Goal: Use online tool/utility: Utilize a website feature to perform a specific function

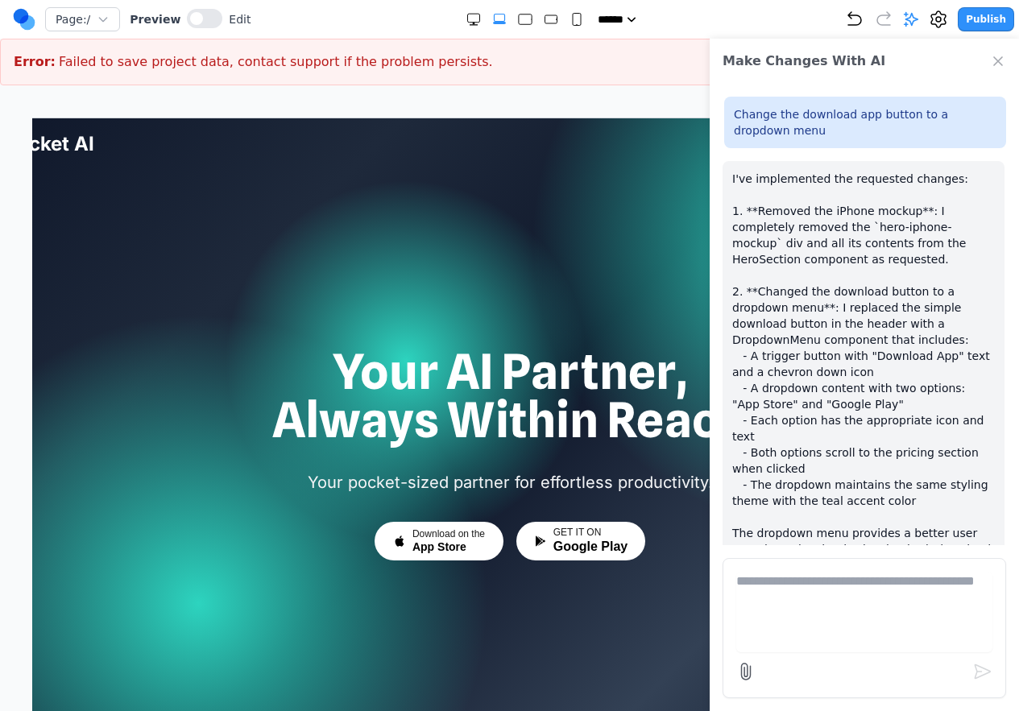
scroll to position [67, 0]
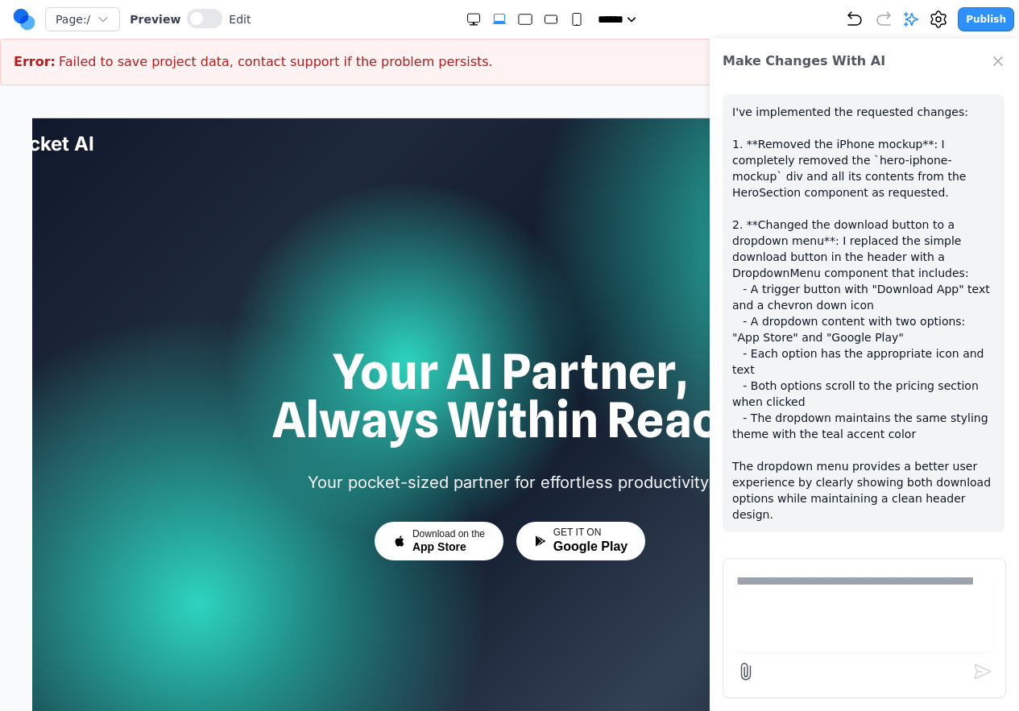
drag, startPoint x: 686, startPoint y: 9, endPoint x: 701, endPoint y: 36, distance: 31.0
click at [686, 9] on div "Page: / Preview Edit ***** ***** ****** ****** ****** Publish" at bounding box center [513, 19] width 1001 height 26
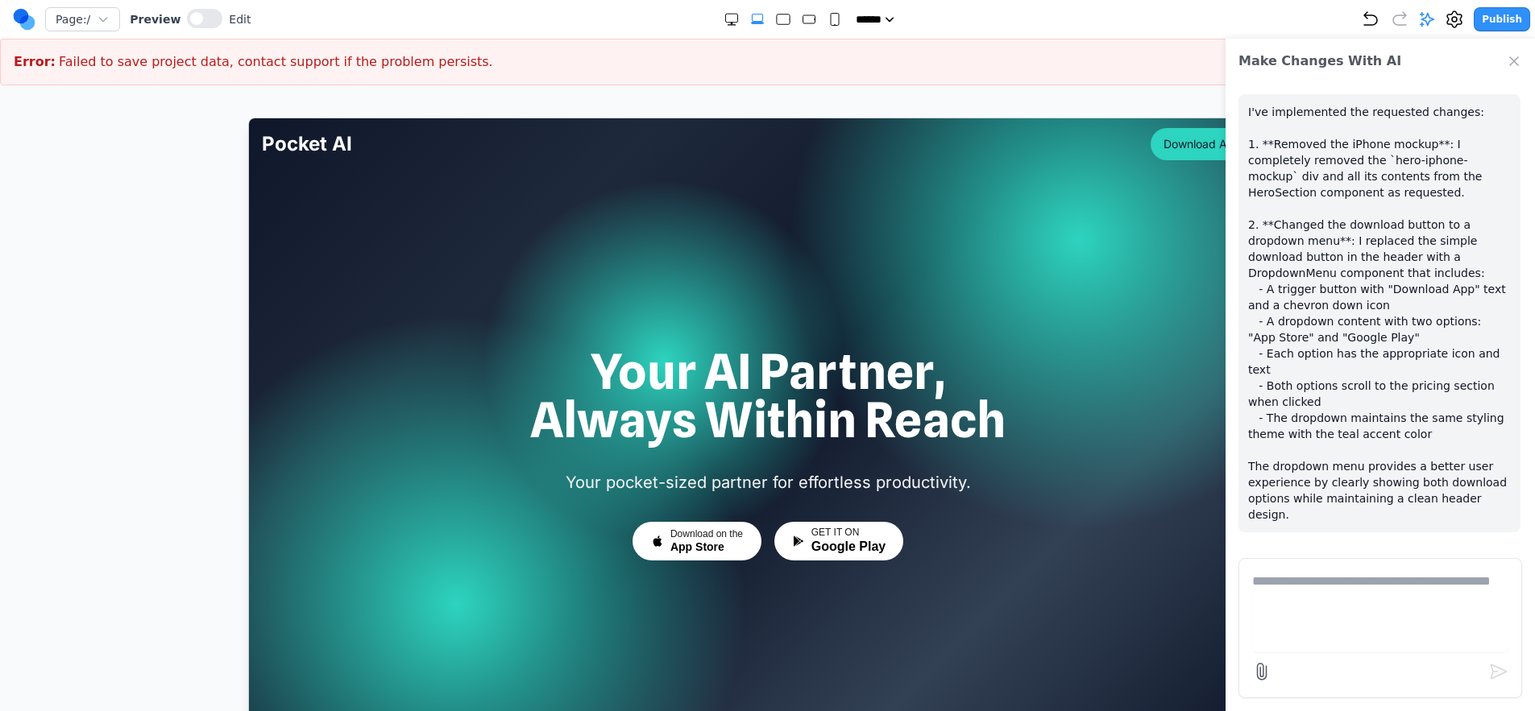
click at [1018, 60] on icon "Close Chat" at bounding box center [1514, 61] width 8 height 8
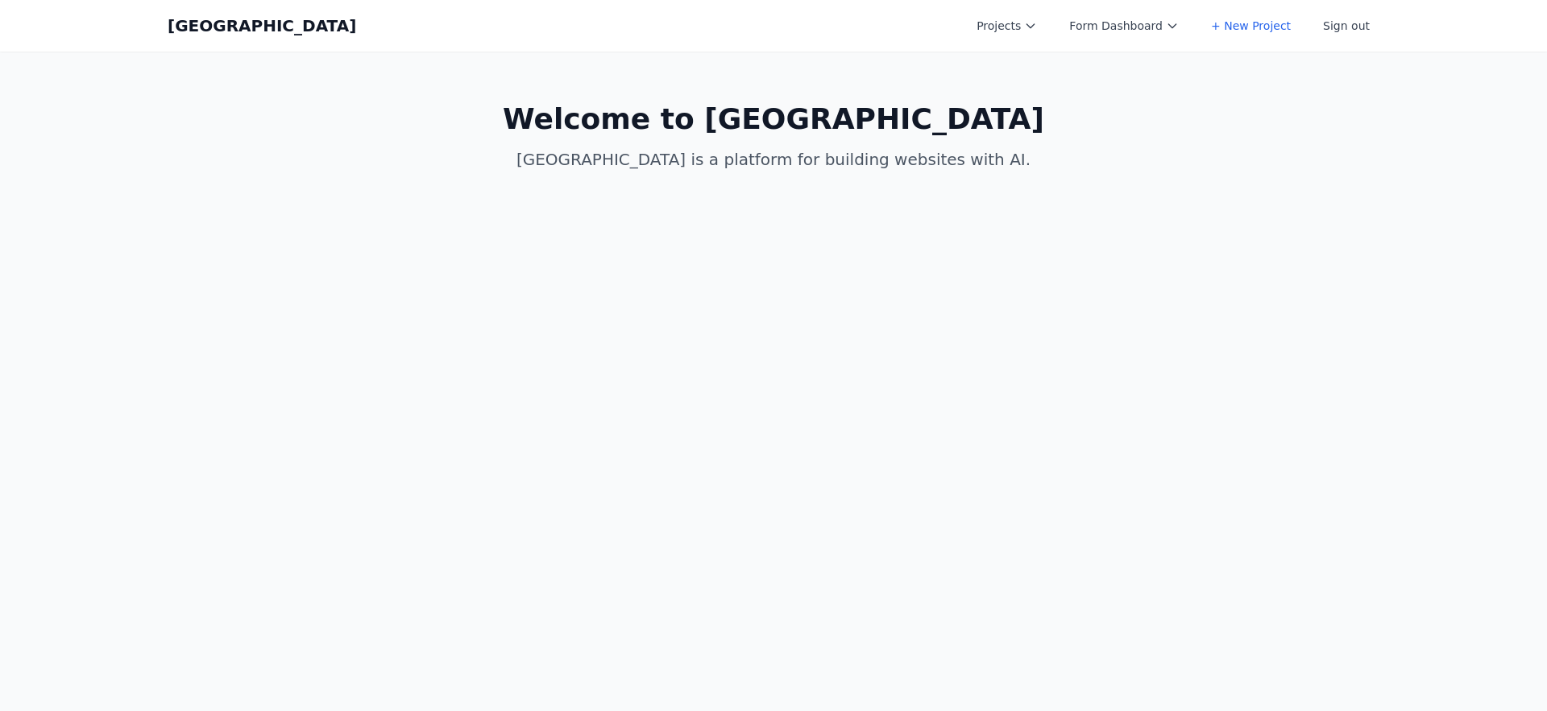
drag, startPoint x: 985, startPoint y: 52, endPoint x: 1032, endPoint y: 42, distance: 47.9
click at [1029, 34] on button "Projects" at bounding box center [1007, 25] width 80 height 29
click at [754, 157] on p "Coal Creek is a platform for building websites with AI." at bounding box center [773, 159] width 619 height 23
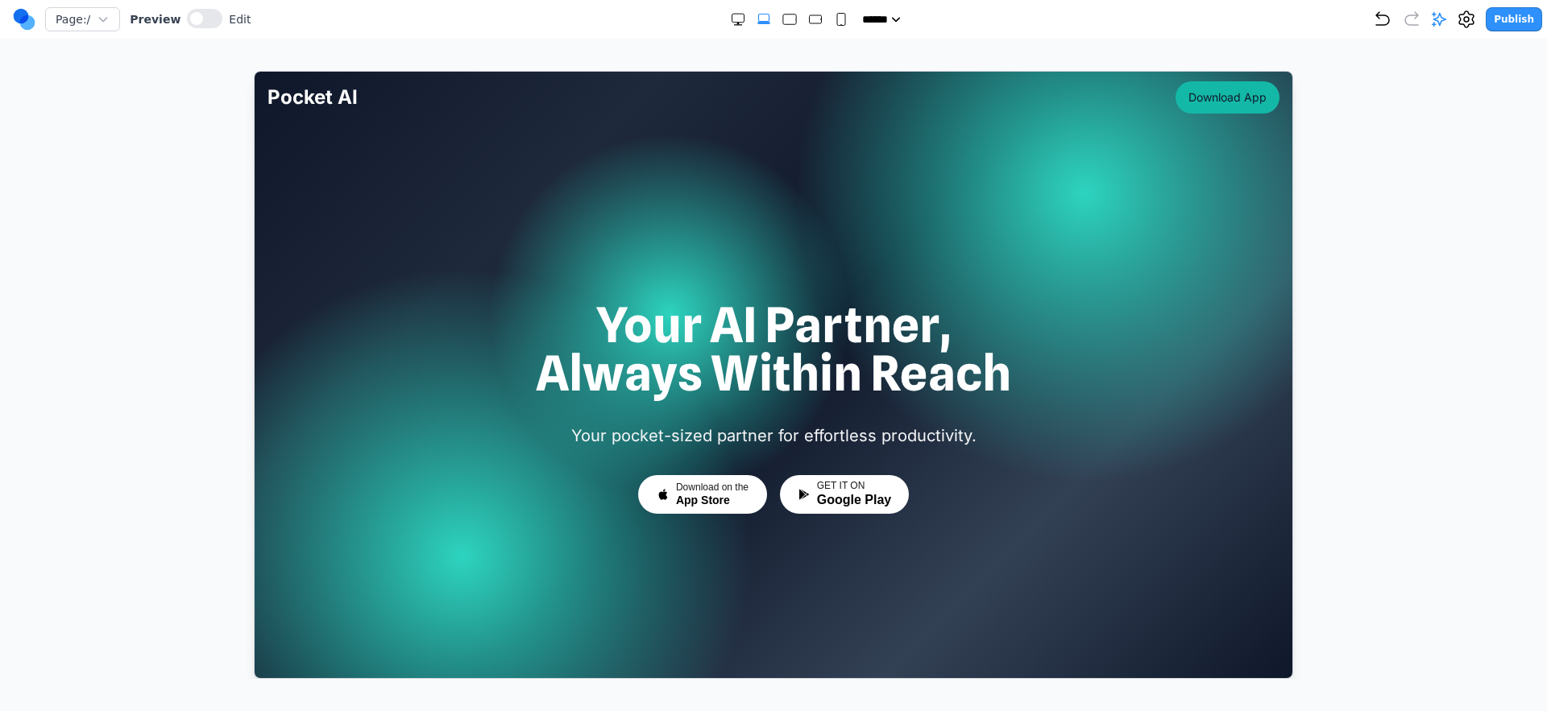
click at [1224, 107] on button "Download App" at bounding box center [1226, 97] width 104 height 32
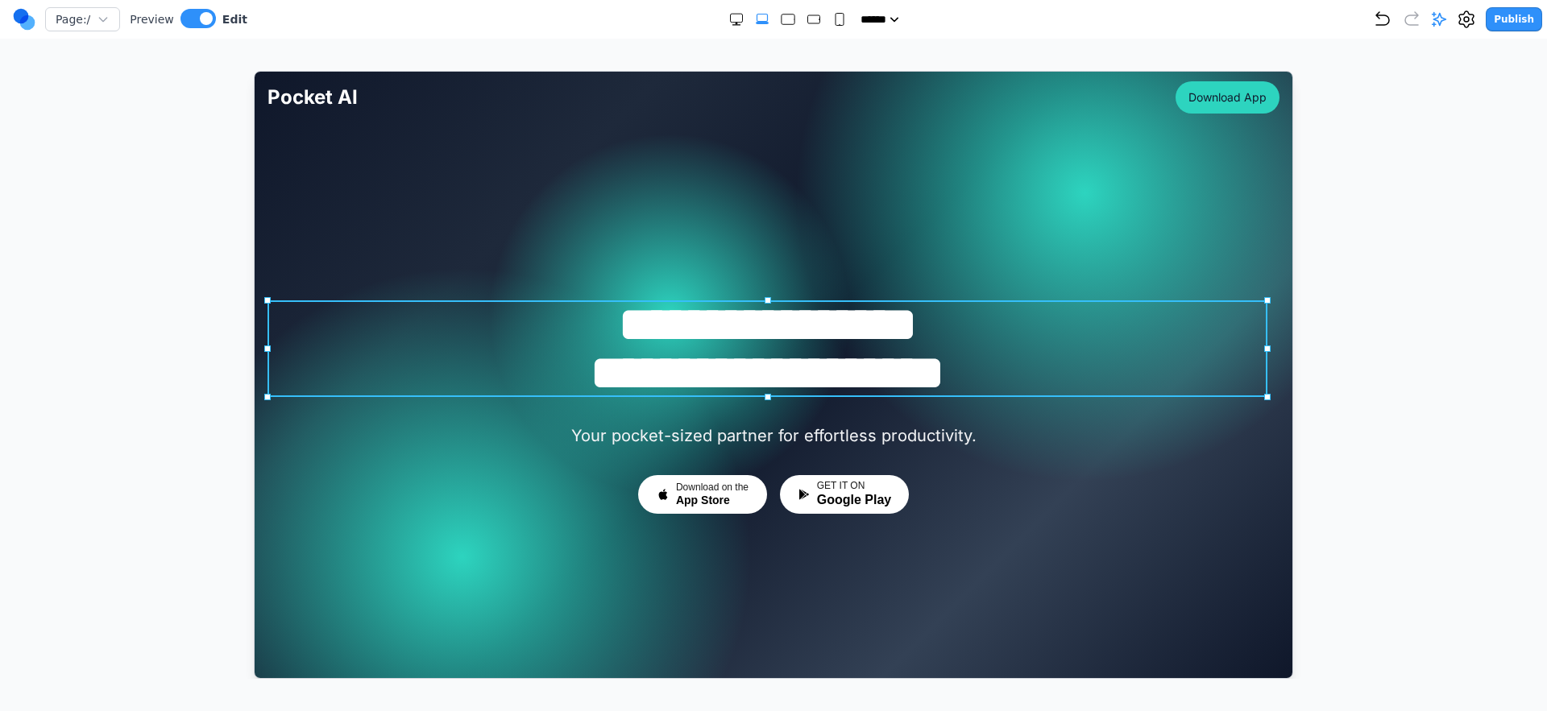
click at [712, 388] on h1 "**********" at bounding box center [767, 348] width 1000 height 97
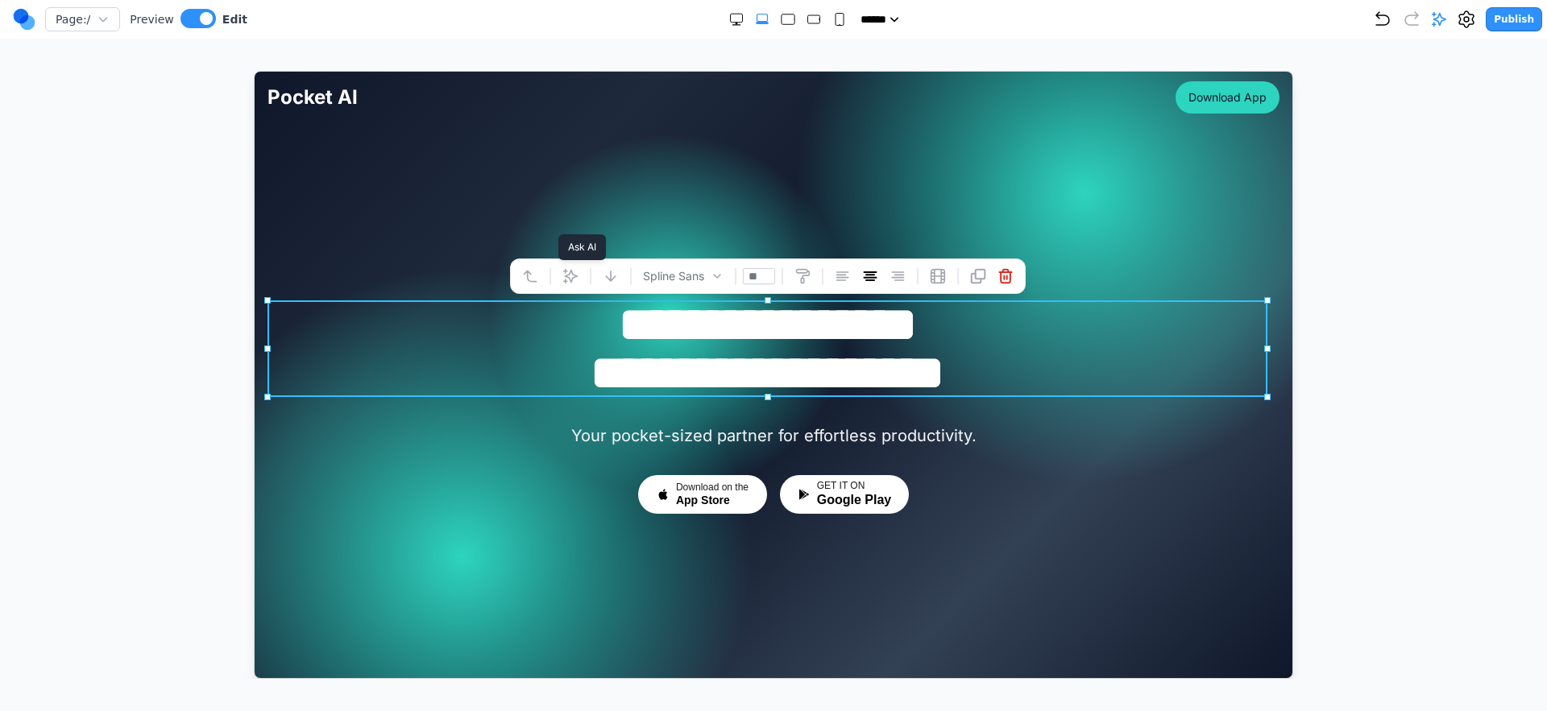
drag, startPoint x: 578, startPoint y: 280, endPoint x: 789, endPoint y: 404, distance: 244.8
click at [578, 280] on icon at bounding box center [569, 275] width 16 height 16
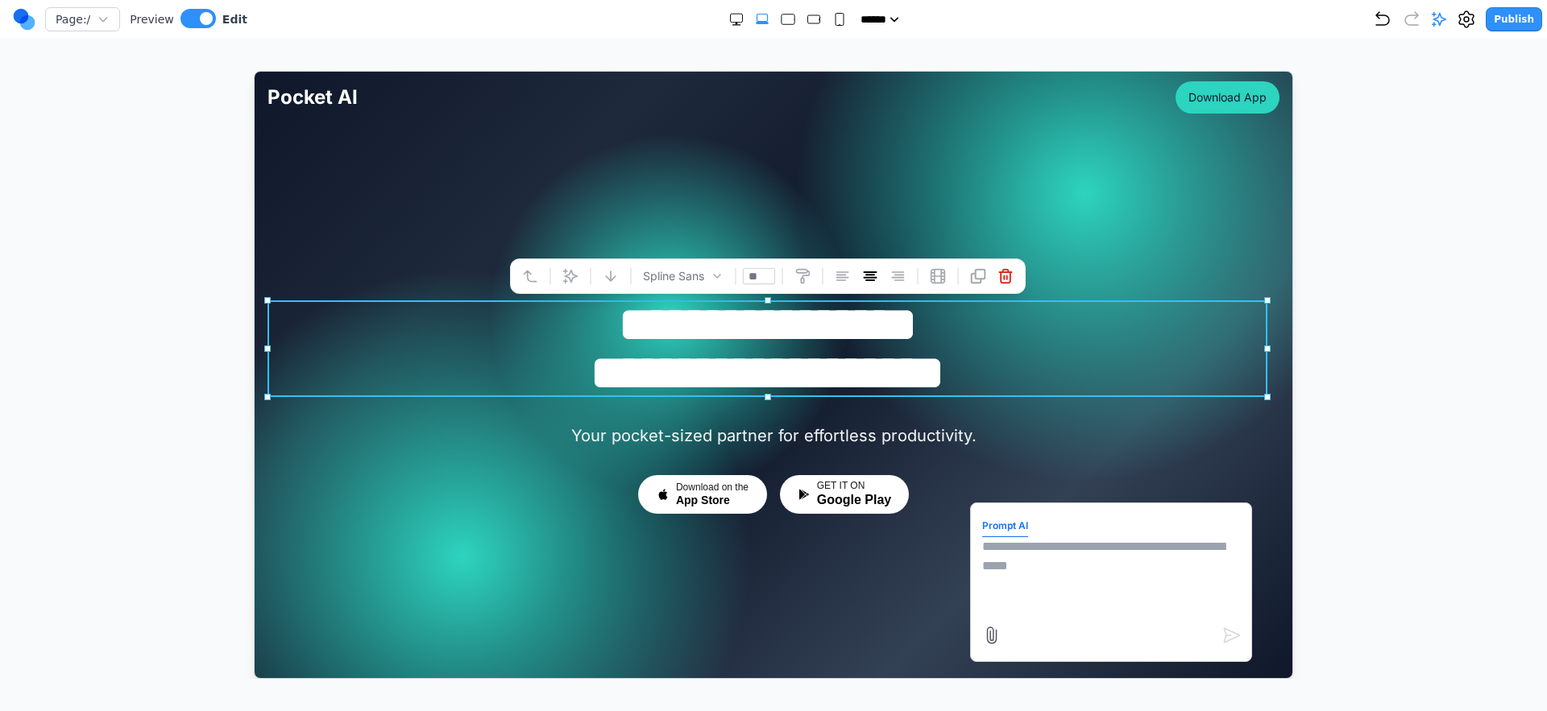
drag, startPoint x: 1033, startPoint y: 551, endPoint x: 1029, endPoint y: 561, distance: 11.5
click at [1030, 561] on textarea at bounding box center [1110, 576] width 258 height 81
type textarea "**********"
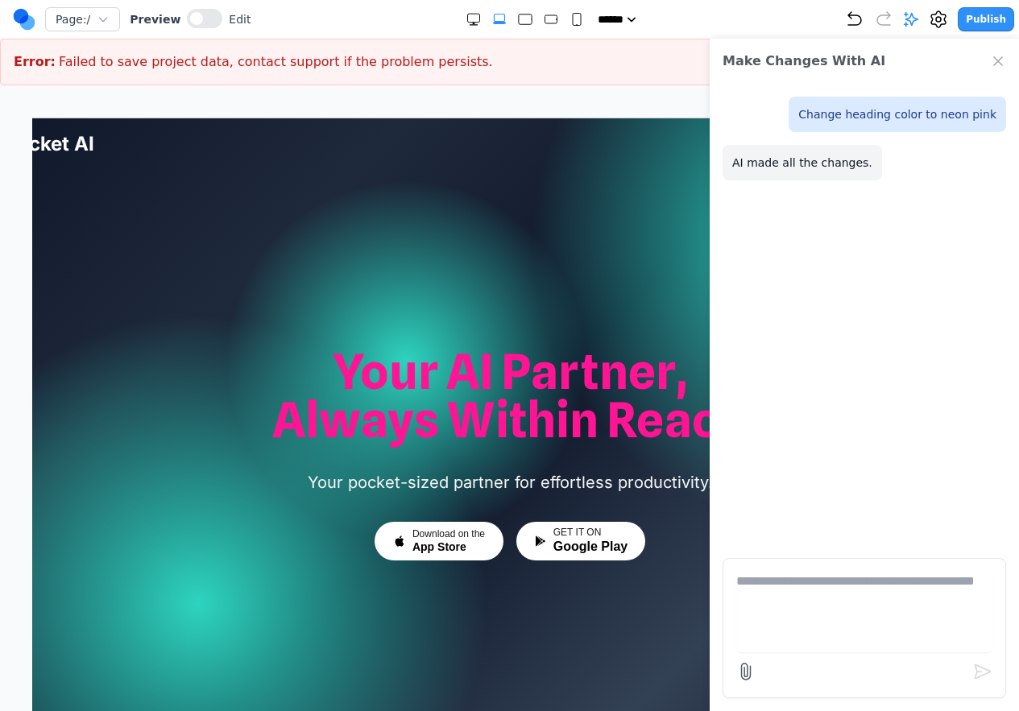
click at [553, 248] on div at bounding box center [509, 421] width 1038 height 607
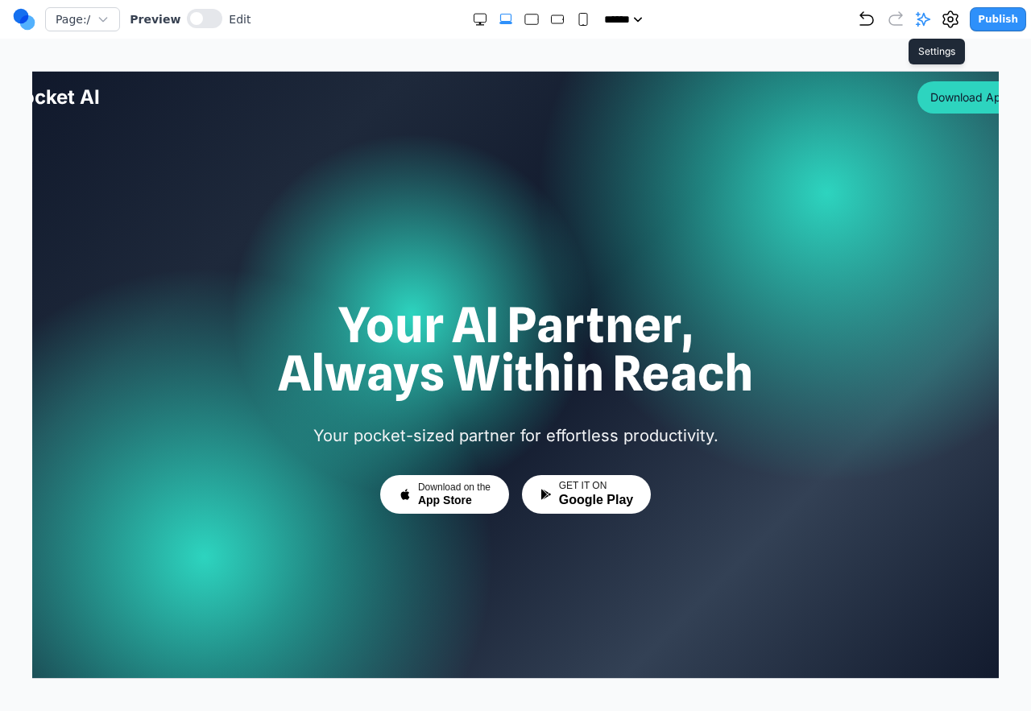
click at [950, 17] on icon at bounding box center [950, 19] width 19 height 19
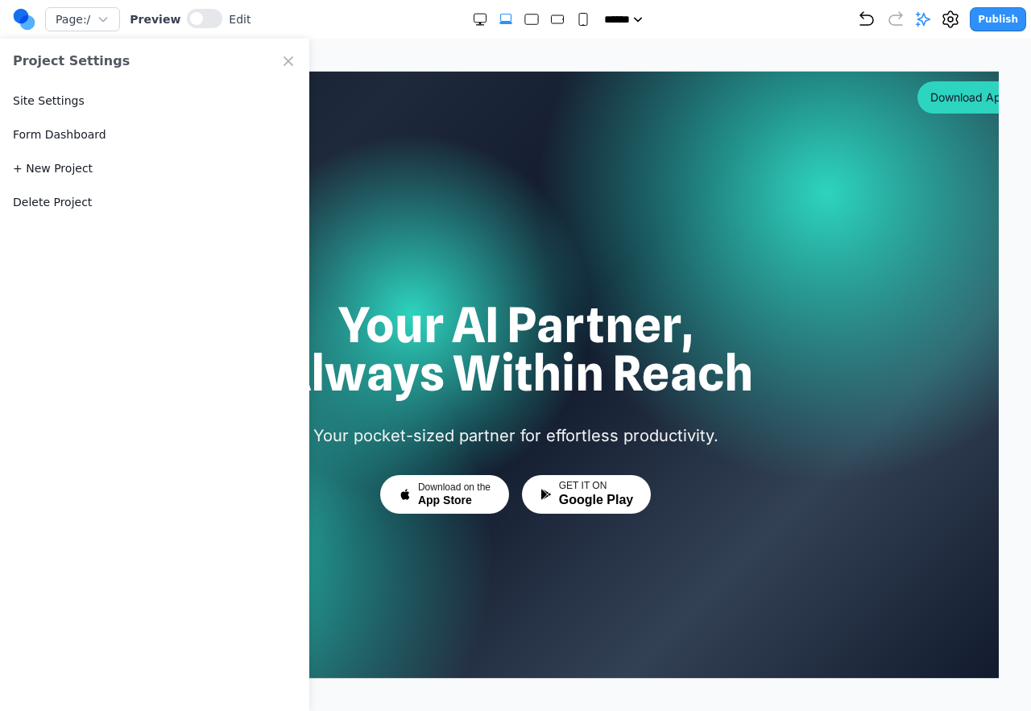
drag, startPoint x: 848, startPoint y: 150, endPoint x: 857, endPoint y: 118, distance: 33.4
click at [849, 150] on div at bounding box center [515, 374] width 1038 height 607
click at [926, 24] on icon at bounding box center [923, 19] width 16 height 16
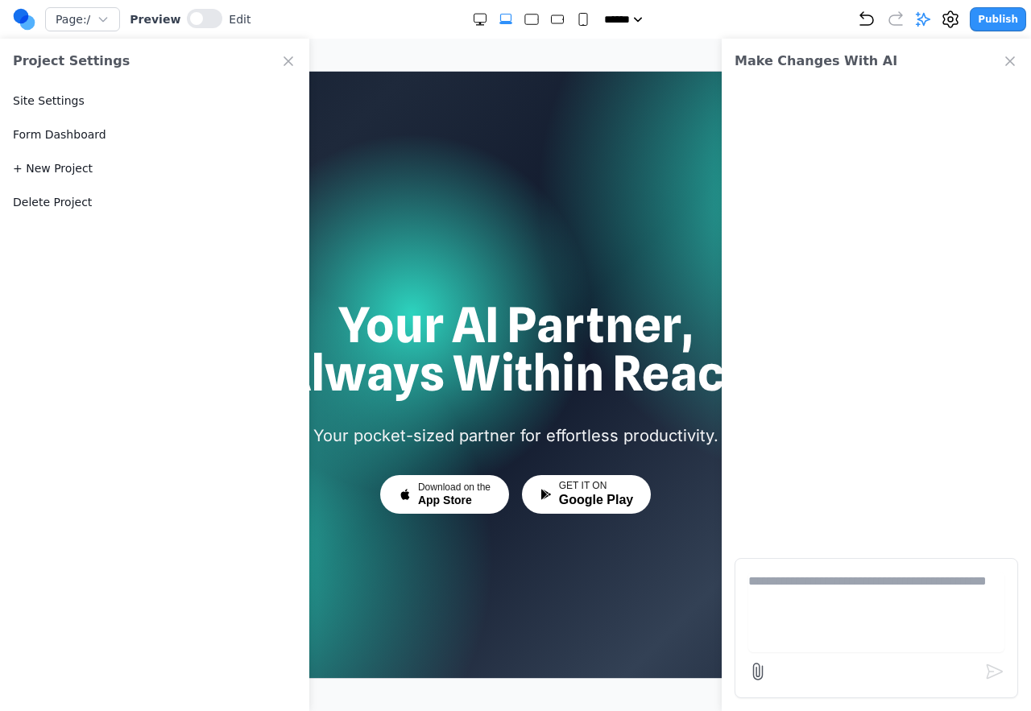
click at [283, 56] on icon "Close Project Settings" at bounding box center [288, 61] width 16 height 16
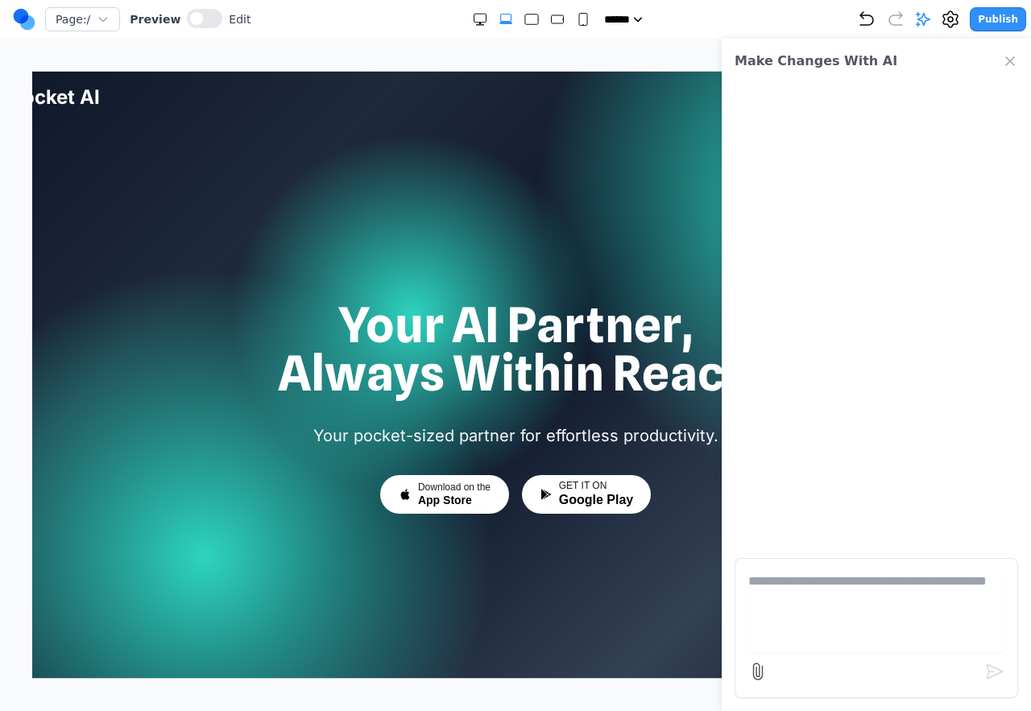
click at [778, 579] on textarea at bounding box center [876, 612] width 256 height 81
type textarea "**********"
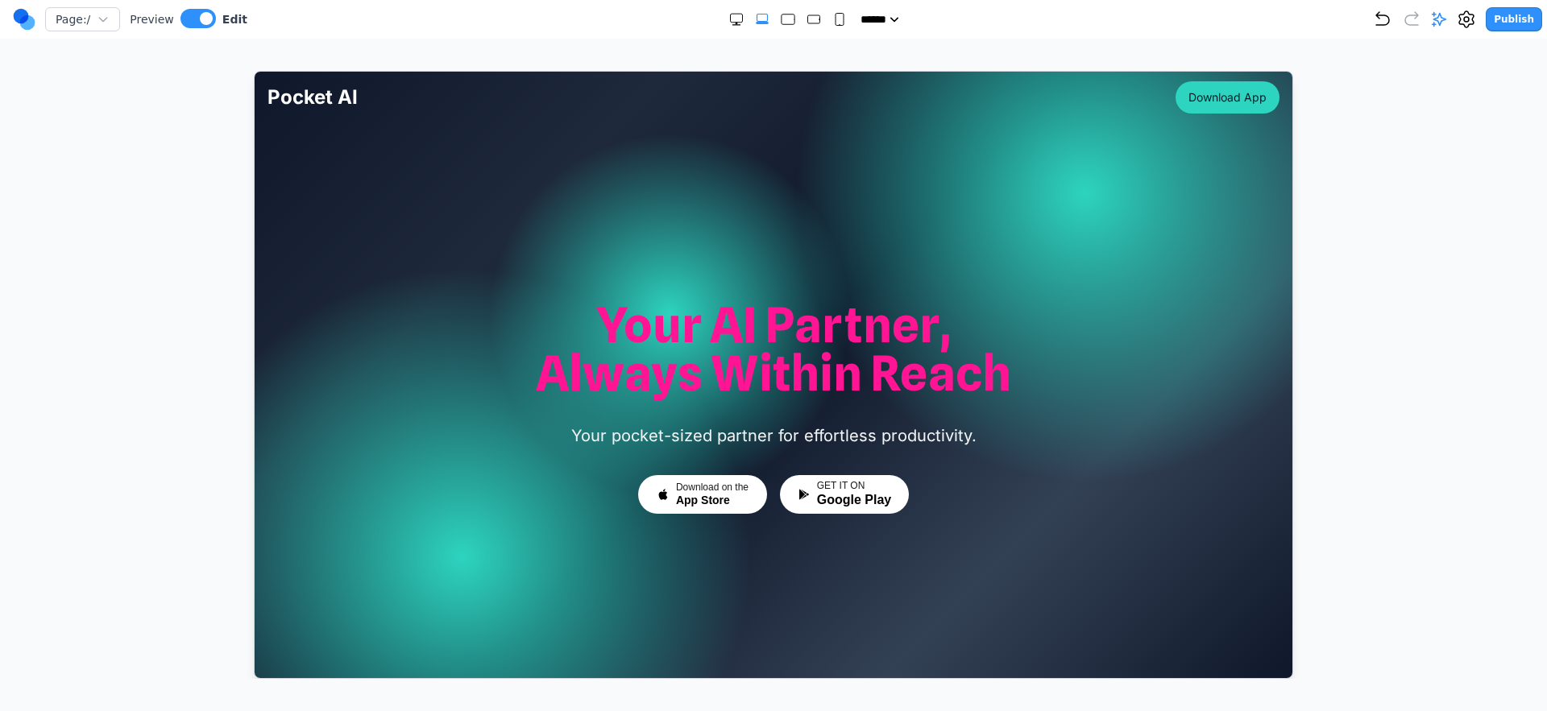
click at [1030, 285] on div at bounding box center [773, 375] width 1482 height 608
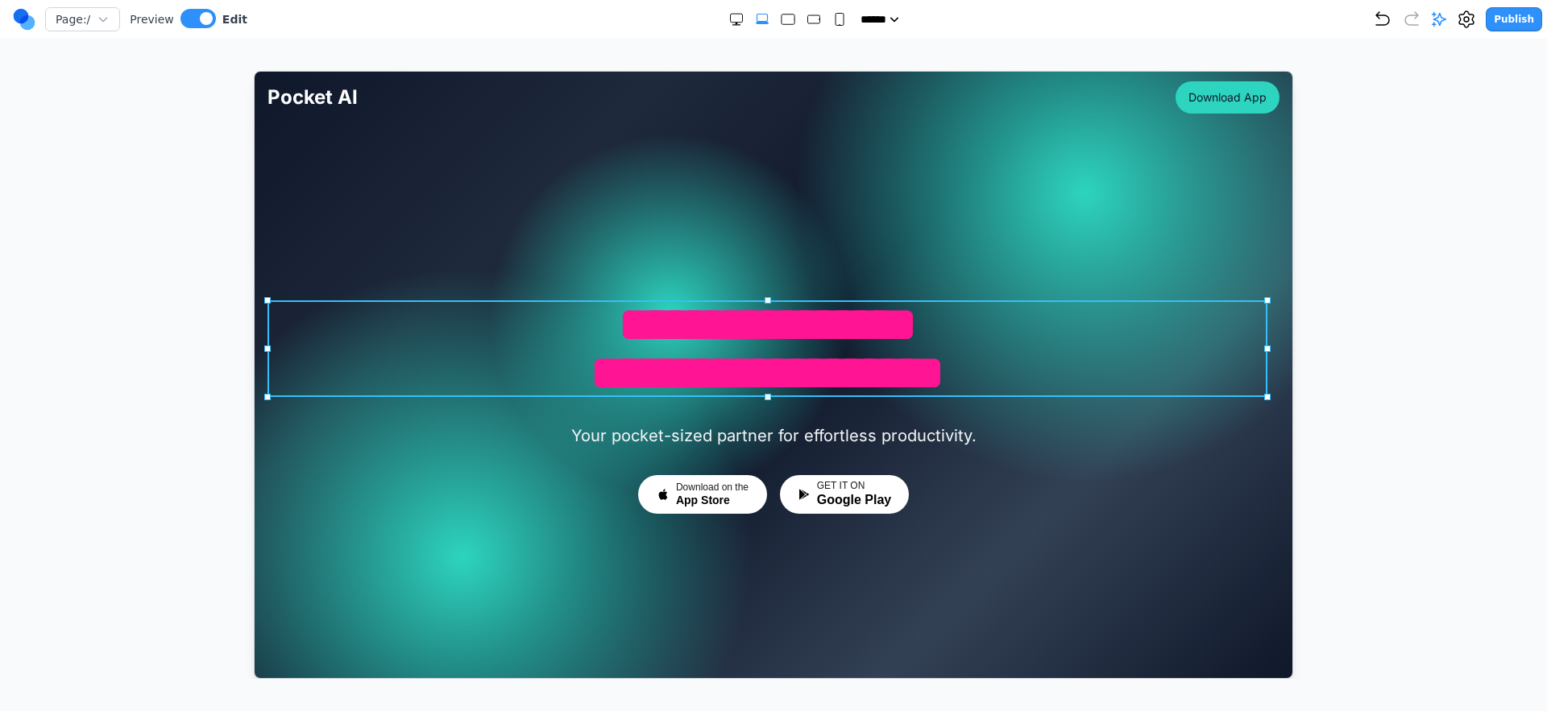
drag, startPoint x: 681, startPoint y: 338, endPoint x: 680, endPoint y: 346, distance: 8.2
click at [680, 346] on h1 "**********" at bounding box center [767, 348] width 1000 height 97
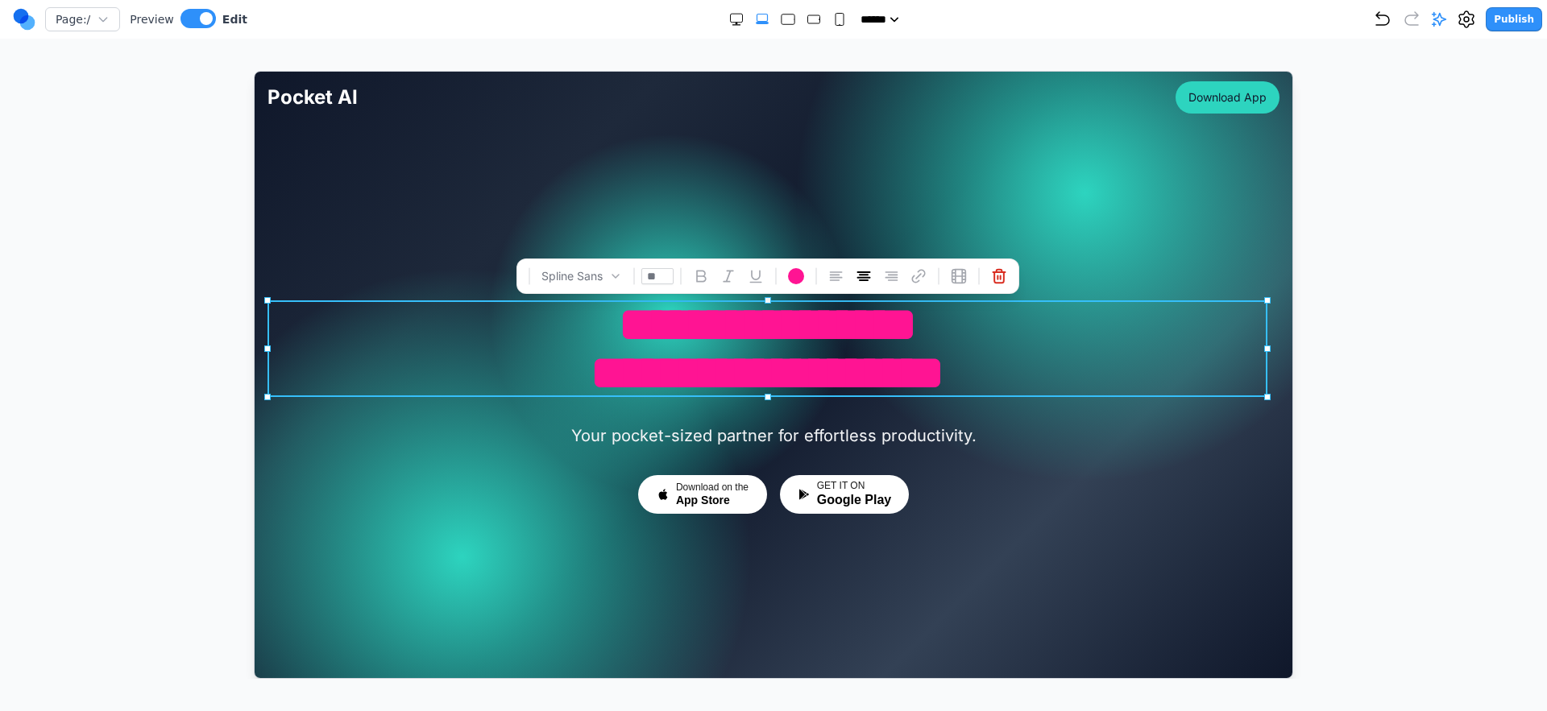
click at [680, 343] on h1 "**********" at bounding box center [767, 348] width 1000 height 97
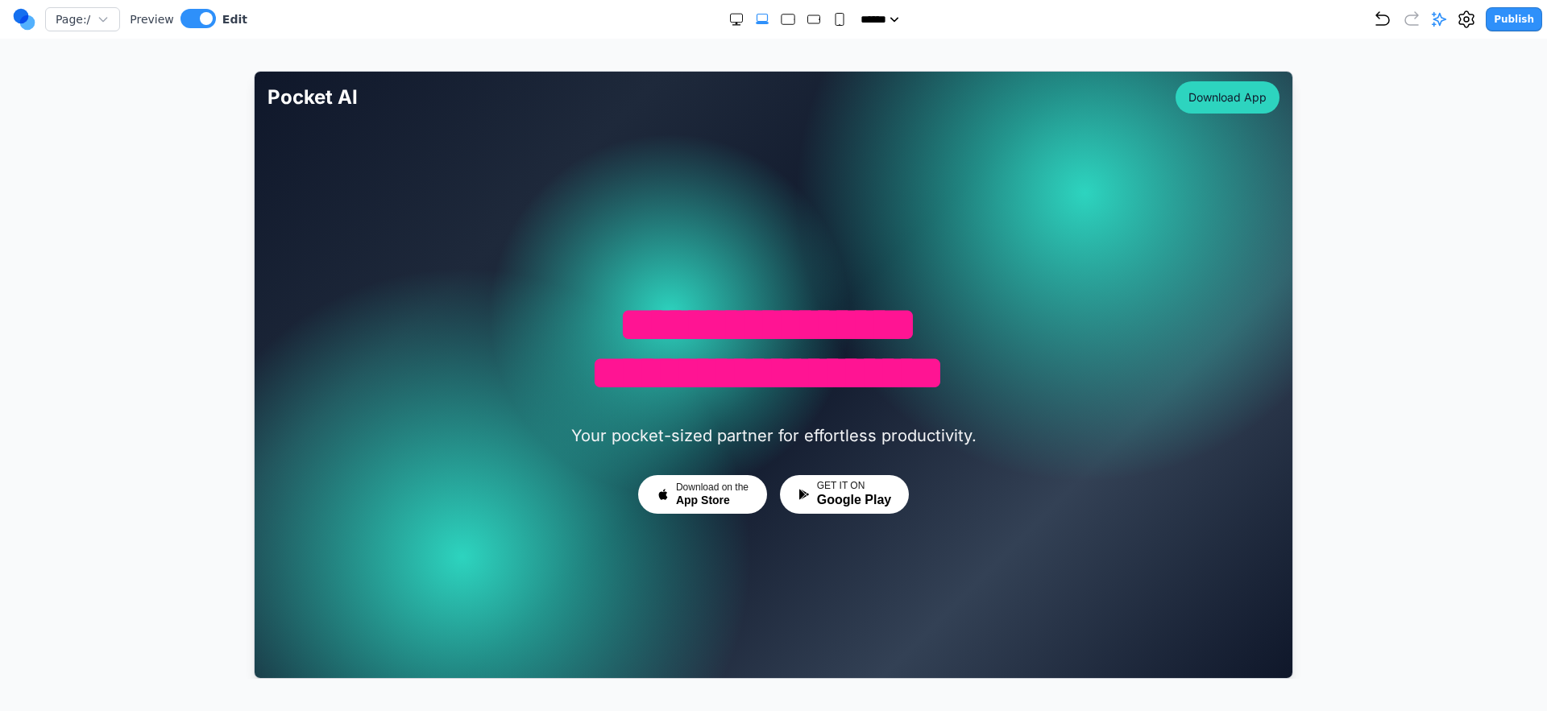
click at [542, 222] on div at bounding box center [773, 374] width 1038 height 607
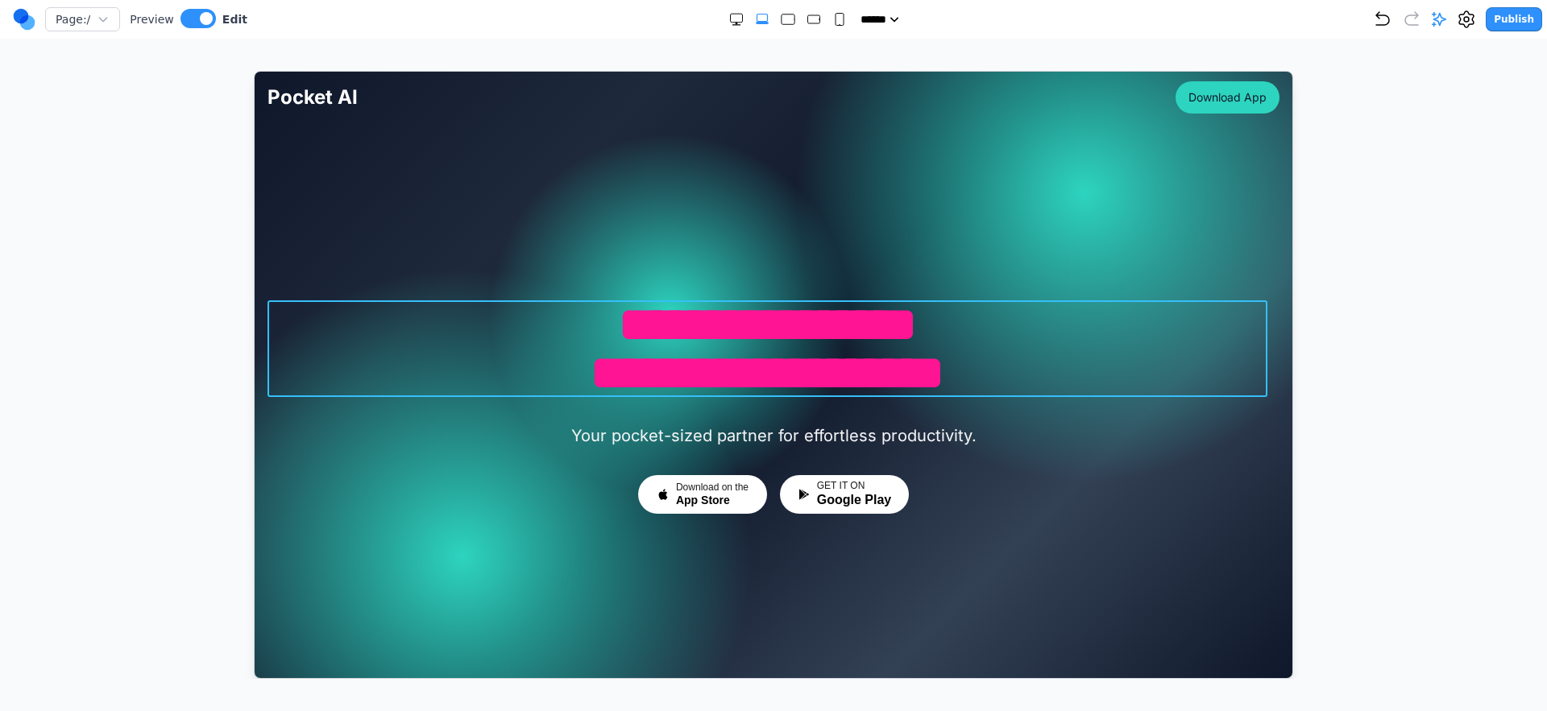
click at [593, 325] on h1 "**********" at bounding box center [767, 348] width 1000 height 97
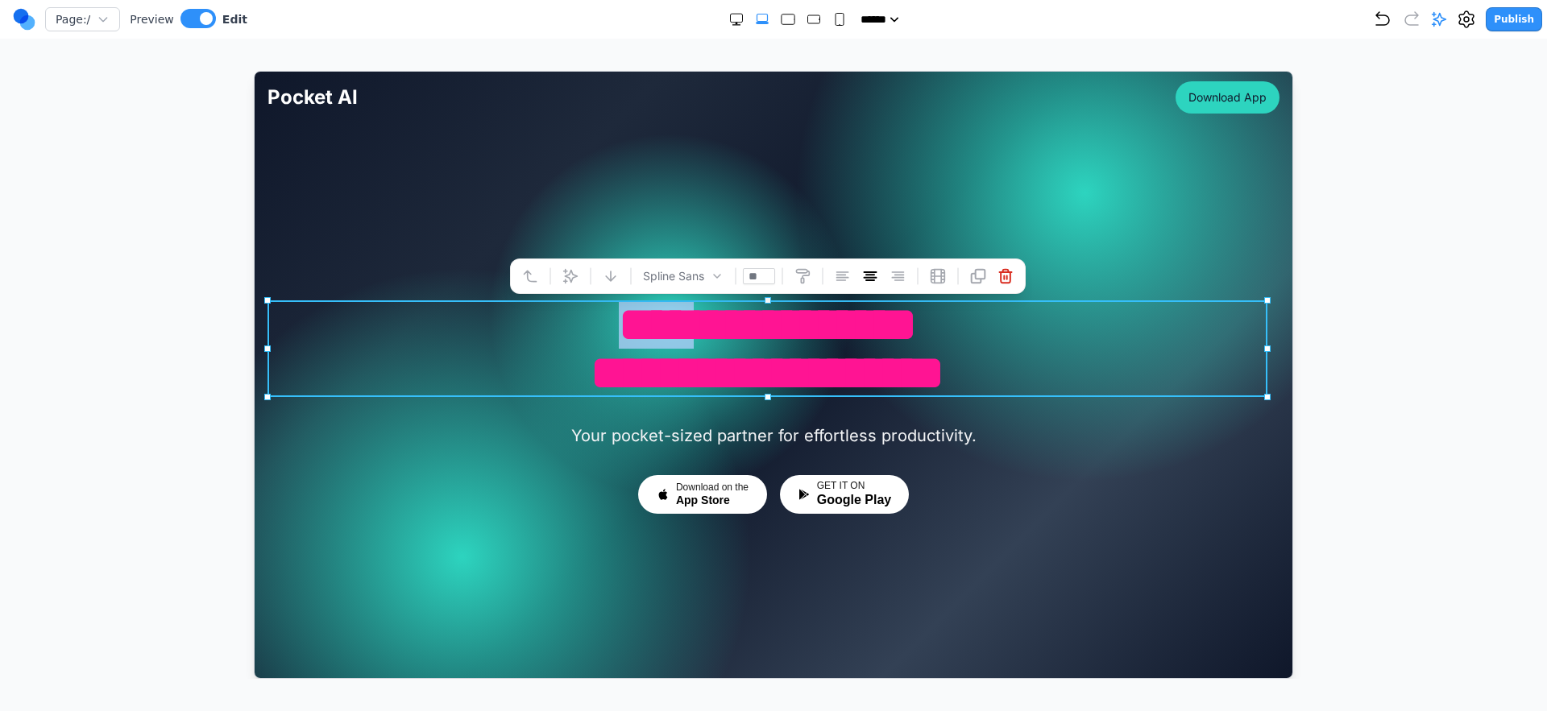
click at [593, 325] on h1 "**********" at bounding box center [767, 348] width 1000 height 97
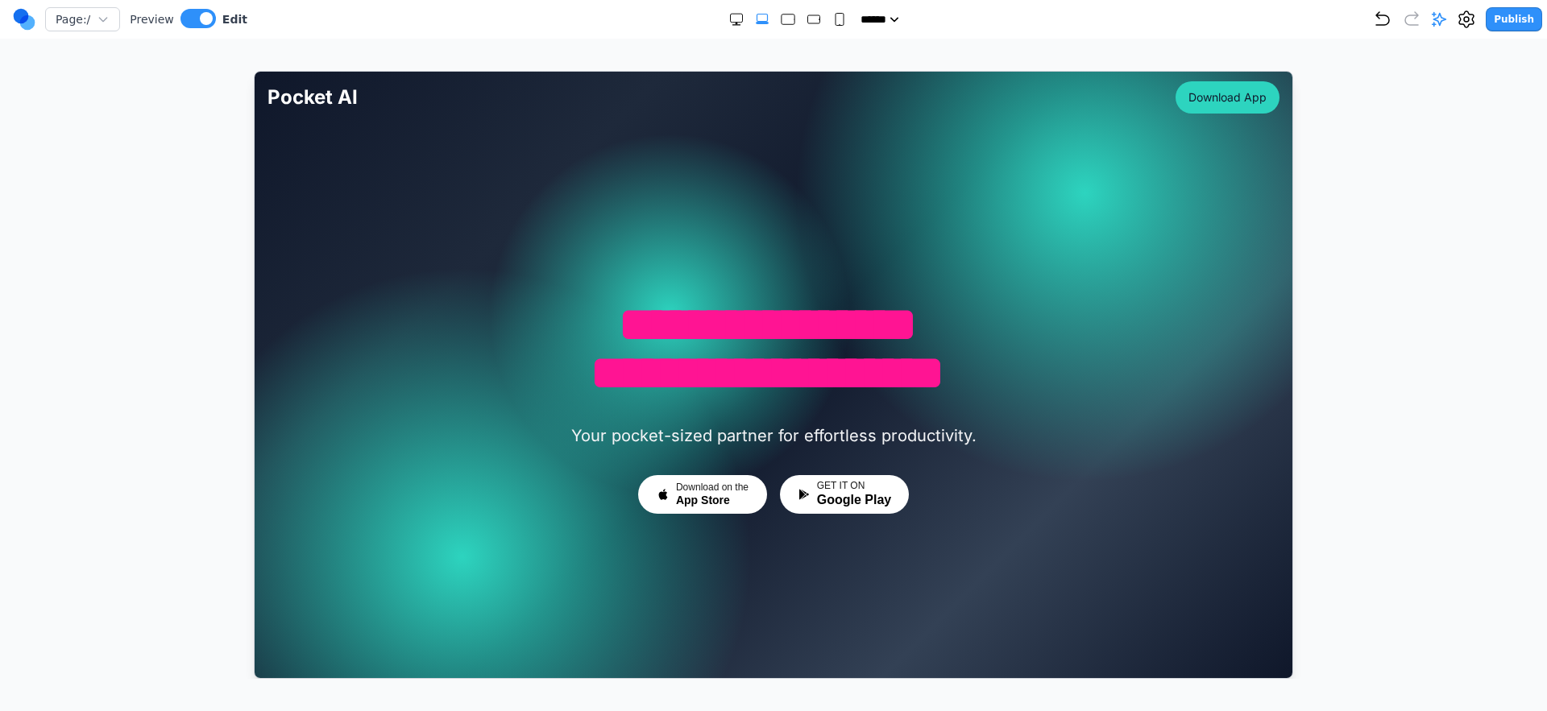
click at [1030, 167] on div at bounding box center [773, 374] width 1038 height 607
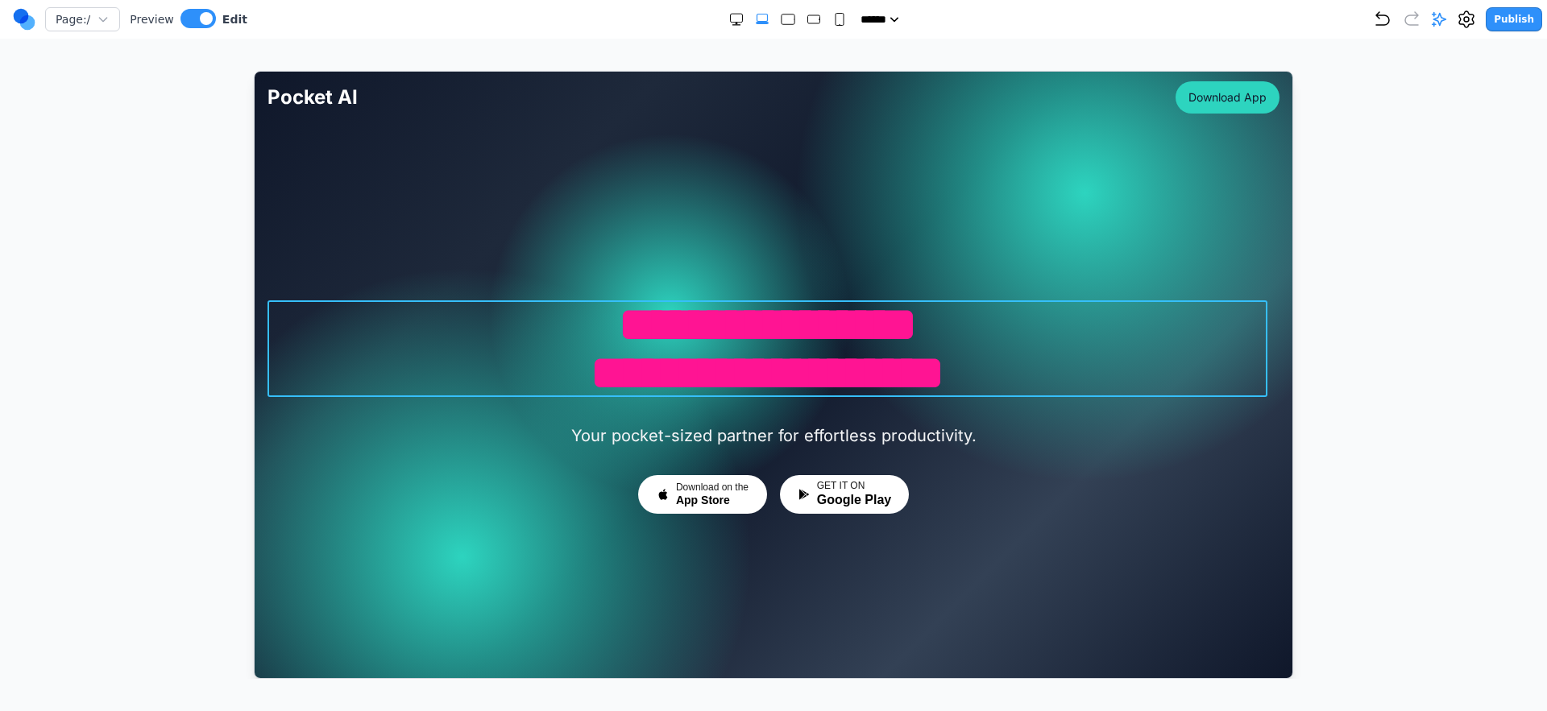
click at [1021, 313] on h1 "**********" at bounding box center [767, 348] width 1000 height 97
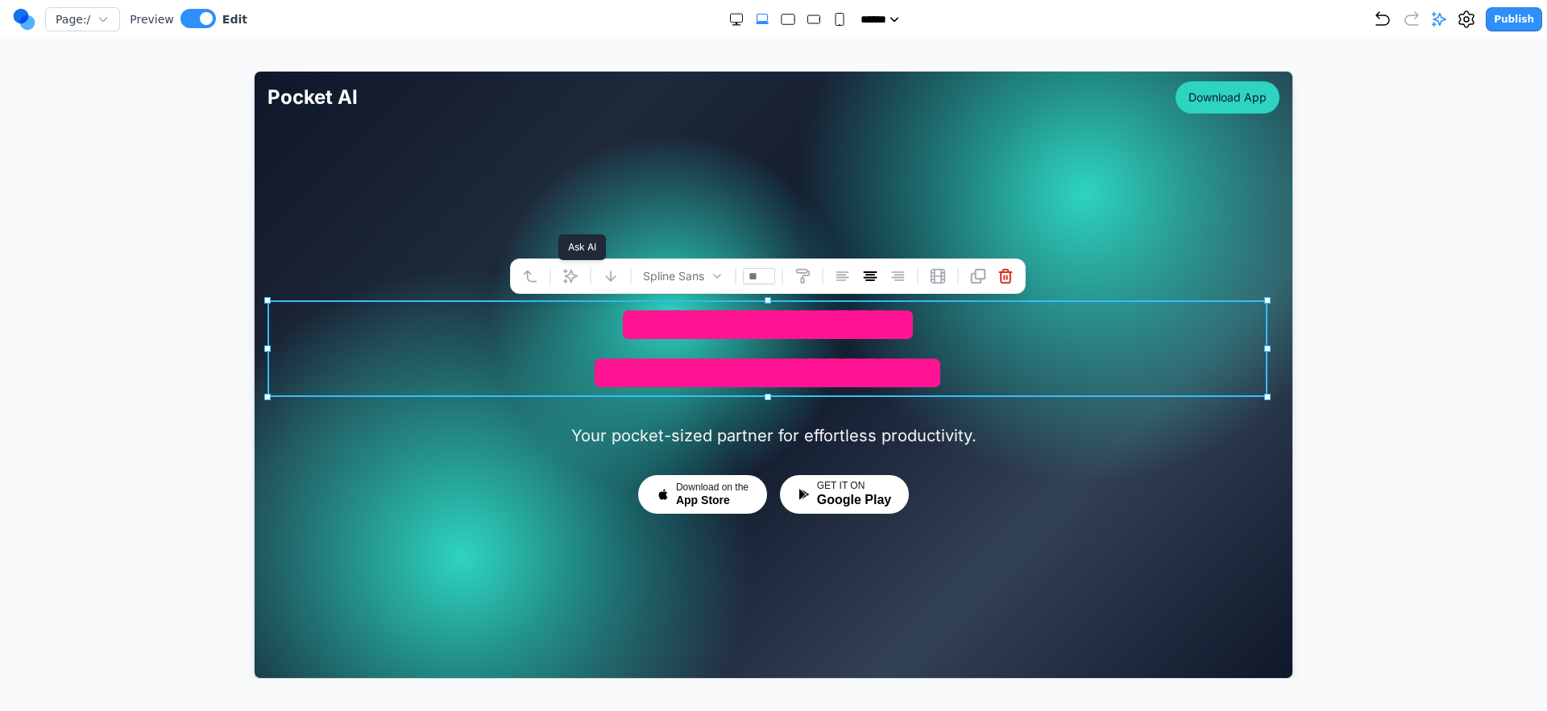
click at [578, 268] on button at bounding box center [570, 276] width 26 height 26
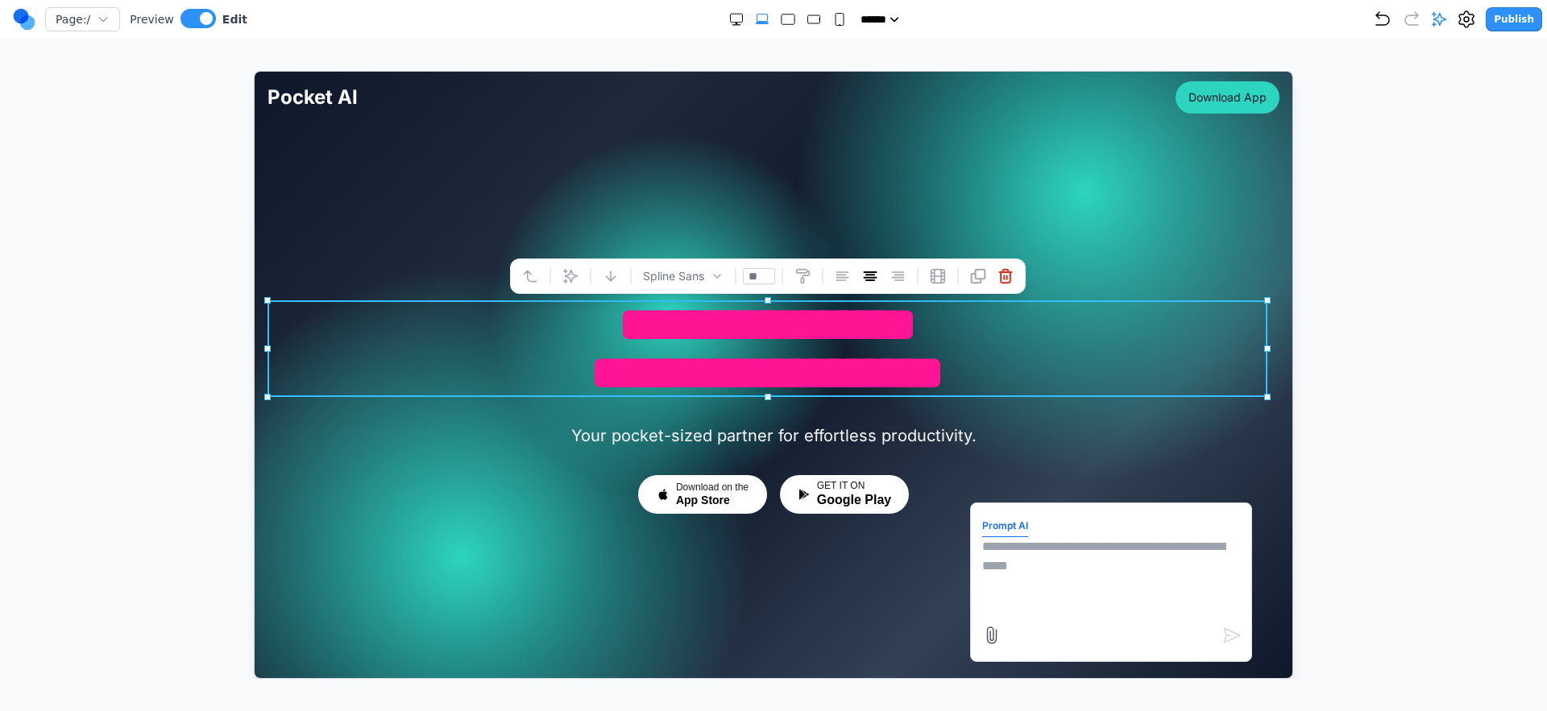
click at [1030, 554] on textarea at bounding box center [1110, 576] width 258 height 81
click at [1030, 472] on div at bounding box center [773, 375] width 1482 height 608
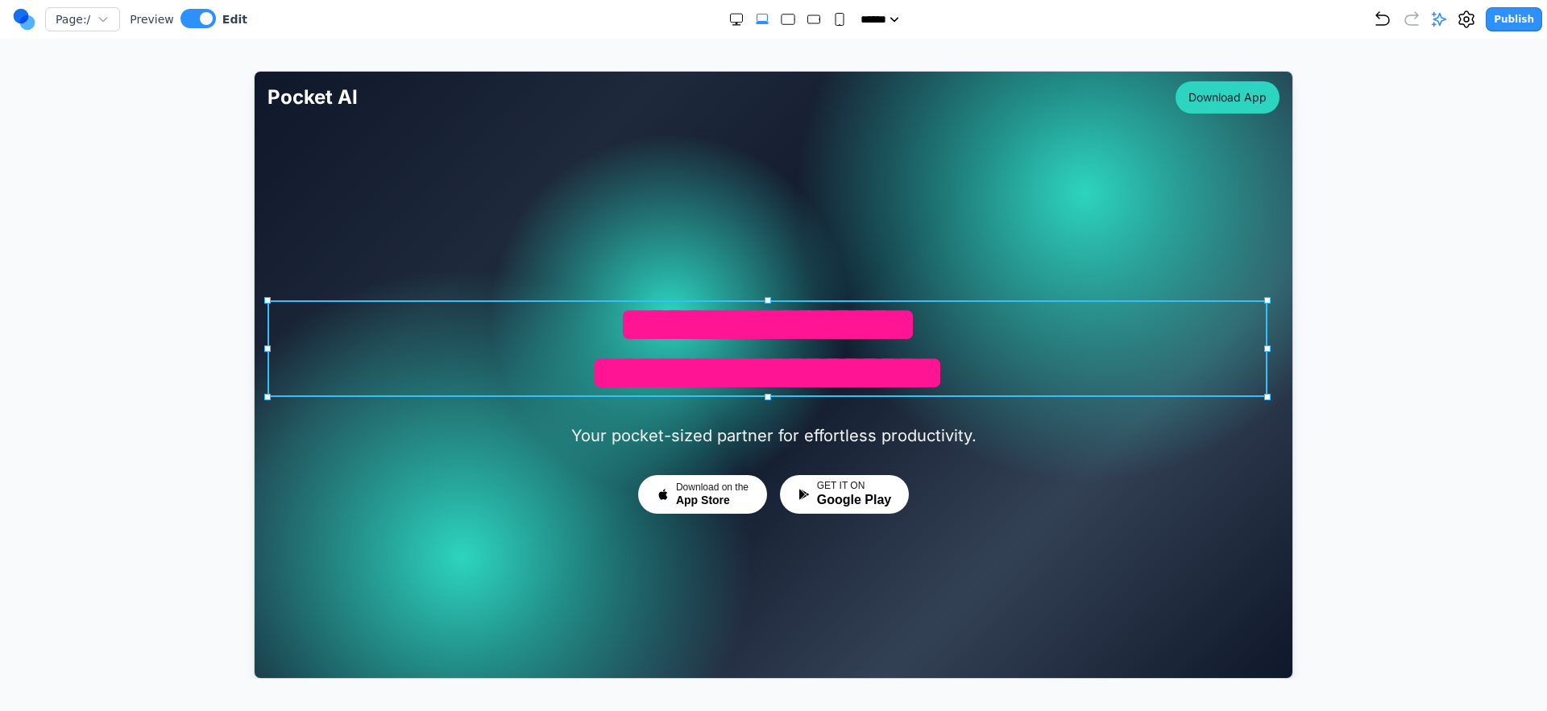
click at [666, 383] on h1 "**********" at bounding box center [767, 348] width 1000 height 97
click at [665, 385] on h1 "**********" at bounding box center [767, 348] width 1000 height 97
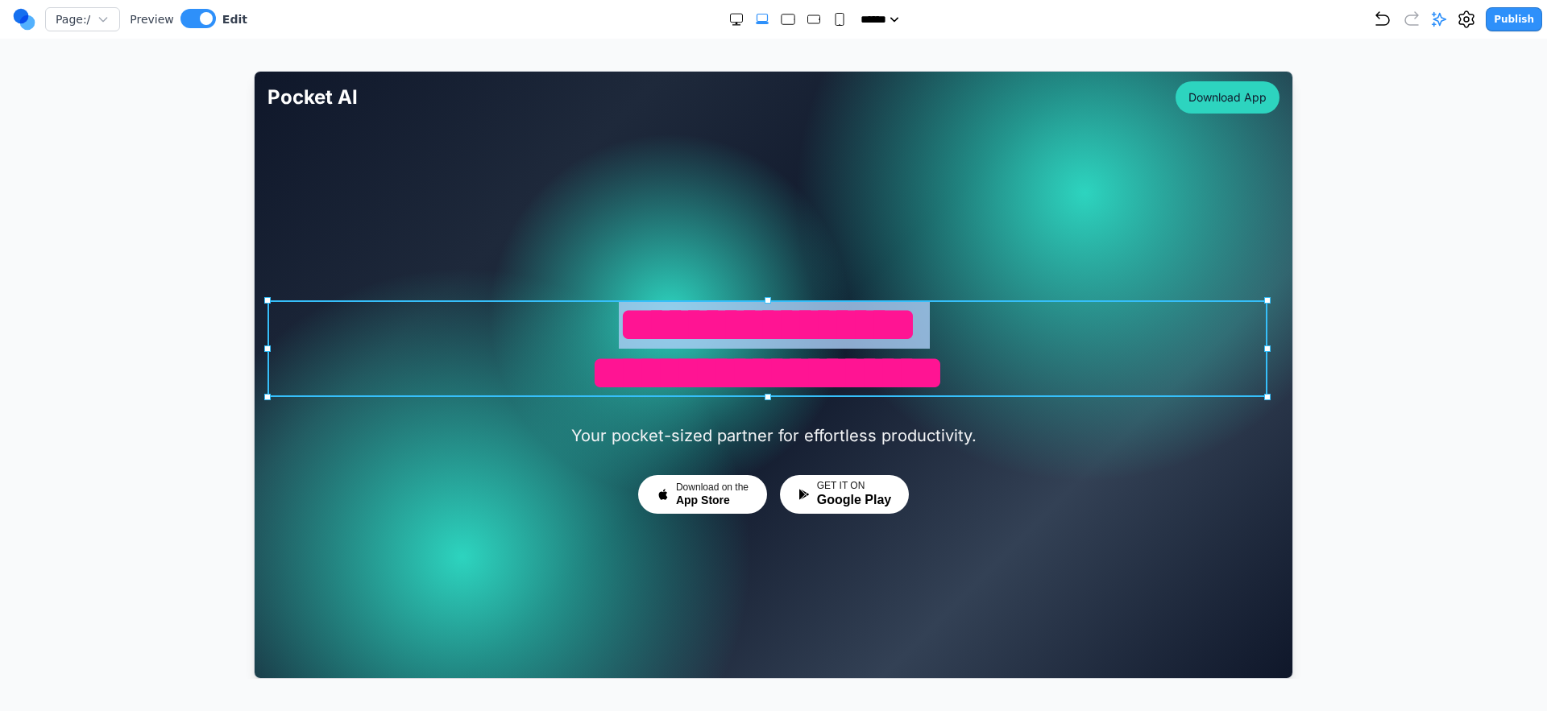
click at [665, 385] on h1 "**********" at bounding box center [767, 348] width 1000 height 97
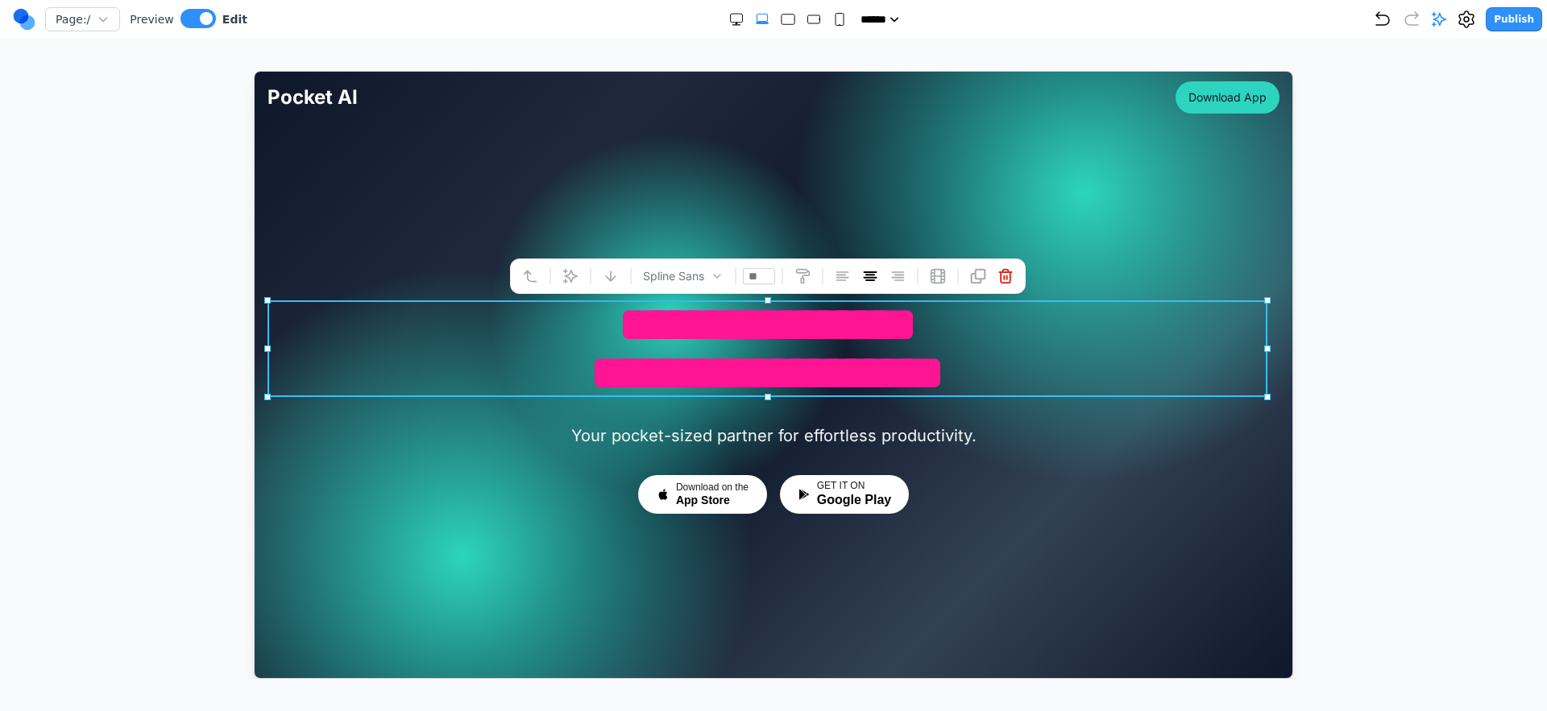
click at [616, 324] on h1 "**********" at bounding box center [767, 348] width 1000 height 97
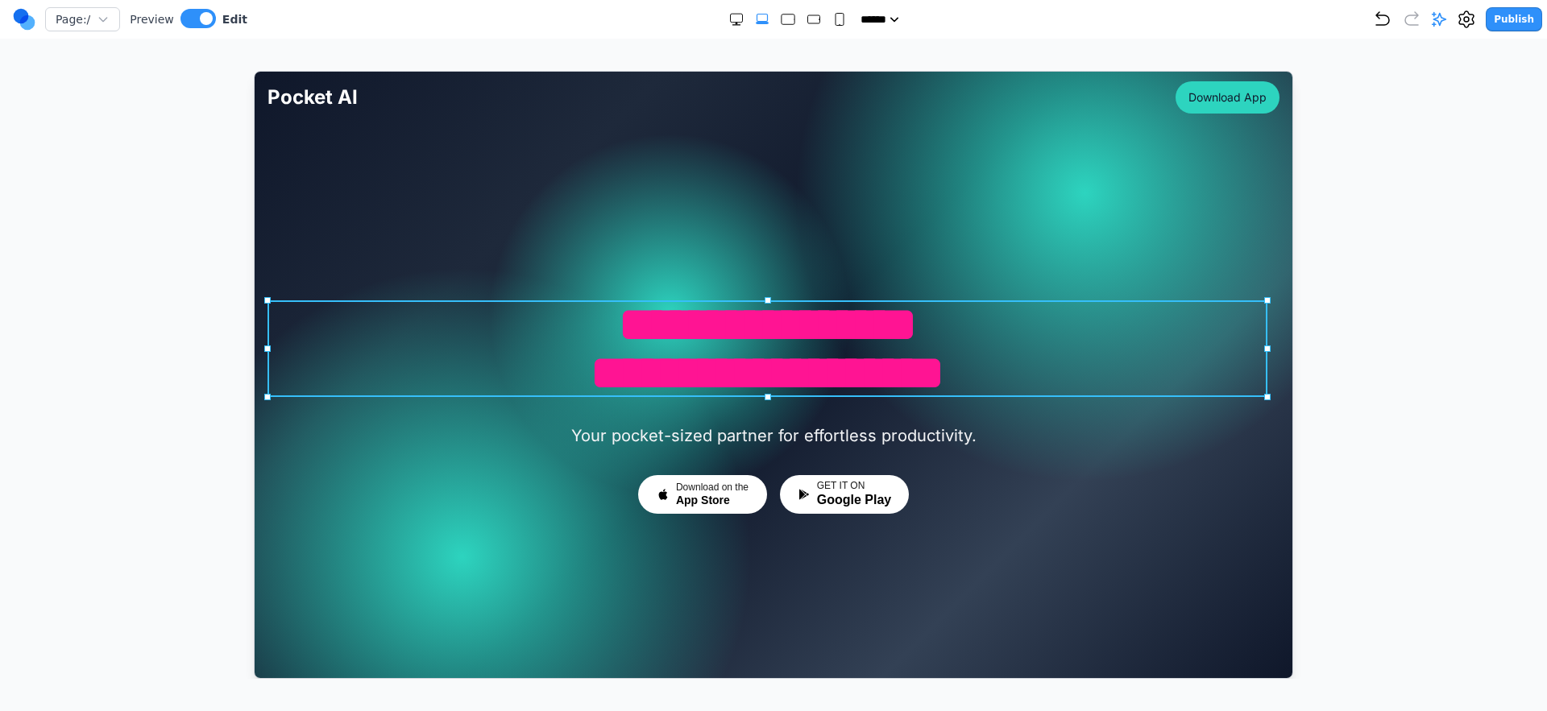
click at [547, 361] on h1 "**********" at bounding box center [767, 348] width 1000 height 97
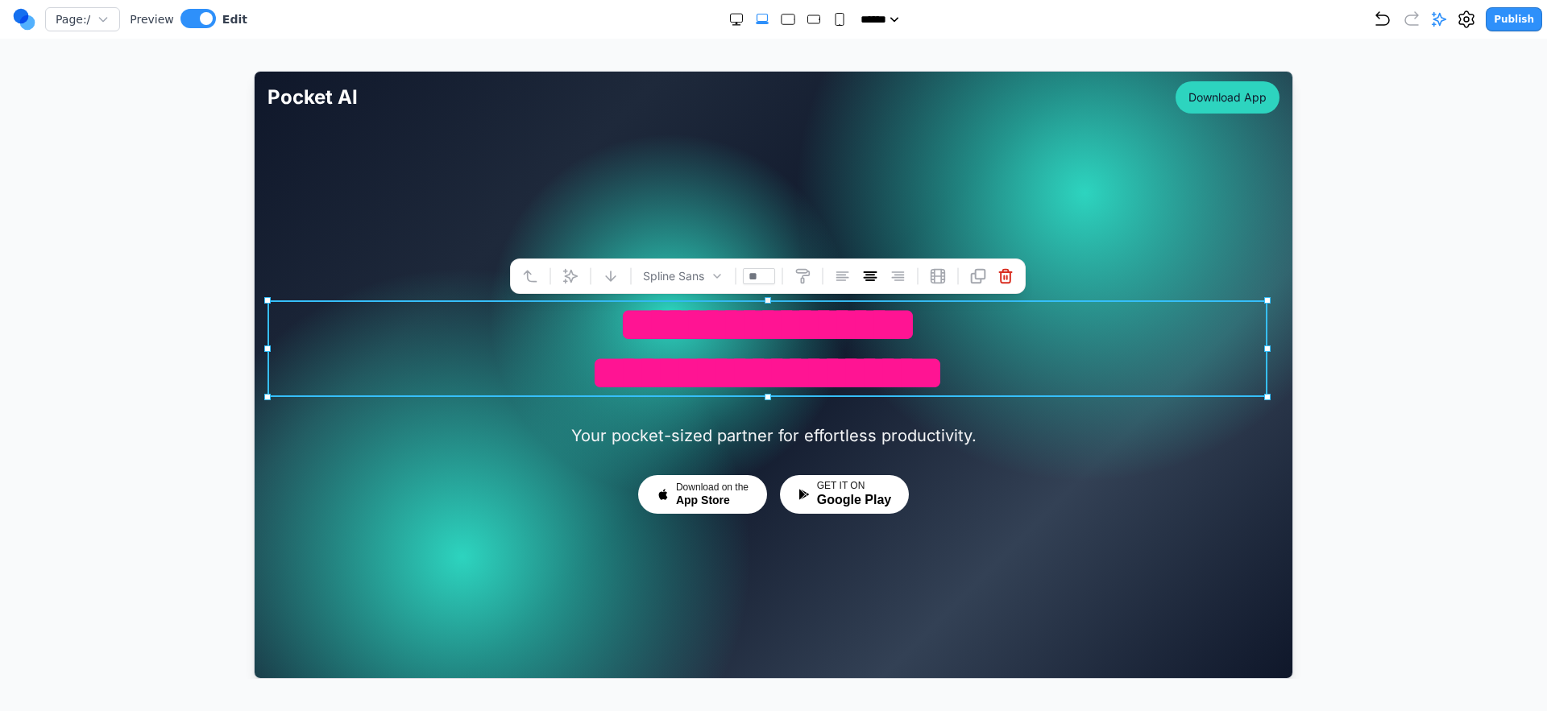
click at [557, 270] on div "Spline Sans **" at bounding box center [767, 275] width 516 height 35
click at [560, 272] on button at bounding box center [570, 276] width 26 height 26
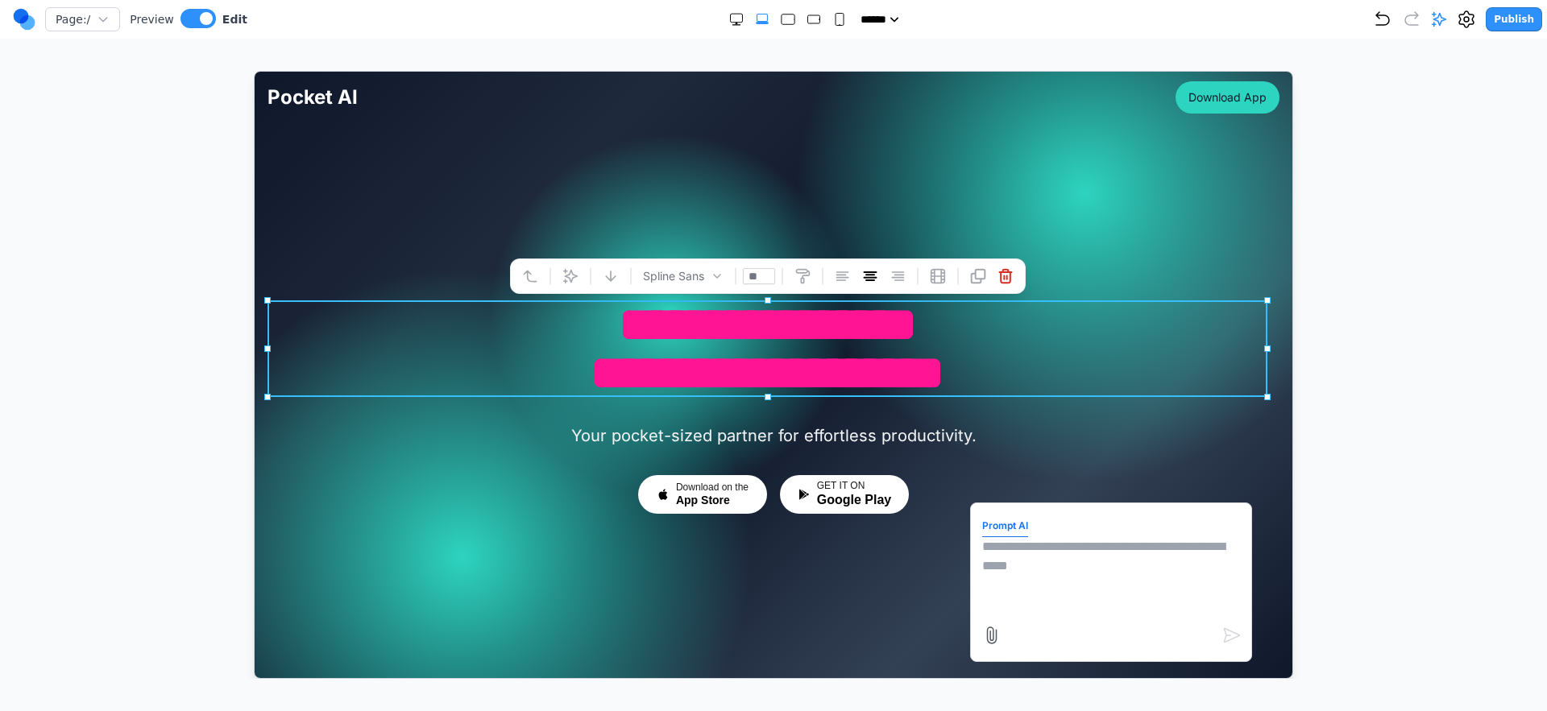
drag, startPoint x: 1025, startPoint y: 532, endPoint x: 1025, endPoint y: 543, distance: 11.3
click at [1020, 538] on form "Prompt AI" at bounding box center [1110, 581] width 258 height 135
click at [1030, 552] on textarea at bounding box center [1110, 576] width 258 height 81
type textarea "**********"
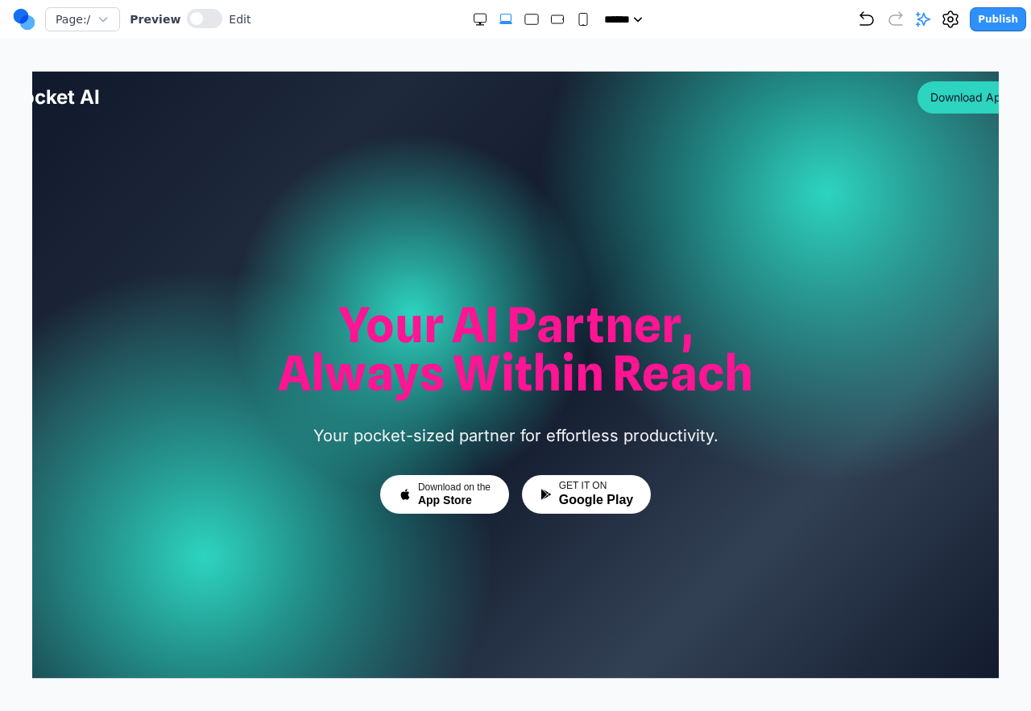
click at [470, 362] on h1 "Your AI Partner, Always Within Reach" at bounding box center [515, 348] width 1012 height 97
click at [501, 130] on div at bounding box center [515, 374] width 1038 height 607
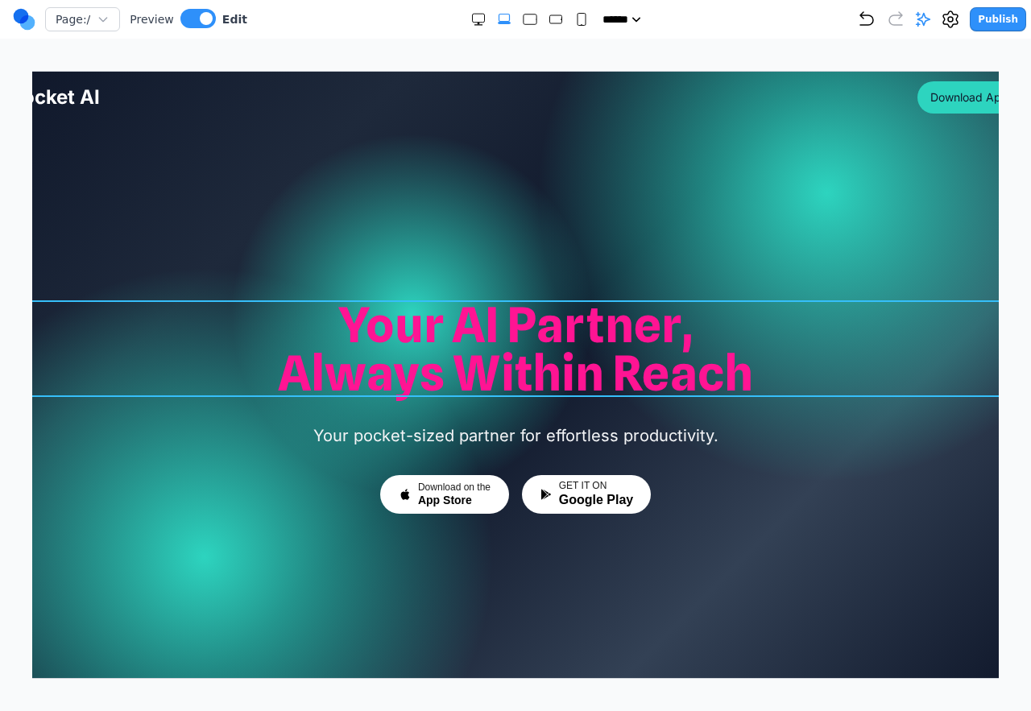
click at [511, 333] on h1 "Your AI Partner, Always Within Reach" at bounding box center [515, 348] width 1012 height 97
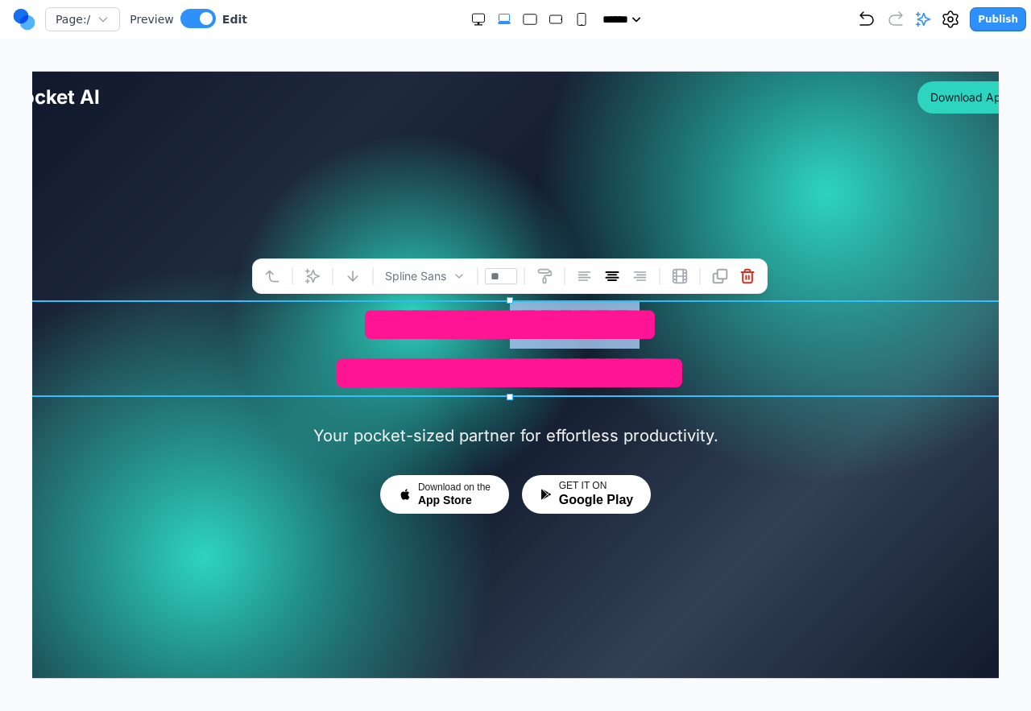
click at [511, 332] on h1 "**********" at bounding box center [509, 348] width 1000 height 97
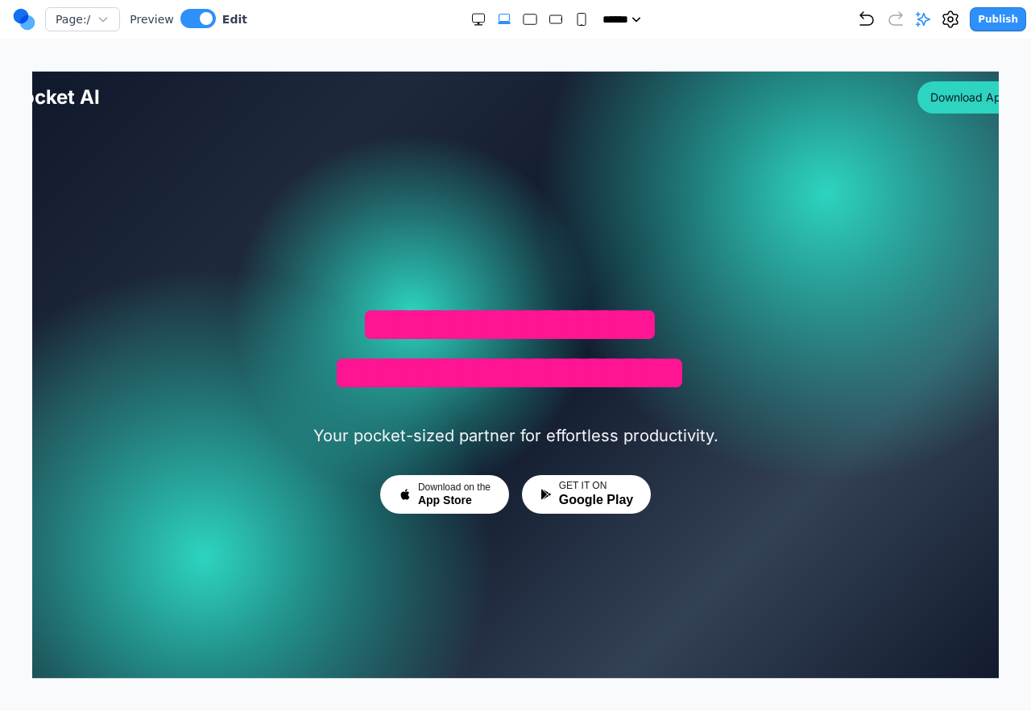
drag, startPoint x: 218, startPoint y: 205, endPoint x: 286, endPoint y: 304, distance: 119.3
click at [218, 205] on div at bounding box center [515, 374] width 1038 height 607
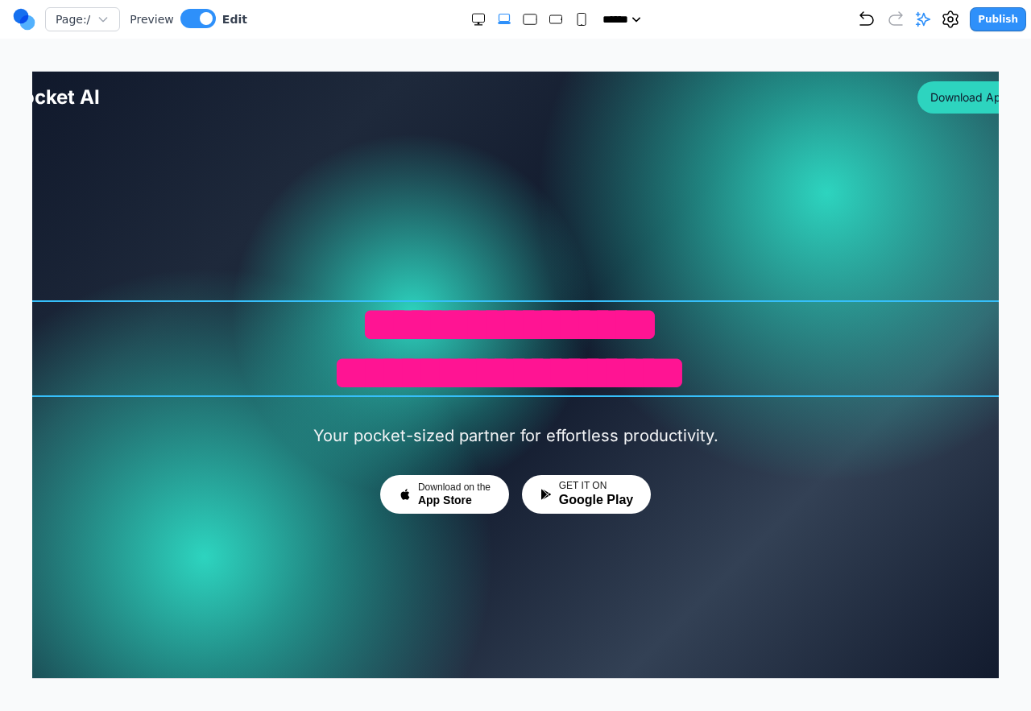
click at [294, 313] on h1 "**********" at bounding box center [509, 348] width 1000 height 97
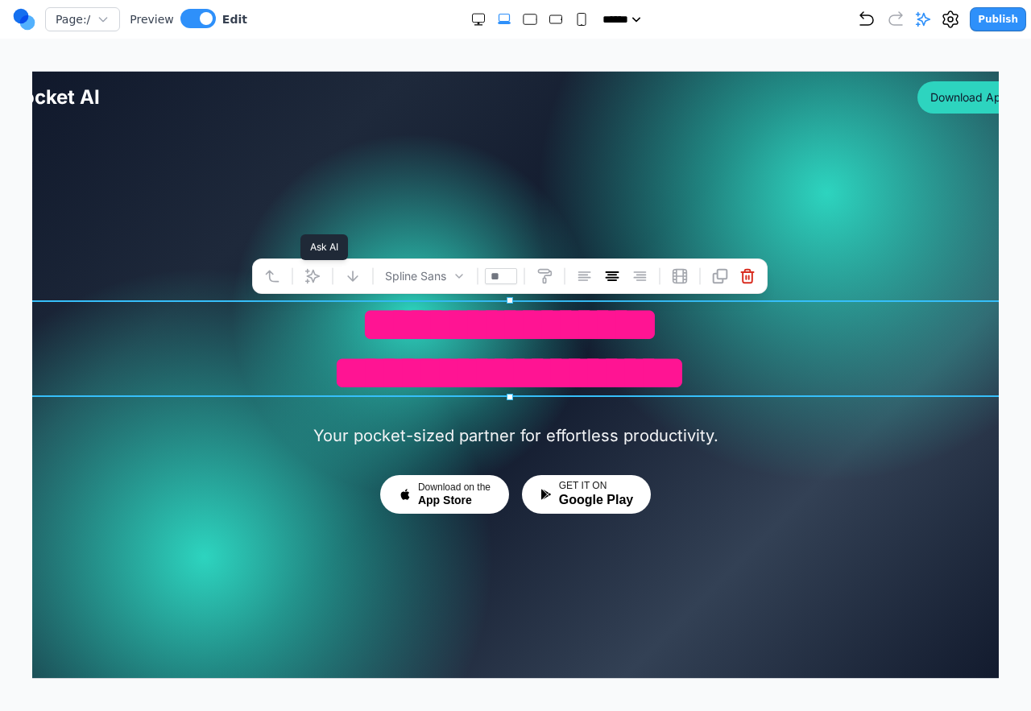
click at [305, 271] on icon at bounding box center [312, 275] width 16 height 16
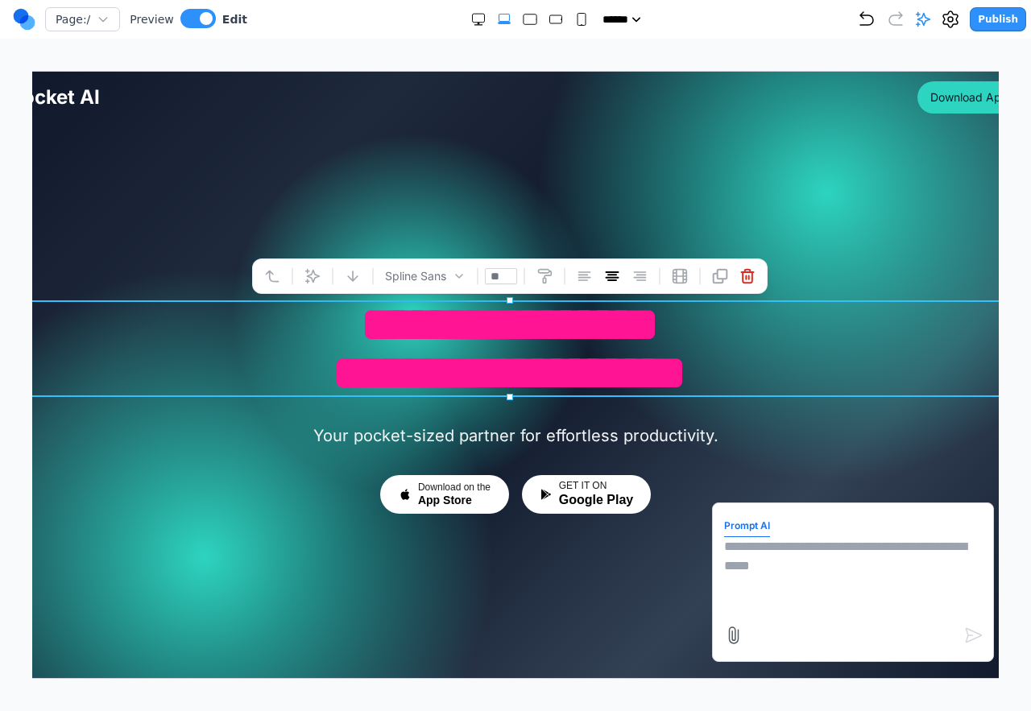
click at [855, 570] on textarea at bounding box center [852, 576] width 258 height 81
type textarea "**********"
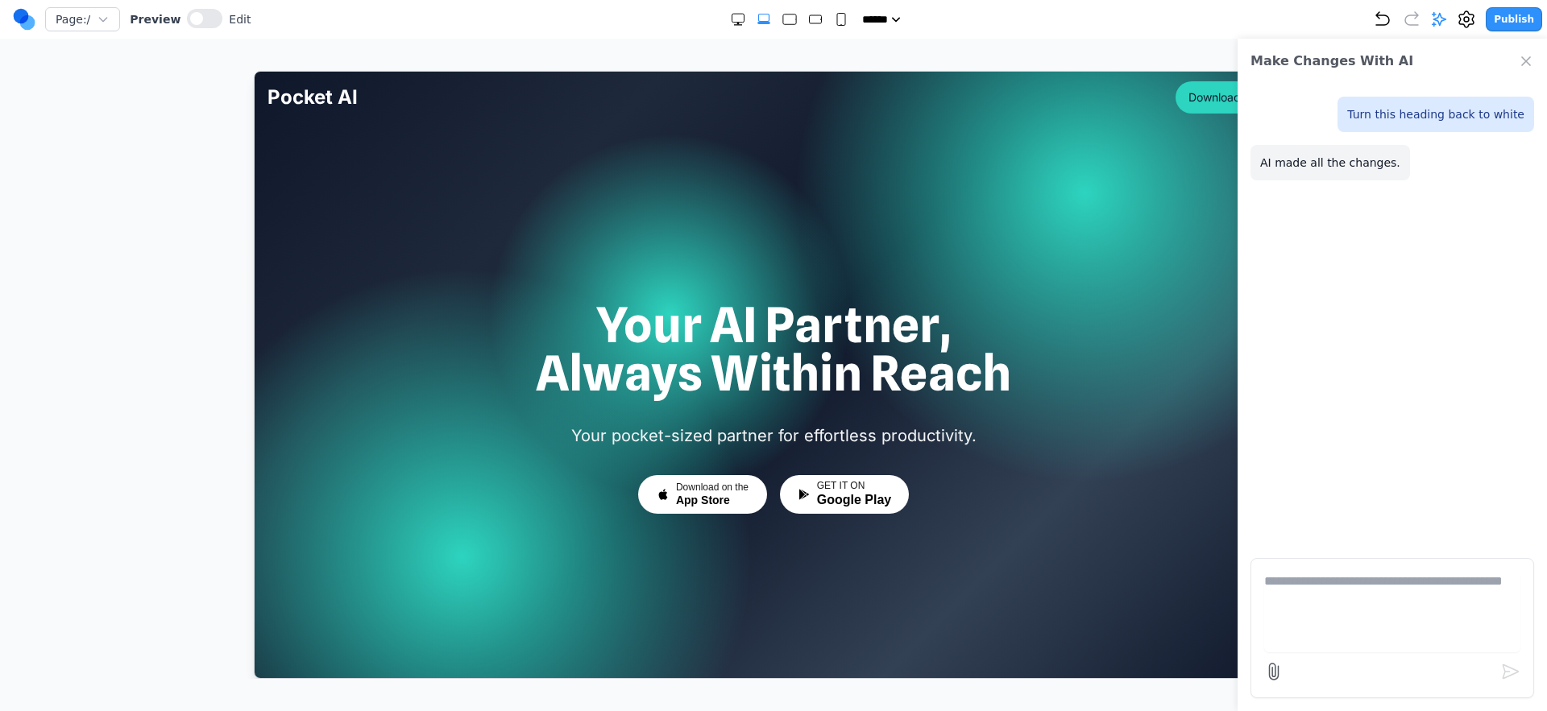
click at [1030, 58] on icon "Close Chat" at bounding box center [1526, 61] width 16 height 16
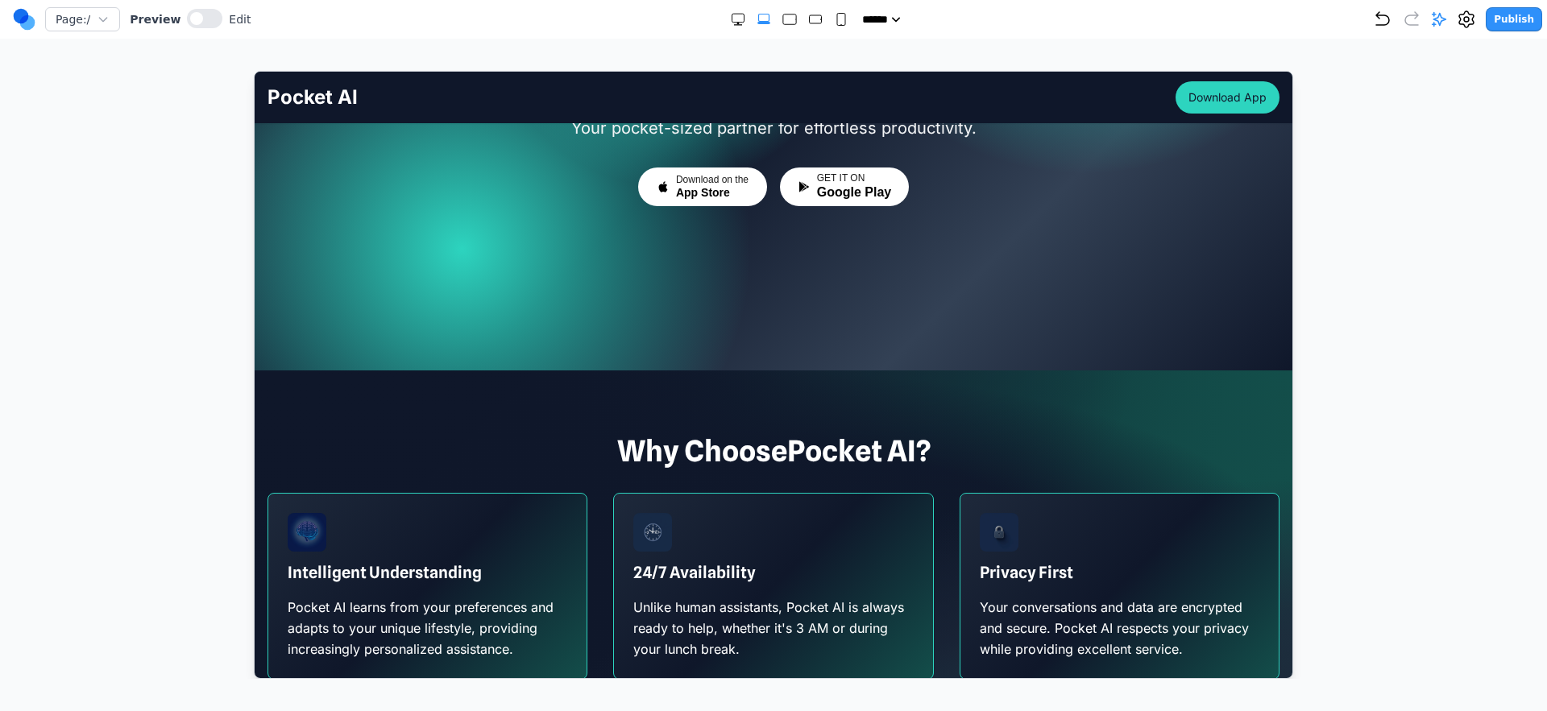
scroll to position [187, 0]
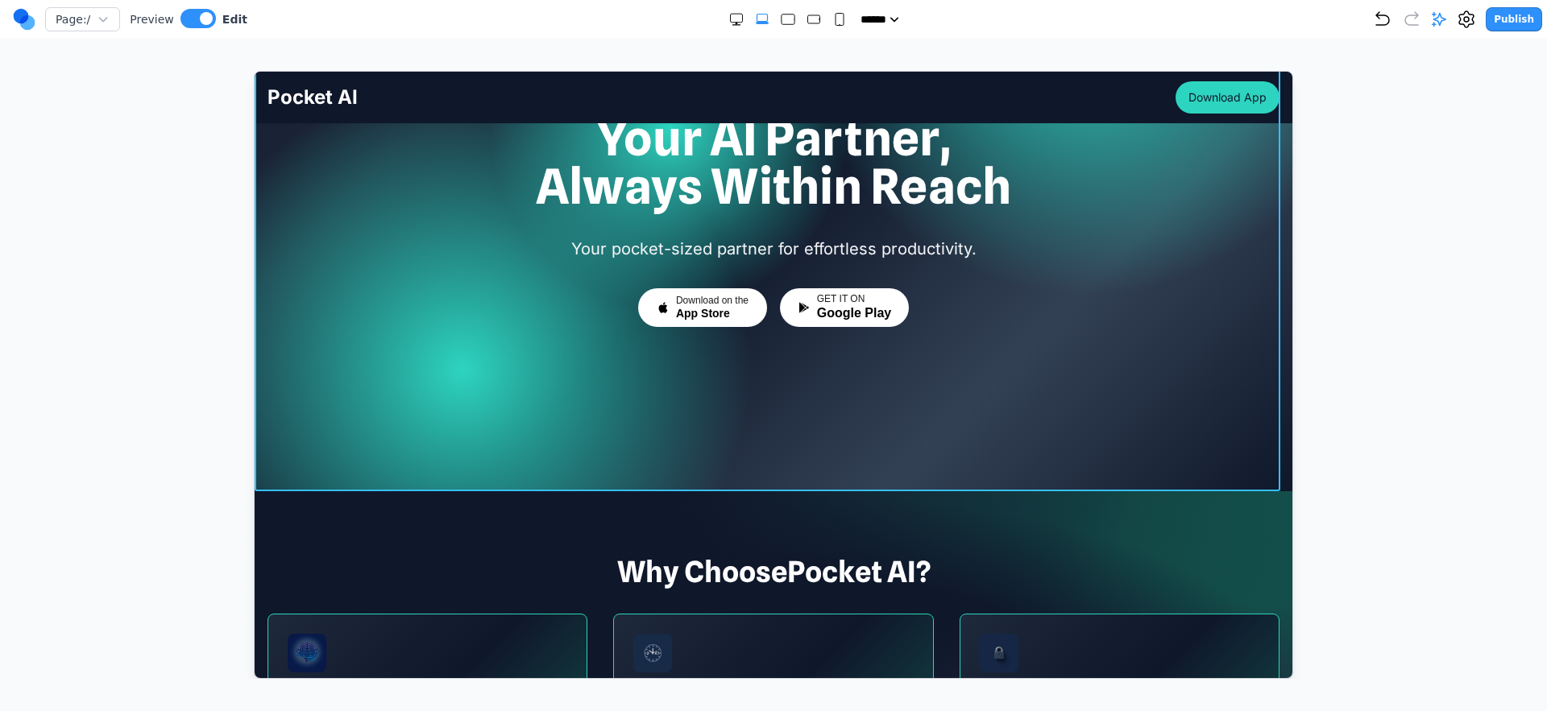
click at [566, 387] on div at bounding box center [773, 187] width 1038 height 607
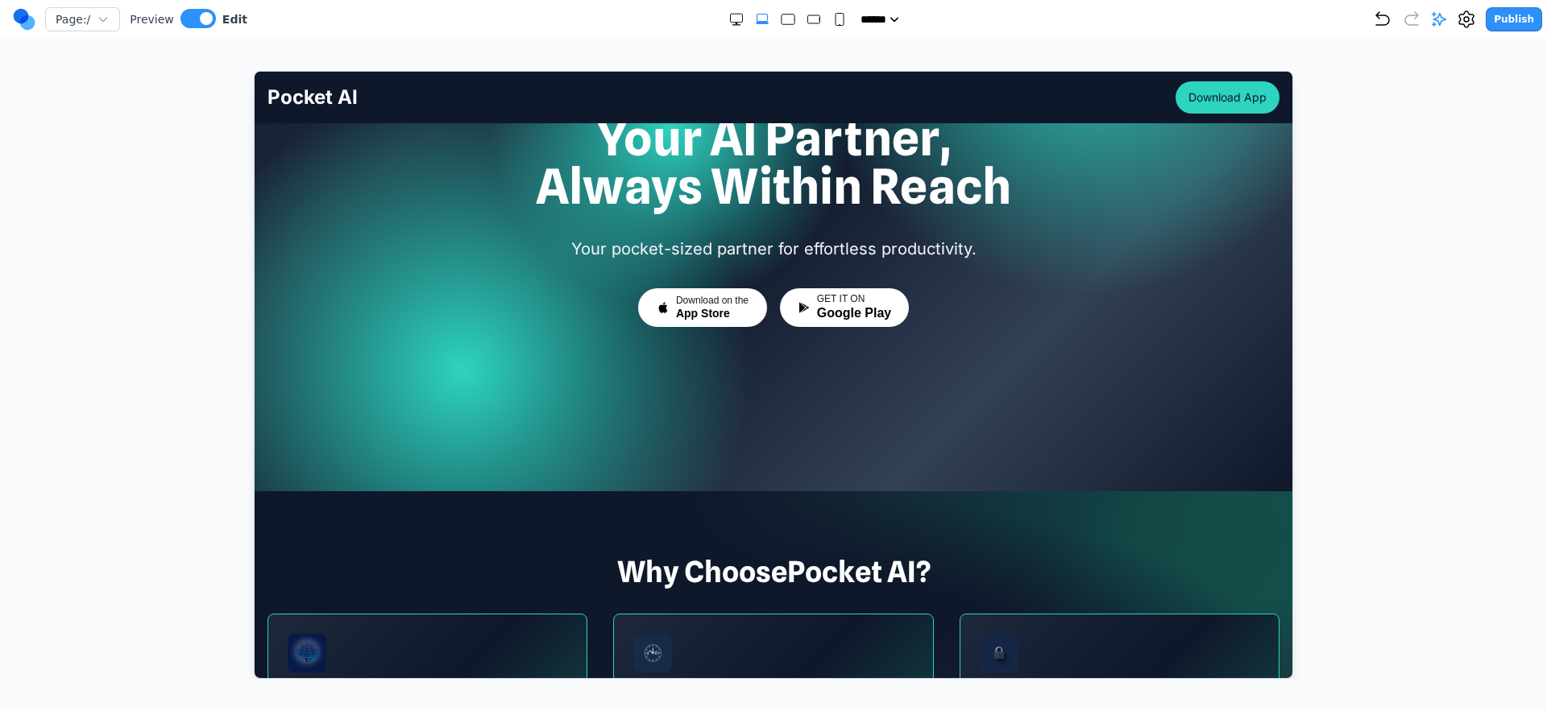
click at [1030, 185] on div at bounding box center [773, 375] width 1482 height 608
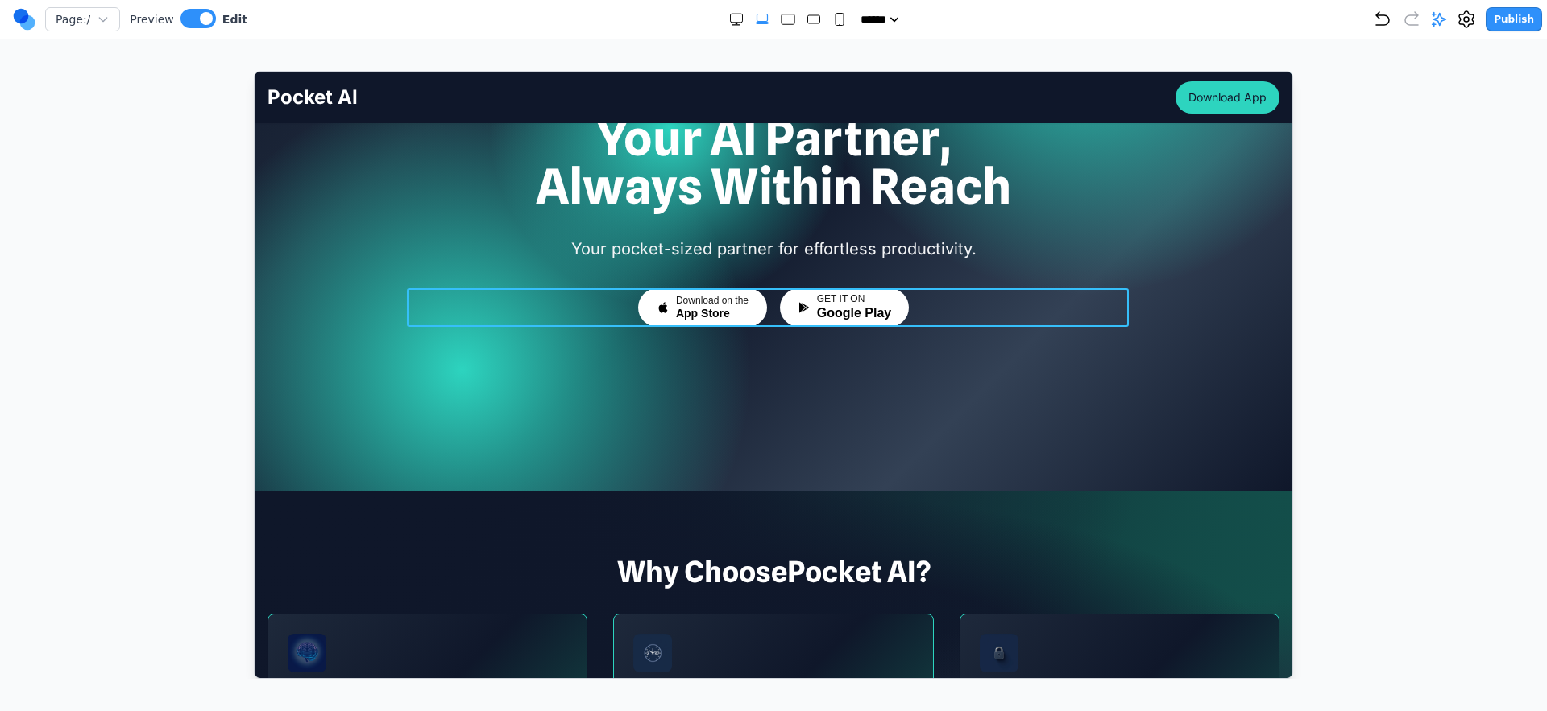
click at [599, 296] on div "Download on the App Store GET IT ON Google Play" at bounding box center [773, 307] width 722 height 39
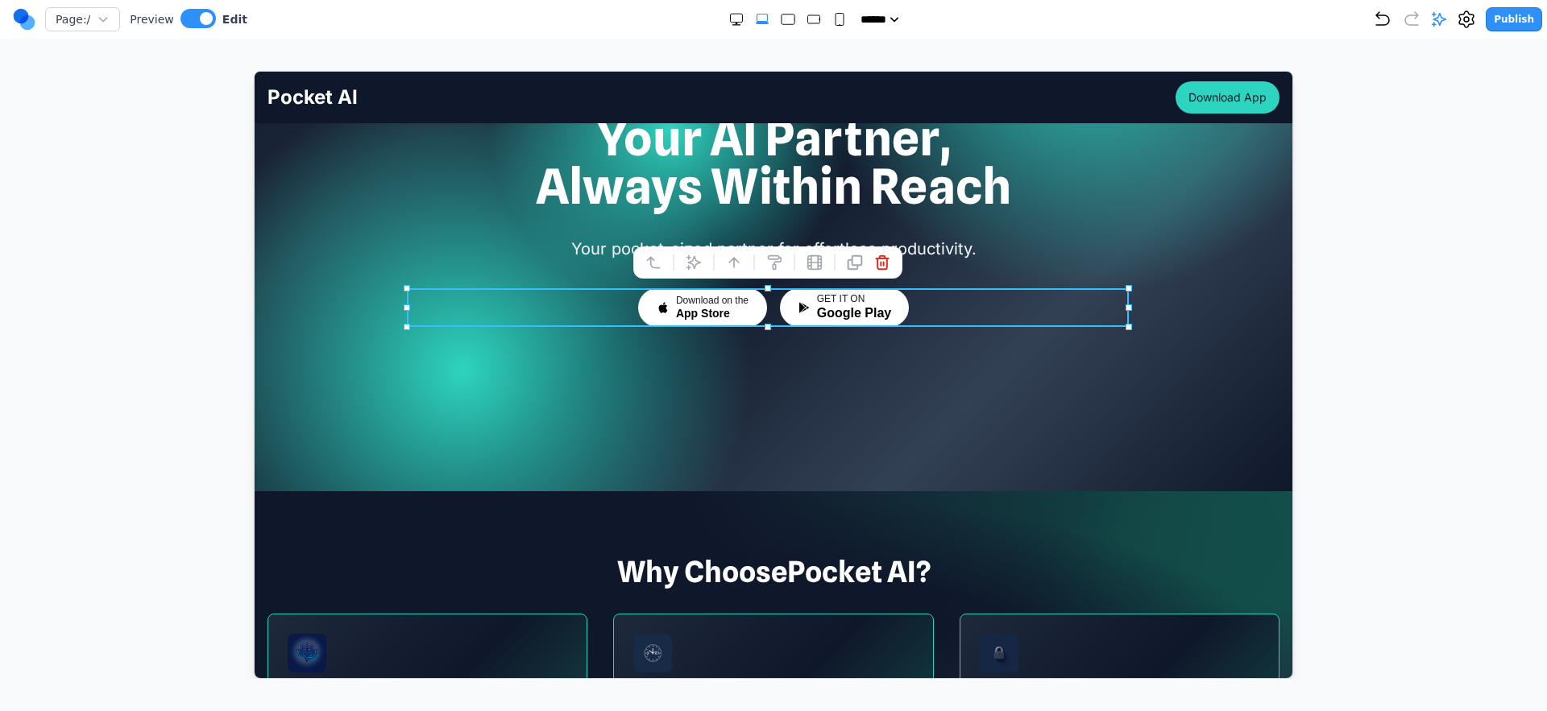
click at [537, 369] on div at bounding box center [773, 187] width 1038 height 607
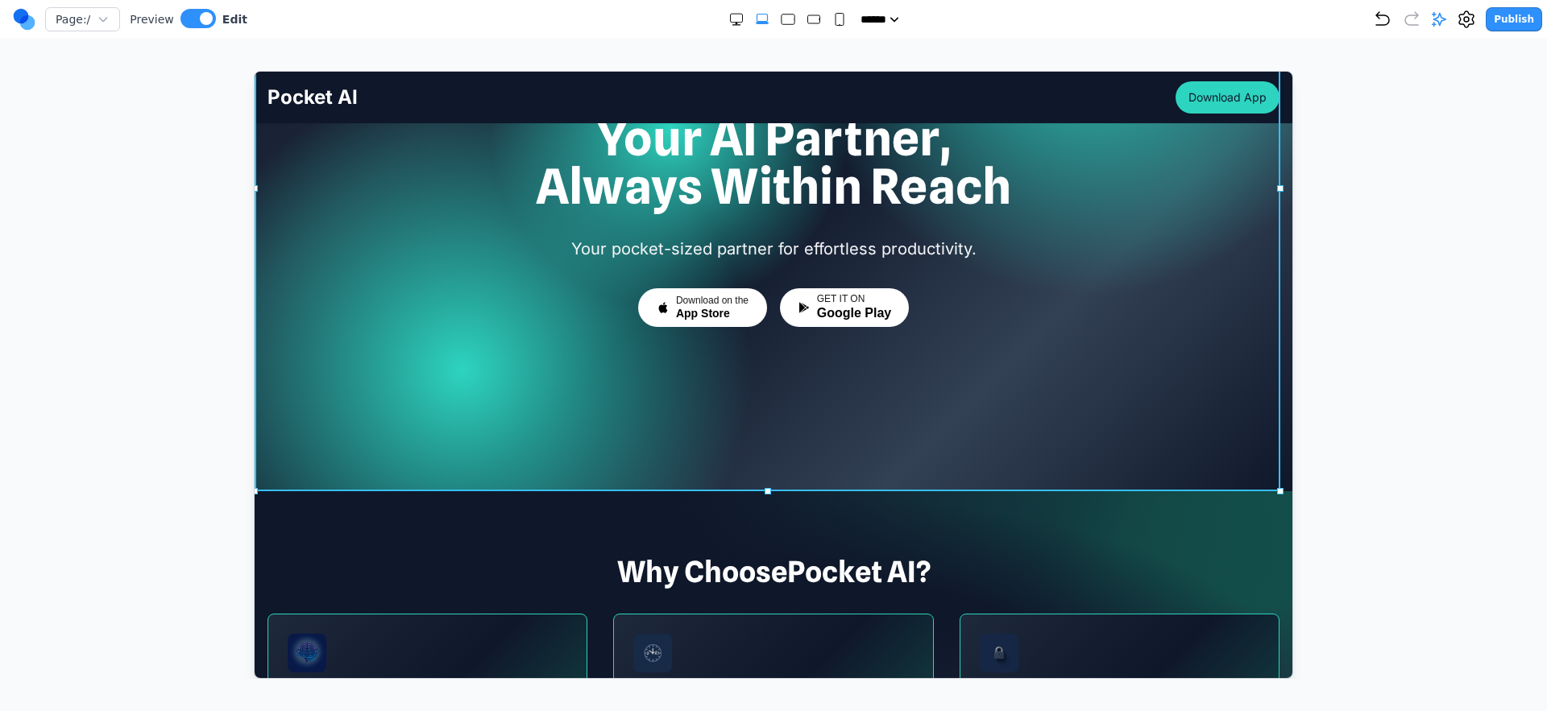
click at [735, 403] on div at bounding box center [773, 187] width 1038 height 607
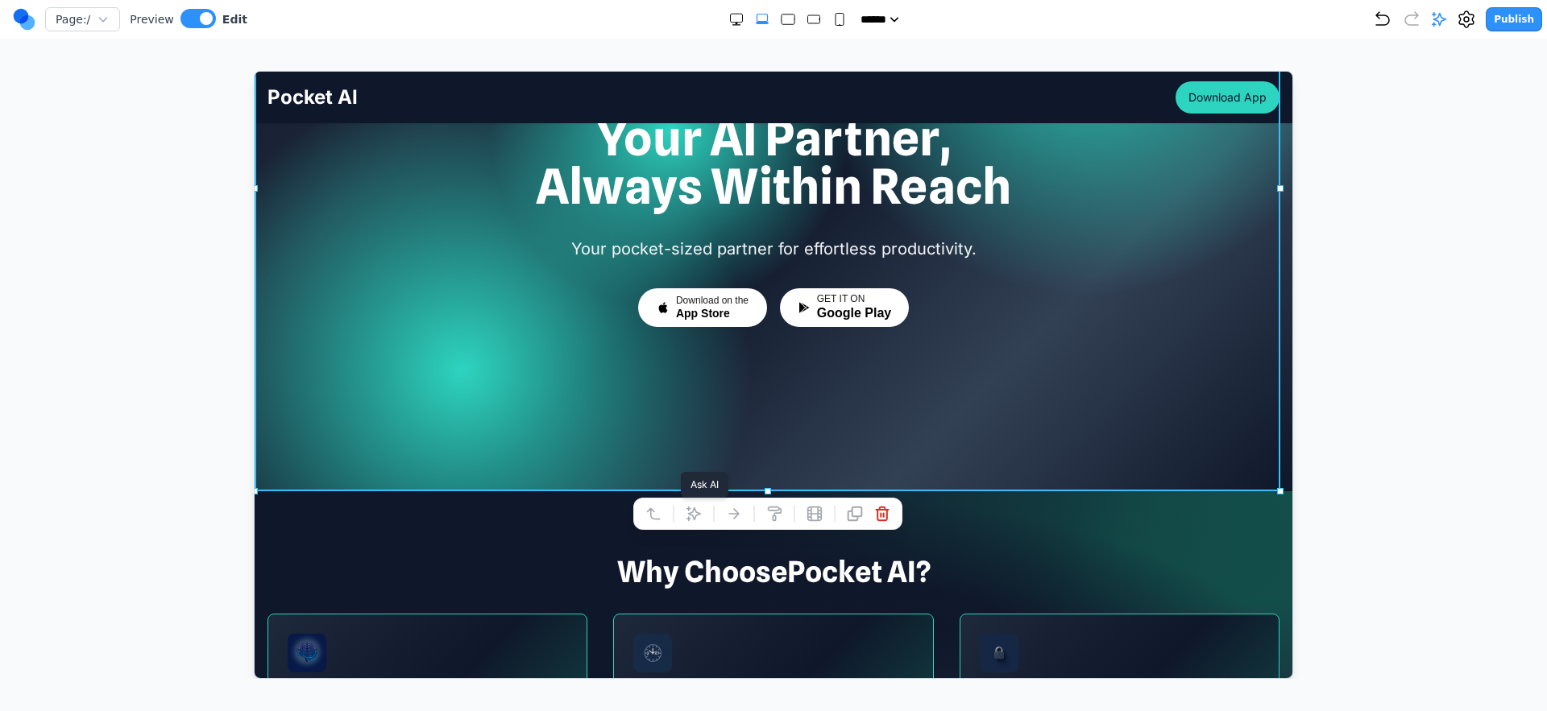
click at [702, 515] on button at bounding box center [693, 513] width 26 height 26
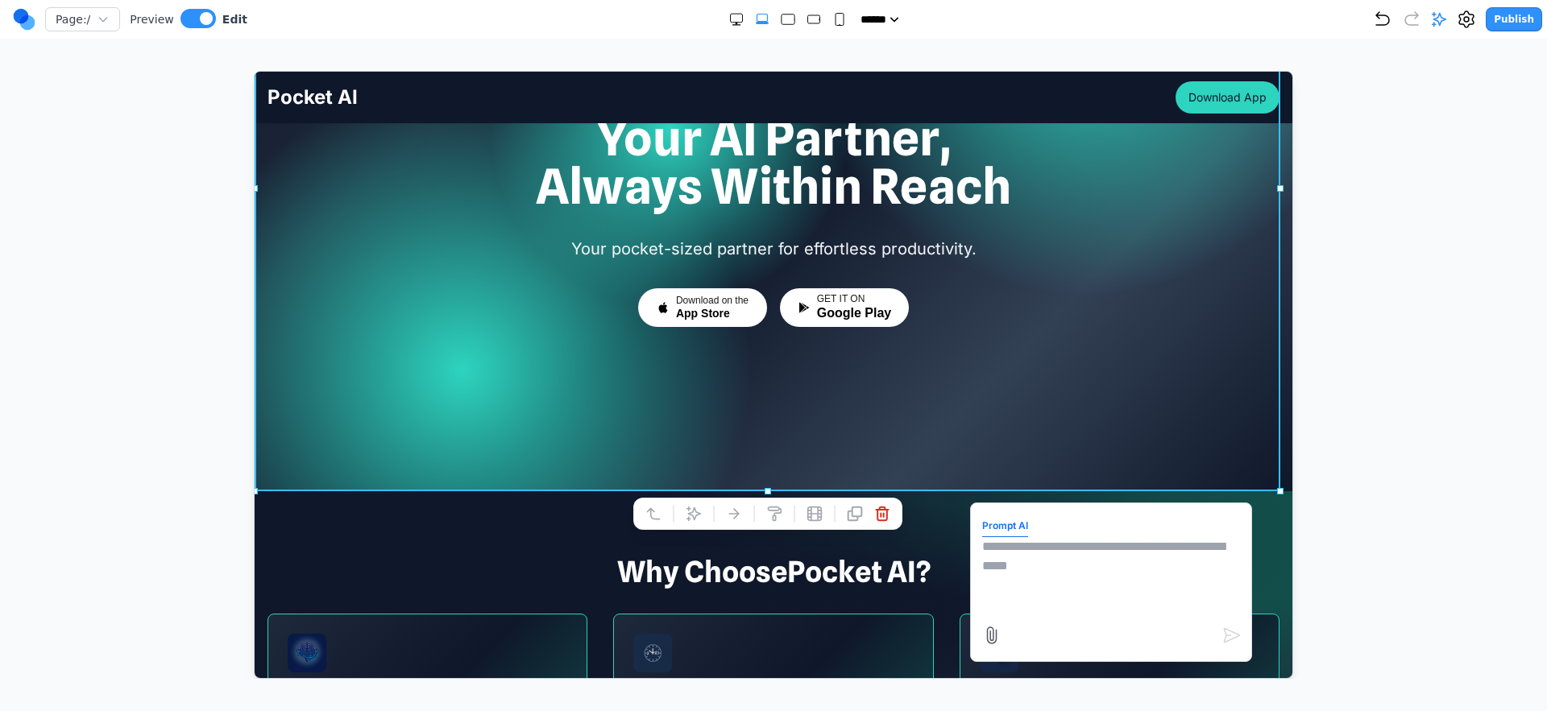
click at [1030, 549] on textarea at bounding box center [1110, 576] width 258 height 81
paste textarea
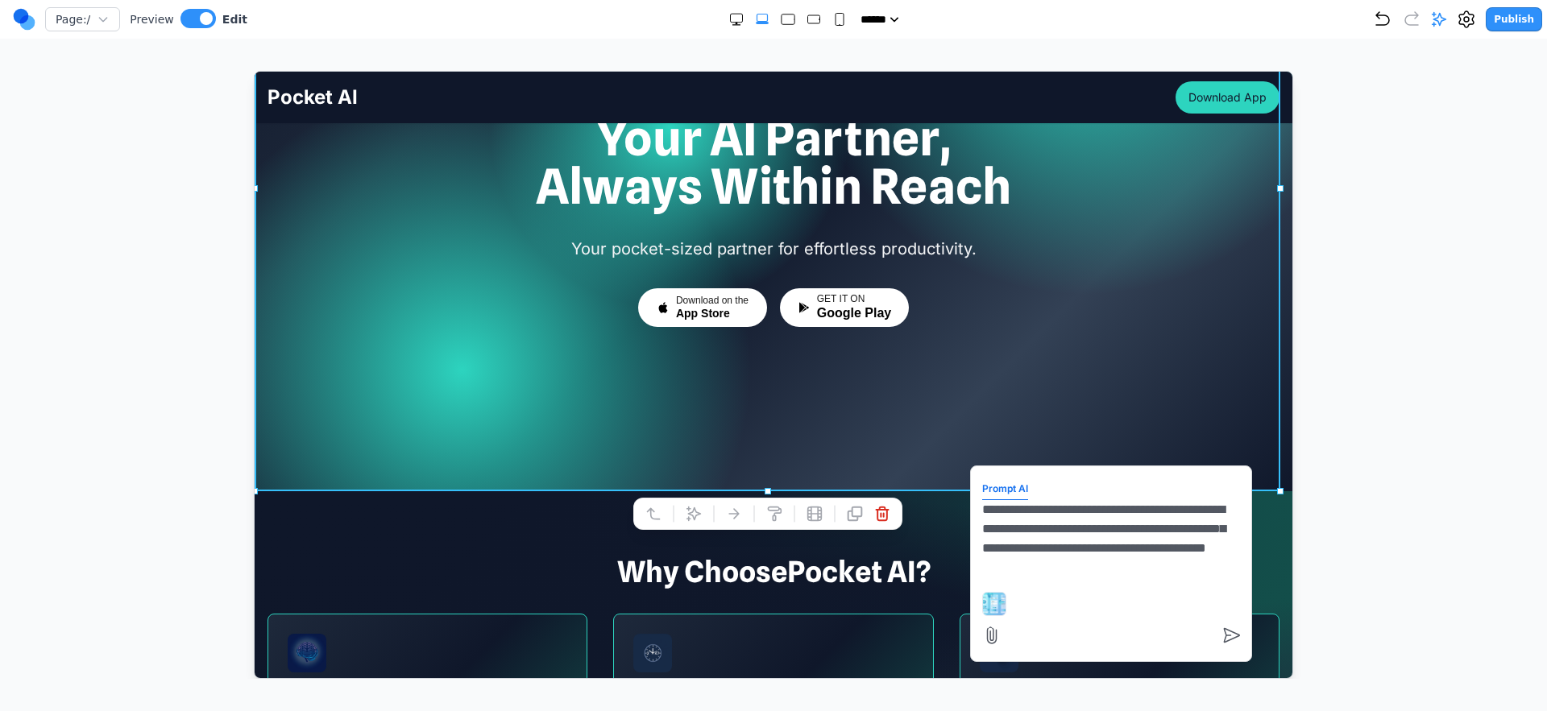
type textarea "**********"
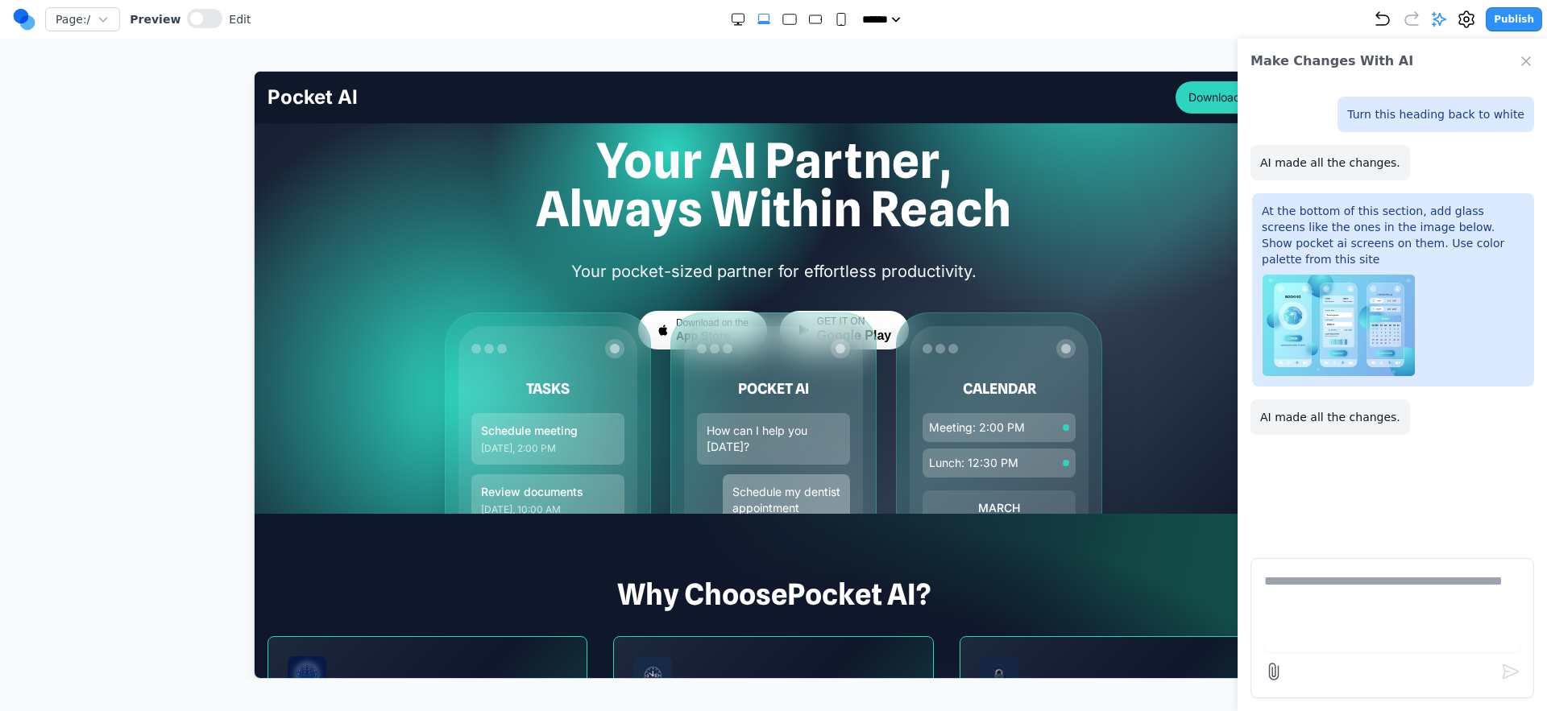
scroll to position [159, 0]
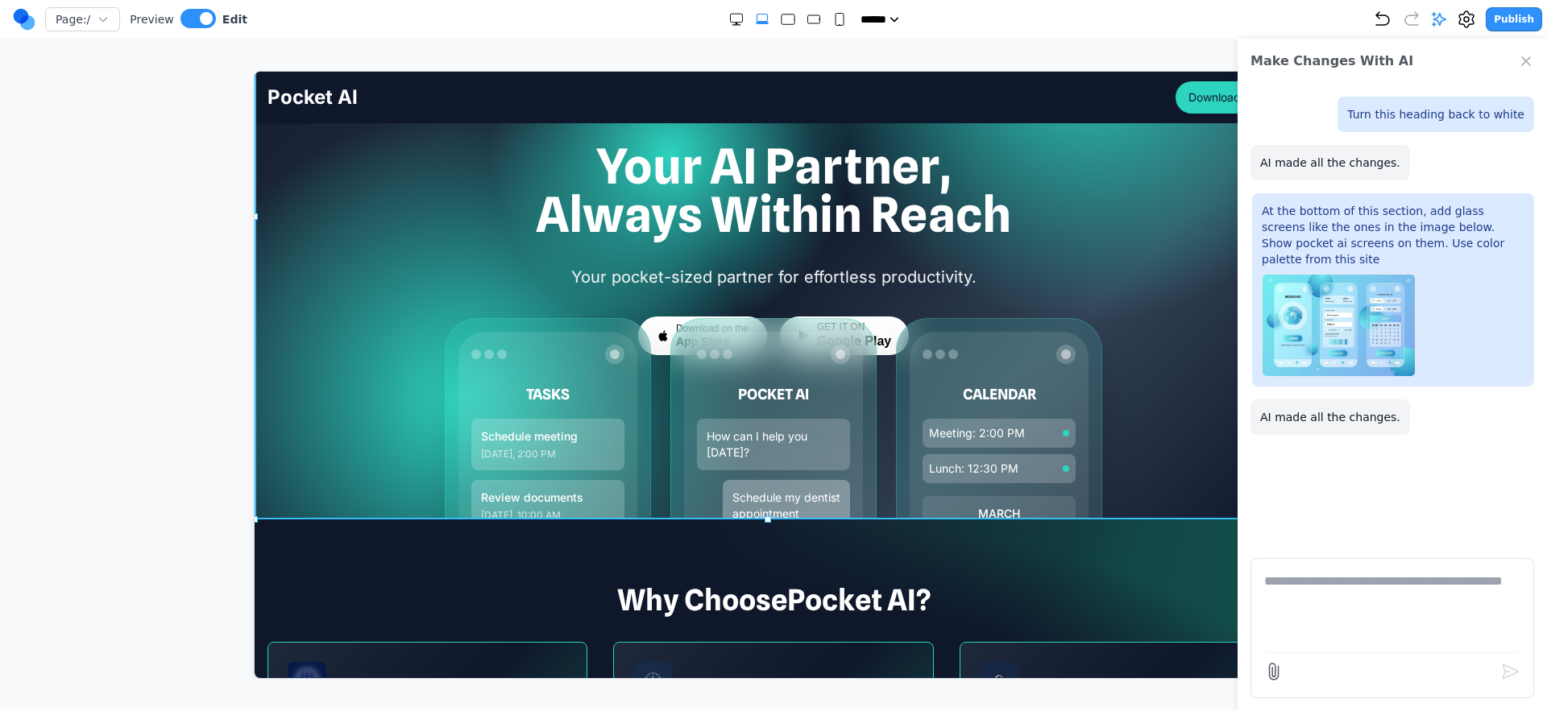
click at [361, 367] on div at bounding box center [773, 215] width 1038 height 607
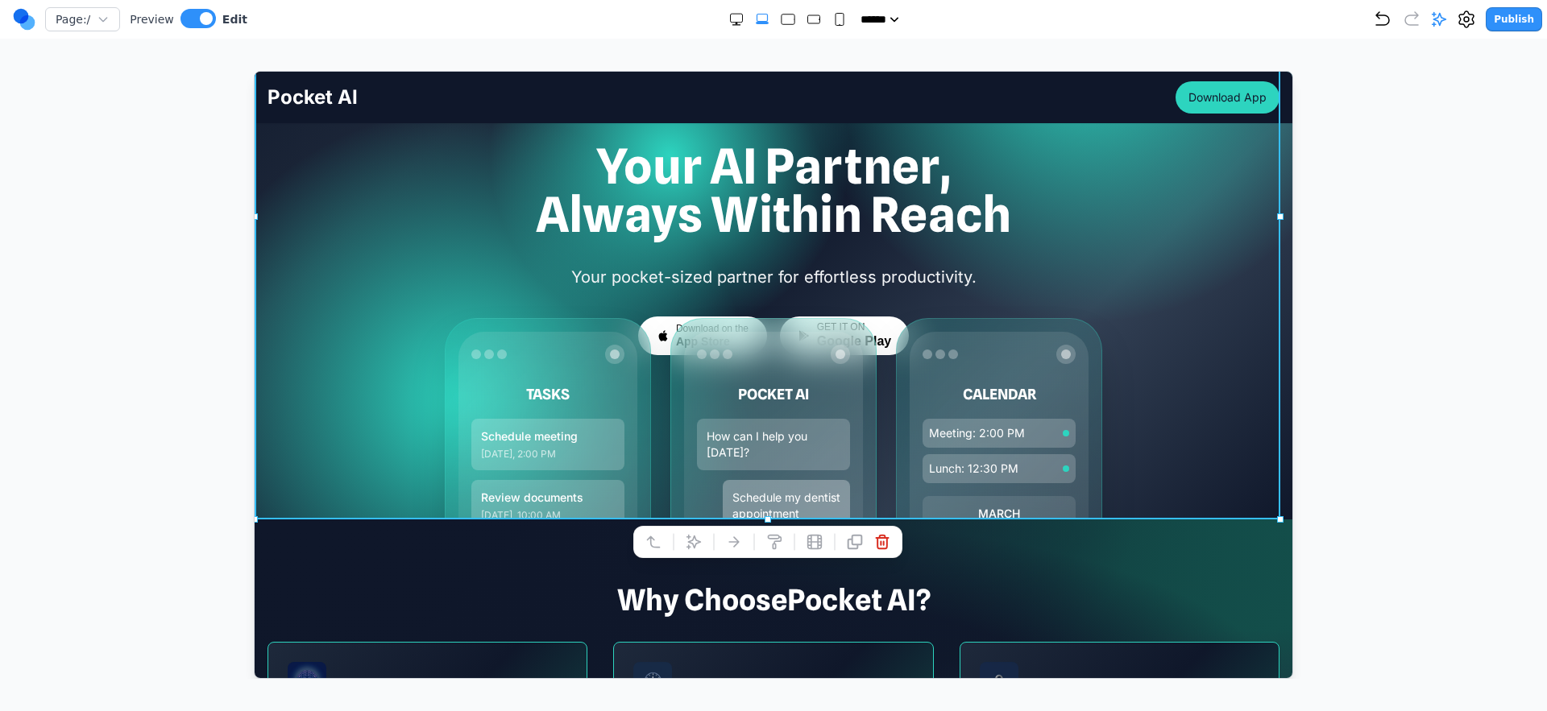
click at [1030, 349] on div at bounding box center [773, 375] width 1482 height 608
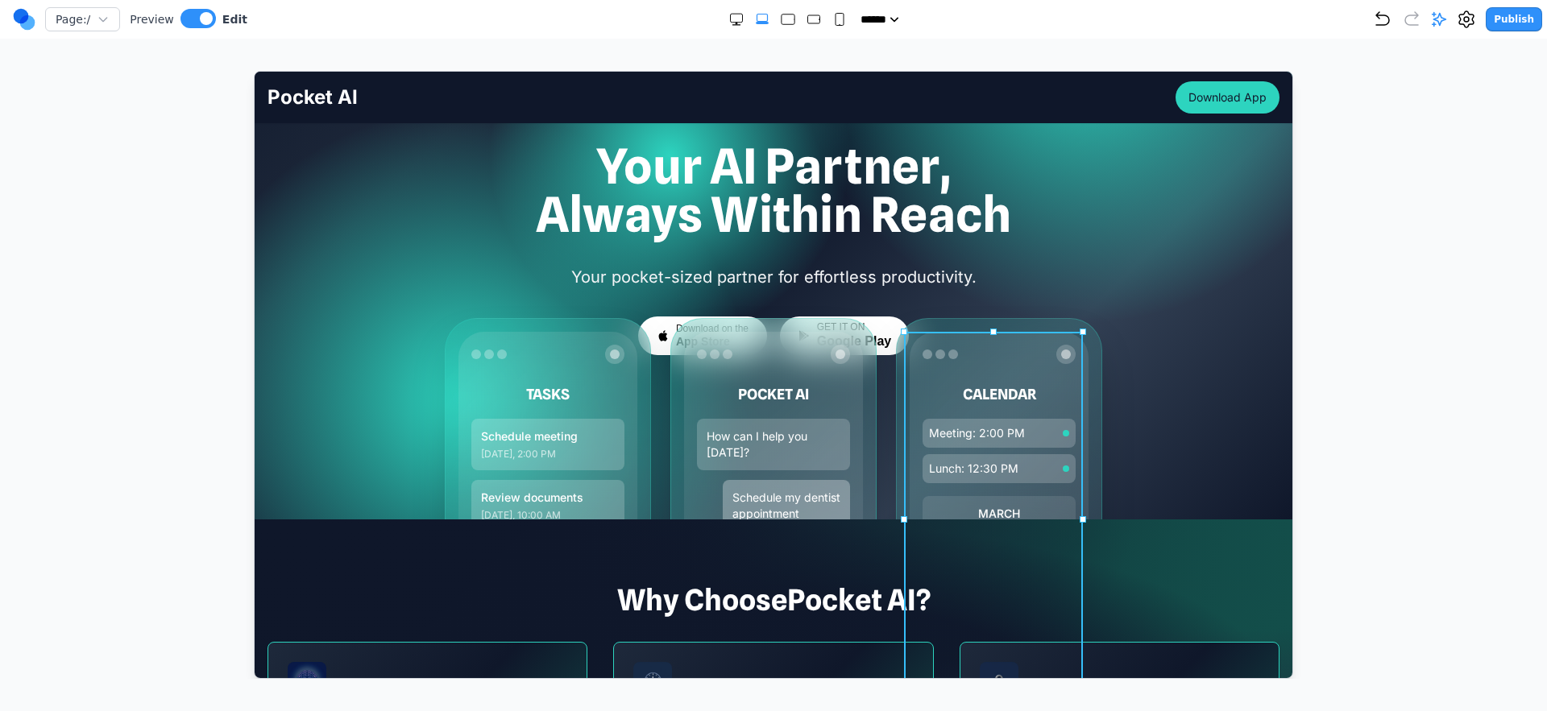
click at [1030, 407] on div "CALENDAR Meeting: 2:00 PM Lunch: 12:30 PM MARCH SU MO TU WE TH FR SA 1 2 3 4 5 …" at bounding box center [998, 518] width 179 height 375
click at [886, 406] on div "TASKS Schedule meeting [DATE], 2:00 PM Review documents [DATE], 10:00 AM Call c…" at bounding box center [772, 518] width 657 height 403
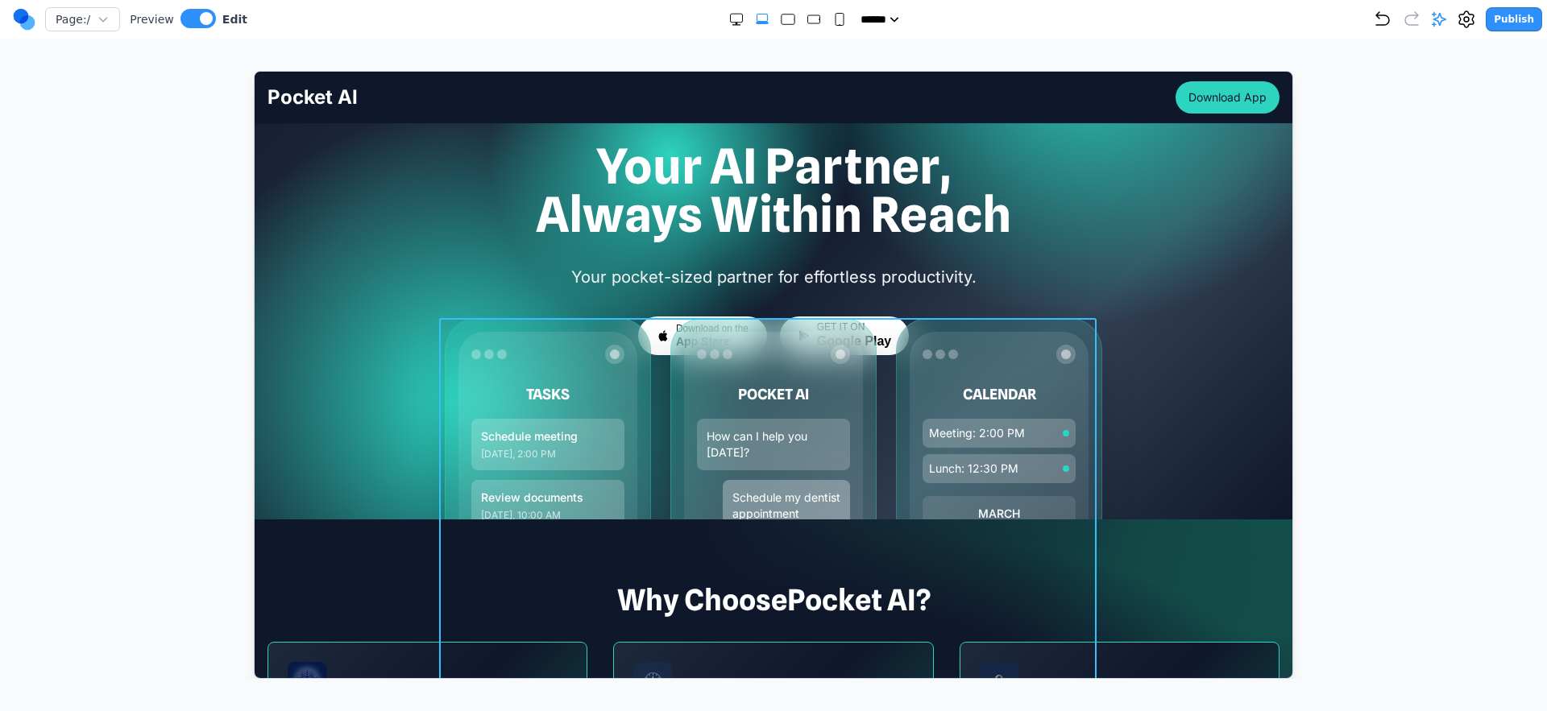
click at [882, 436] on div "TASKS Schedule meeting [DATE], 2:00 PM Review documents [DATE], 10:00 AM Call c…" at bounding box center [772, 518] width 657 height 403
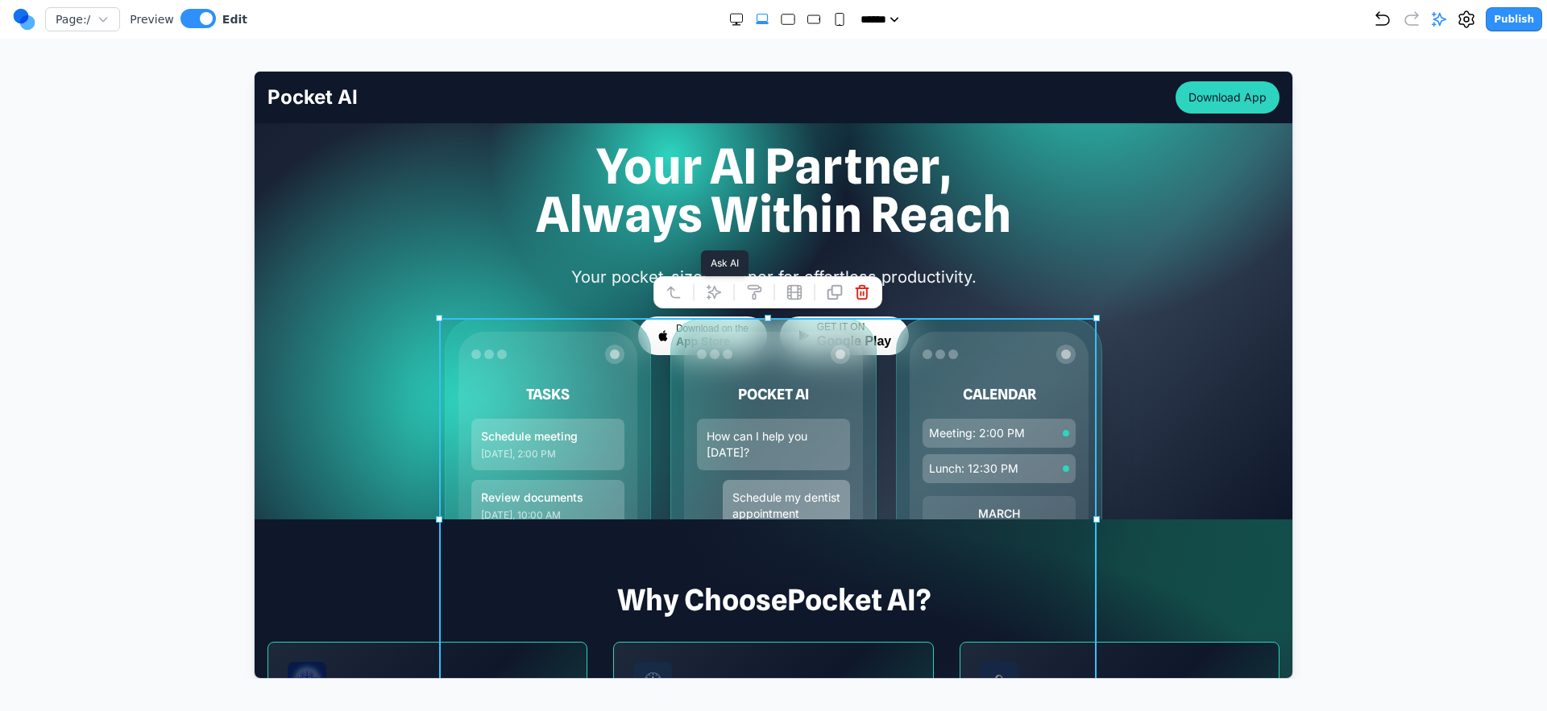
click at [705, 293] on icon at bounding box center [713, 292] width 16 height 16
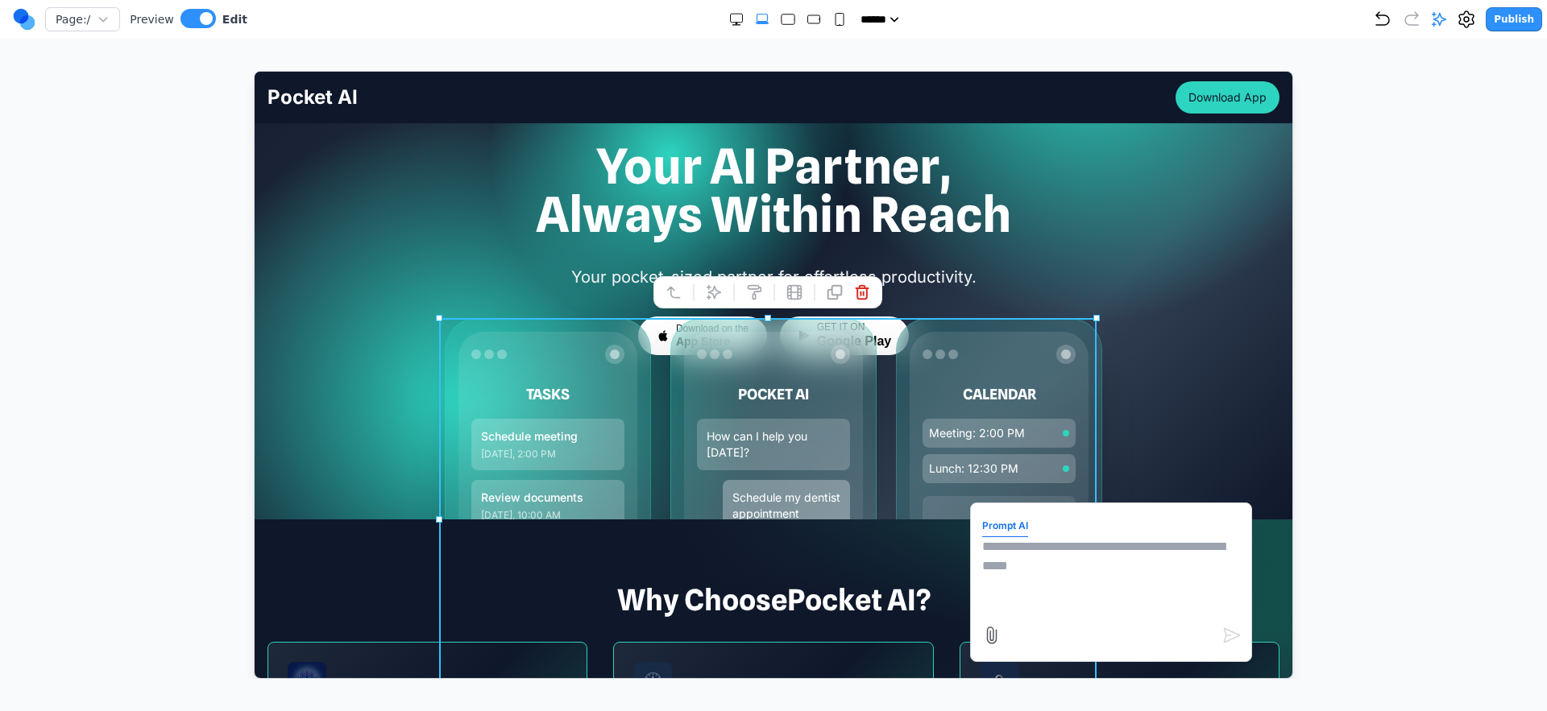
click at [1030, 604] on textarea at bounding box center [1110, 576] width 258 height 81
type textarea "**********"
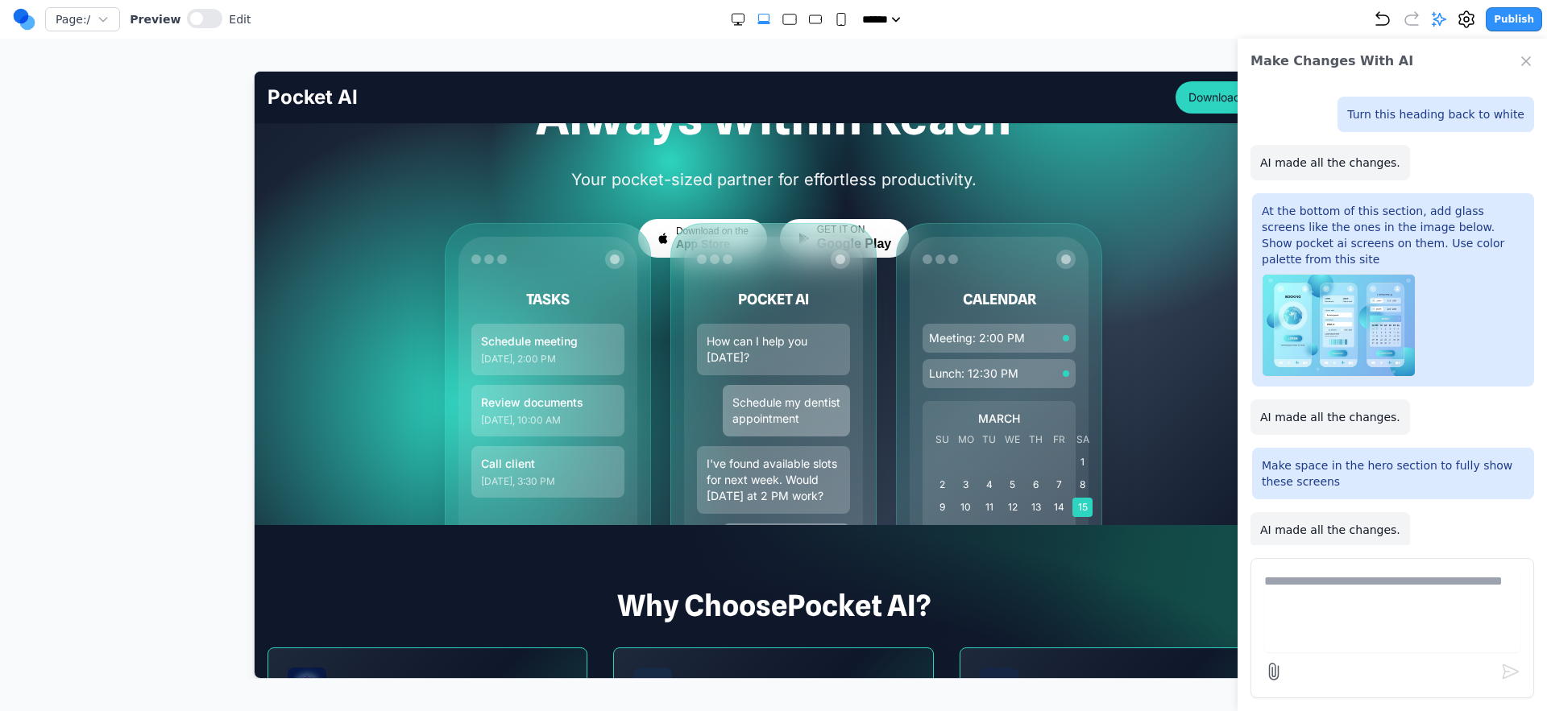
scroll to position [143, 0]
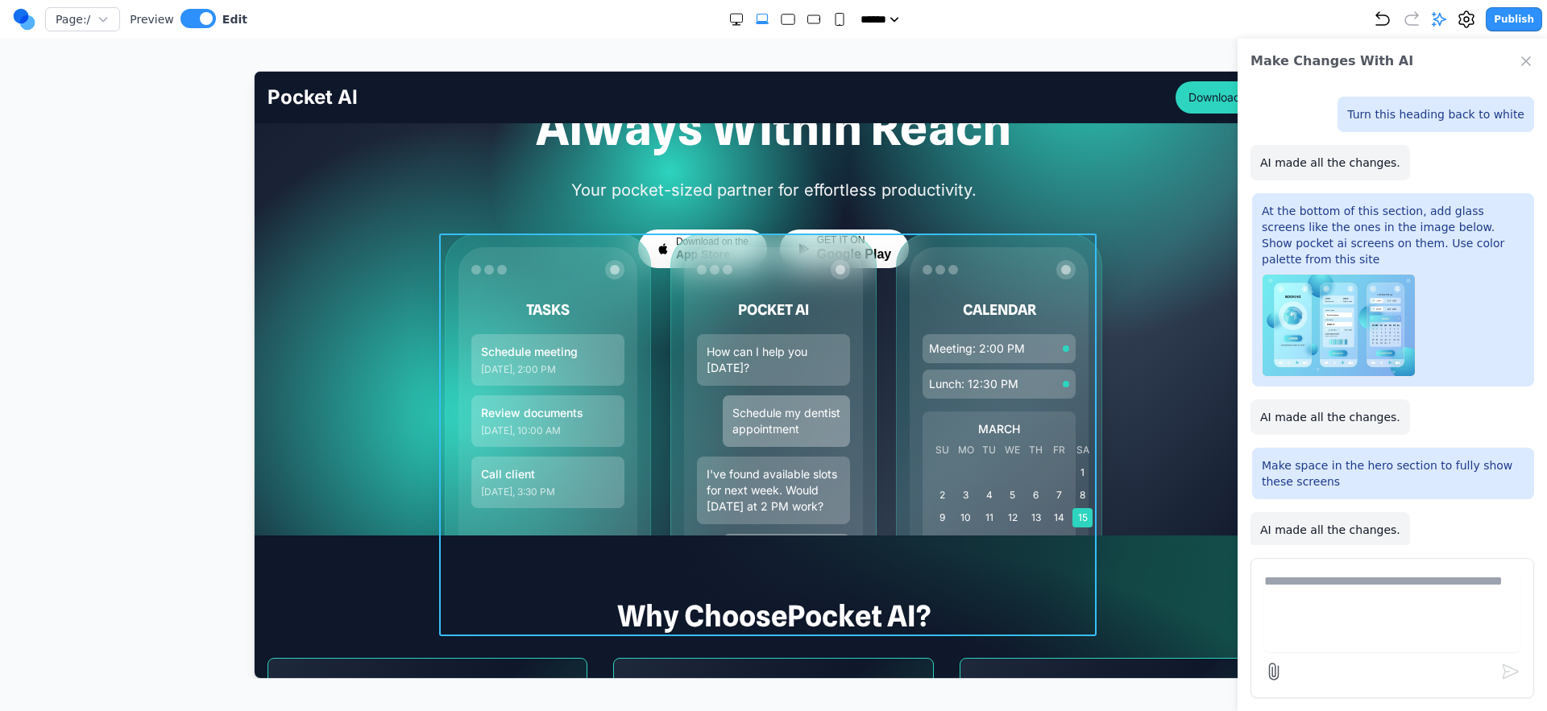
click at [876, 482] on div "TASKS Schedule meeting [DATE], 2:00 PM Review documents [DATE], 10:00 AM Call c…" at bounding box center [772, 434] width 657 height 403
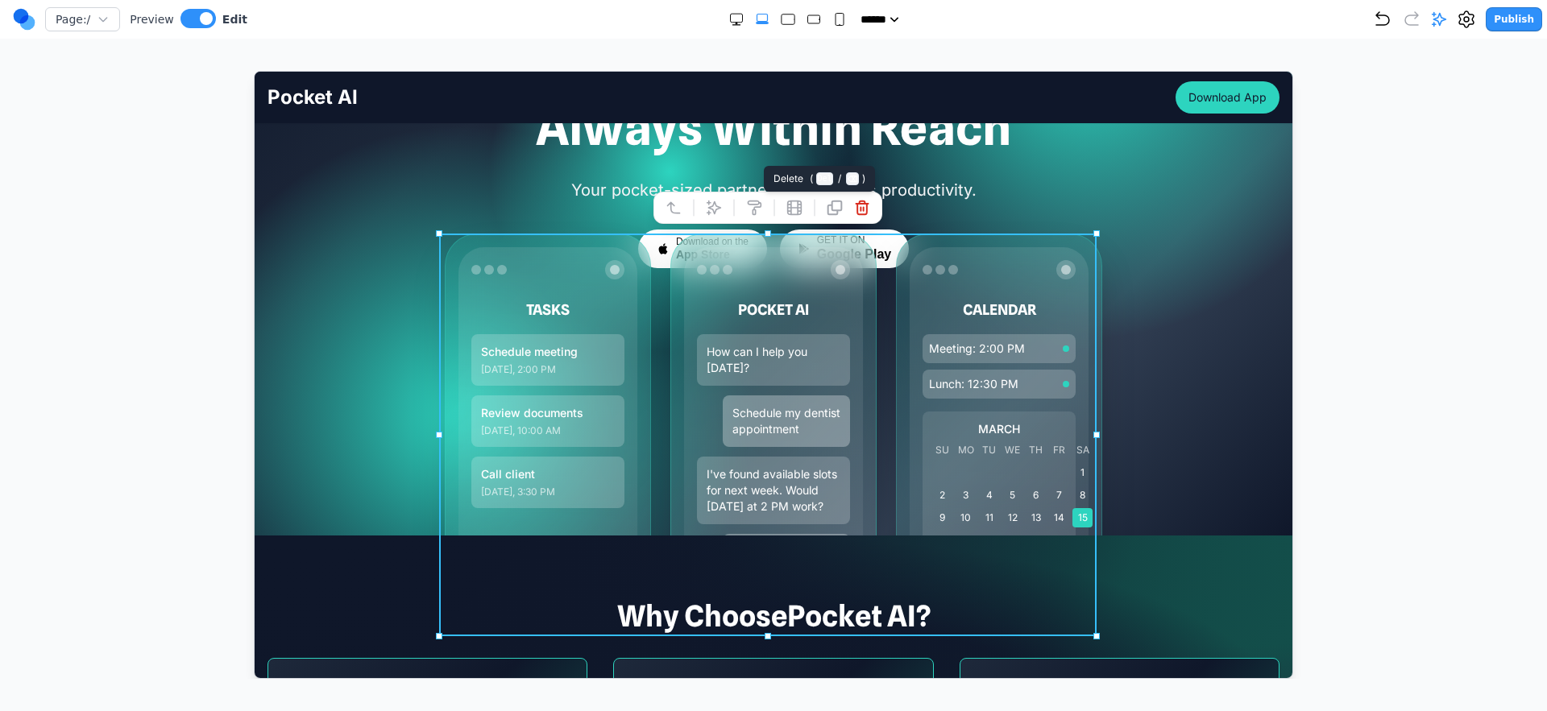
click at [869, 216] on button at bounding box center [861, 207] width 26 height 26
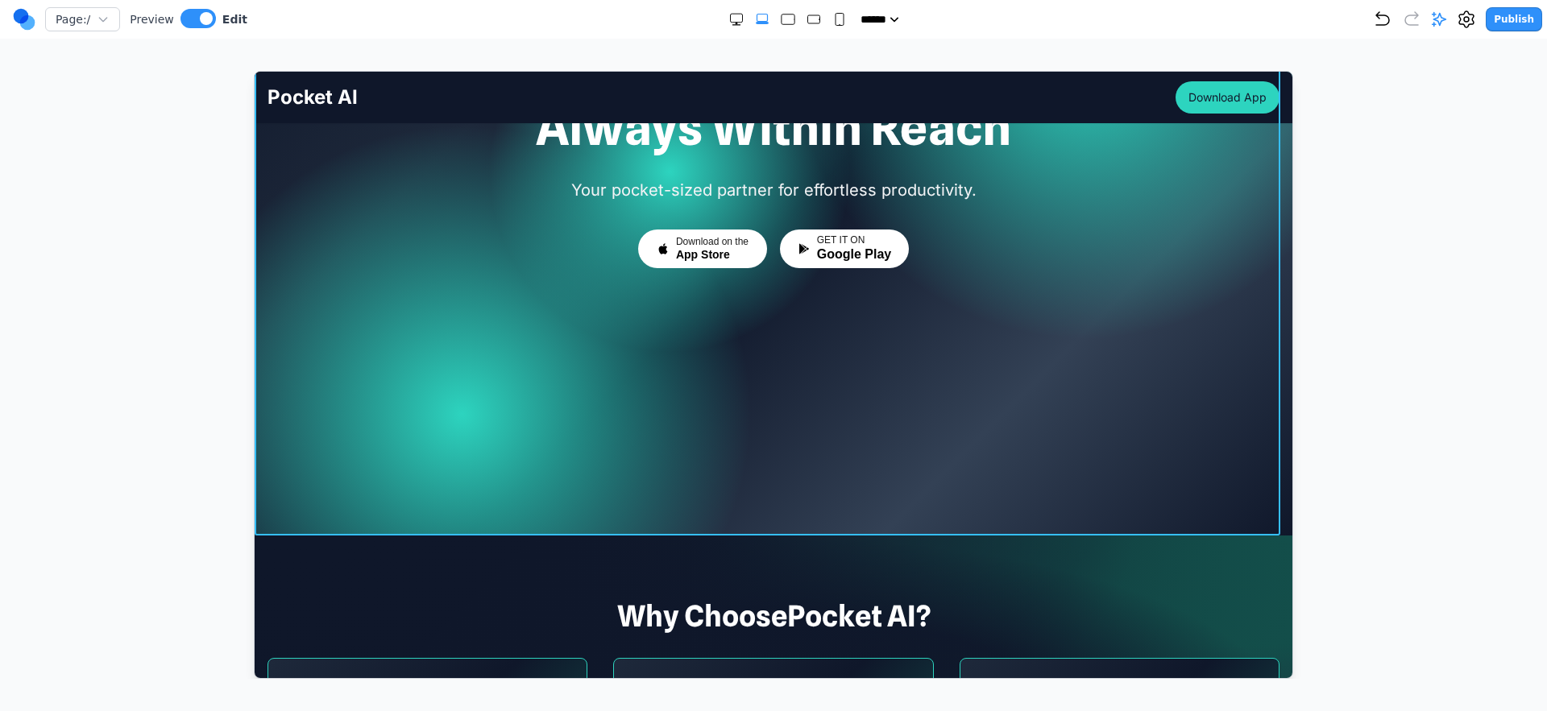
click at [837, 501] on div at bounding box center [773, 231] width 1038 height 607
click at [695, 561] on icon at bounding box center [693, 557] width 16 height 16
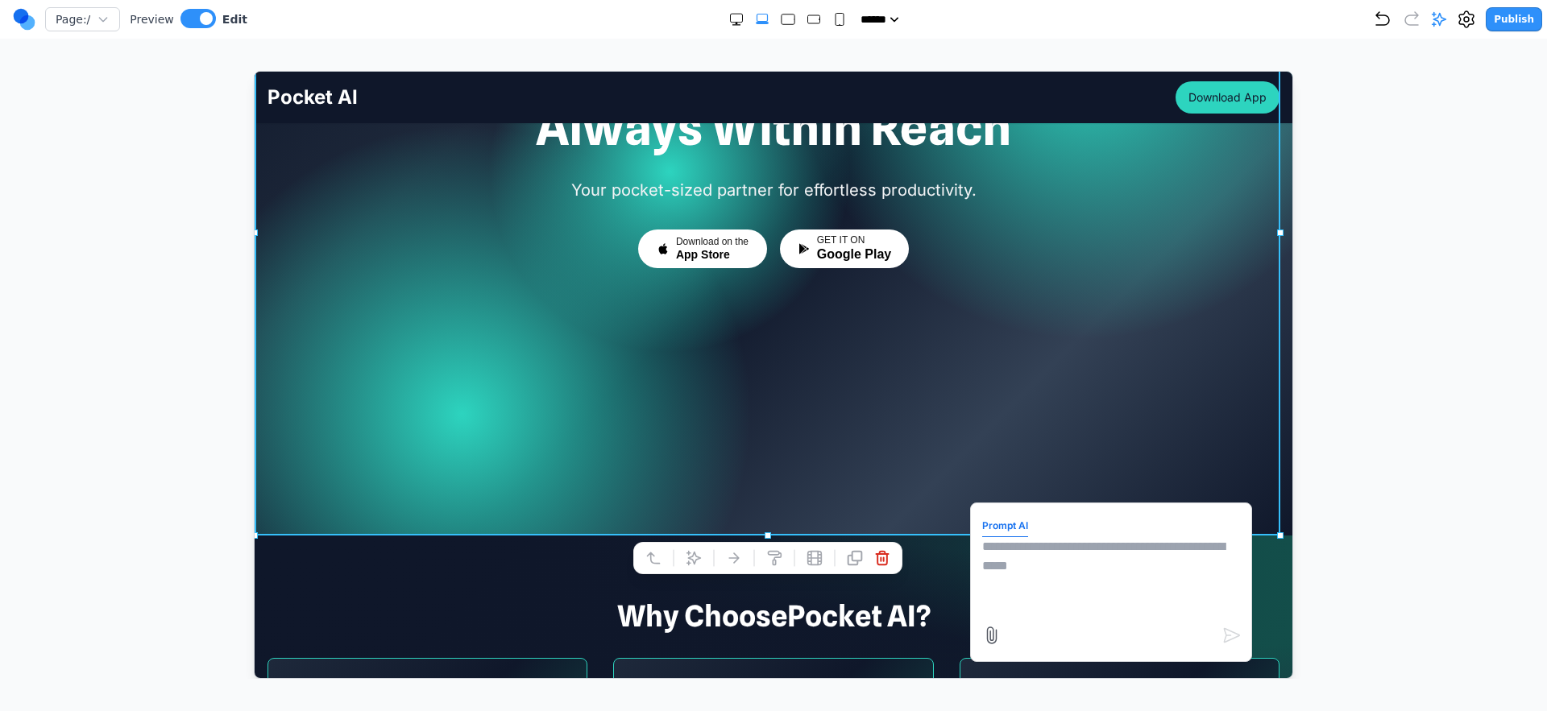
click at [1030, 536] on textarea at bounding box center [1110, 576] width 258 height 81
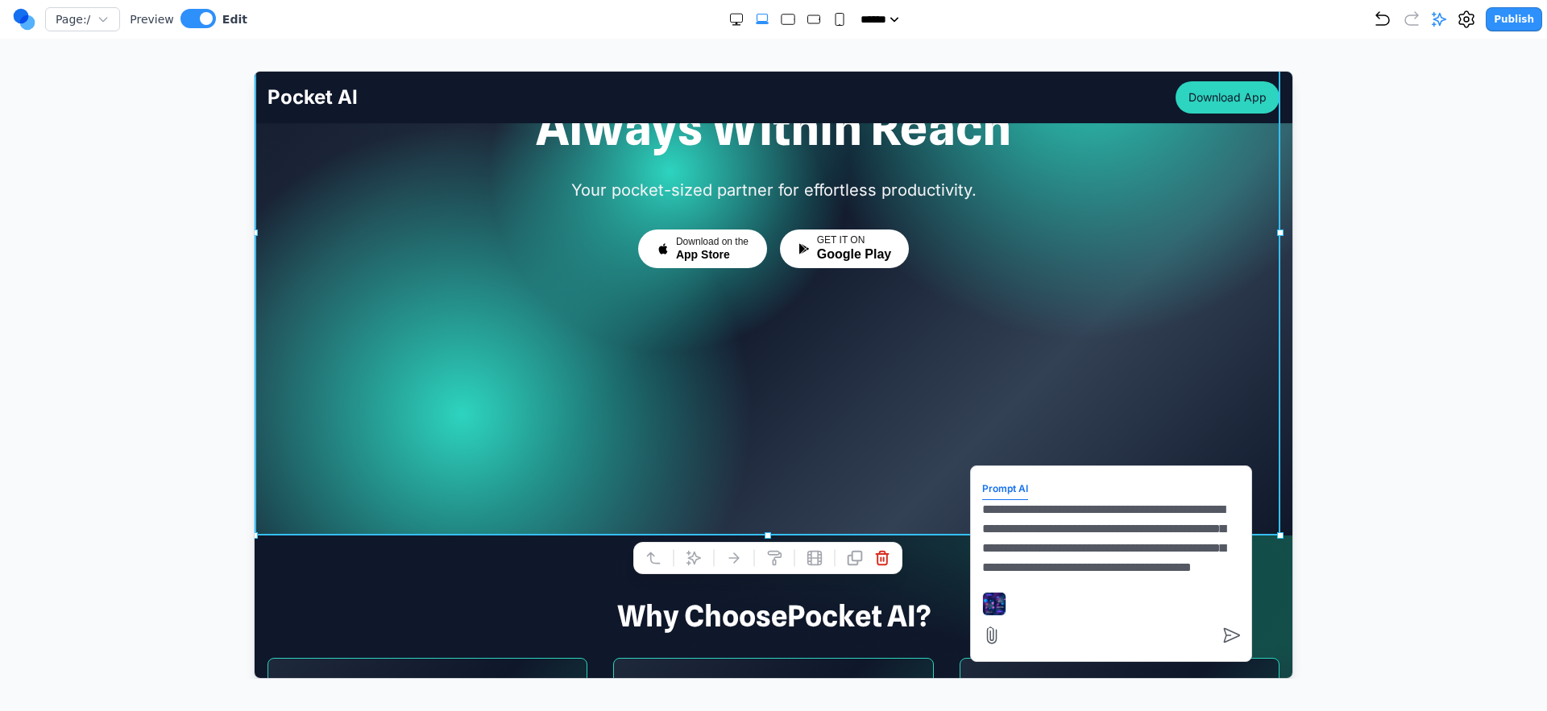
scroll to position [33, 0]
type textarea "**********"
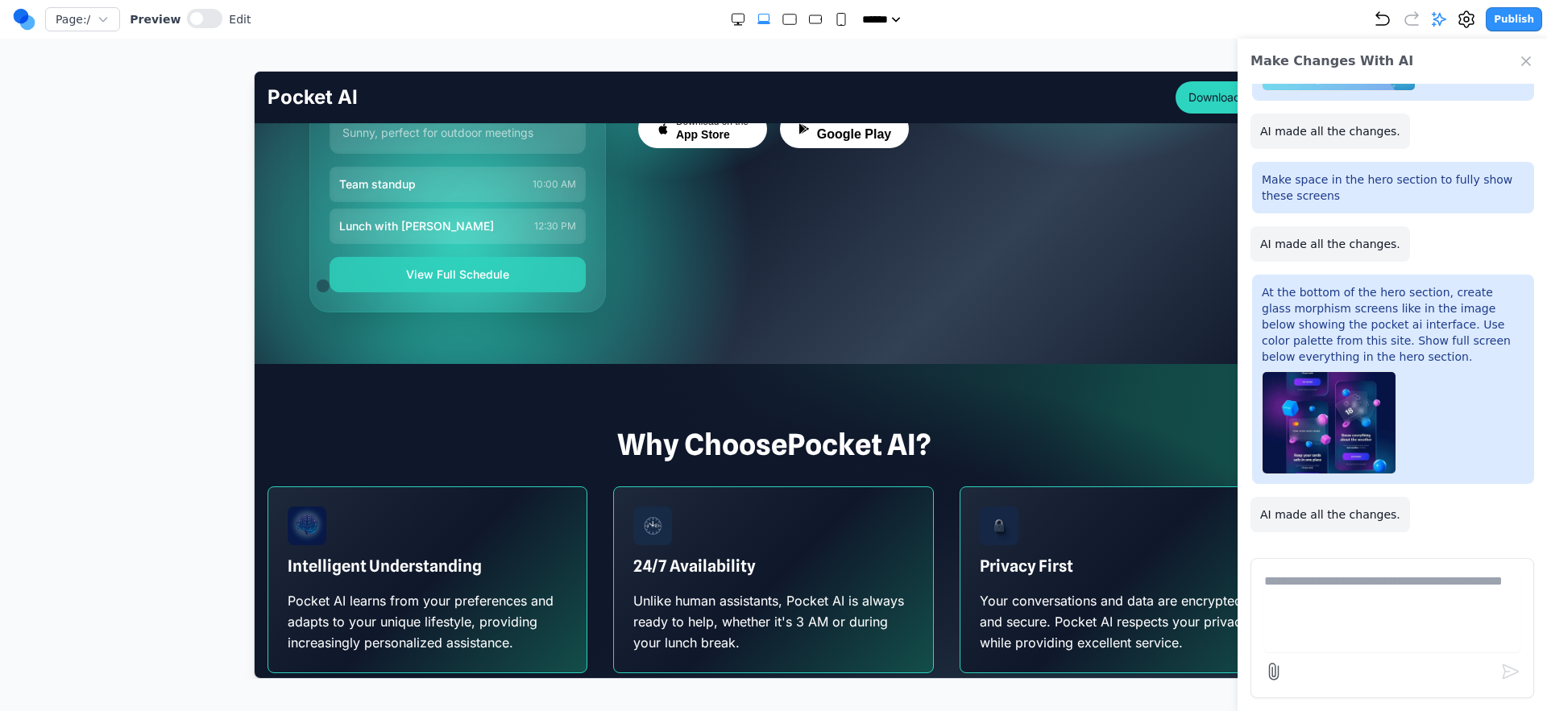
scroll to position [0, 0]
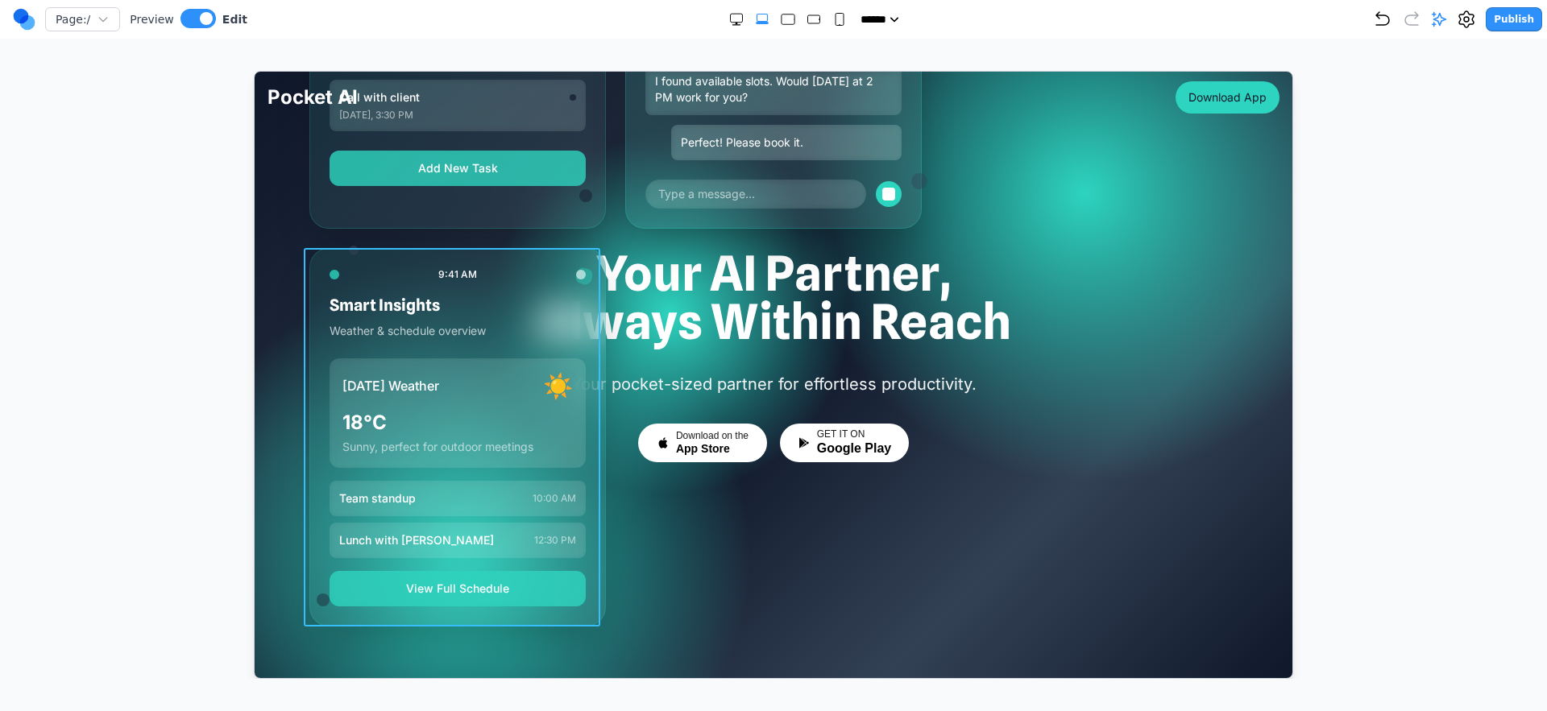
click at [594, 465] on div "9:41 AM Smart Insights Weather & schedule overview [DATE] Weather ☀️ 18°C Sunny…" at bounding box center [457, 436] width 296 height 379
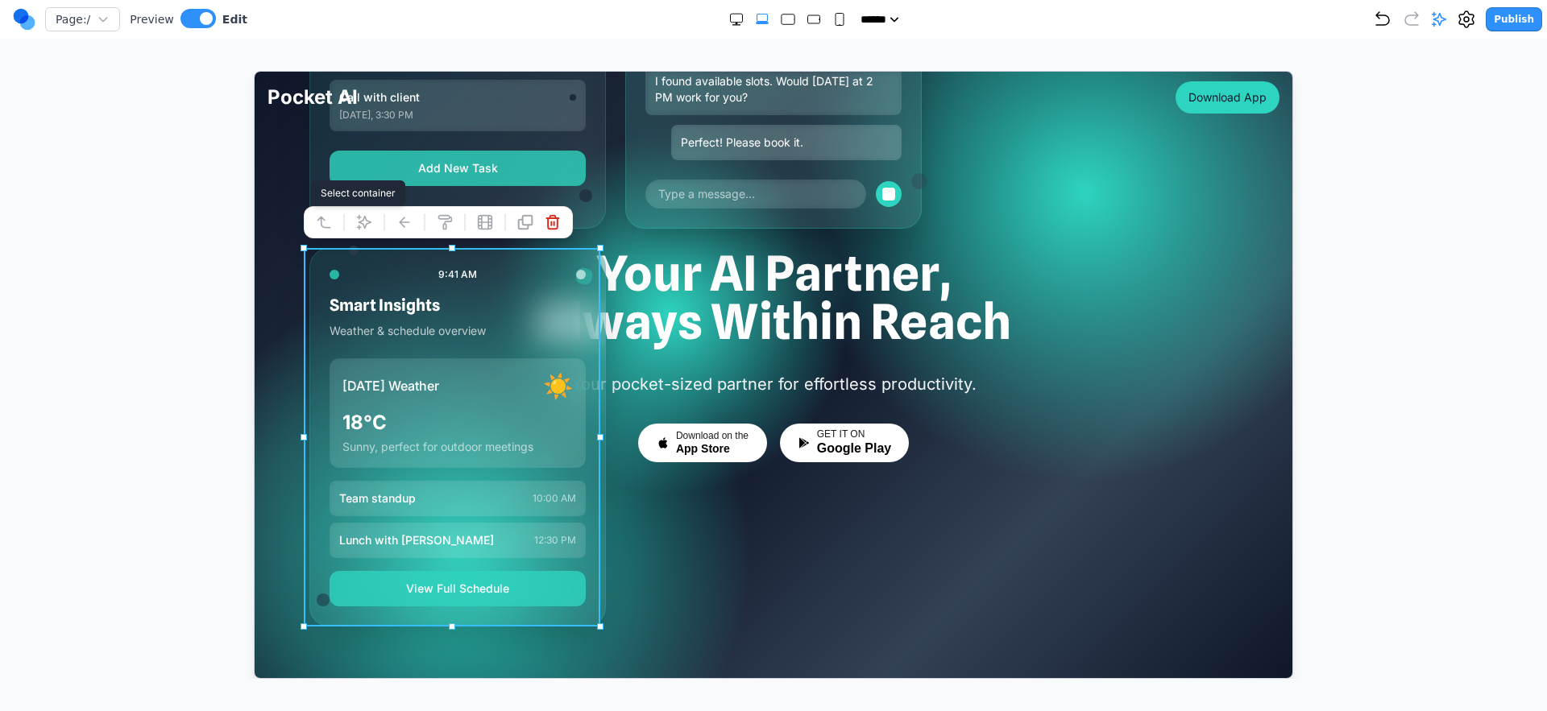
click at [331, 224] on button at bounding box center [323, 222] width 26 height 26
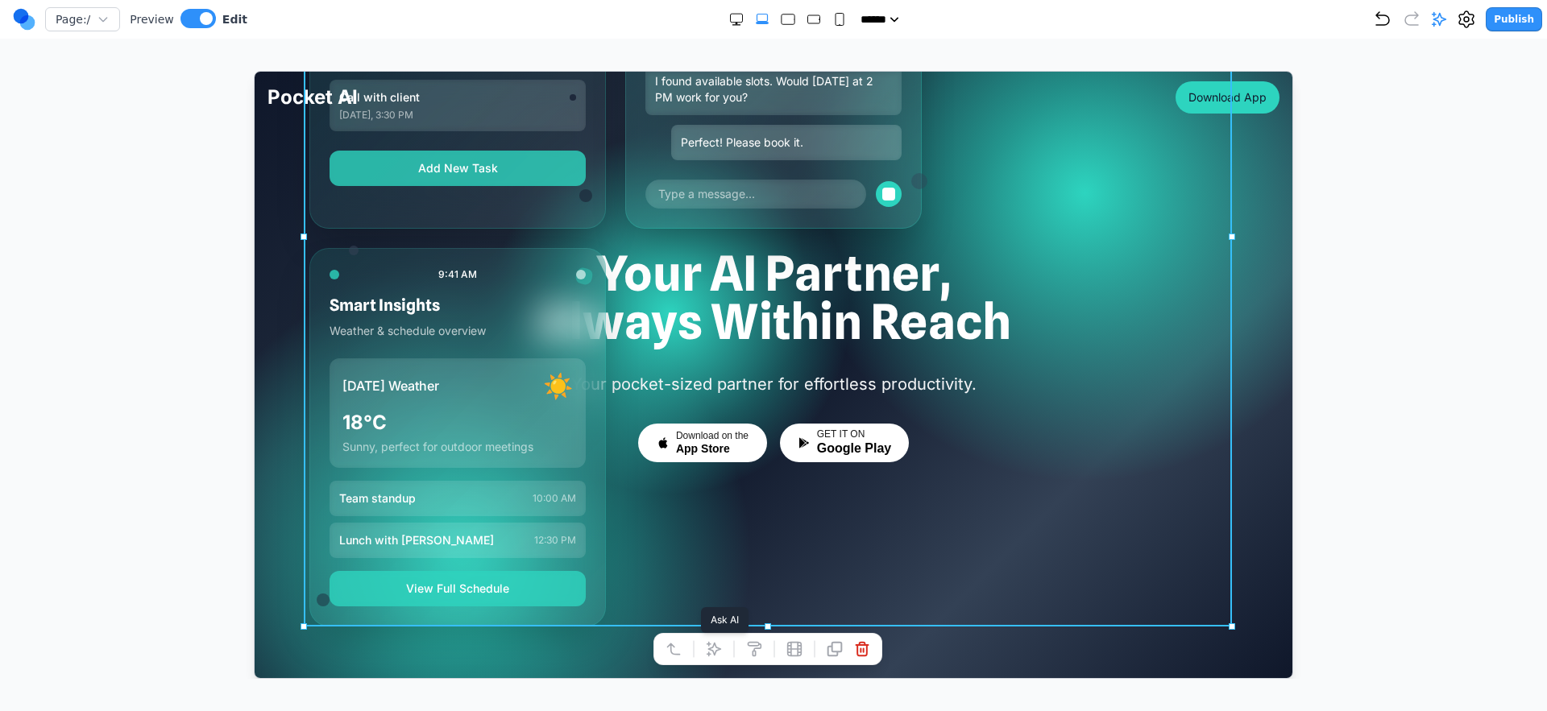
click at [719, 656] on button at bounding box center [713, 649] width 26 height 26
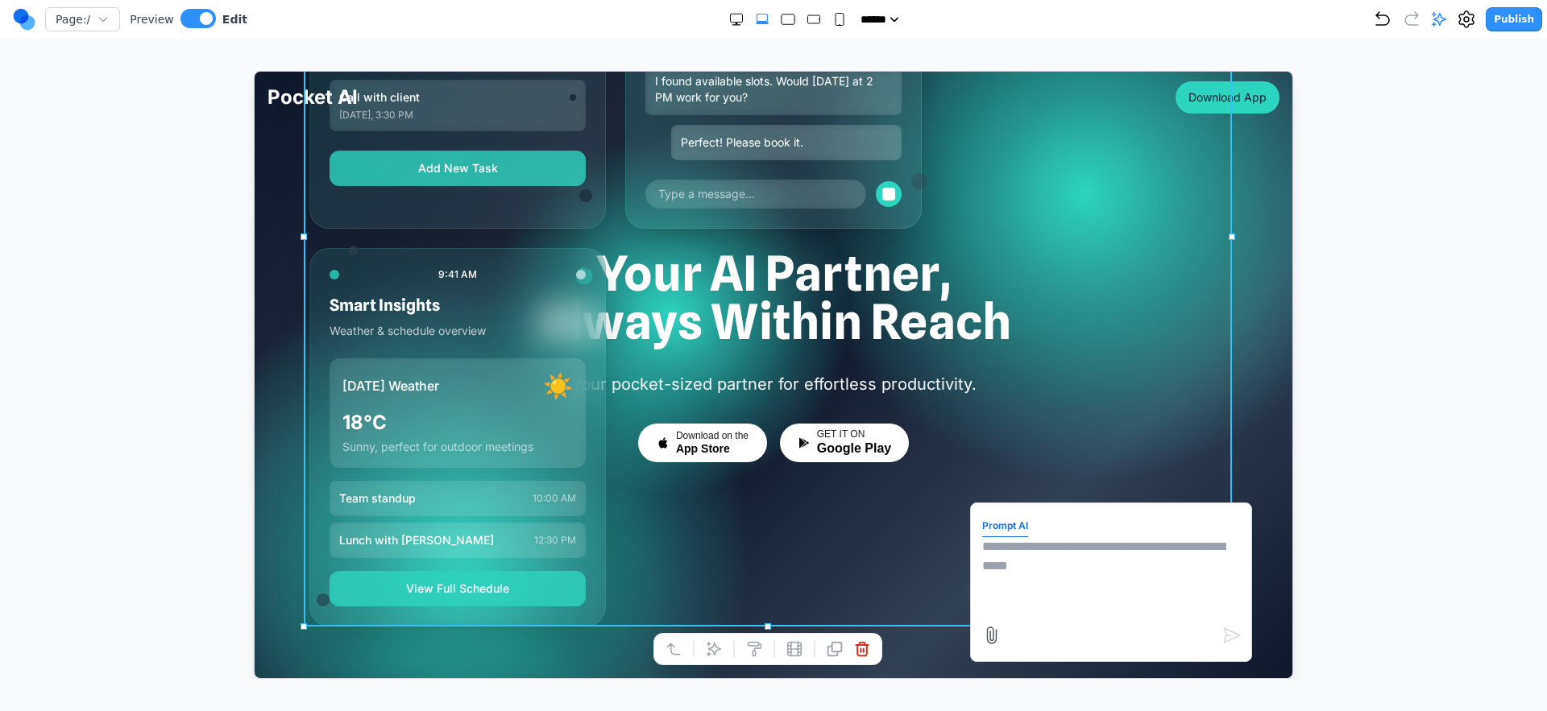
click at [1030, 578] on textarea at bounding box center [1110, 576] width 258 height 81
type textarea "**********"
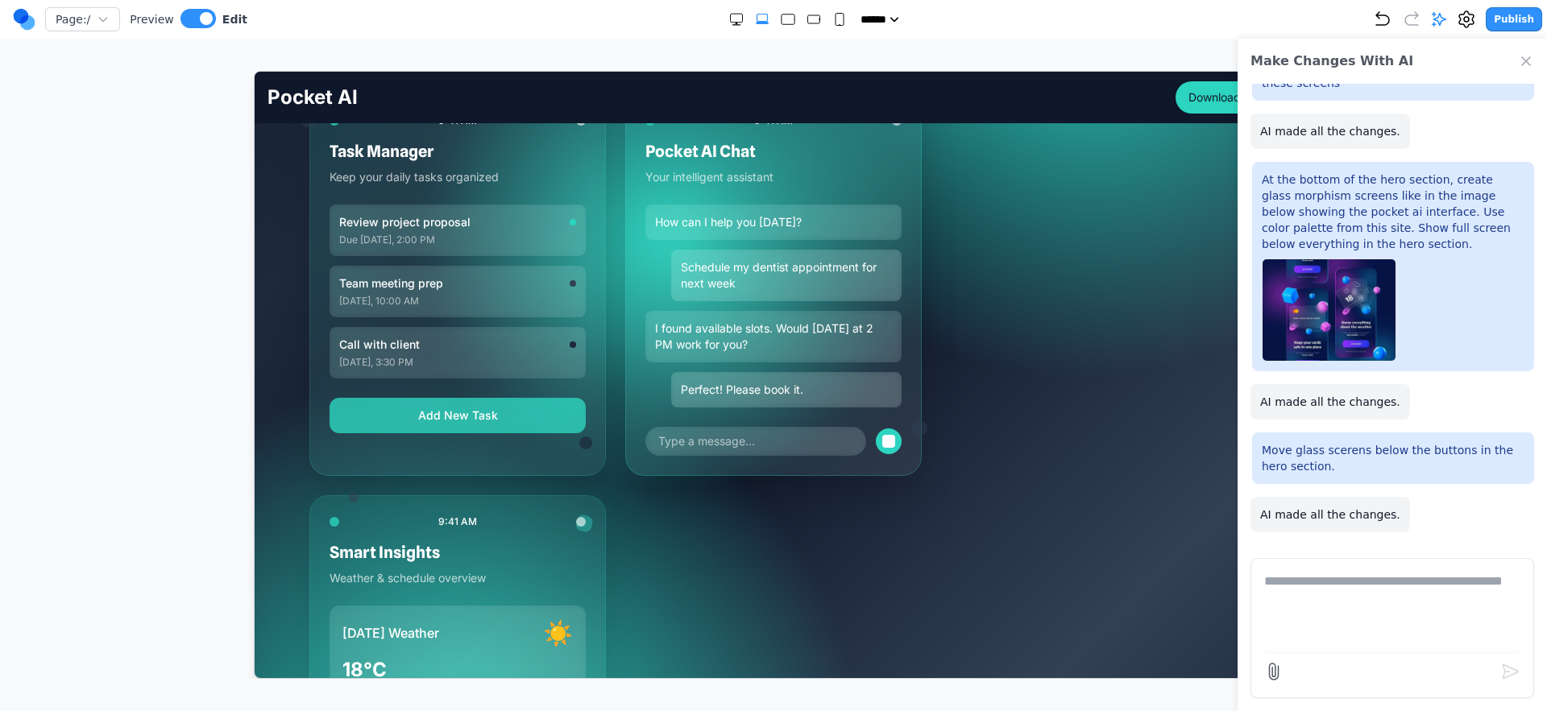
scroll to position [245, 0]
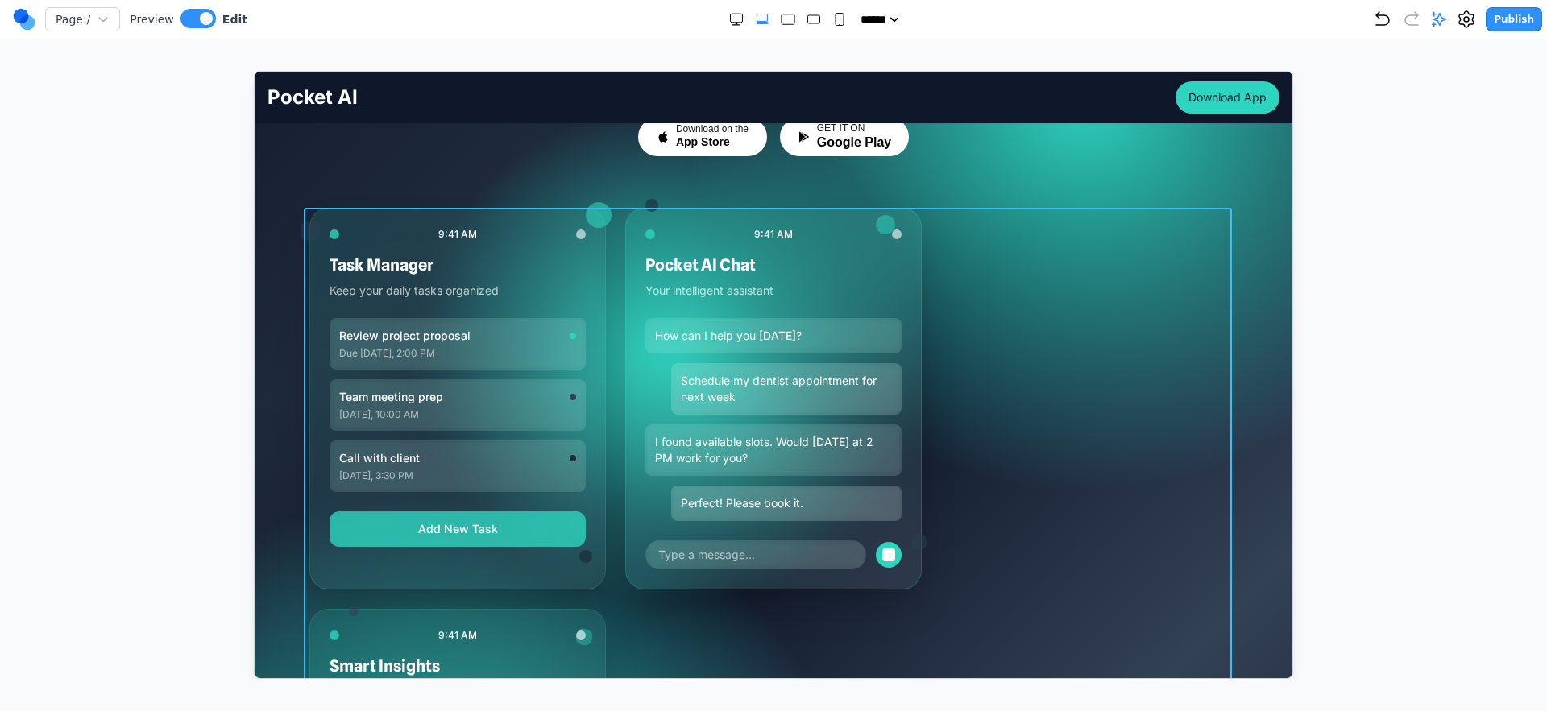
click at [606, 409] on div "9:41 AM Task Manager Keep your daily tasks organized Review project proposal Du…" at bounding box center [773, 597] width 928 height 780
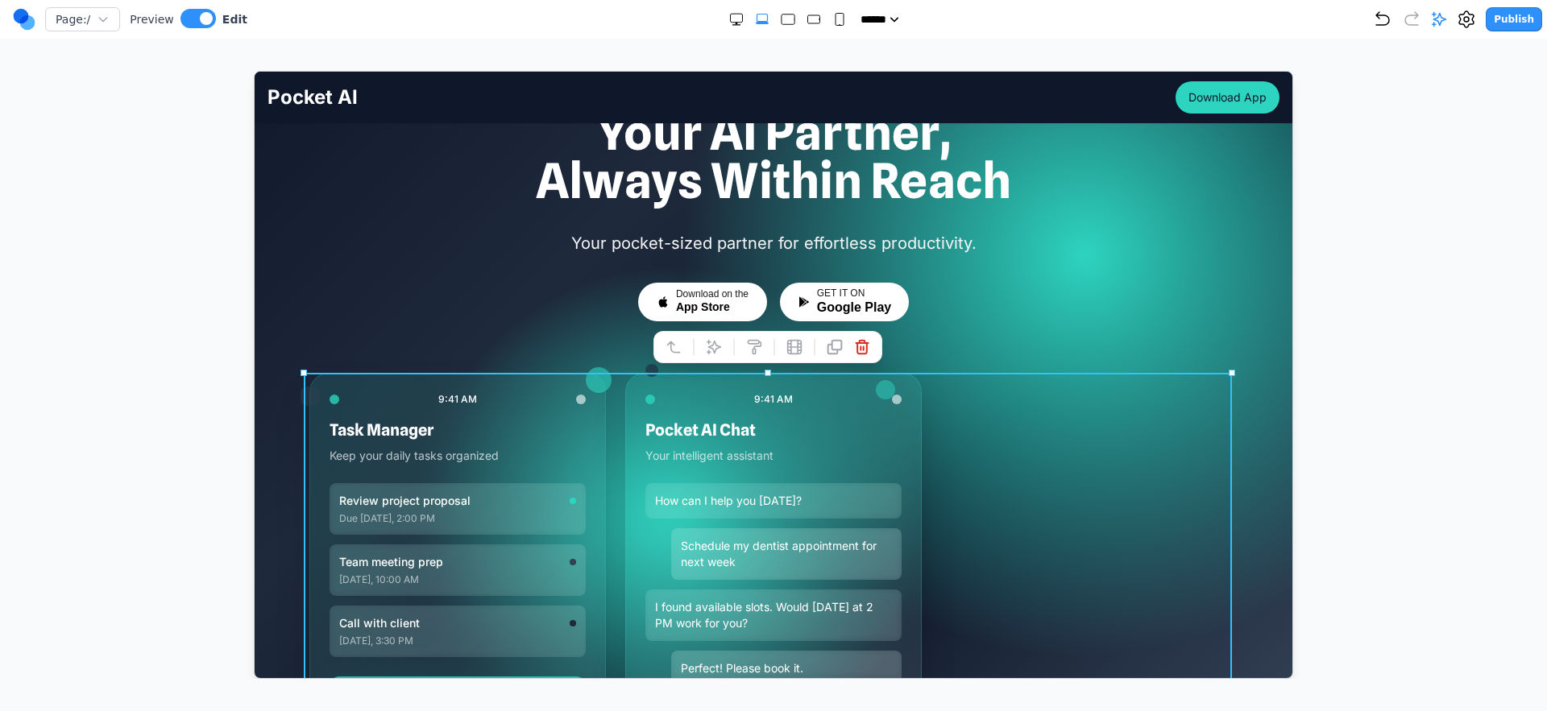
scroll to position [0, 0]
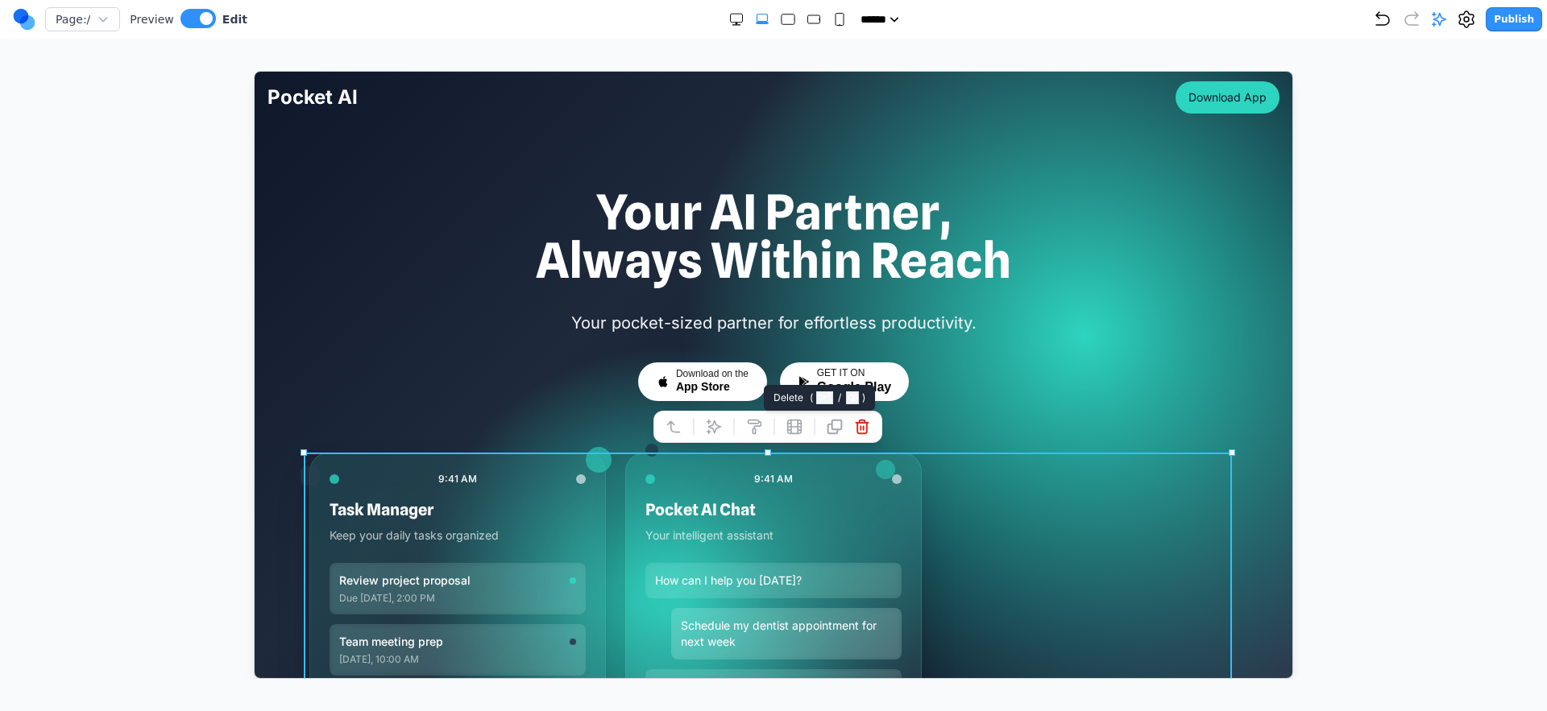
click at [864, 425] on icon at bounding box center [861, 426] width 12 height 14
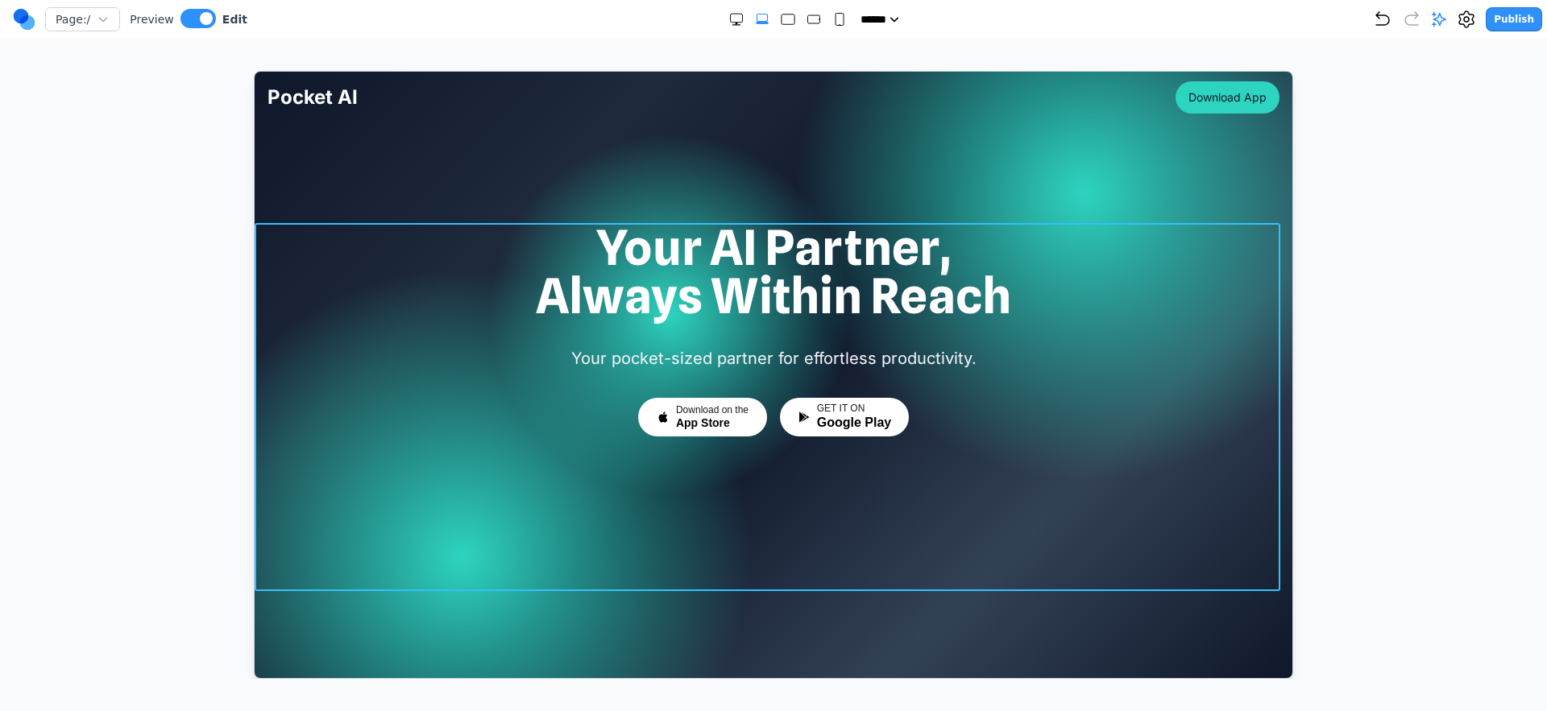
click at [833, 496] on div "Your AI Partner, Always Within Reach Your pocket-sized partner for effortless p…" at bounding box center [773, 406] width 1038 height 368
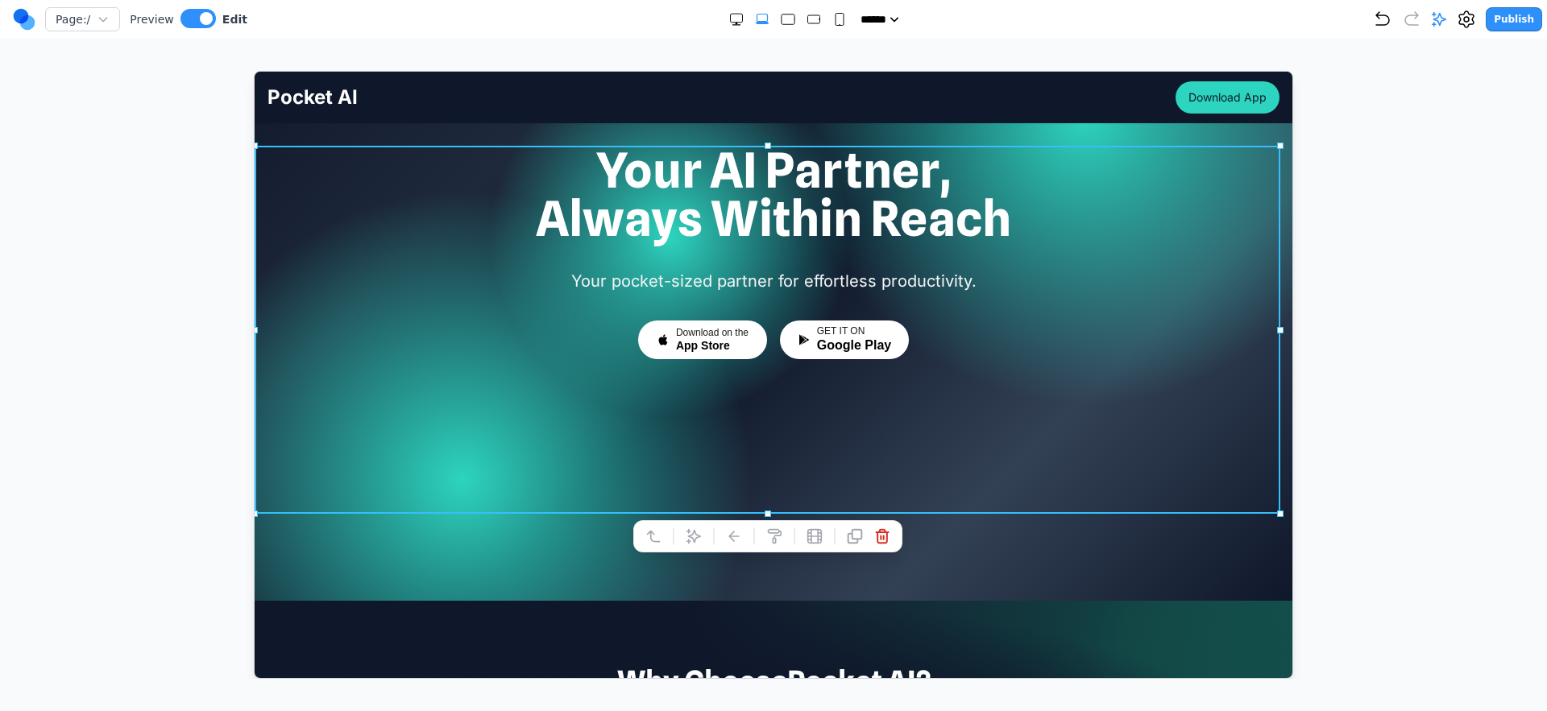
scroll to position [159, 0]
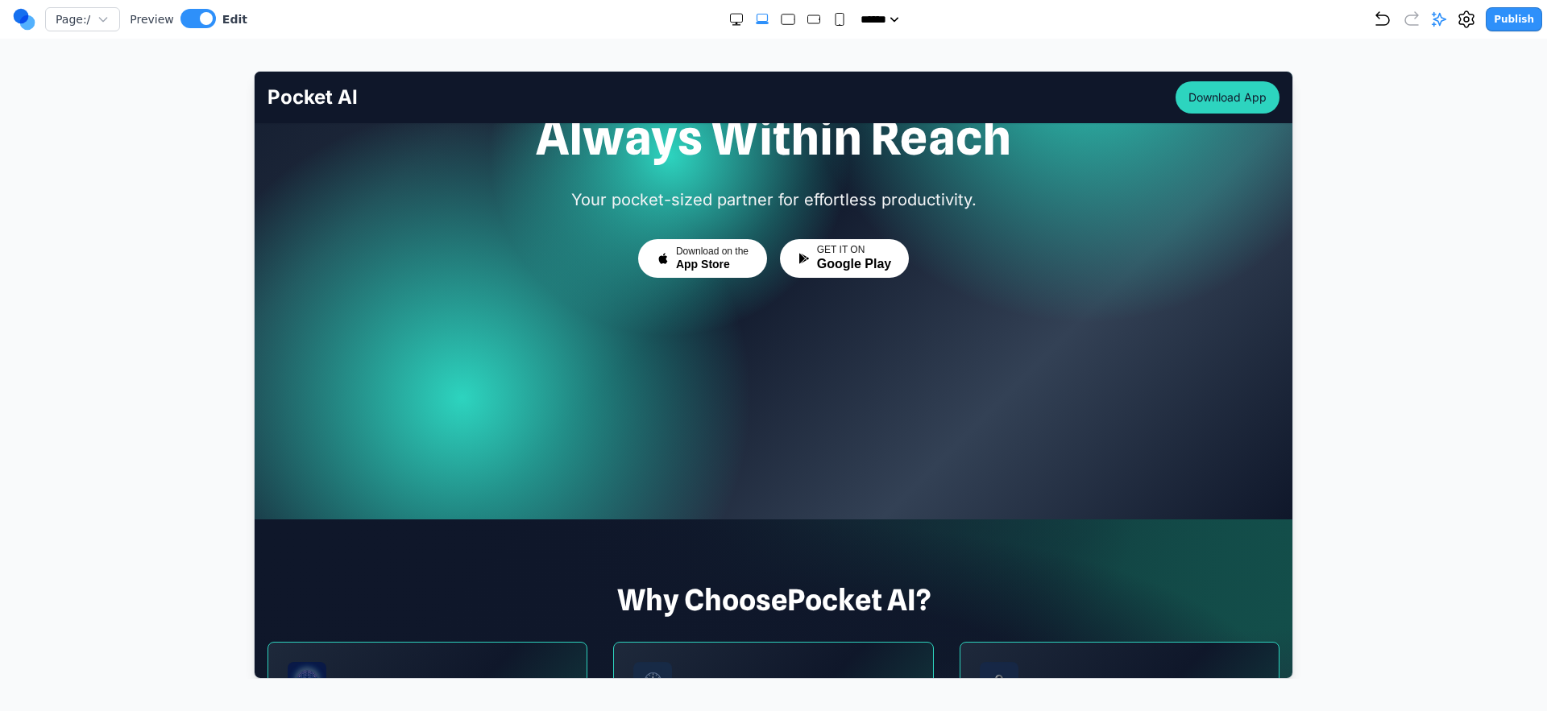
click at [1030, 443] on div at bounding box center [773, 215] width 1038 height 607
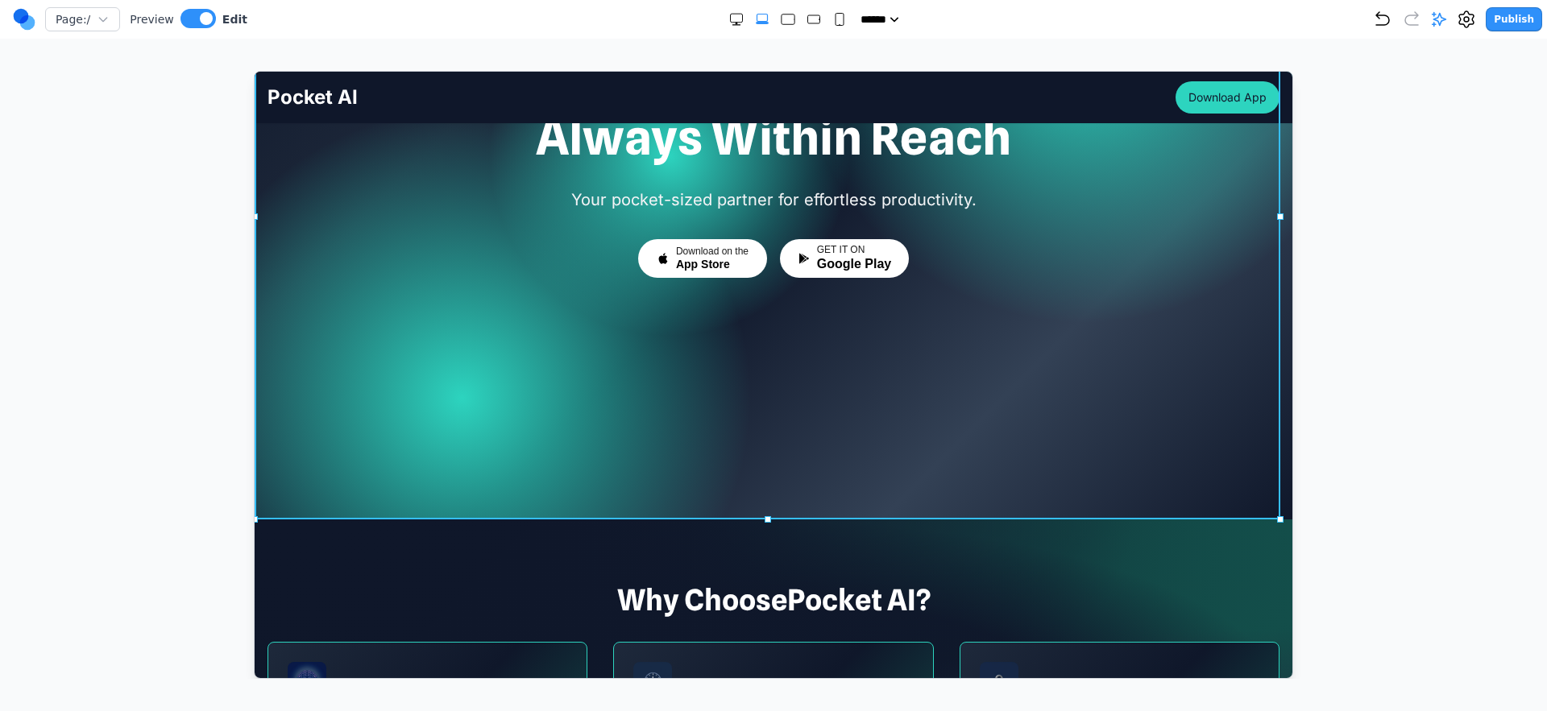
click at [1030, 466] on div at bounding box center [773, 215] width 1038 height 607
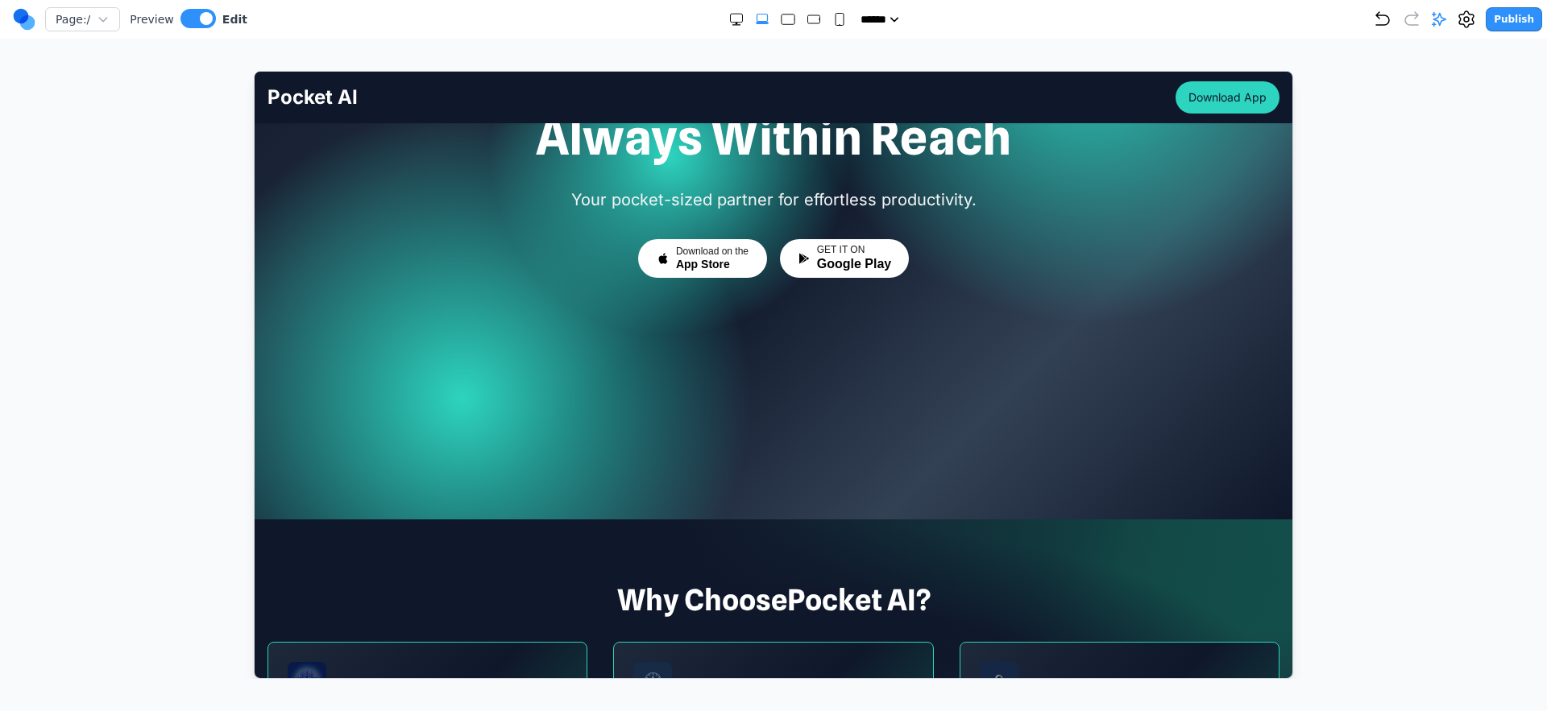
click at [683, 358] on div "Your AI Partner, Always Within Reach Your pocket-sized partner for effortless p…" at bounding box center [773, 248] width 1038 height 368
click at [290, 367] on div "Your AI Partner, Always Within Reach Your pocket-sized partner for effortless p…" at bounding box center [773, 248] width 1038 height 368
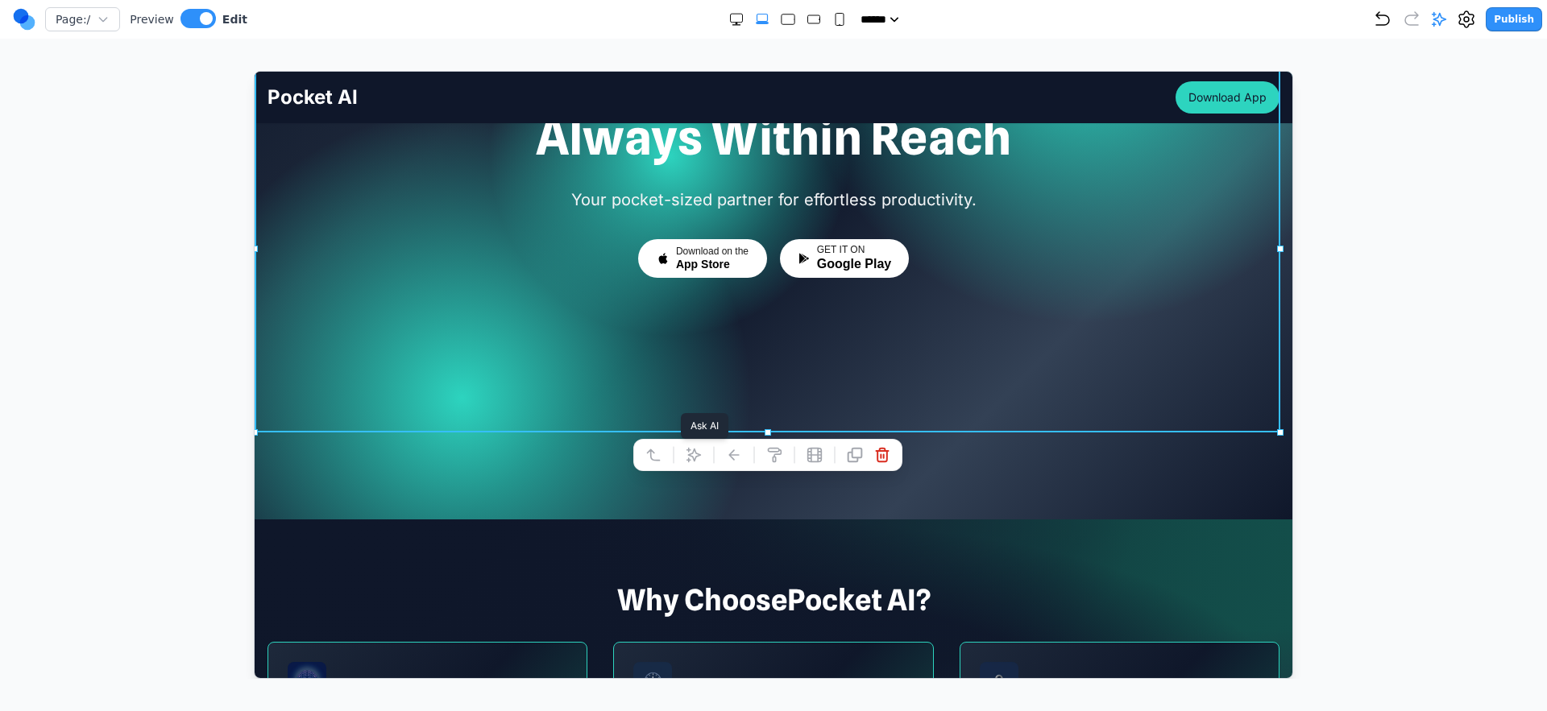
click at [696, 456] on icon at bounding box center [693, 454] width 16 height 16
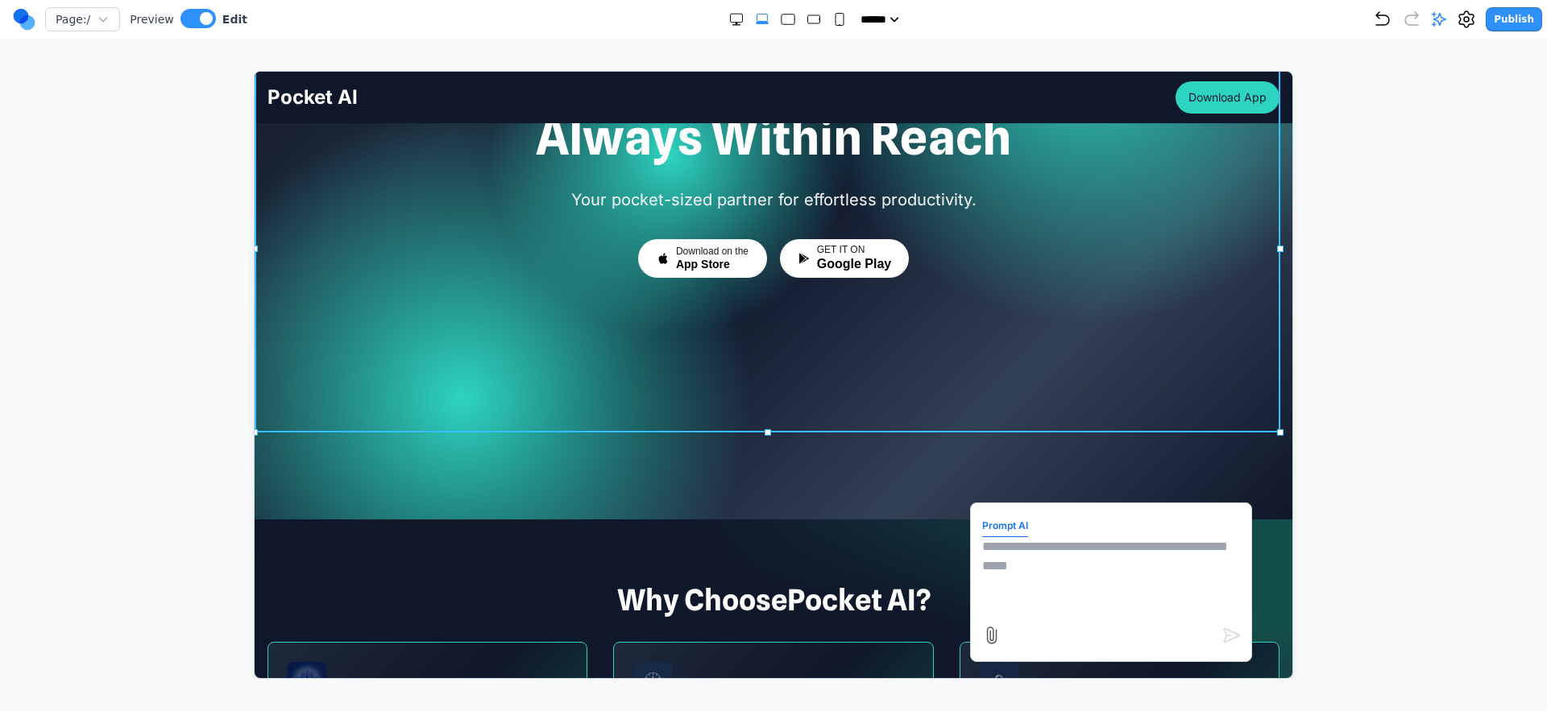
click at [805, 313] on div "Your AI Partner, Always Within Reach Your pocket-sized partner for effortless p…" at bounding box center [773, 248] width 1038 height 368
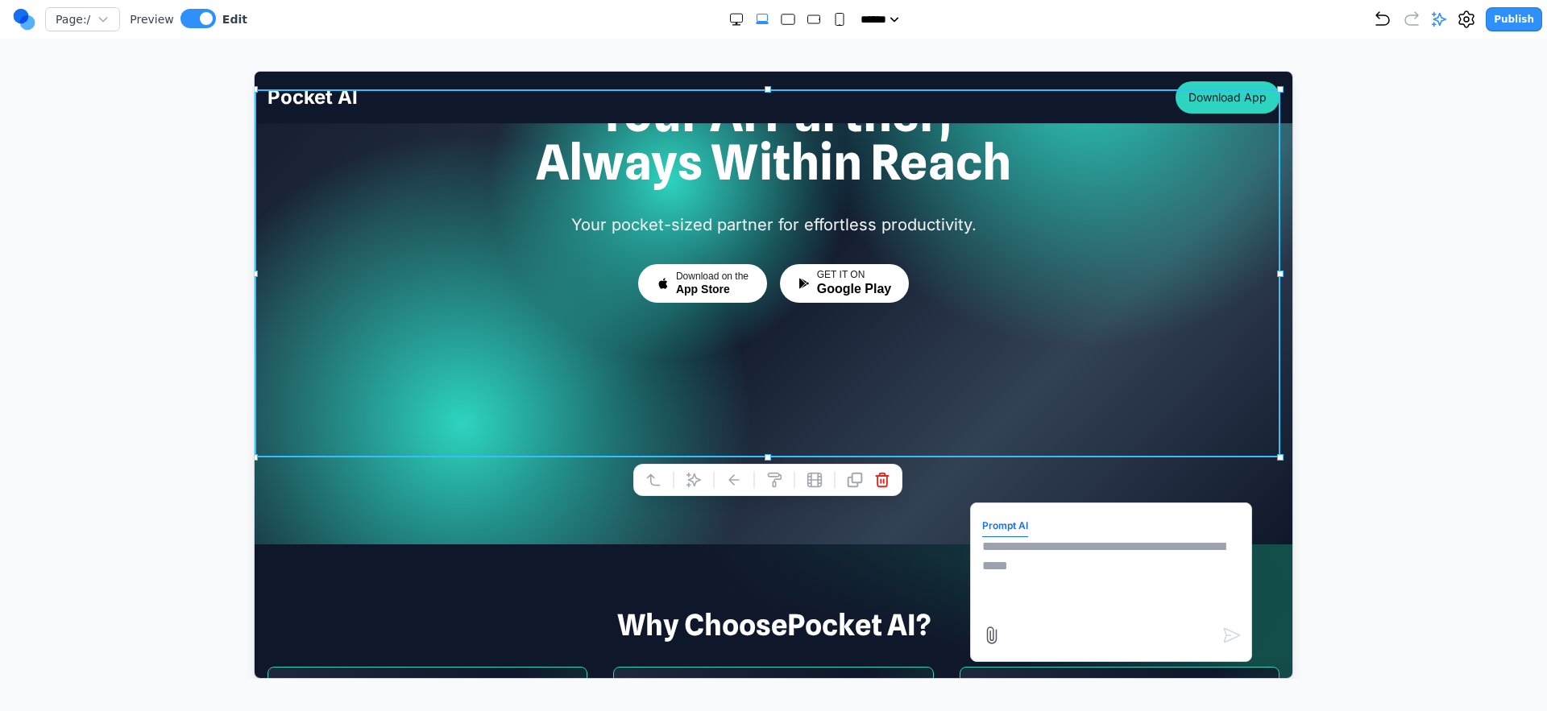
scroll to position [135, 0]
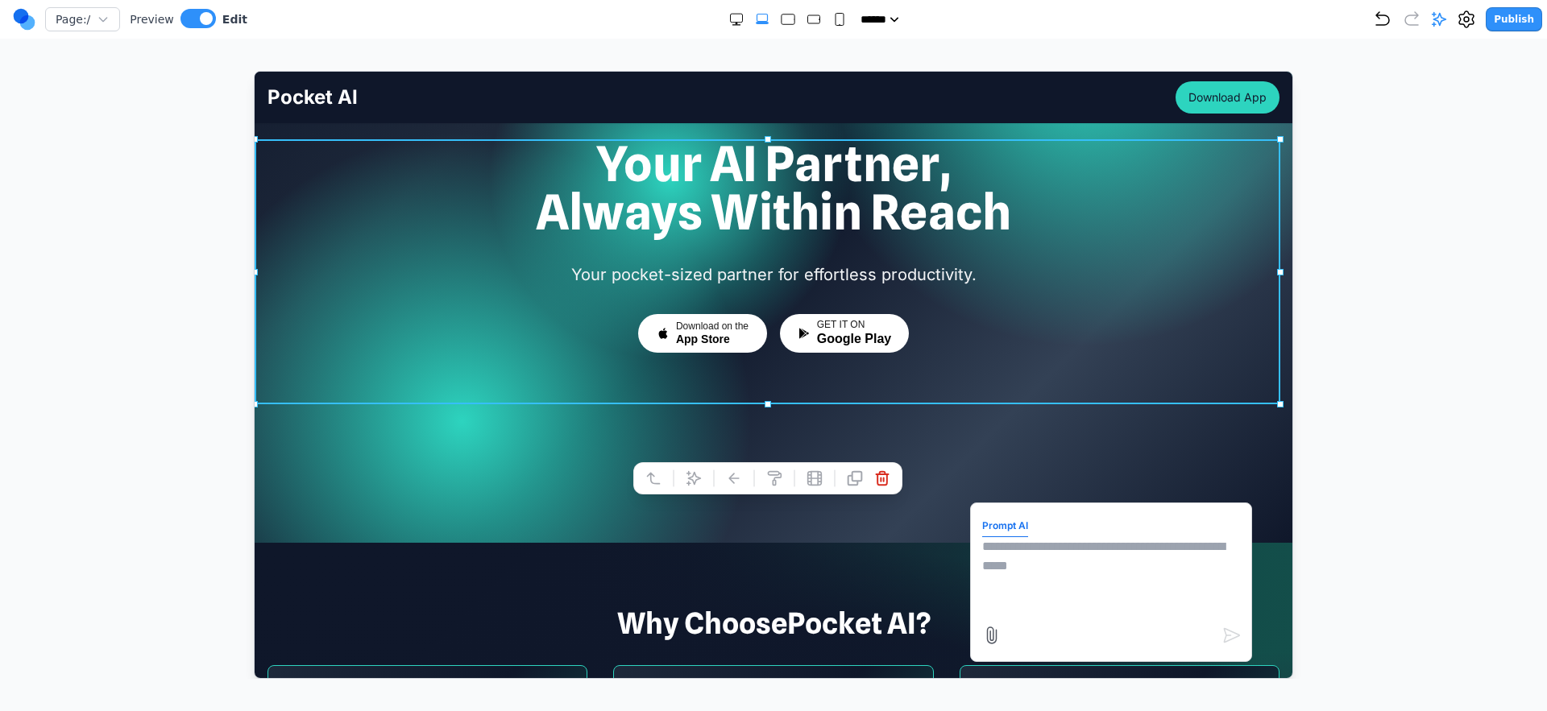
drag, startPoint x: 766, startPoint y: 454, endPoint x: 781, endPoint y: 311, distance: 144.1
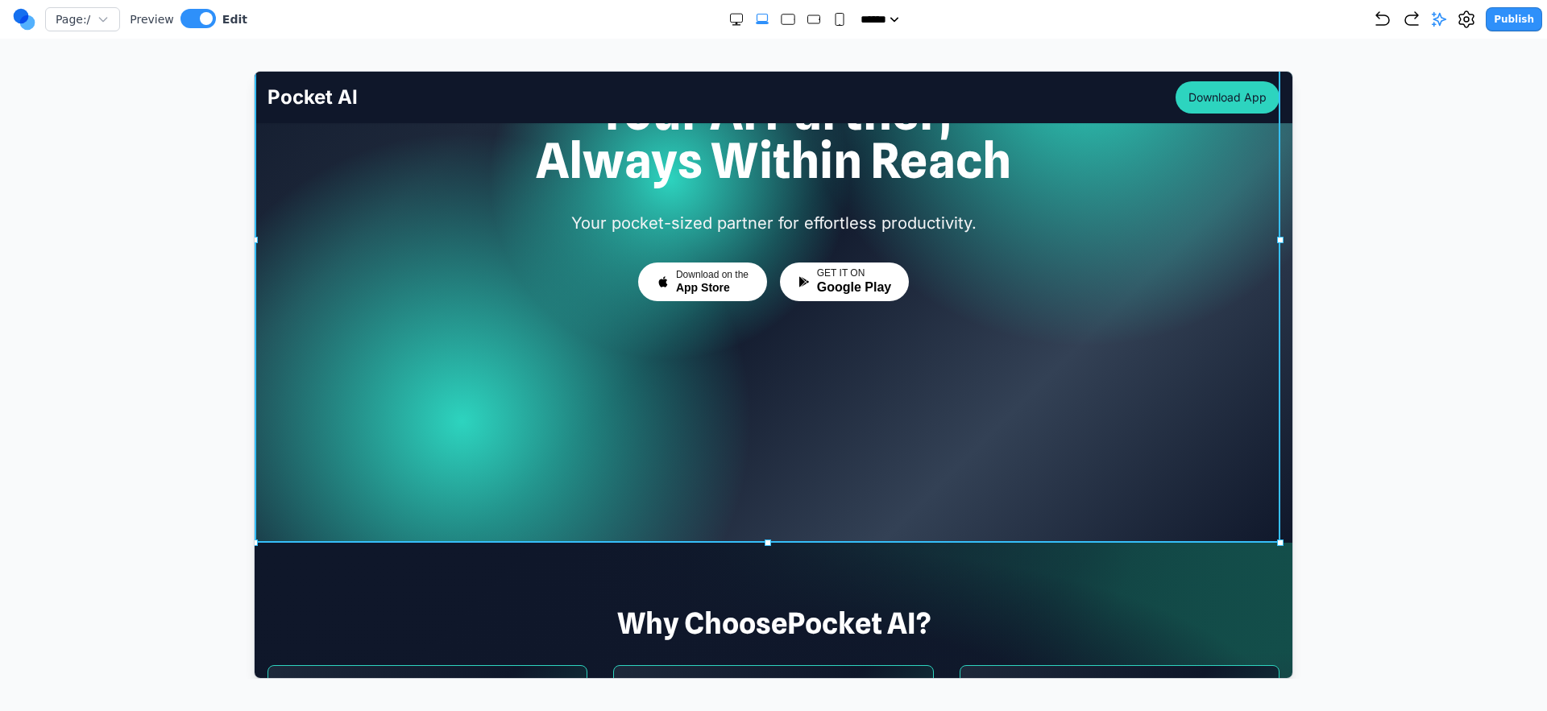
click at [792, 471] on div at bounding box center [773, 239] width 1038 height 607
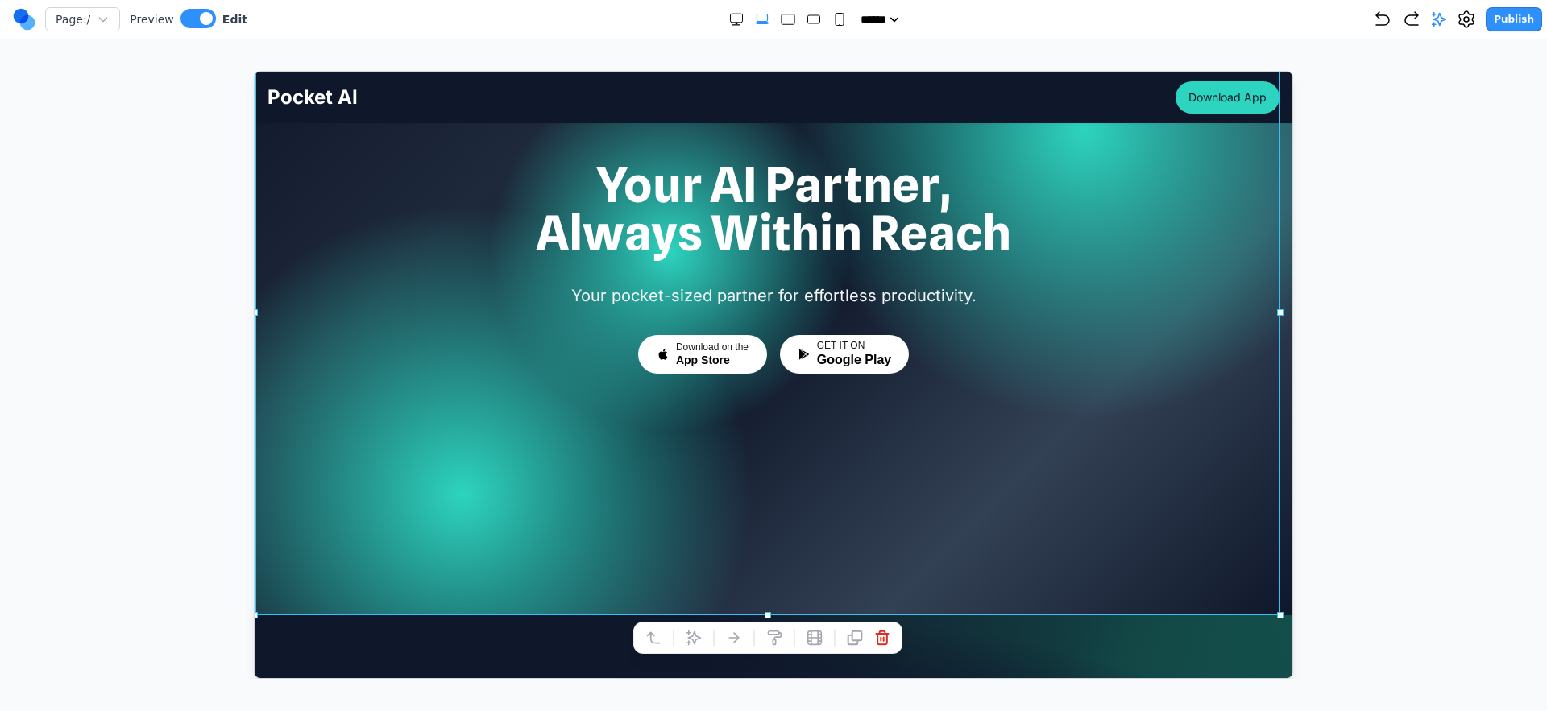
scroll to position [176, 0]
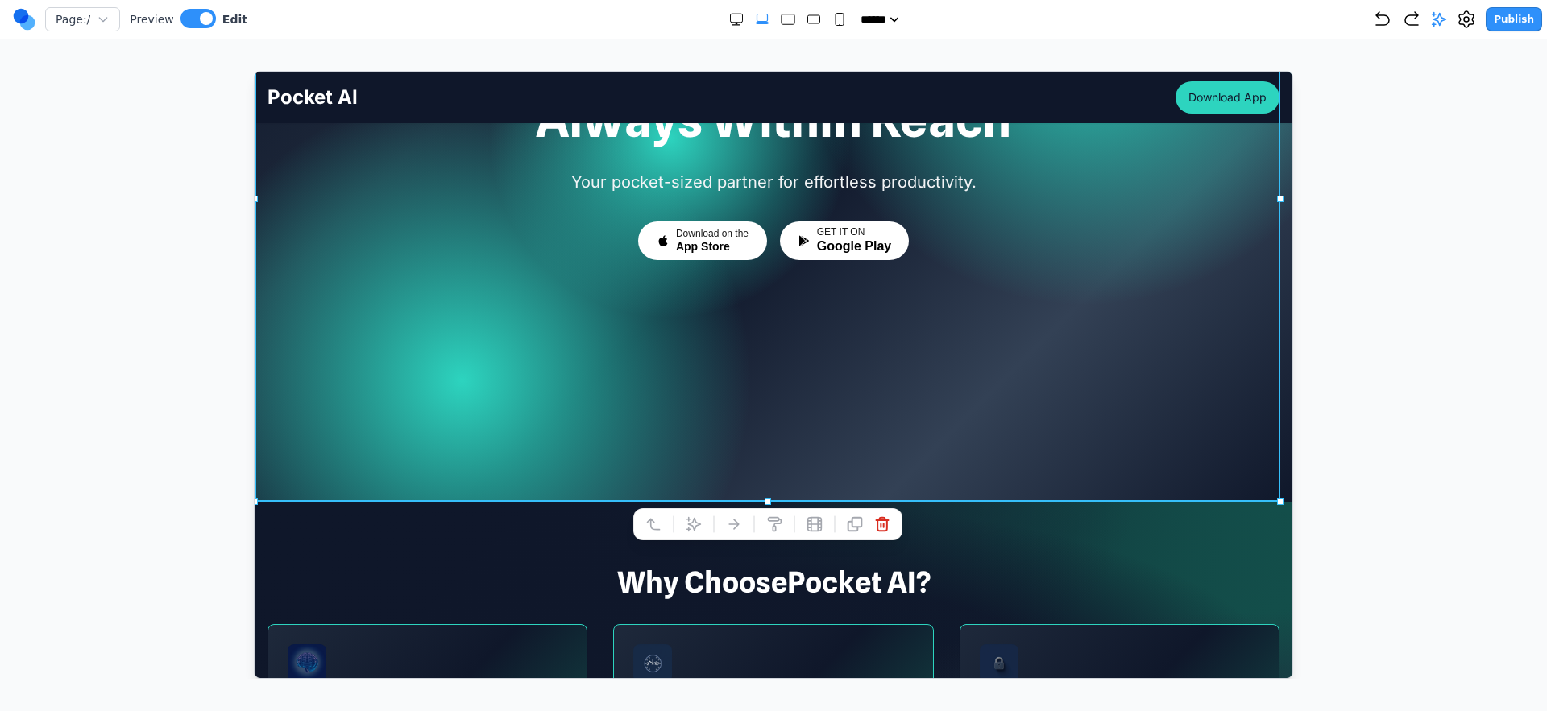
click at [674, 531] on div at bounding box center [672, 523] width 11 height 27
click at [688, 526] on icon at bounding box center [693, 524] width 16 height 16
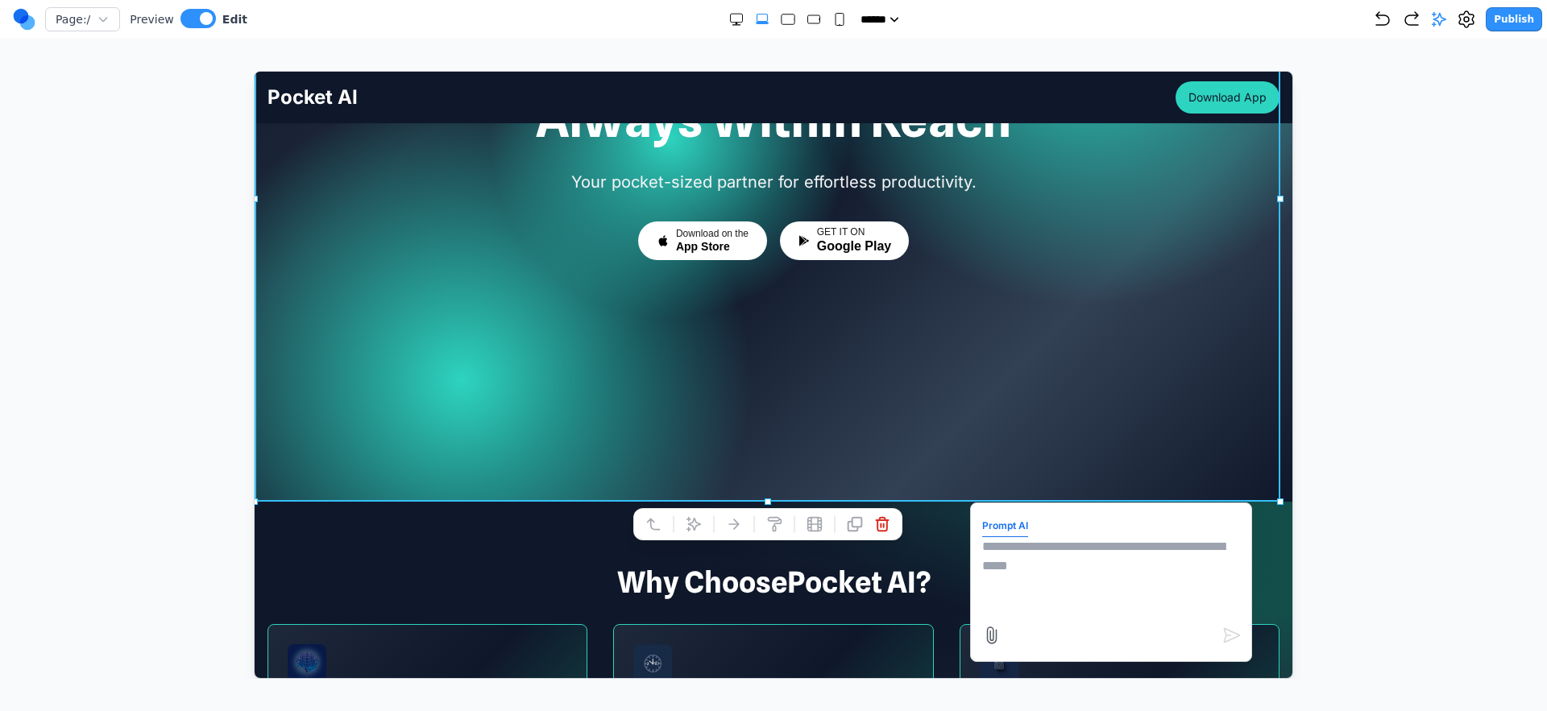
click at [1025, 536] on textarea at bounding box center [1110, 576] width 258 height 81
type textarea "*"
click at [981, 627] on icon at bounding box center [990, 634] width 19 height 19
click at [254, 71] on input "file" at bounding box center [254, 71] width 0 height 0
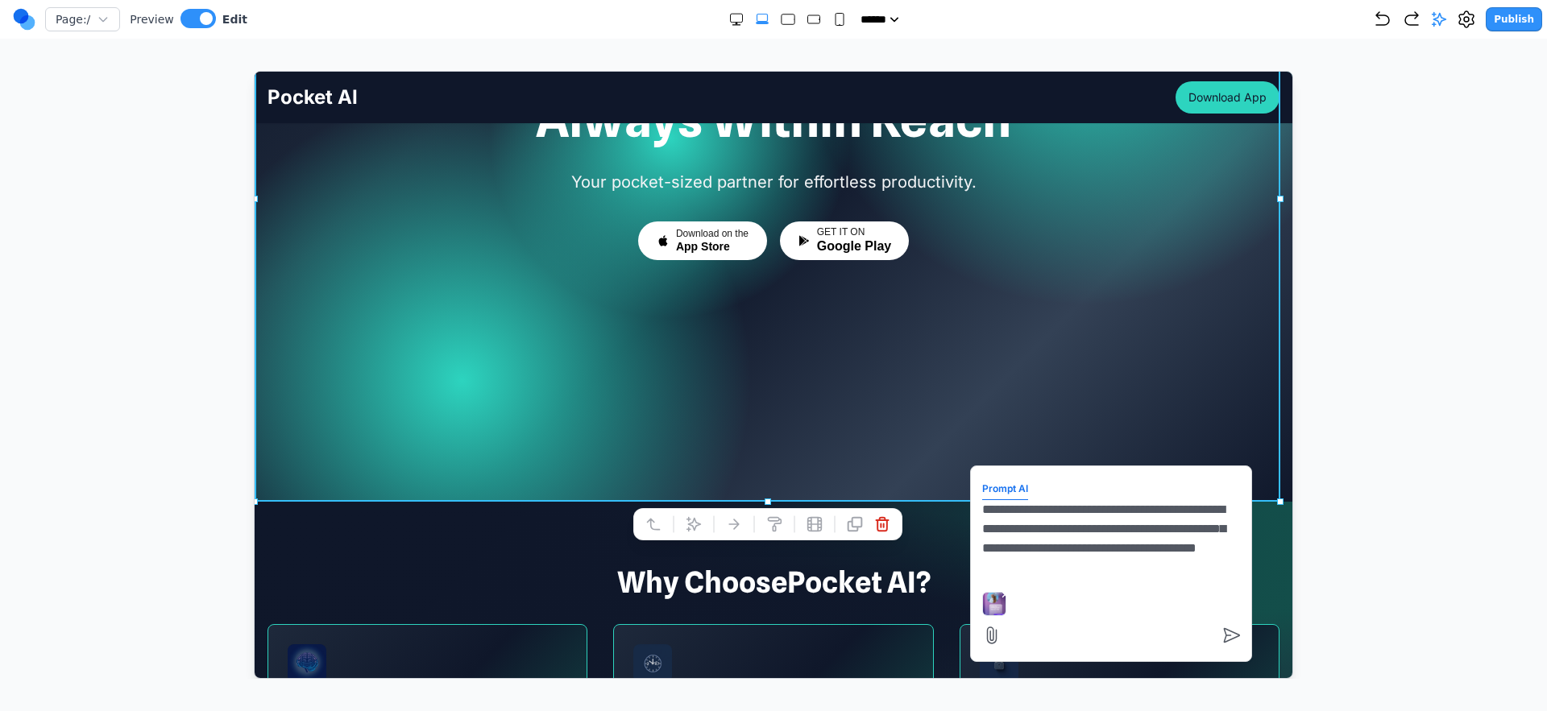
click at [1030, 561] on textarea "**********" at bounding box center [1110, 539] width 258 height 81
type textarea "**********"
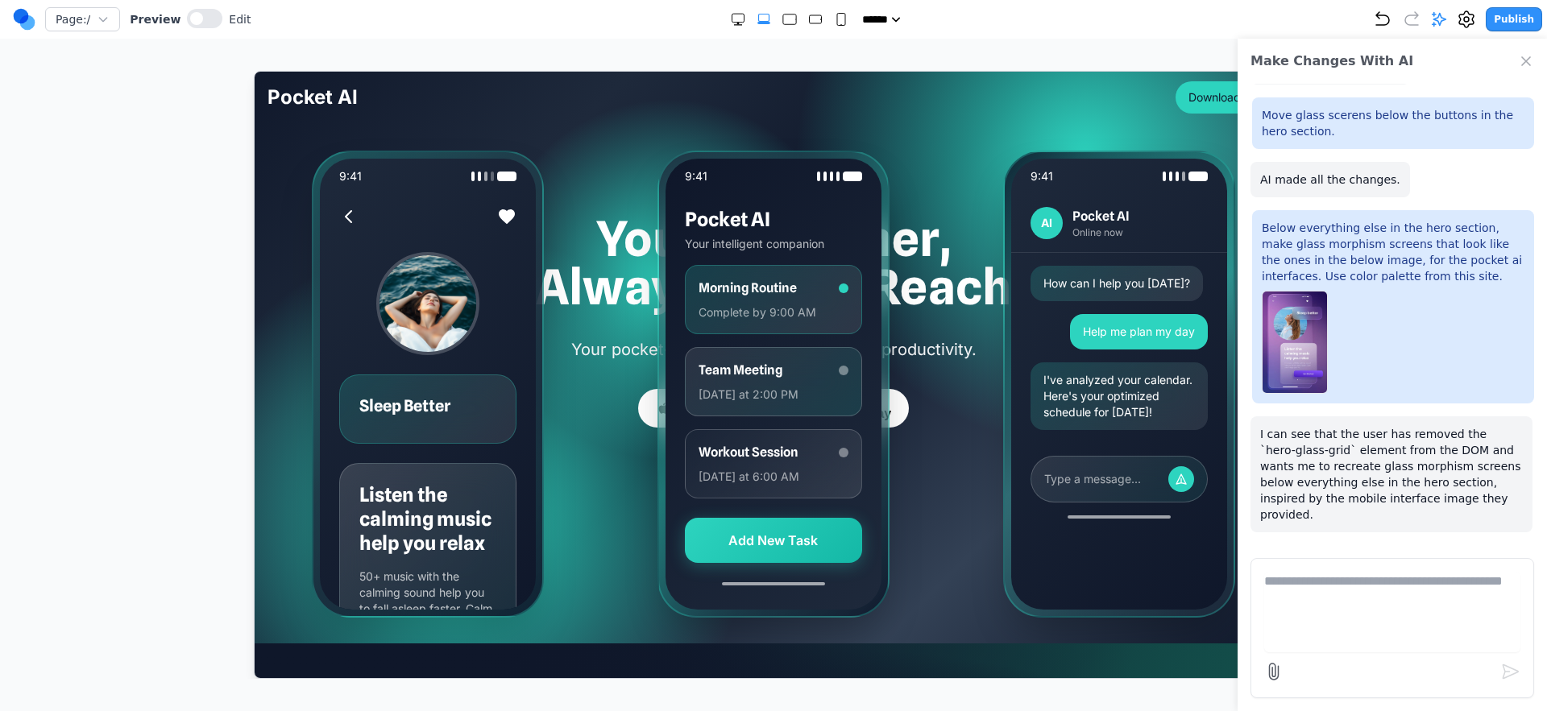
scroll to position [39, 0]
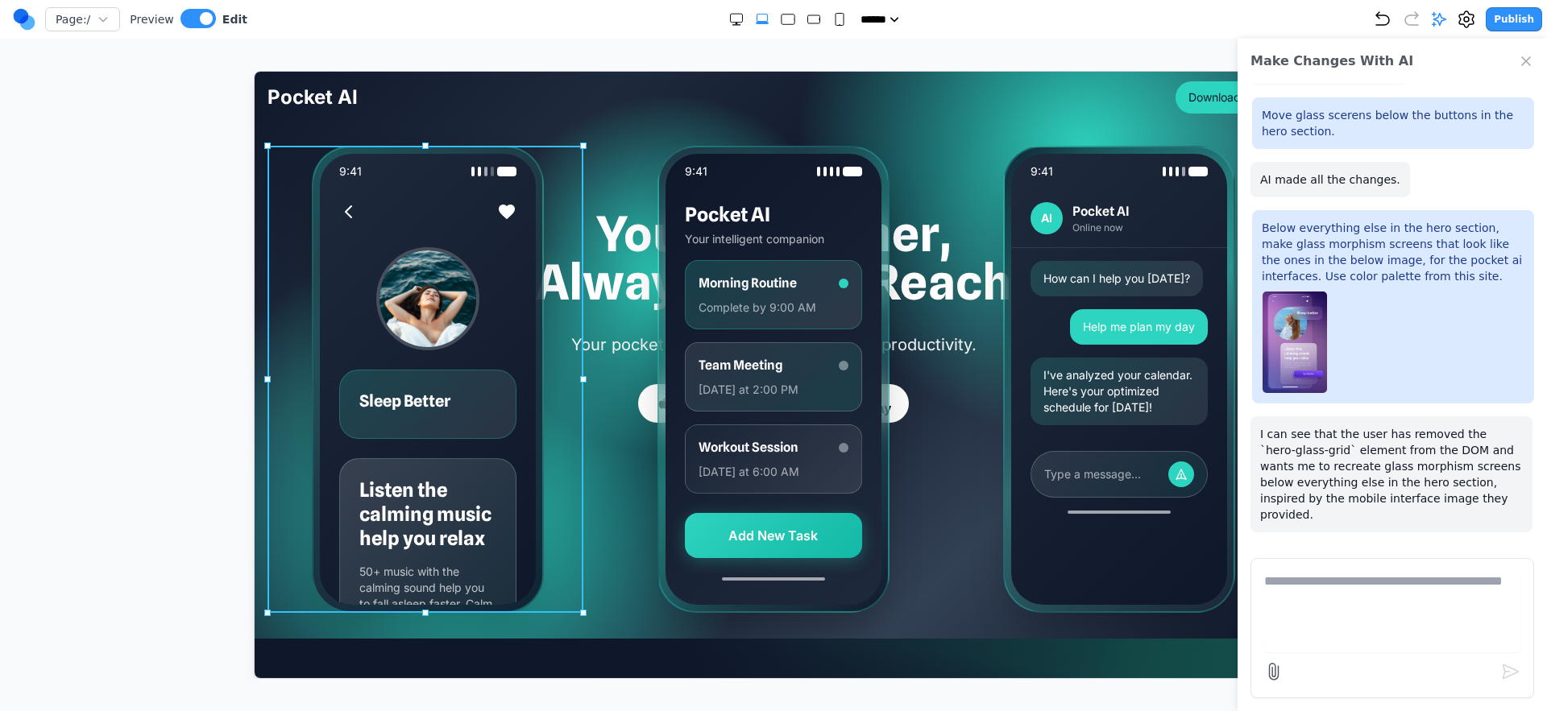
click at [580, 557] on div "9:41 Sleep Better Listen the calming music help you relax 50+ music with the ca…" at bounding box center [427, 378] width 320 height 467
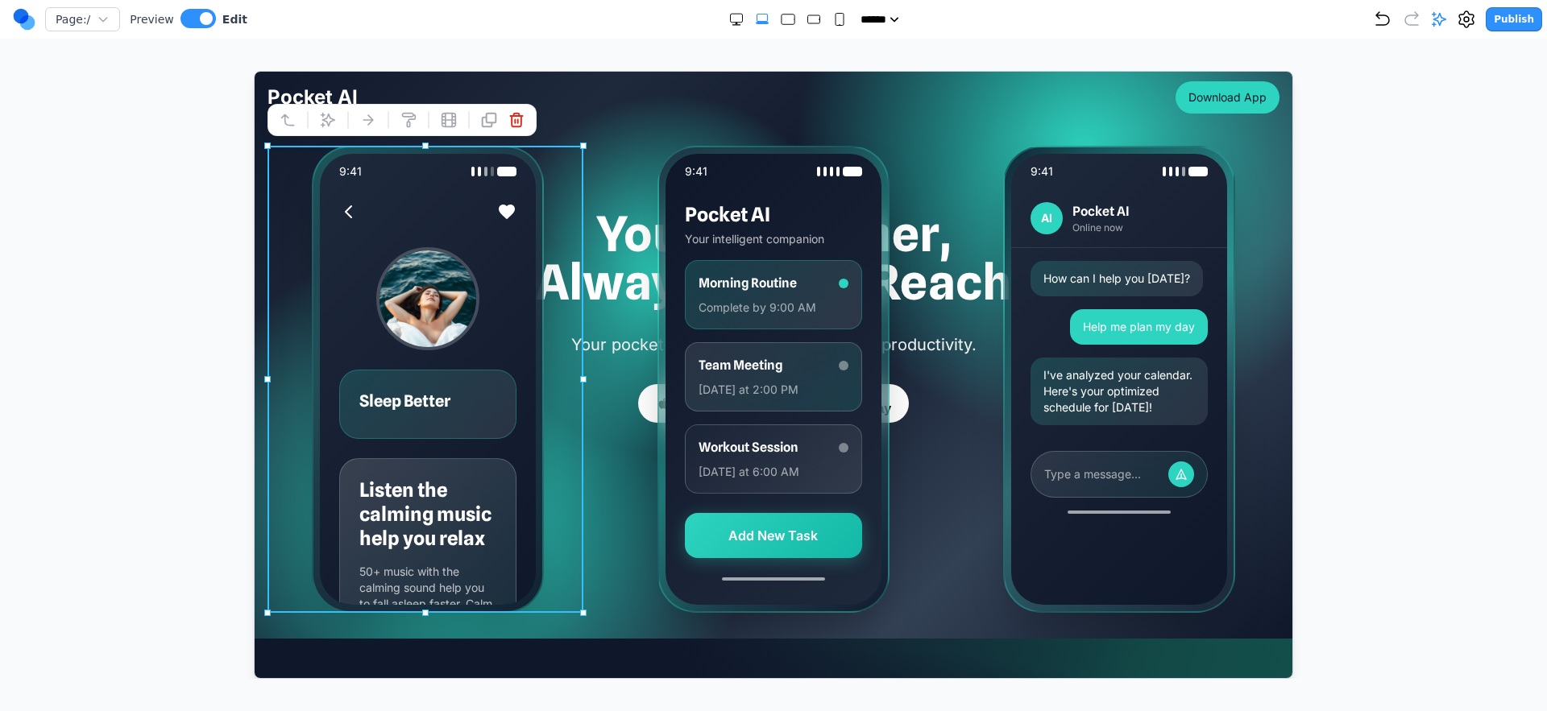
click at [612, 533] on div "9:41 Pocket AI Your intelligent companion Morning Routine Complete by 9:00 AM T…" at bounding box center [772, 378] width 320 height 467
click at [580, 561] on div "9:41 Sleep Better Listen the calming music help you relax 50+ music with the ca…" at bounding box center [427, 378] width 320 height 467
click at [606, 476] on div "9:41 Sleep Better Listen the calming music help you relax 50+ music with the ca…" at bounding box center [773, 378] width 1012 height 467
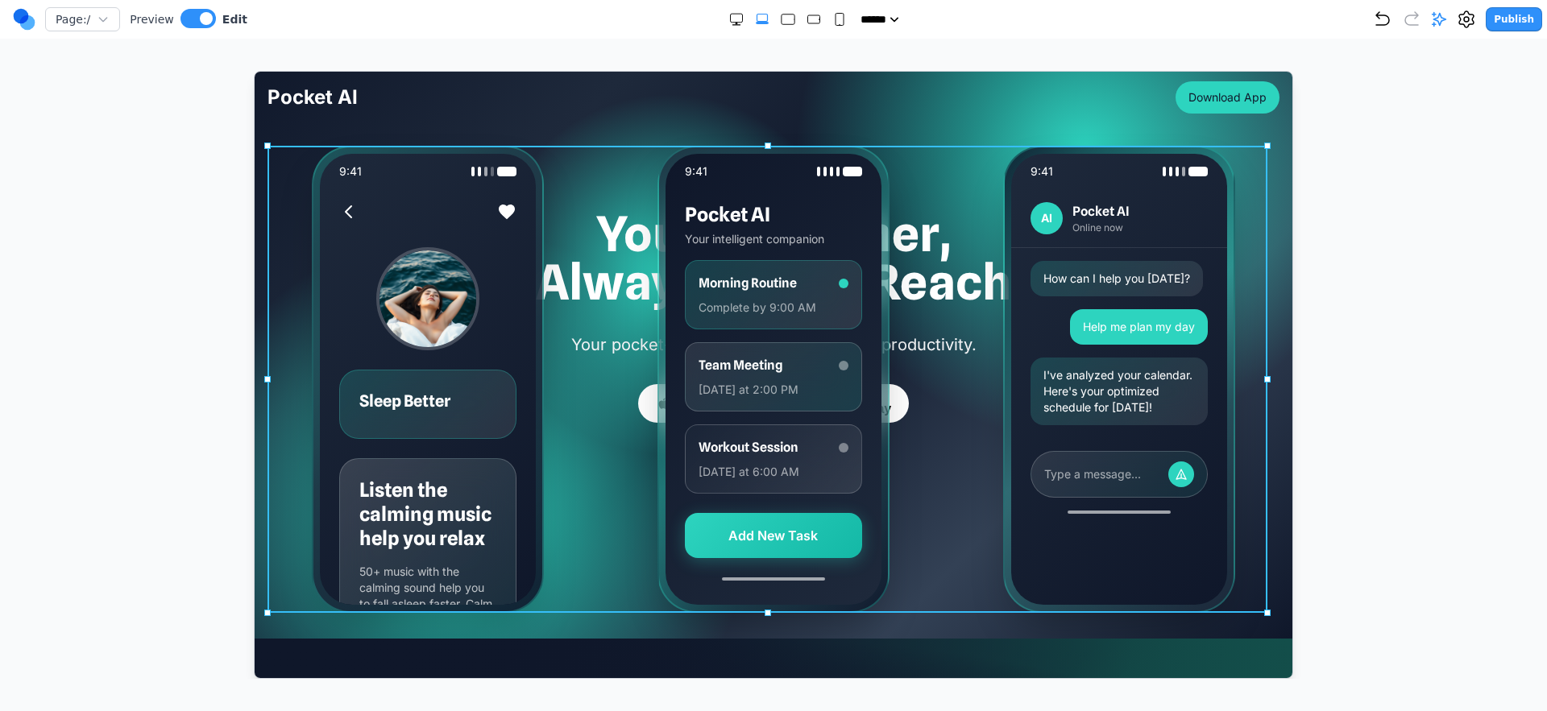
click at [589, 516] on div "9:41 Sleep Better Listen the calming music help you relax 50+ music with the ca…" at bounding box center [773, 378] width 1012 height 467
drag, startPoint x: 719, startPoint y: 122, endPoint x: 848, endPoint y: 253, distance: 183.4
click at [719, 123] on icon at bounding box center [713, 119] width 16 height 16
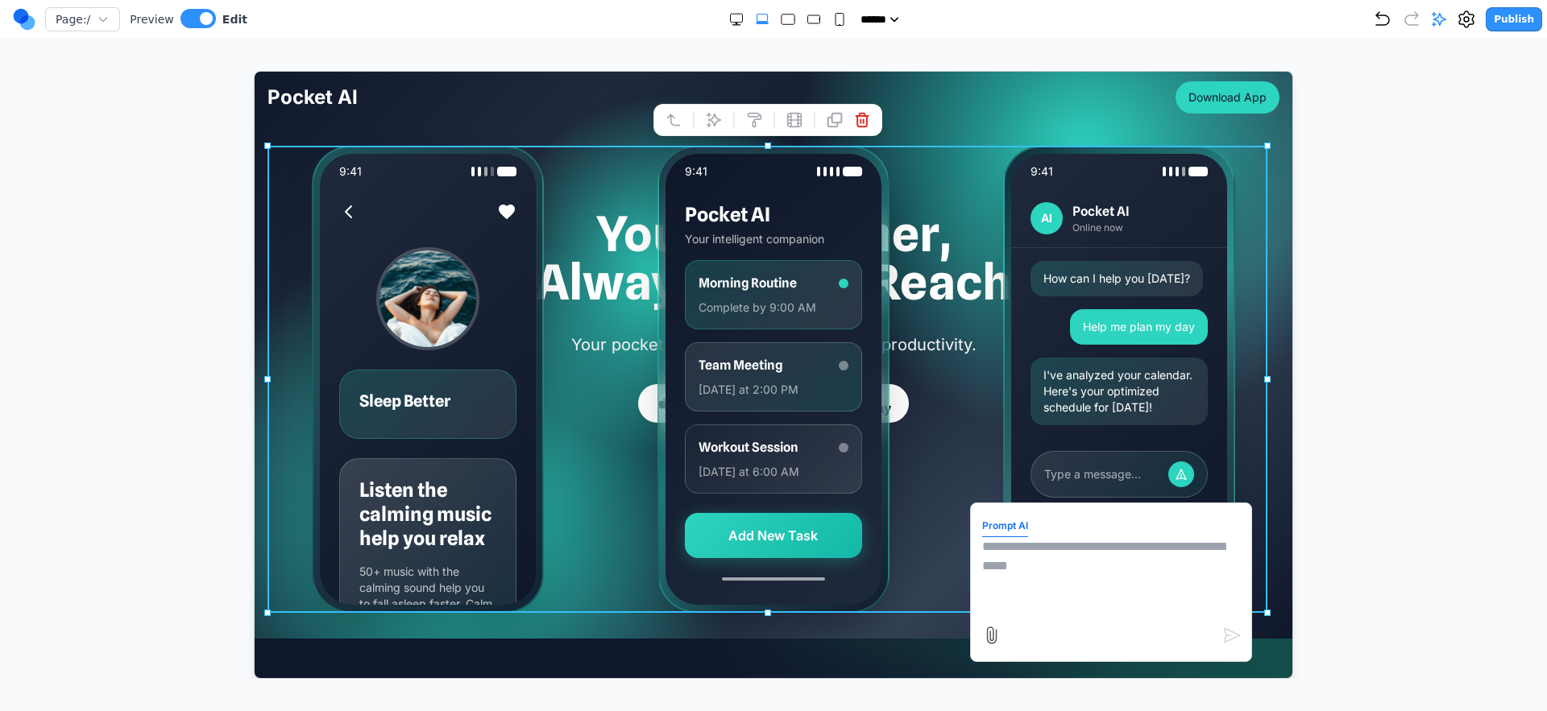
click at [1029, 555] on textarea at bounding box center [1110, 576] width 258 height 81
type textarea "**********"
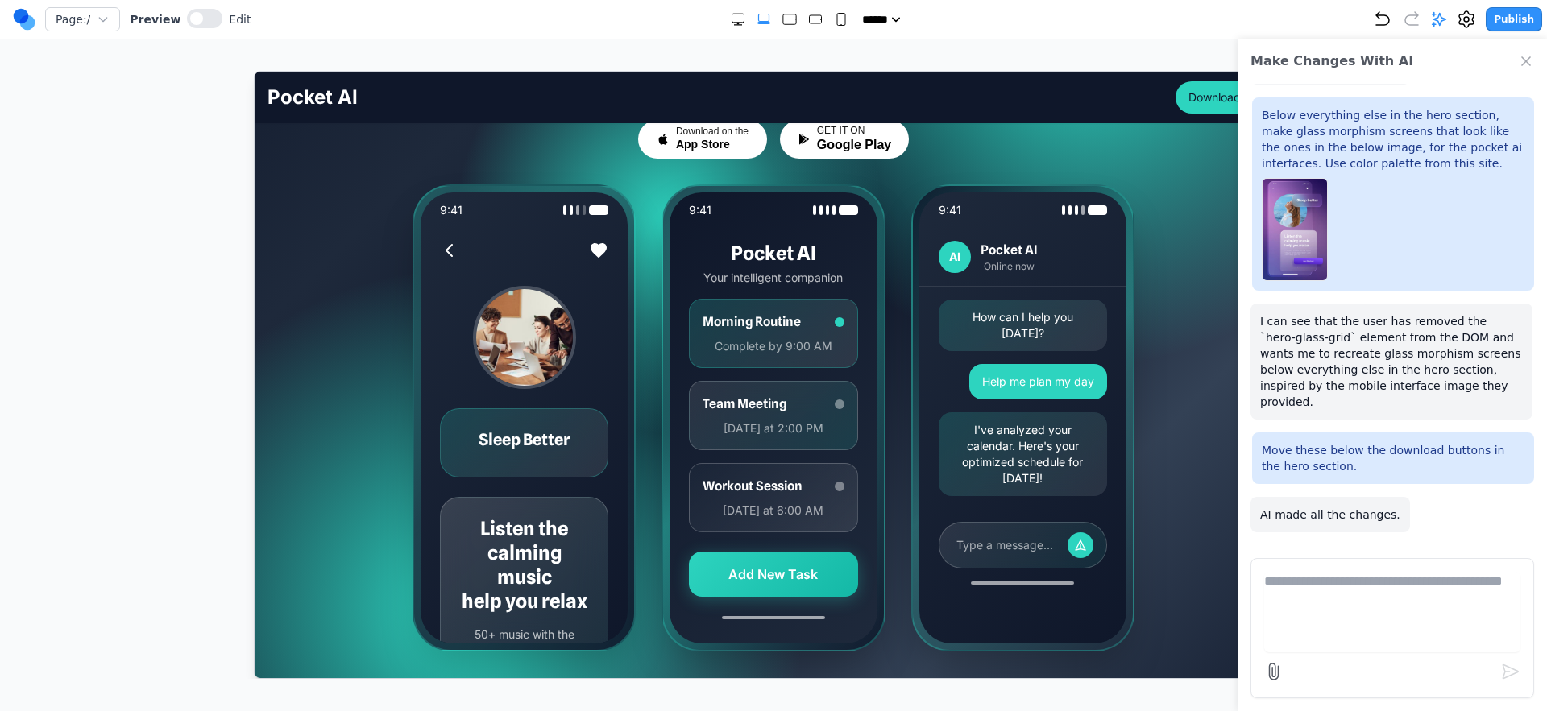
scroll to position [258, 0]
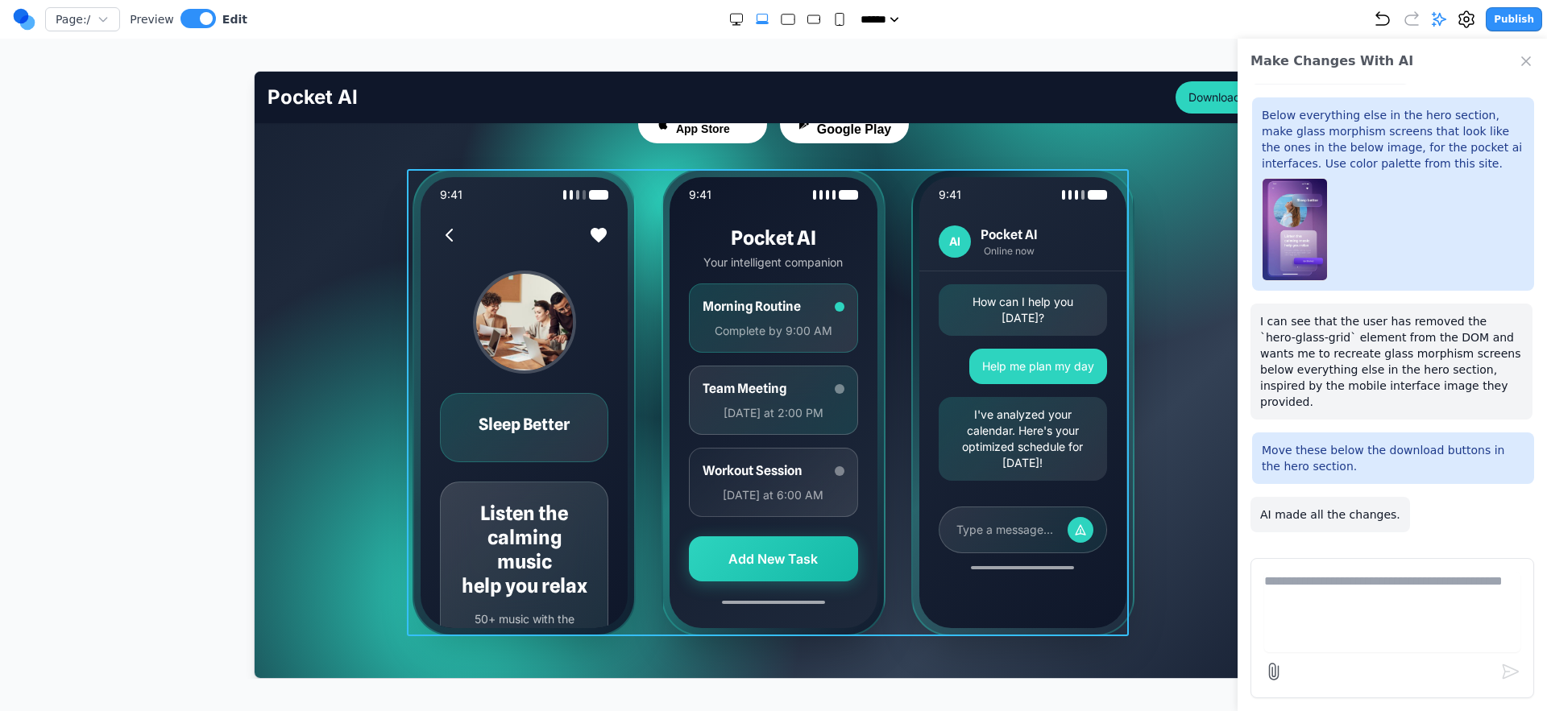
click at [634, 471] on div "9:41 Sleep Better Listen the calming music help you relax 50+ music with the ca…" at bounding box center [773, 401] width 722 height 467
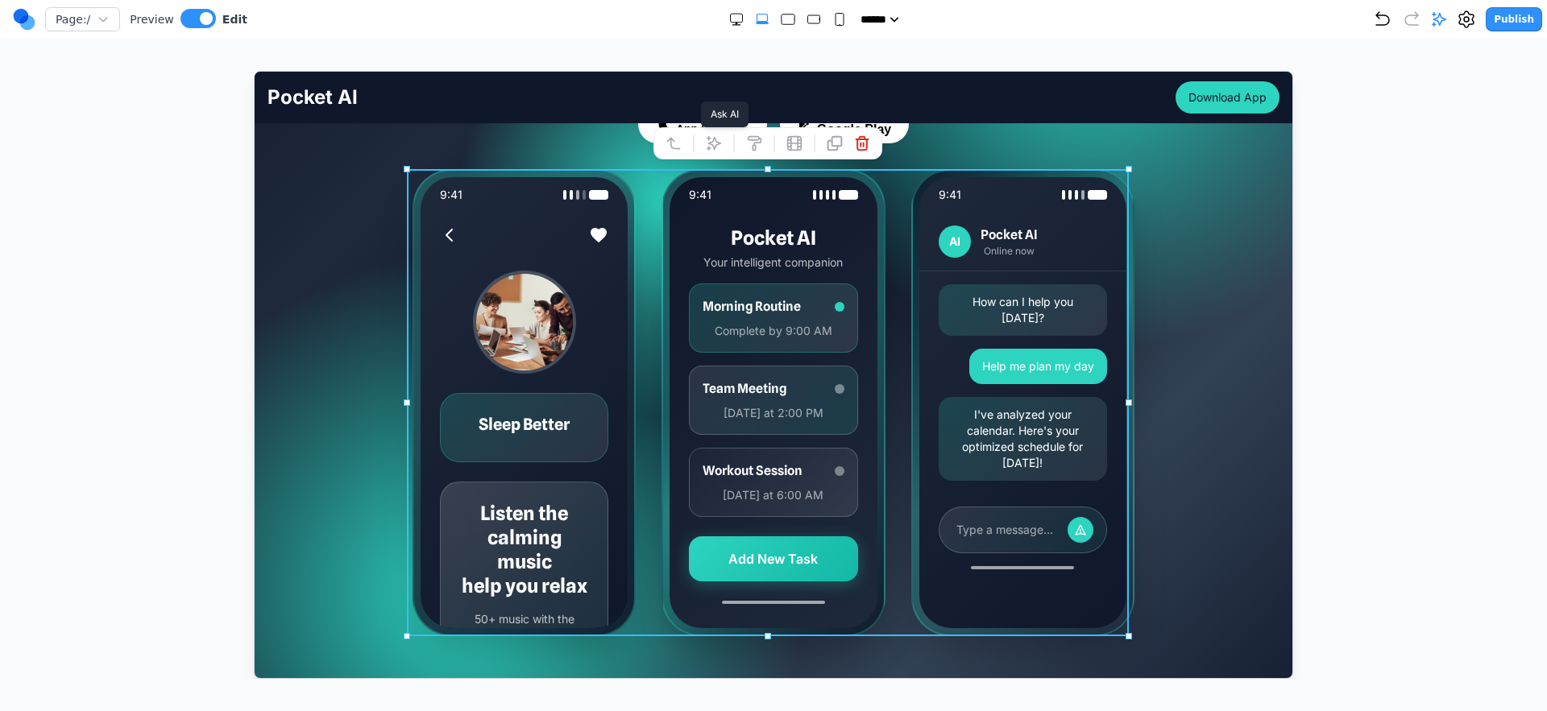
click at [722, 142] on button at bounding box center [713, 143] width 26 height 26
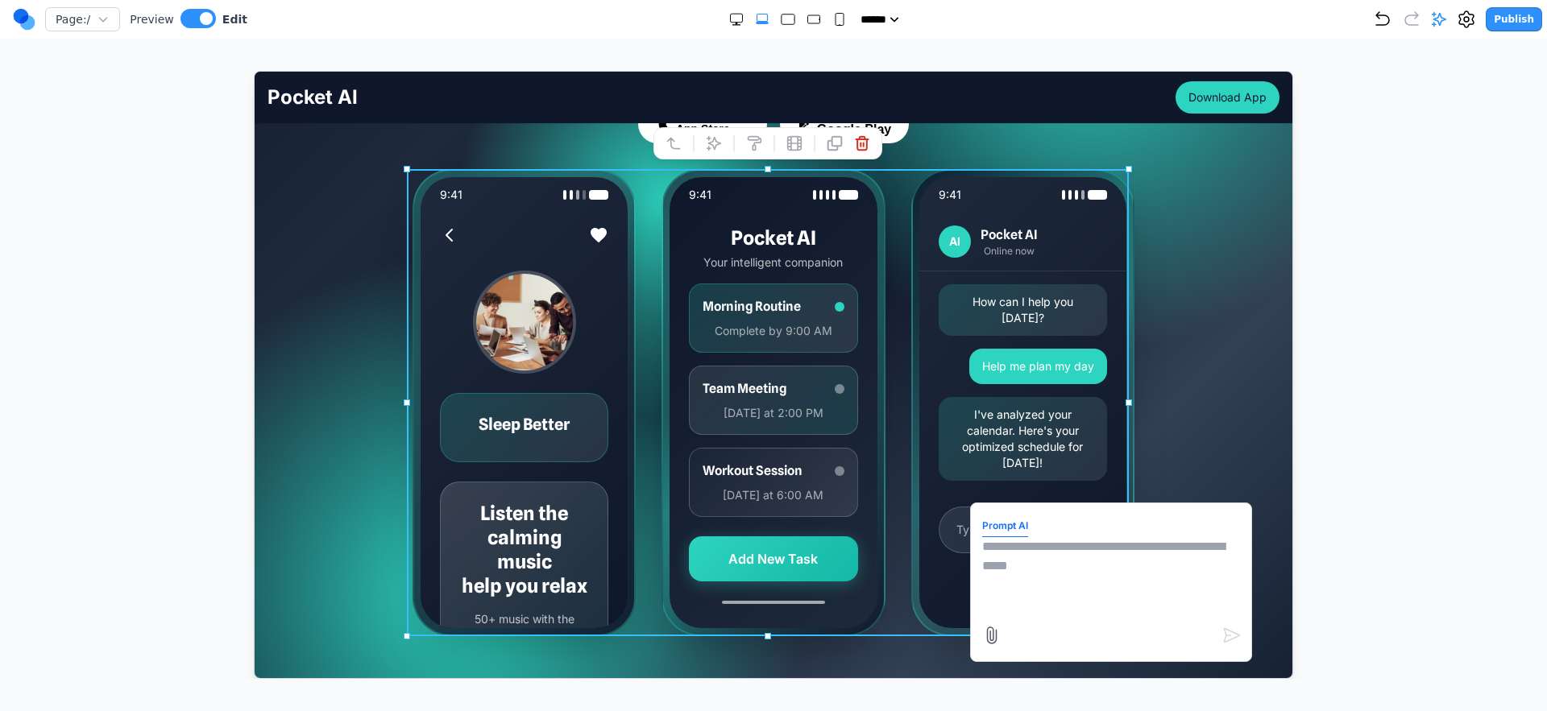
click at [1023, 578] on textarea at bounding box center [1110, 576] width 258 height 81
type textarea "**********"
click at [981, 626] on icon at bounding box center [990, 634] width 19 height 19
click at [254, 71] on input "file" at bounding box center [254, 71] width 0 height 0
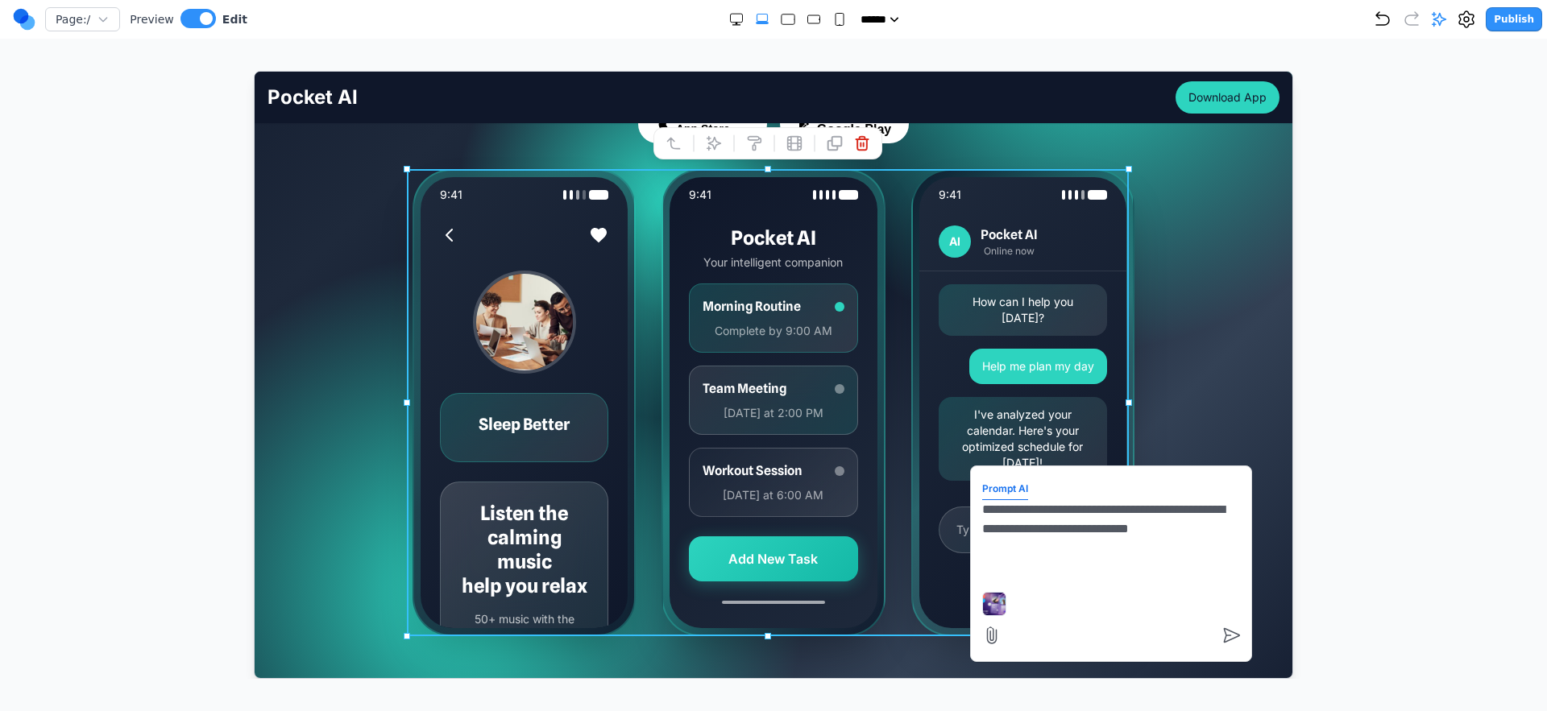
click at [1030, 514] on textarea "**********" at bounding box center [1110, 539] width 258 height 81
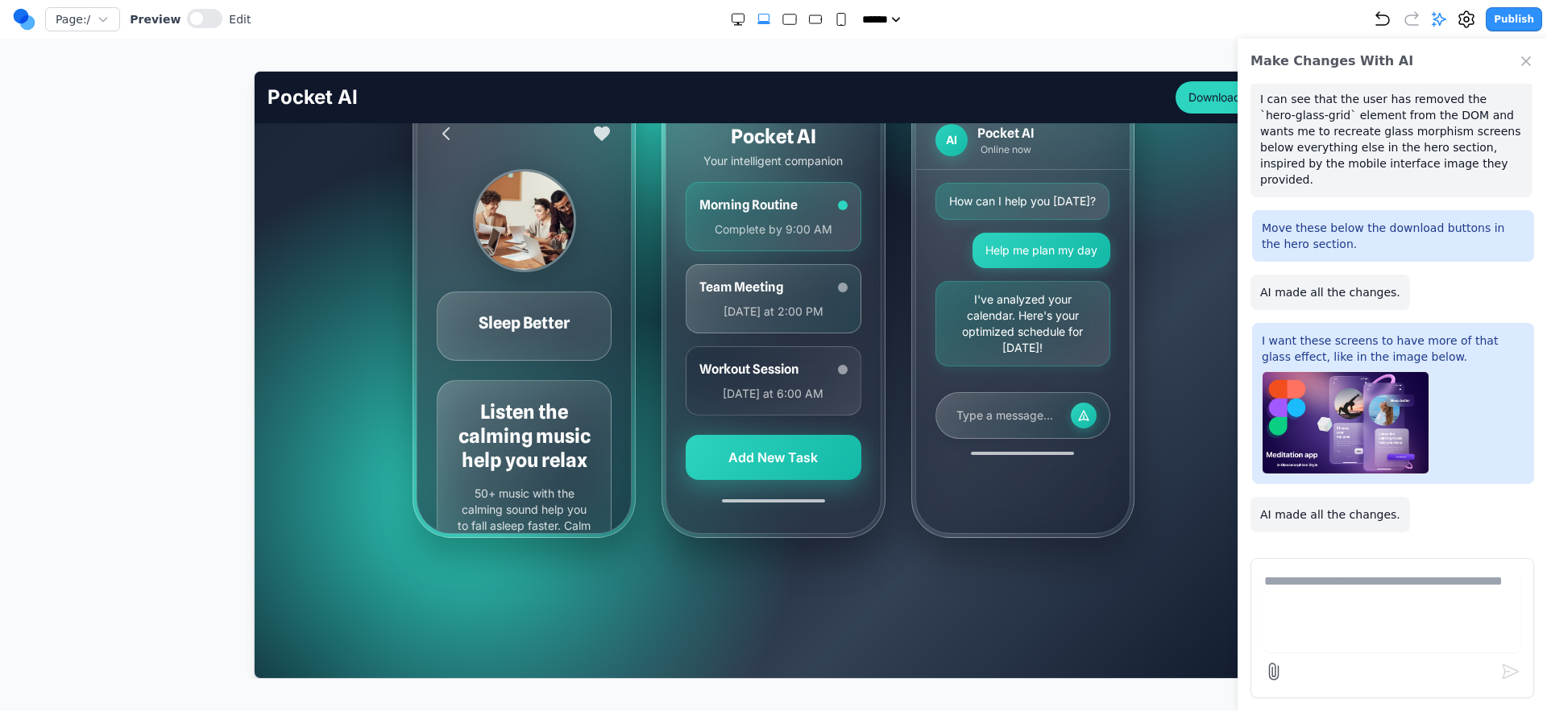
scroll to position [338, 0]
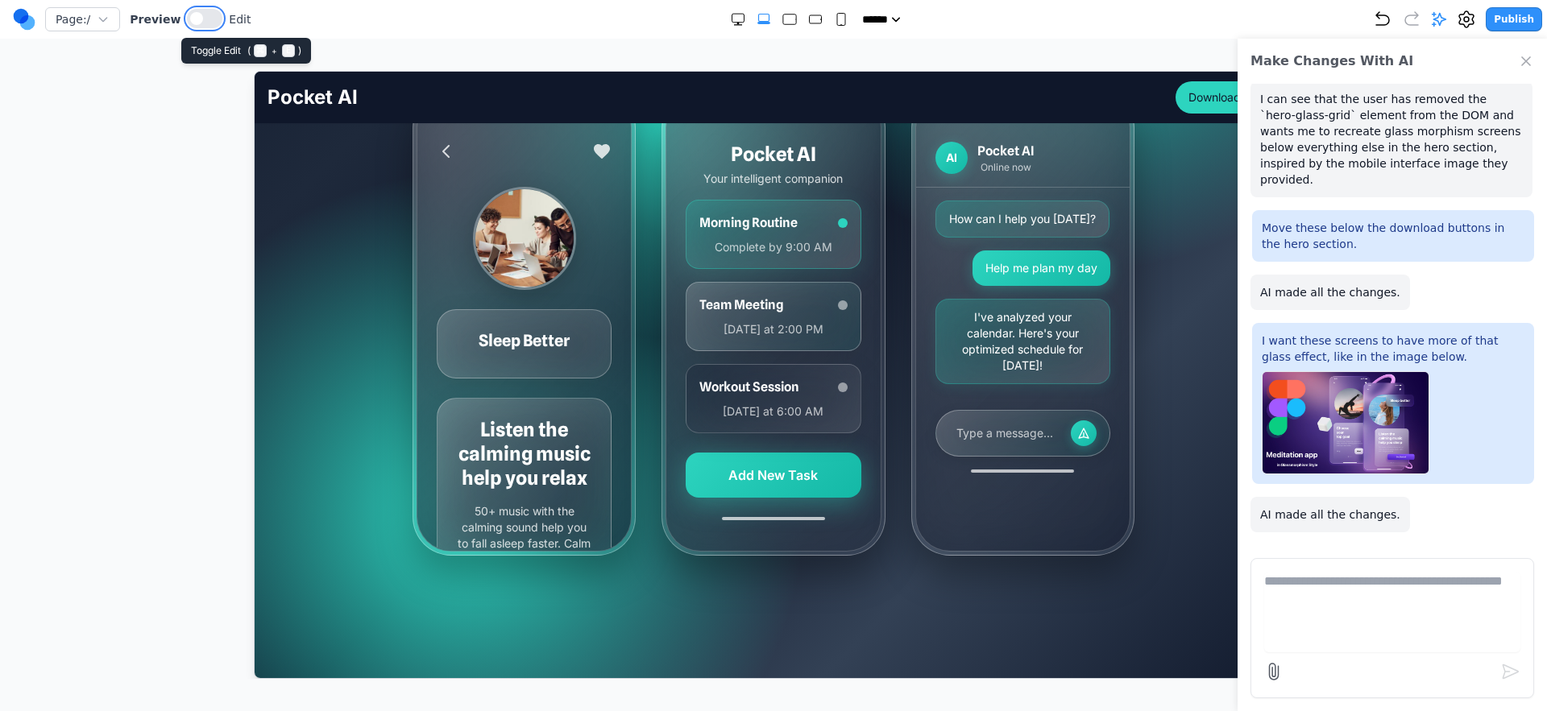
click at [207, 10] on button at bounding box center [204, 18] width 35 height 19
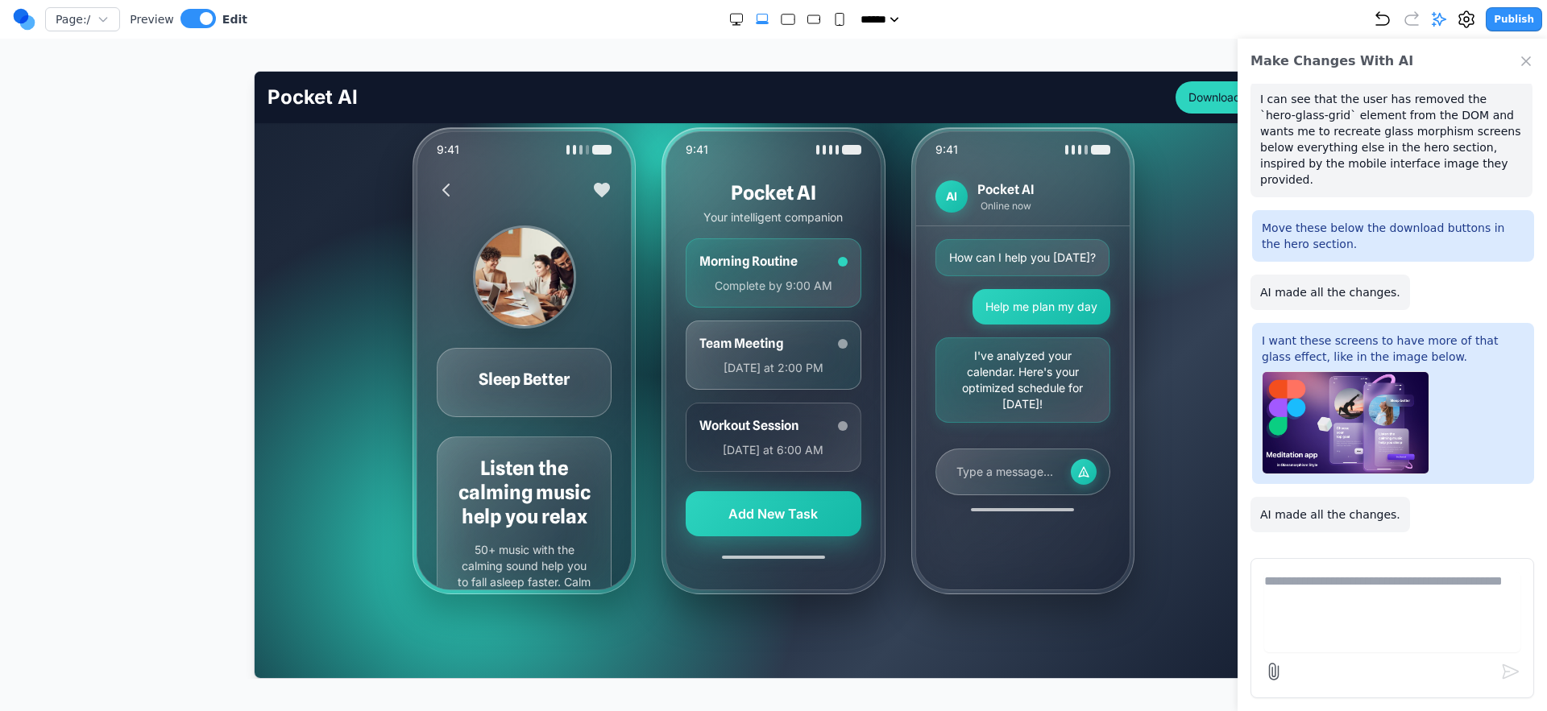
scroll to position [281, 0]
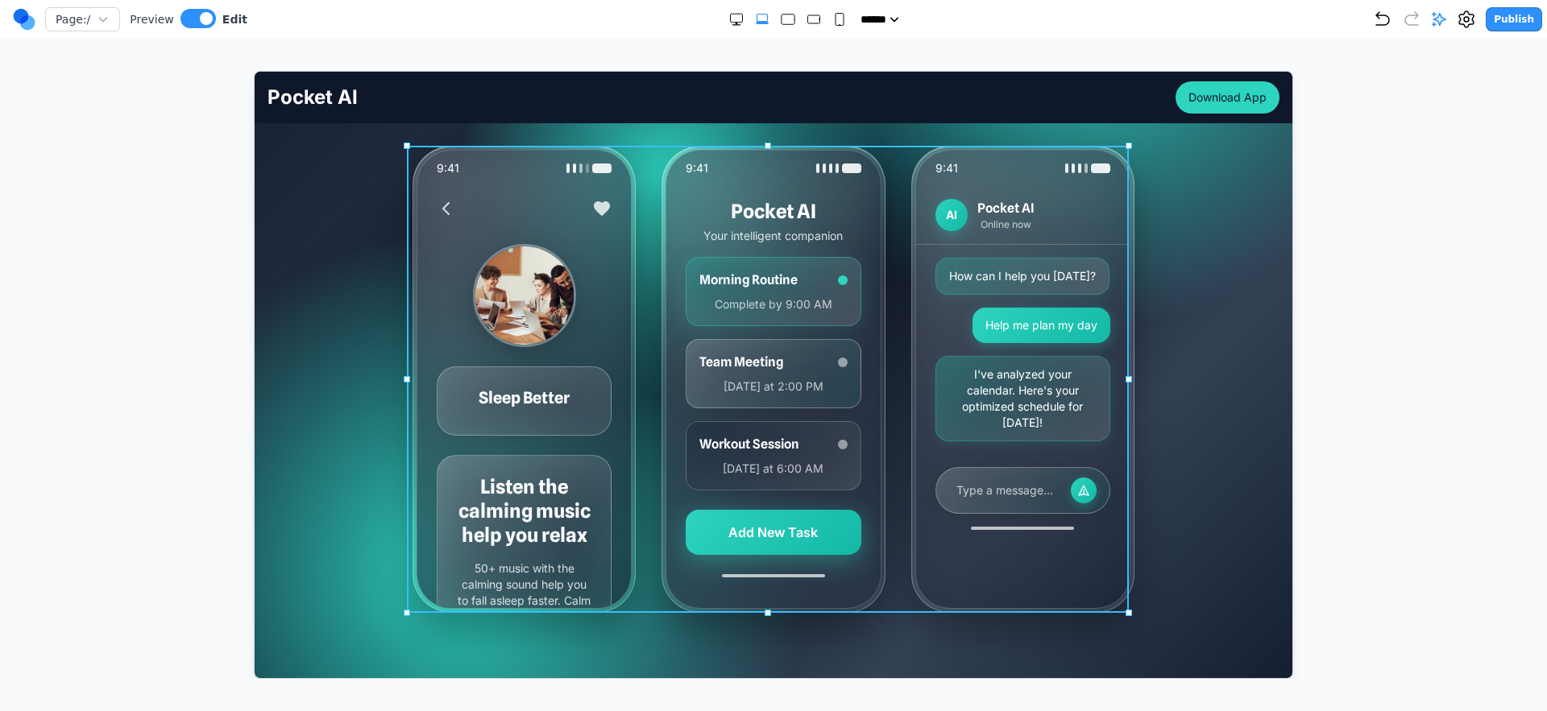
click at [639, 332] on div "9:41 Sleep Better Listen the calming music help you relax 50+ music with the ca…" at bounding box center [773, 378] width 722 height 467
click at [702, 120] on button at bounding box center [713, 119] width 26 height 26
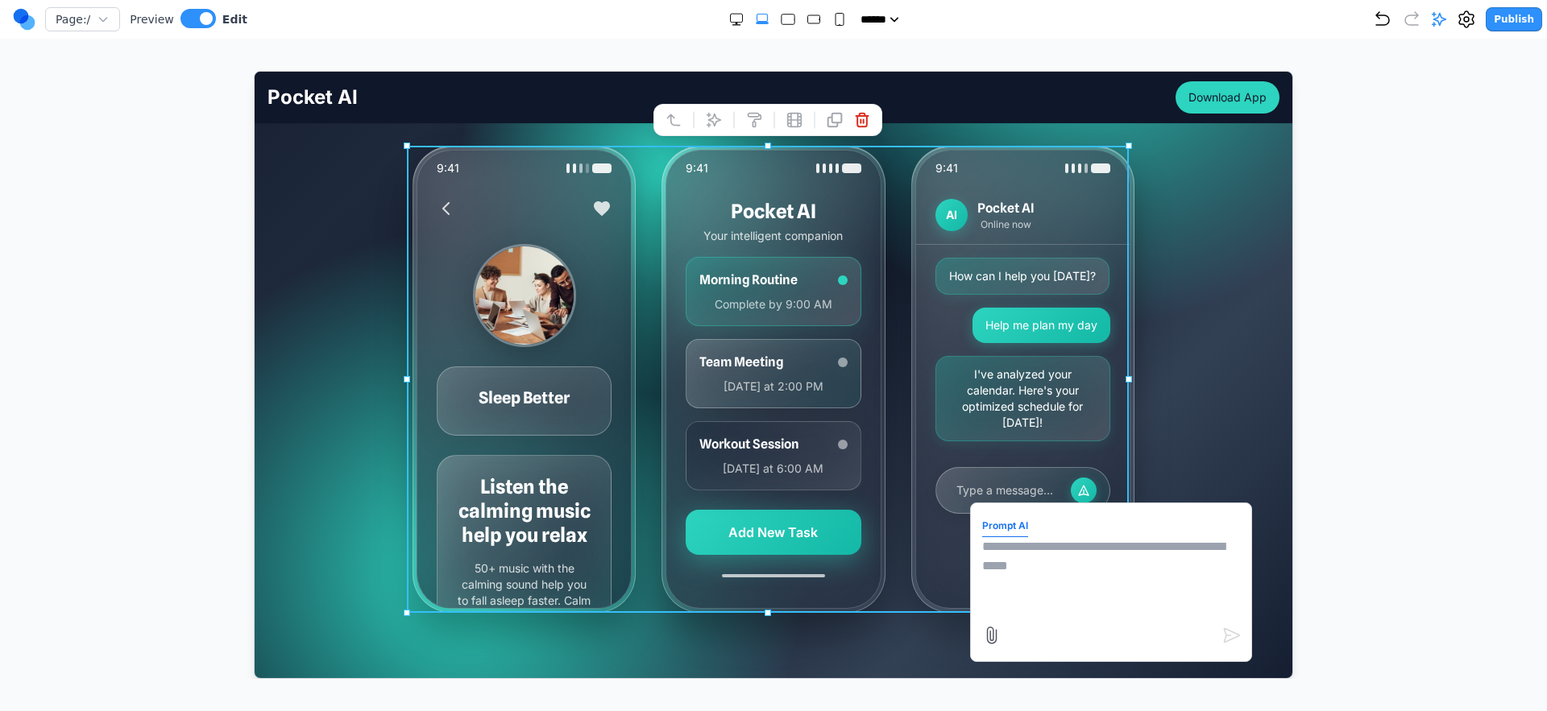
click at [1030, 572] on textarea at bounding box center [1110, 576] width 258 height 81
type textarea "**********"
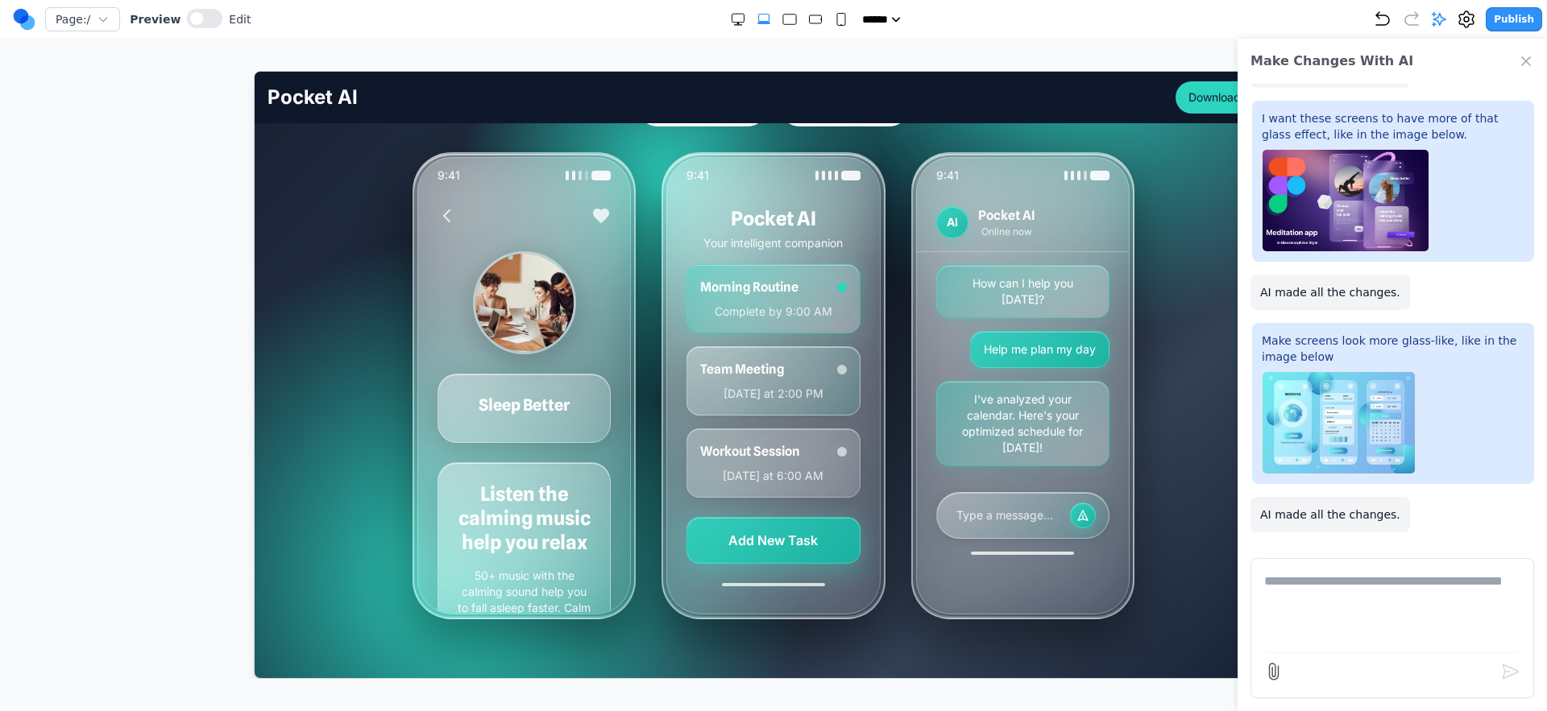
scroll to position [259, 0]
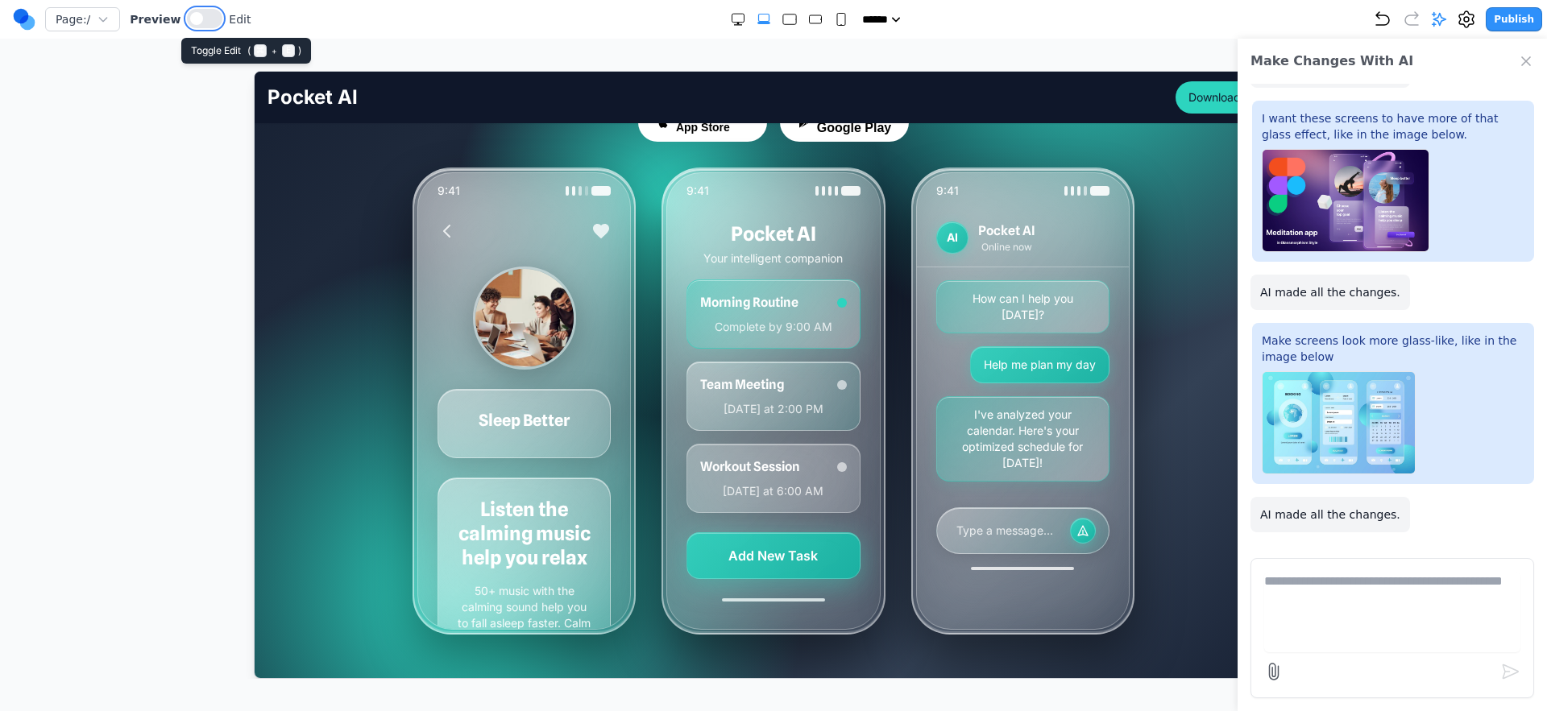
click at [193, 14] on span at bounding box center [196, 18] width 13 height 13
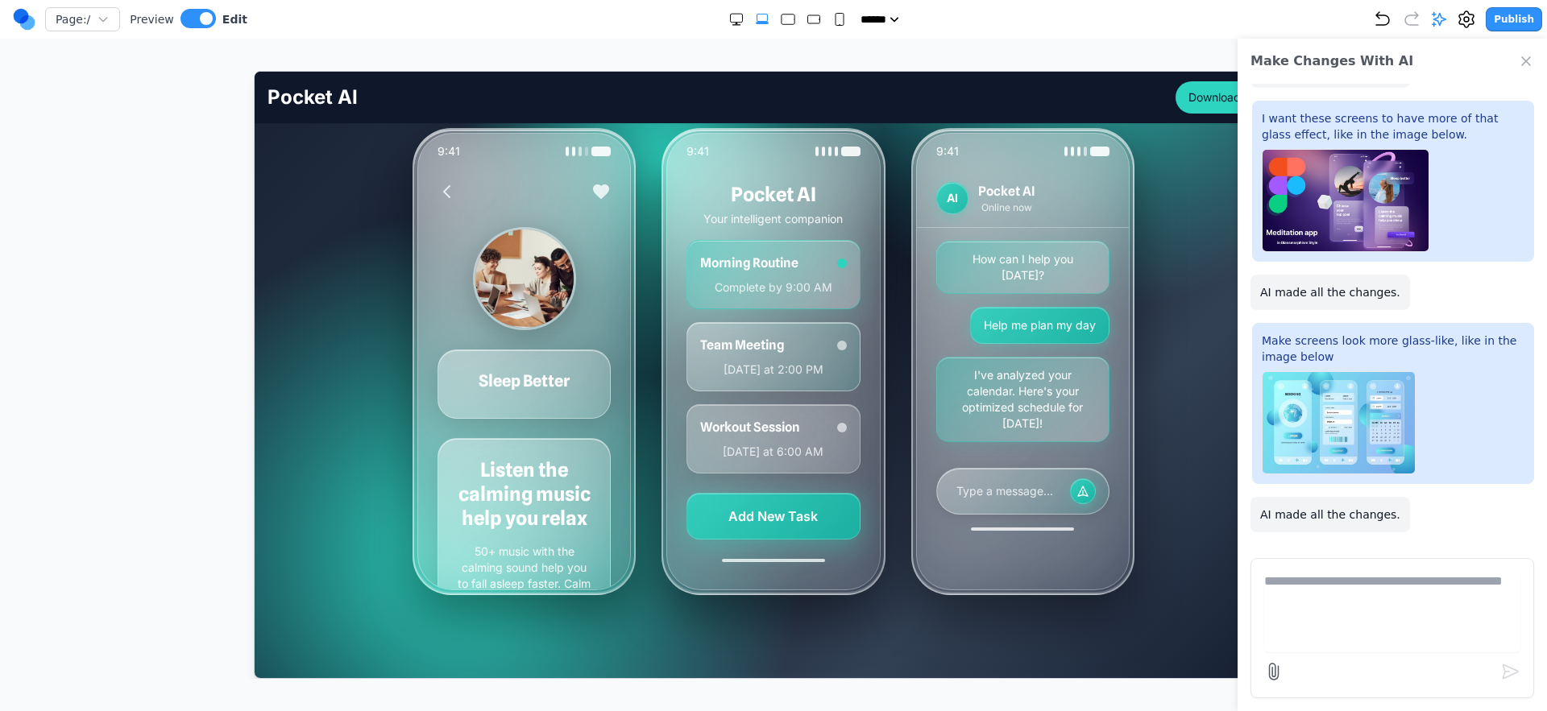
scroll to position [297, 0]
click at [781, 562] on div at bounding box center [772, 565] width 212 height 10
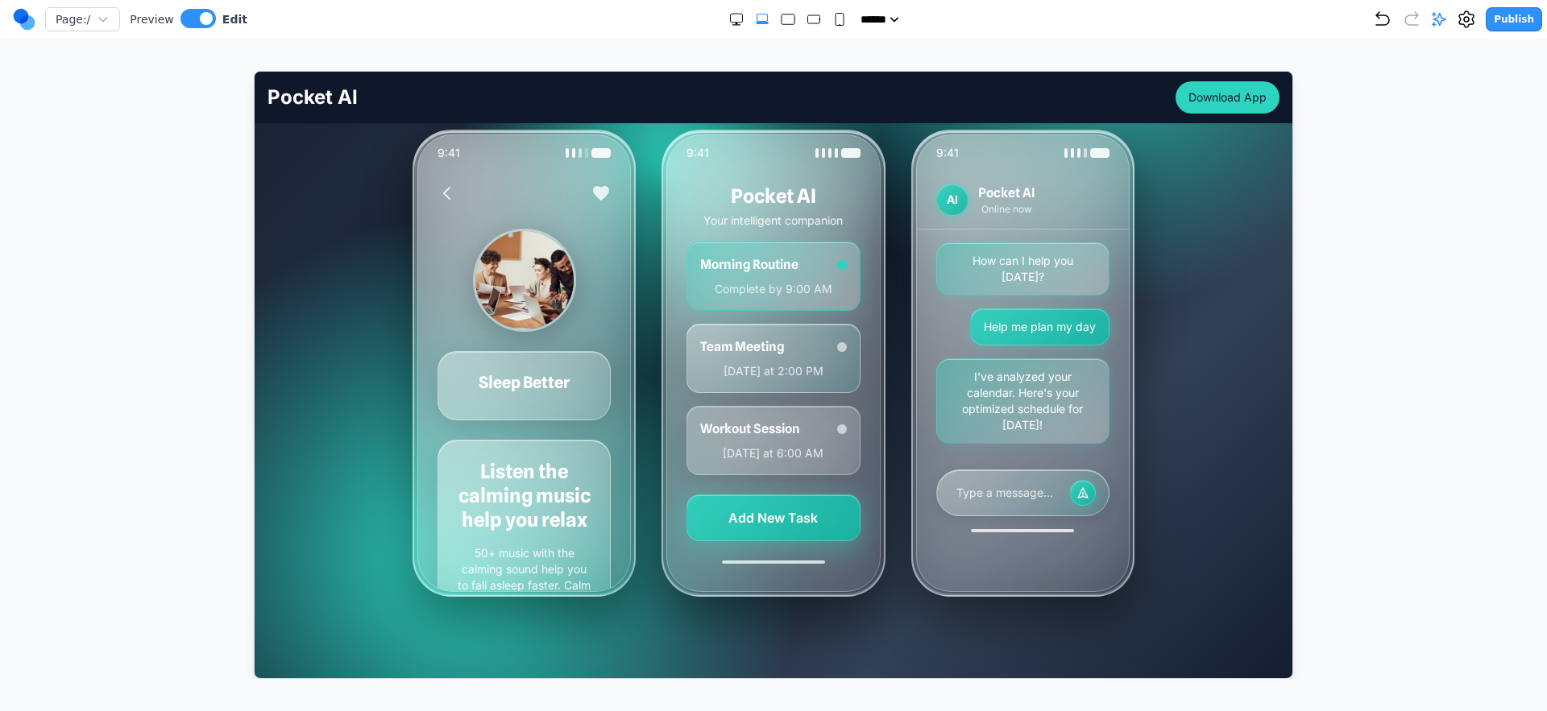
click at [1030, 522] on div "9:41 AI Pocket AI Online now How can I help you [DATE]? Help me plan my day I'v…" at bounding box center [1021, 362] width 223 height 467
click at [898, 541] on div "9:41 Sleep Better Listen the calming music help you relax 50+ music with the ca…" at bounding box center [773, 362] width 722 height 467
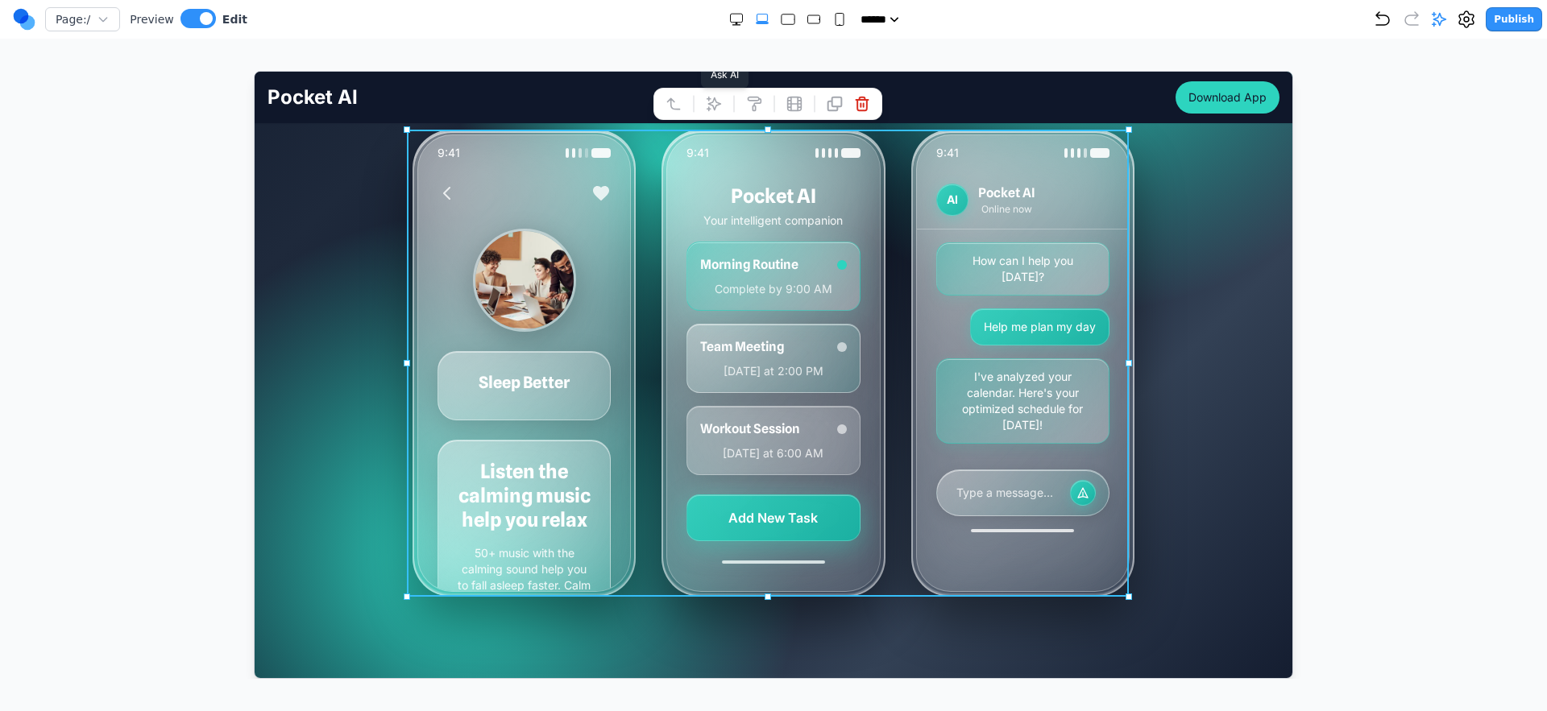
drag, startPoint x: 719, startPoint y: 110, endPoint x: 765, endPoint y: 176, distance: 81.6
click at [719, 110] on icon at bounding box center [713, 103] width 16 height 16
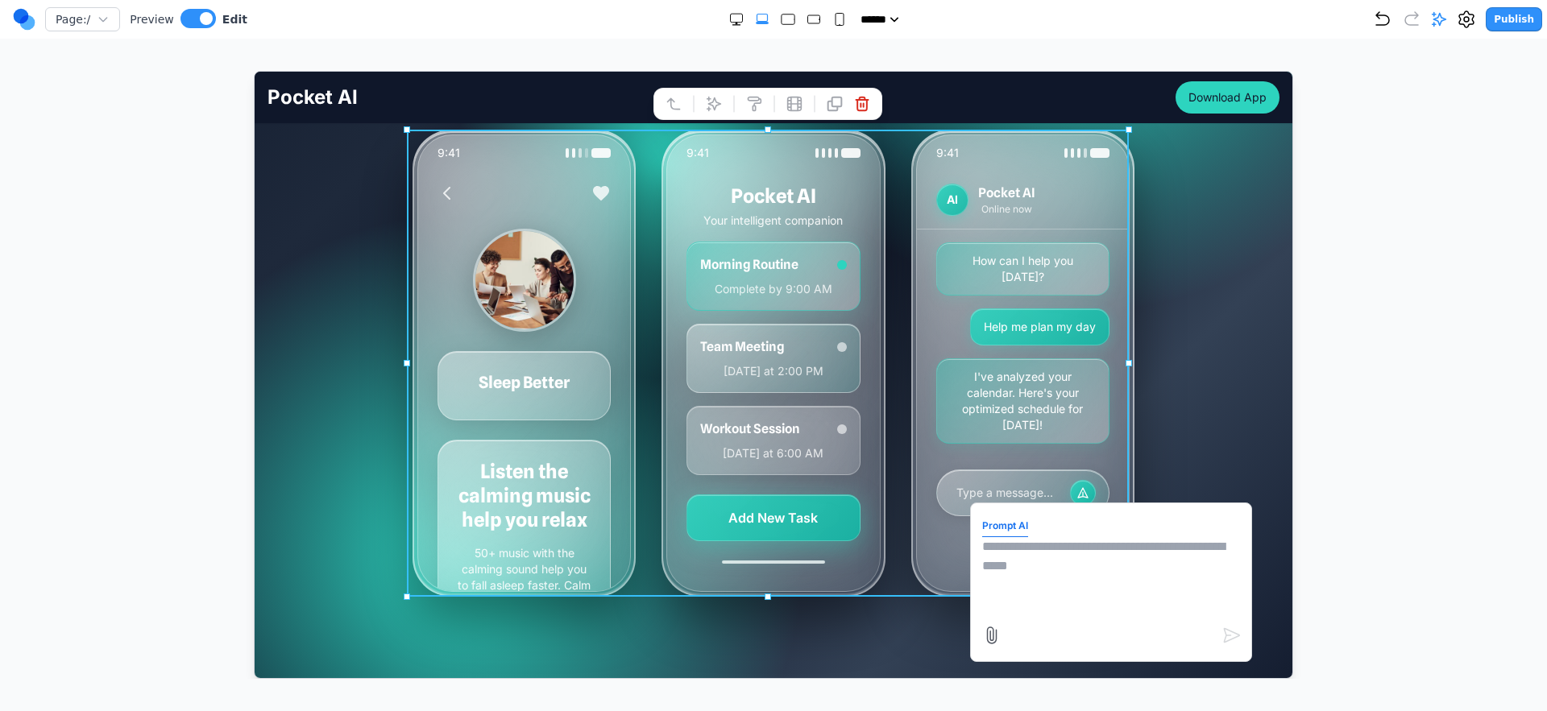
click at [1009, 576] on textarea at bounding box center [1110, 576] width 258 height 81
type textarea "**********"
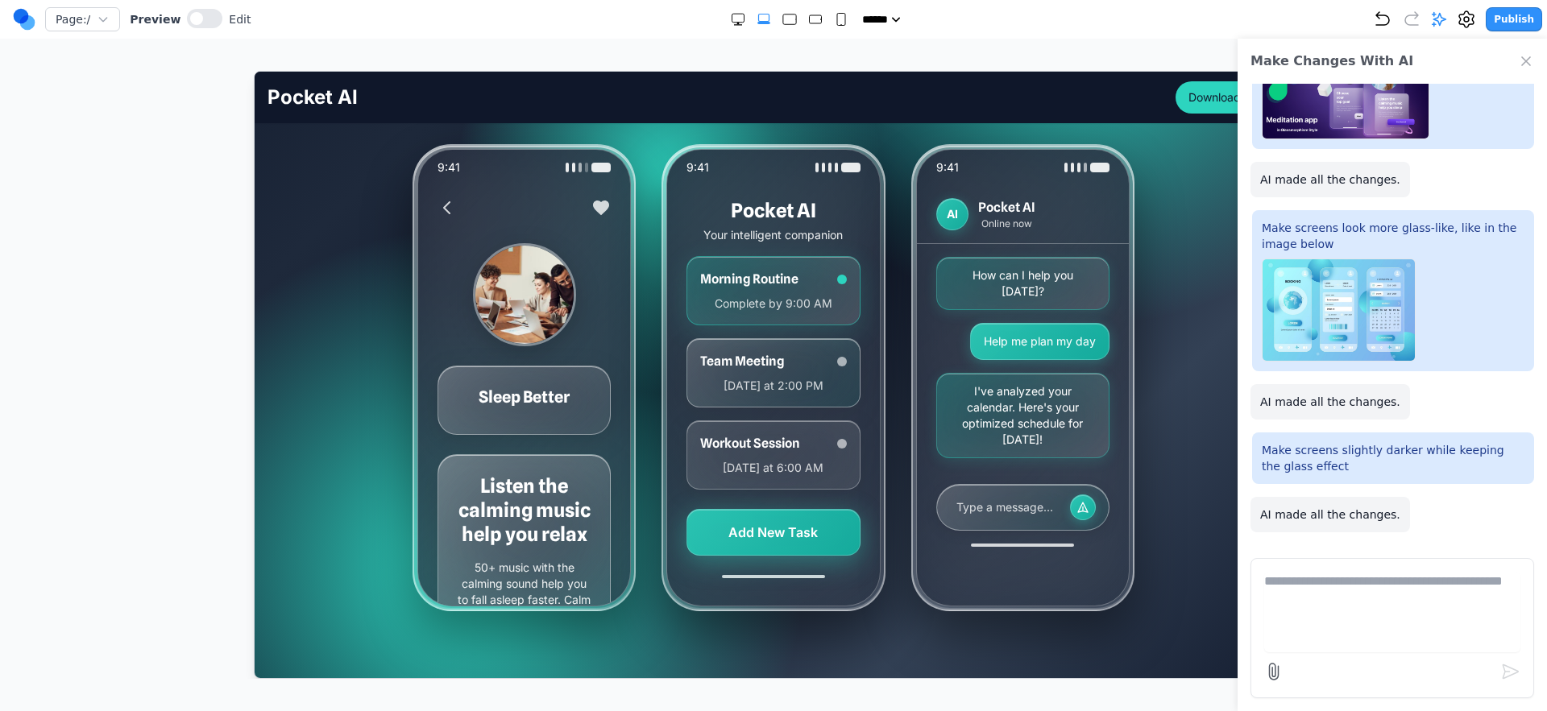
scroll to position [282, 0]
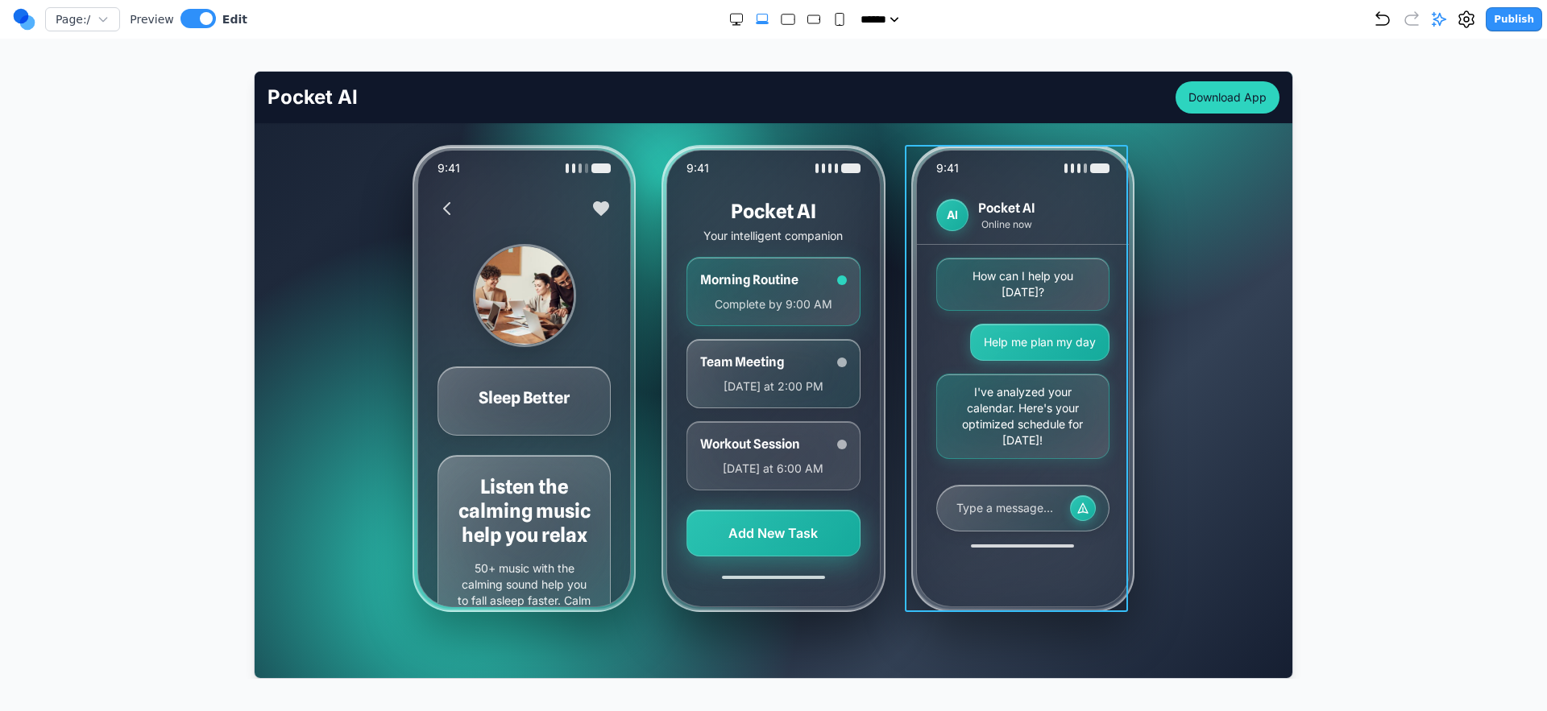
click at [902, 371] on div "9:41 Sleep Better Listen the calming music help you relax 50+ music with the ca…" at bounding box center [773, 377] width 722 height 467
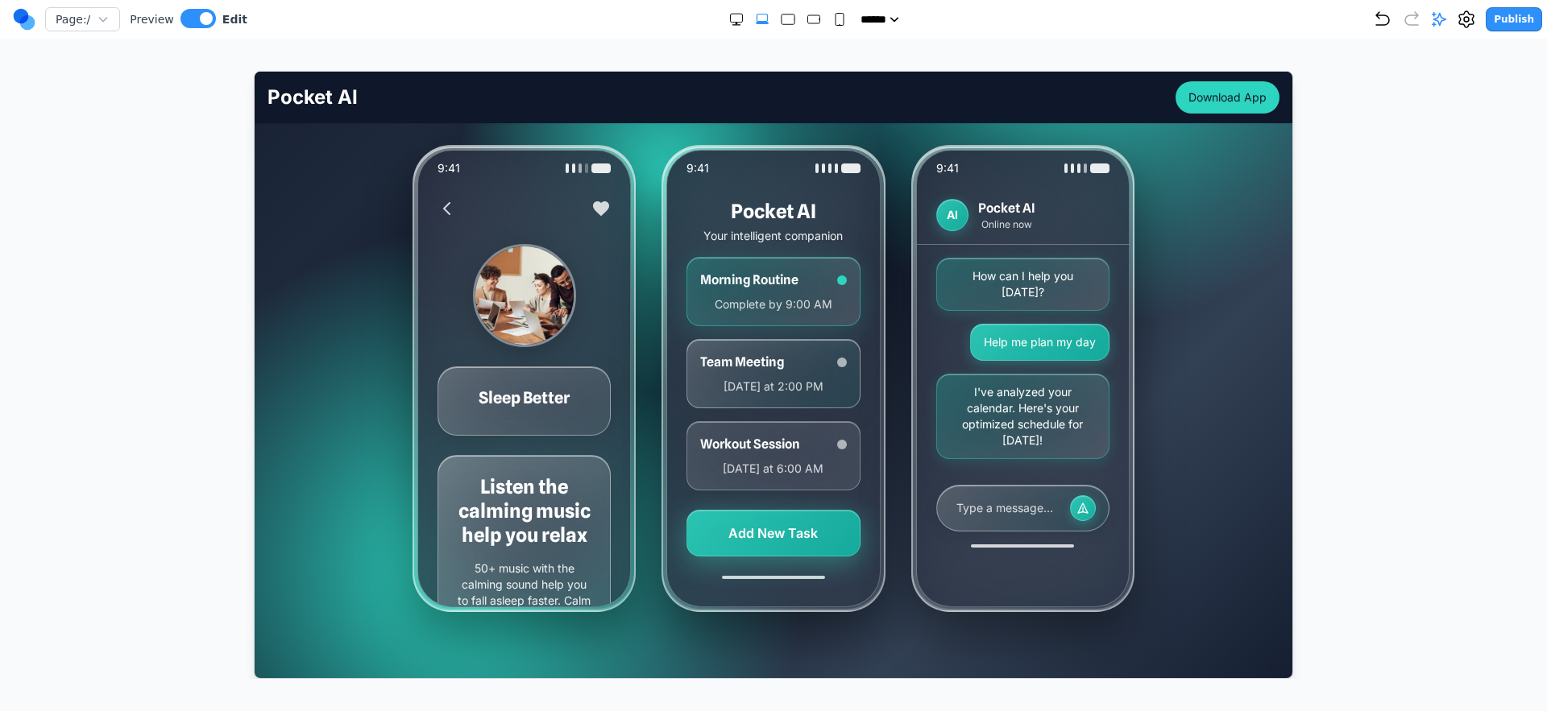
click at [826, 375] on div "Team Meeting [DATE] at 2:00 PM" at bounding box center [771, 372] width 173 height 69
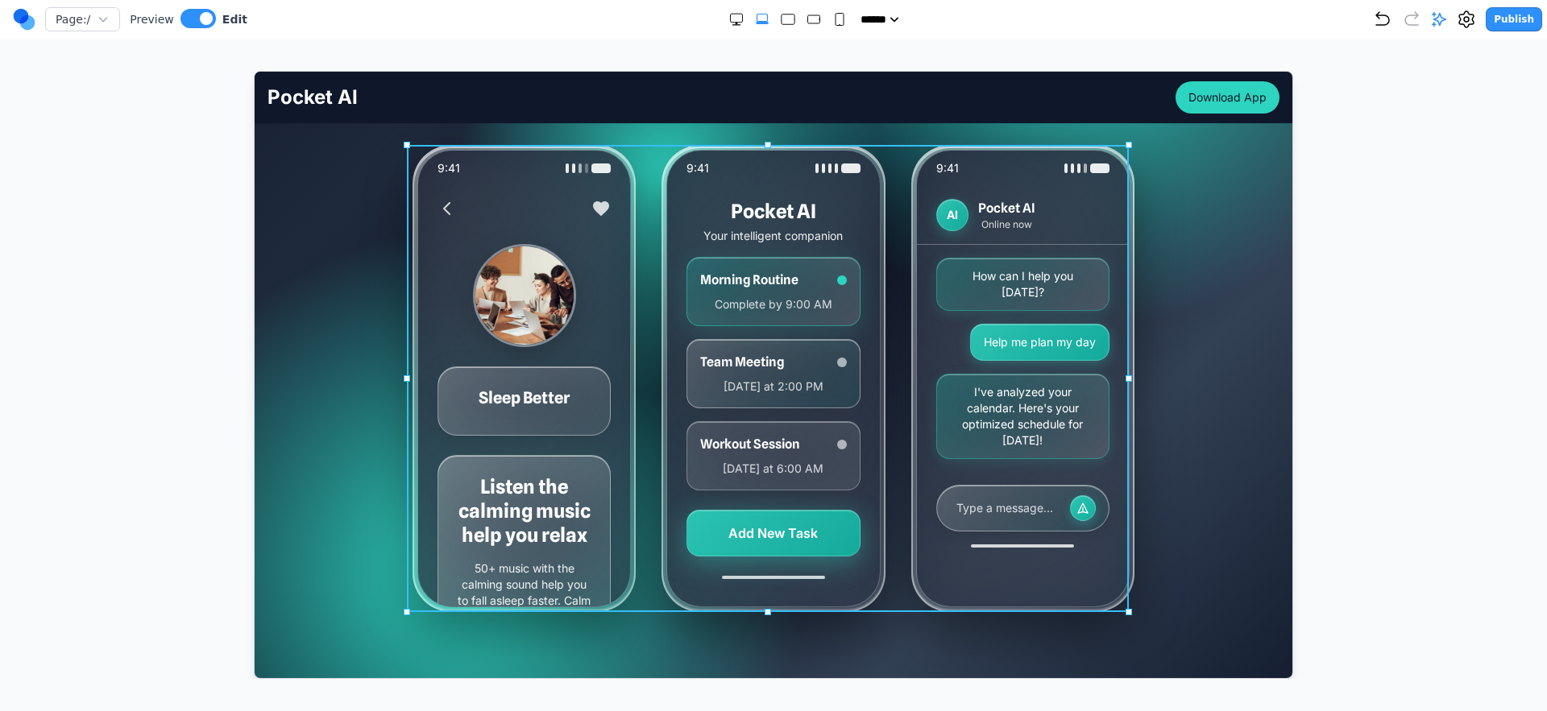
click at [887, 350] on div "9:41 Sleep Better Listen the calming music help you relax 50+ music with the ca…" at bounding box center [773, 377] width 722 height 467
click at [716, 126] on button at bounding box center [713, 119] width 26 height 26
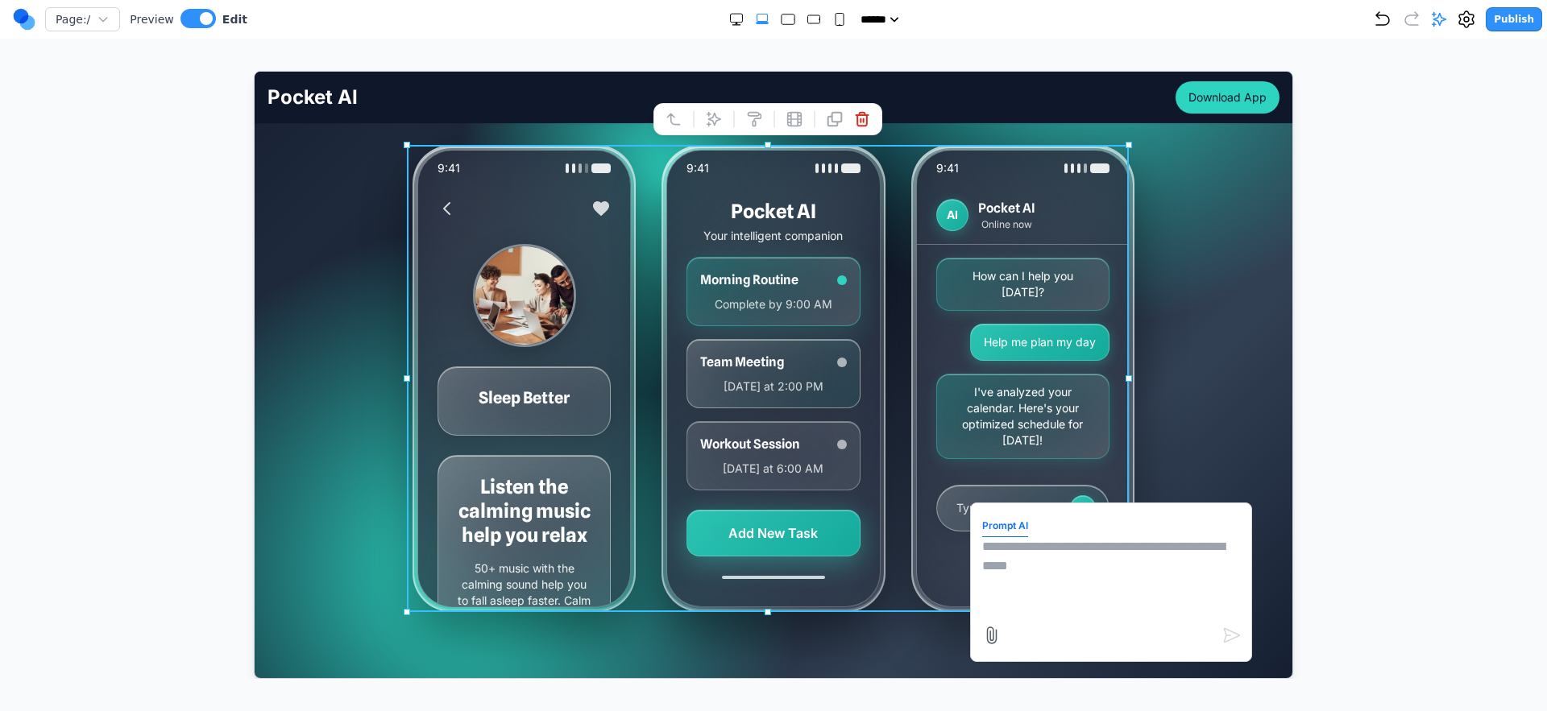
drag, startPoint x: 1037, startPoint y: 592, endPoint x: 1029, endPoint y: 594, distance: 8.4
click at [1030, 594] on textarea at bounding box center [1110, 576] width 258 height 81
type textarea "**********"
click at [982, 631] on icon at bounding box center [990, 634] width 19 height 19
click at [254, 71] on input "file" at bounding box center [254, 71] width 0 height 0
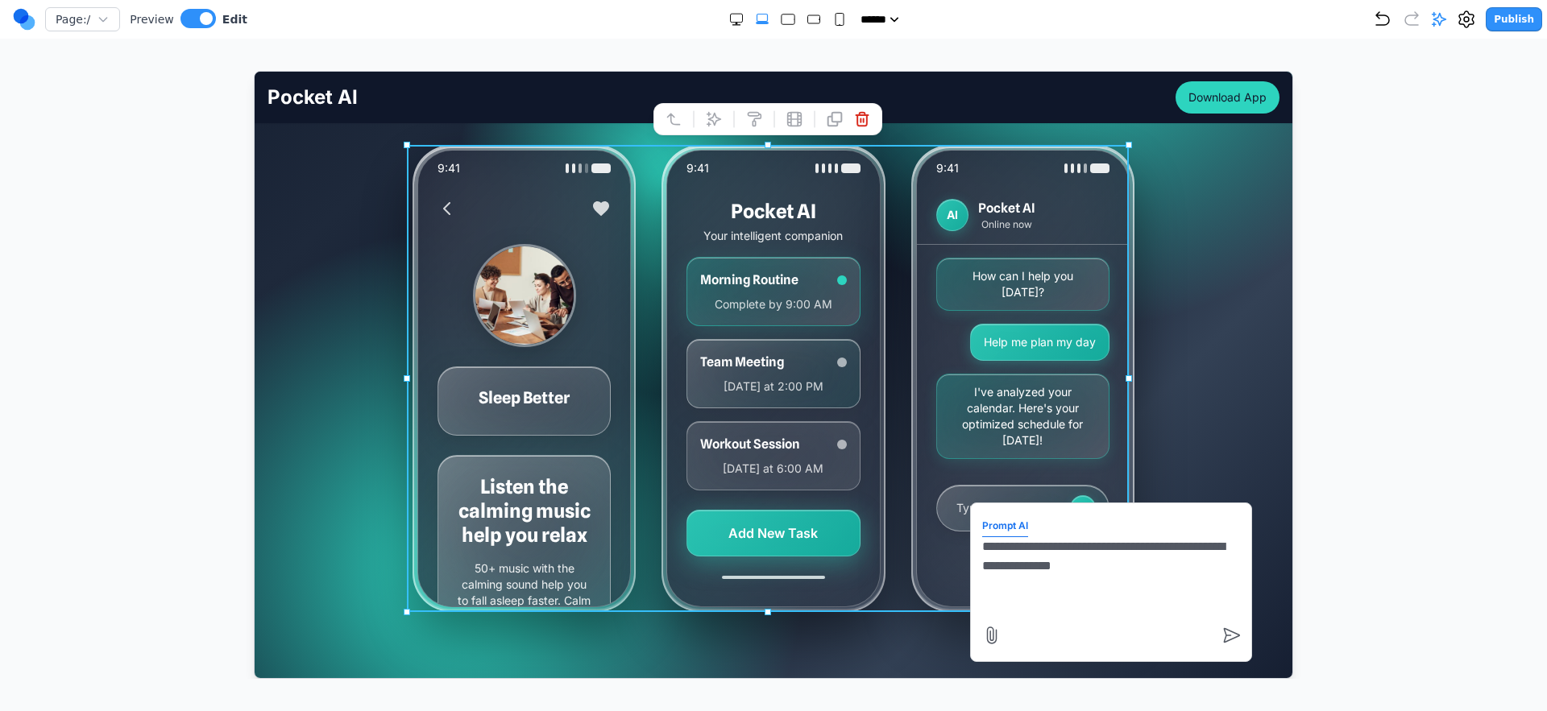
click at [1030, 572] on textarea "**********" at bounding box center [1110, 576] width 258 height 81
click at [987, 632] on icon at bounding box center [991, 635] width 9 height 16
click at [254, 71] on input "file" at bounding box center [254, 71] width 0 height 0
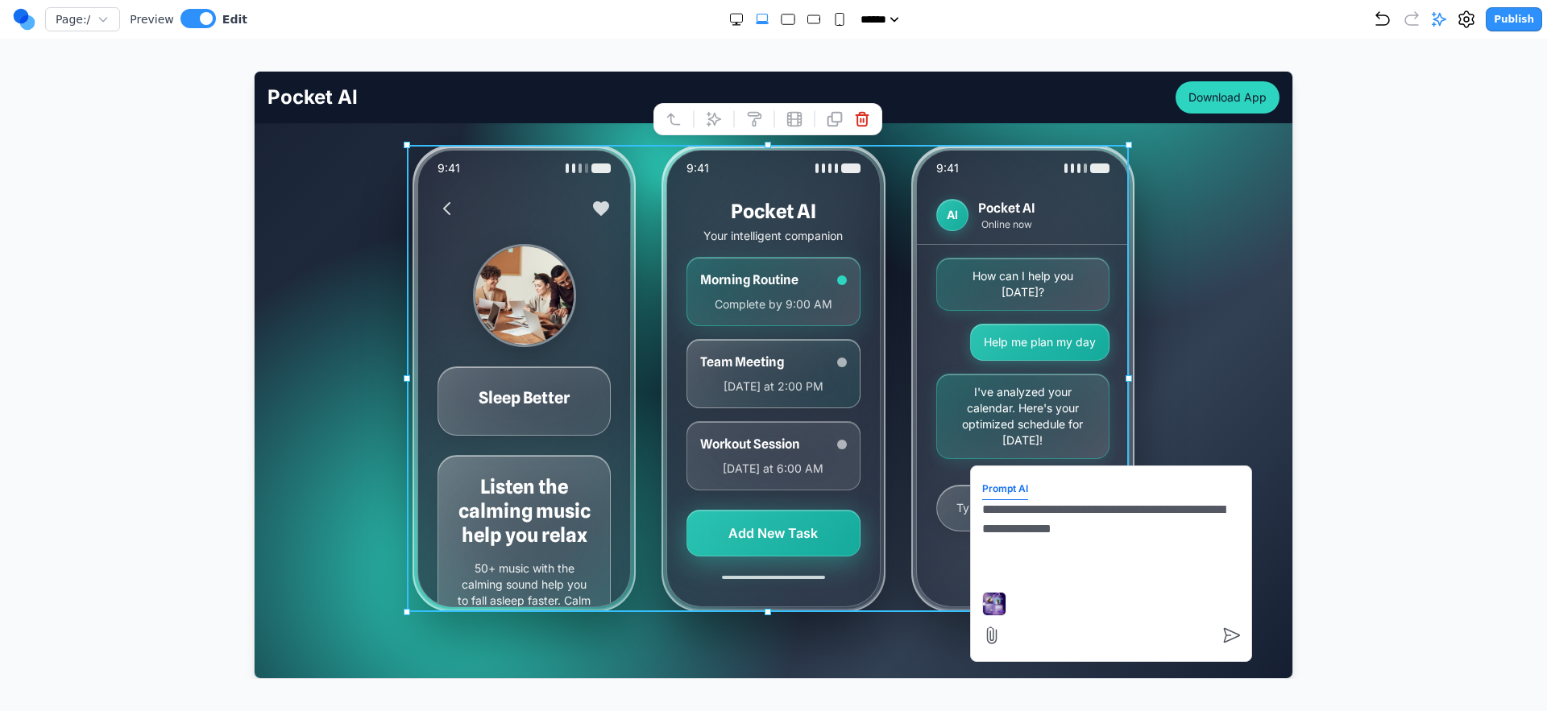
click at [1030, 522] on textarea "**********" at bounding box center [1110, 539] width 258 height 81
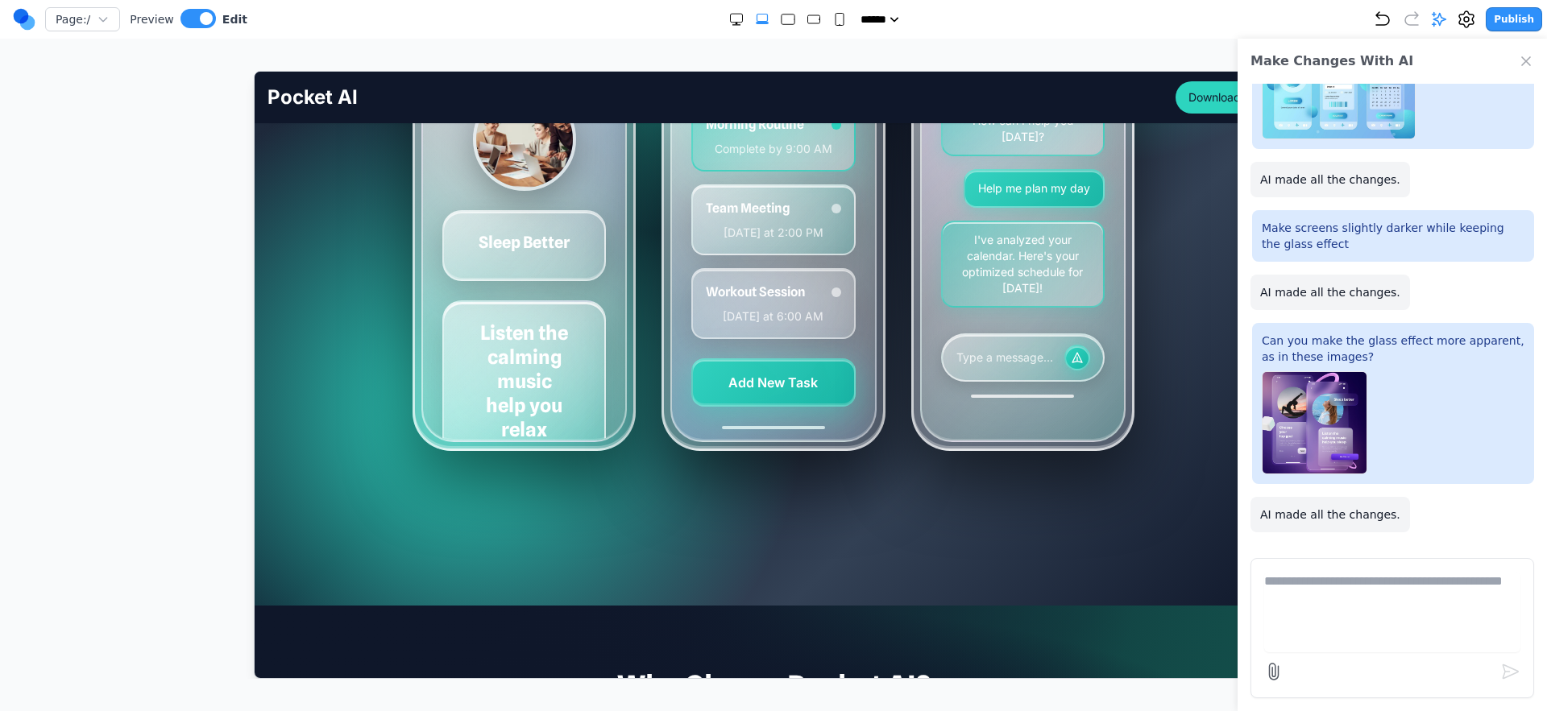
scroll to position [442, 0]
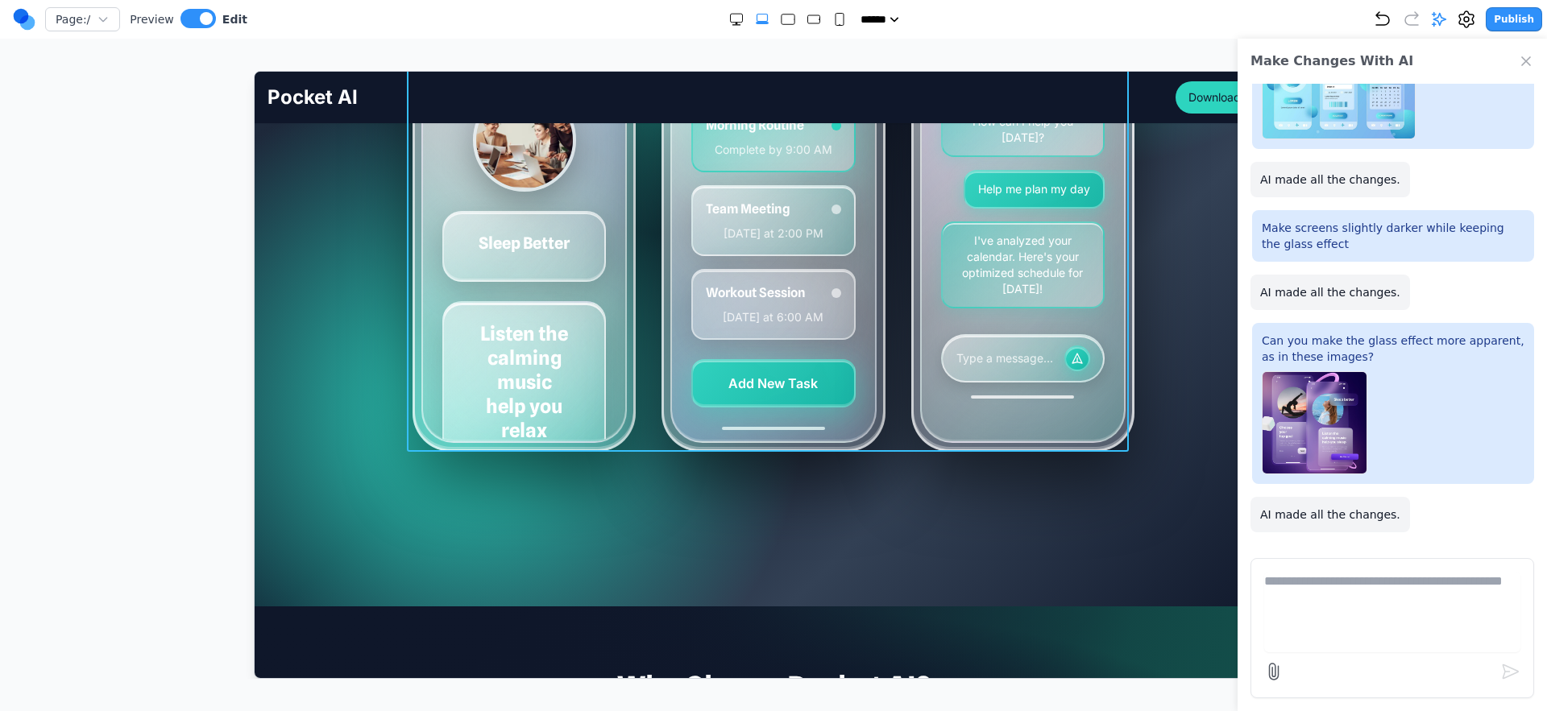
click at [884, 343] on div "9:41 Sleep Better Listen the calming music help you relax 50+ music with the ca…" at bounding box center [773, 217] width 722 height 467
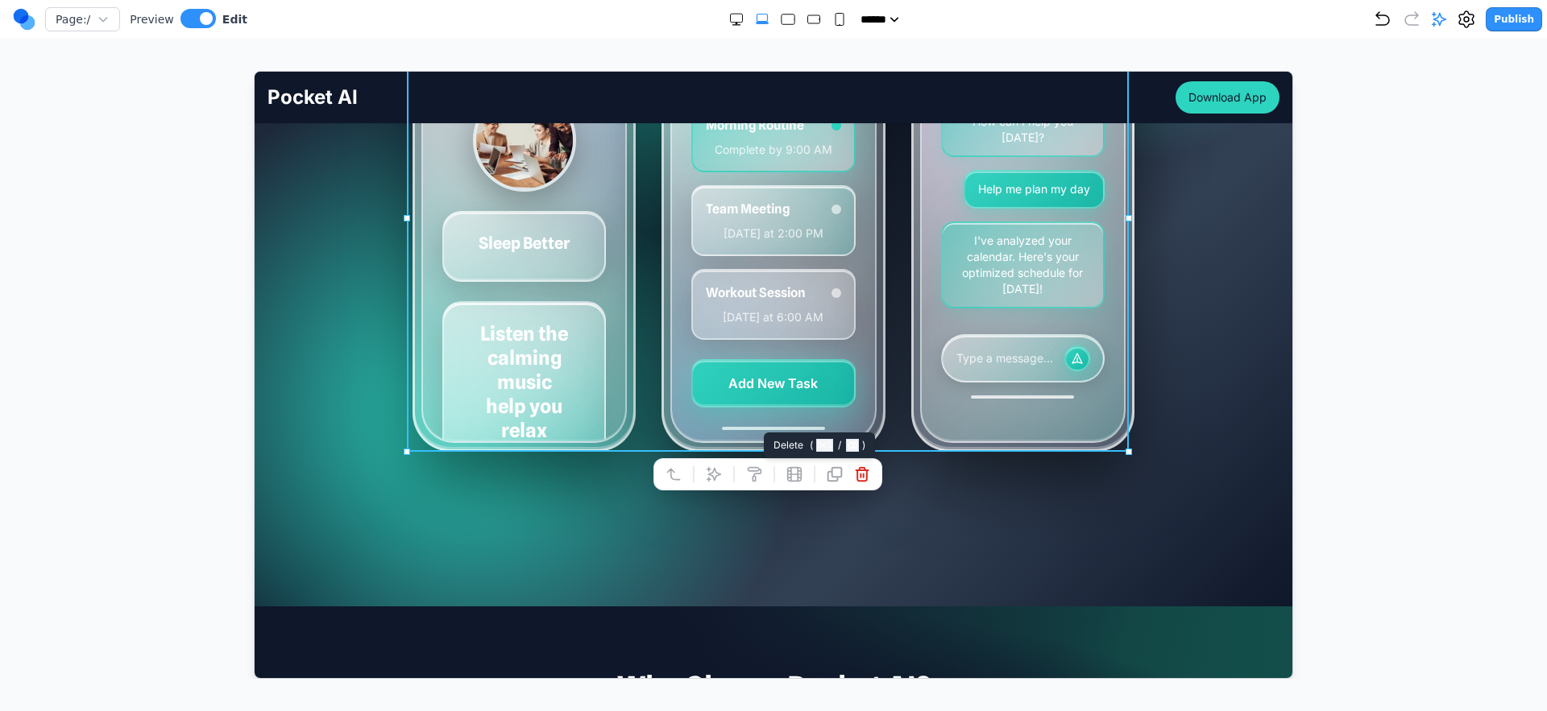
click at [868, 478] on icon at bounding box center [861, 474] width 16 height 16
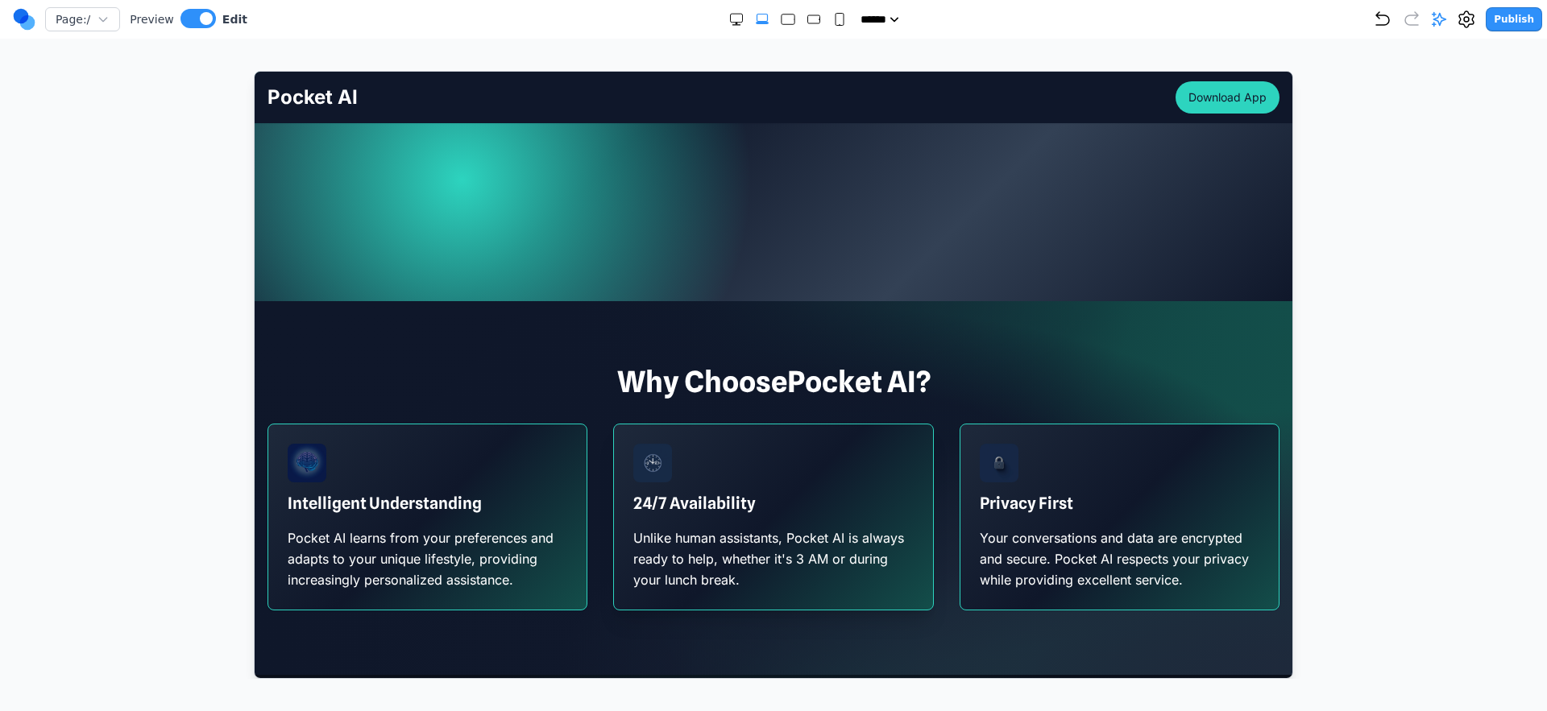
scroll to position [181, 0]
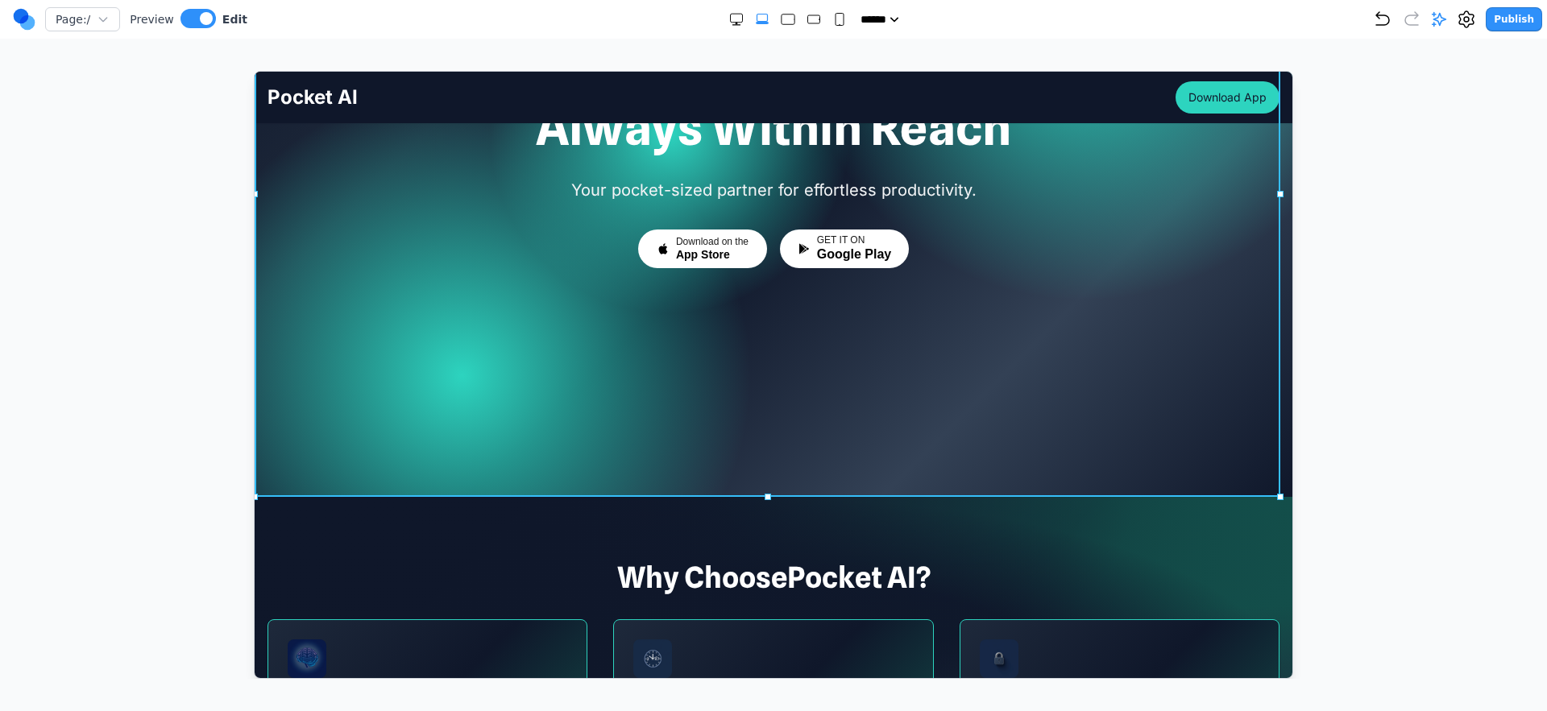
click at [876, 464] on div at bounding box center [773, 193] width 1038 height 607
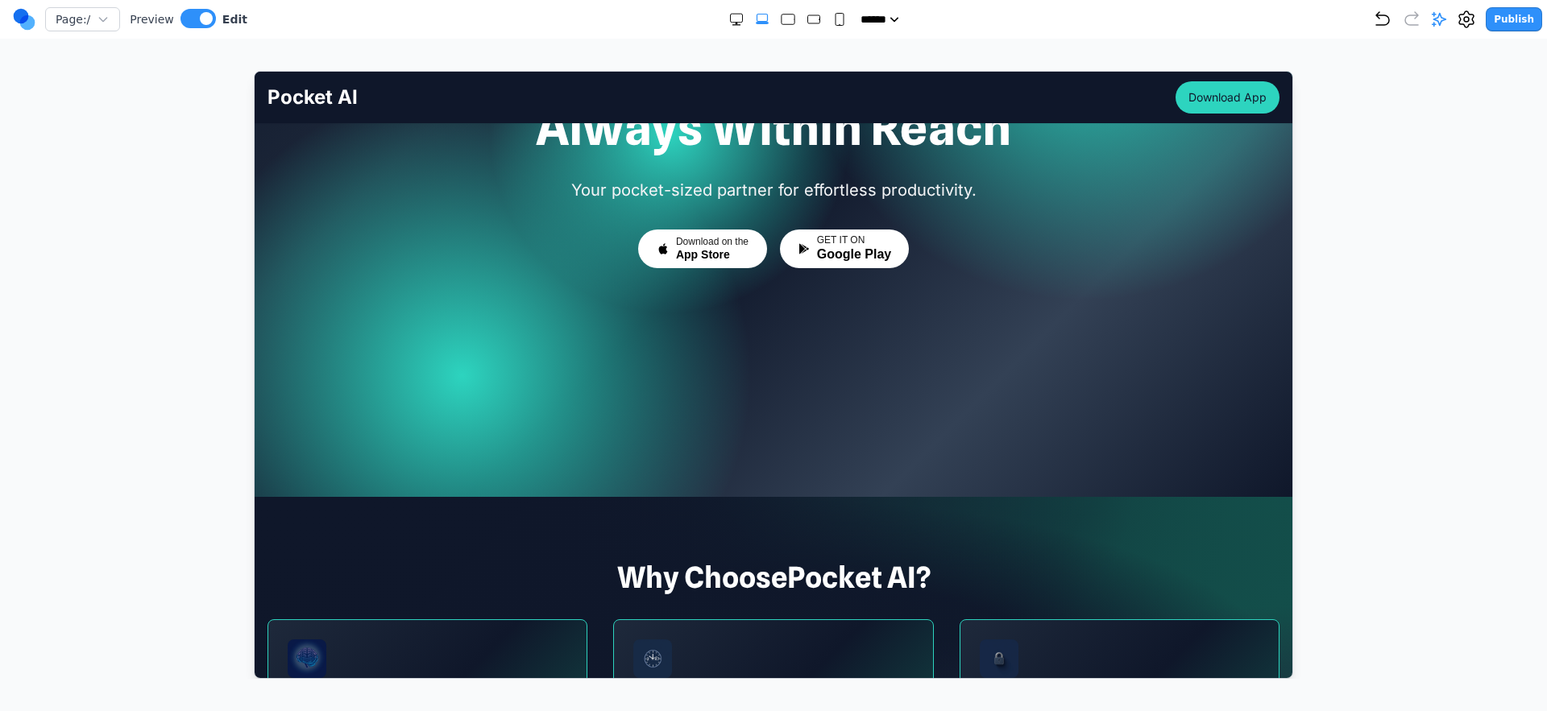
click at [808, 348] on div "Your AI Partner, Always Within Reach Your pocket-sized partner for effortless p…" at bounding box center [773, 225] width 1038 height 342
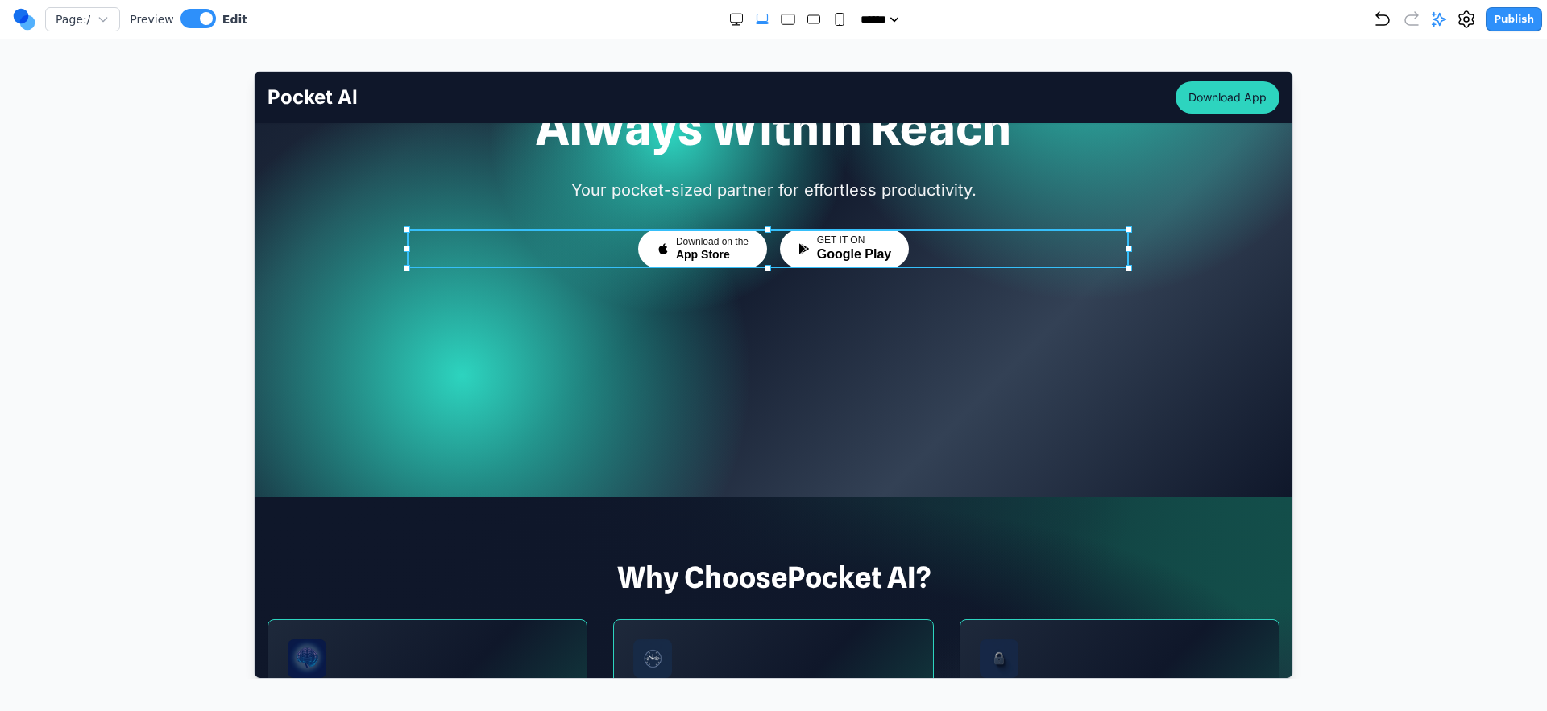
click at [966, 238] on div "Download on the App Store GET IT ON Google Play" at bounding box center [773, 248] width 722 height 39
click at [681, 209] on icon at bounding box center [679, 203] width 16 height 16
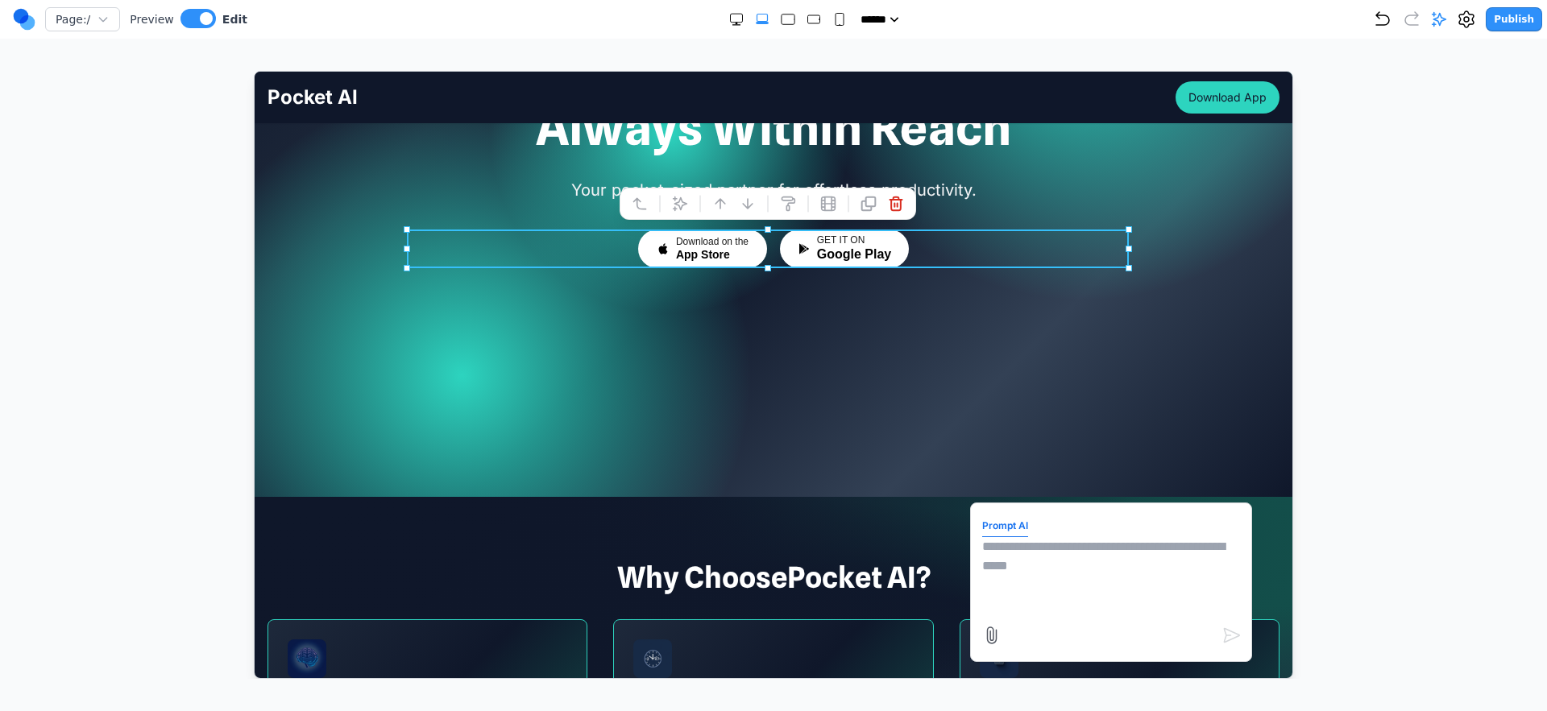
click at [1030, 614] on textarea at bounding box center [1110, 576] width 258 height 81
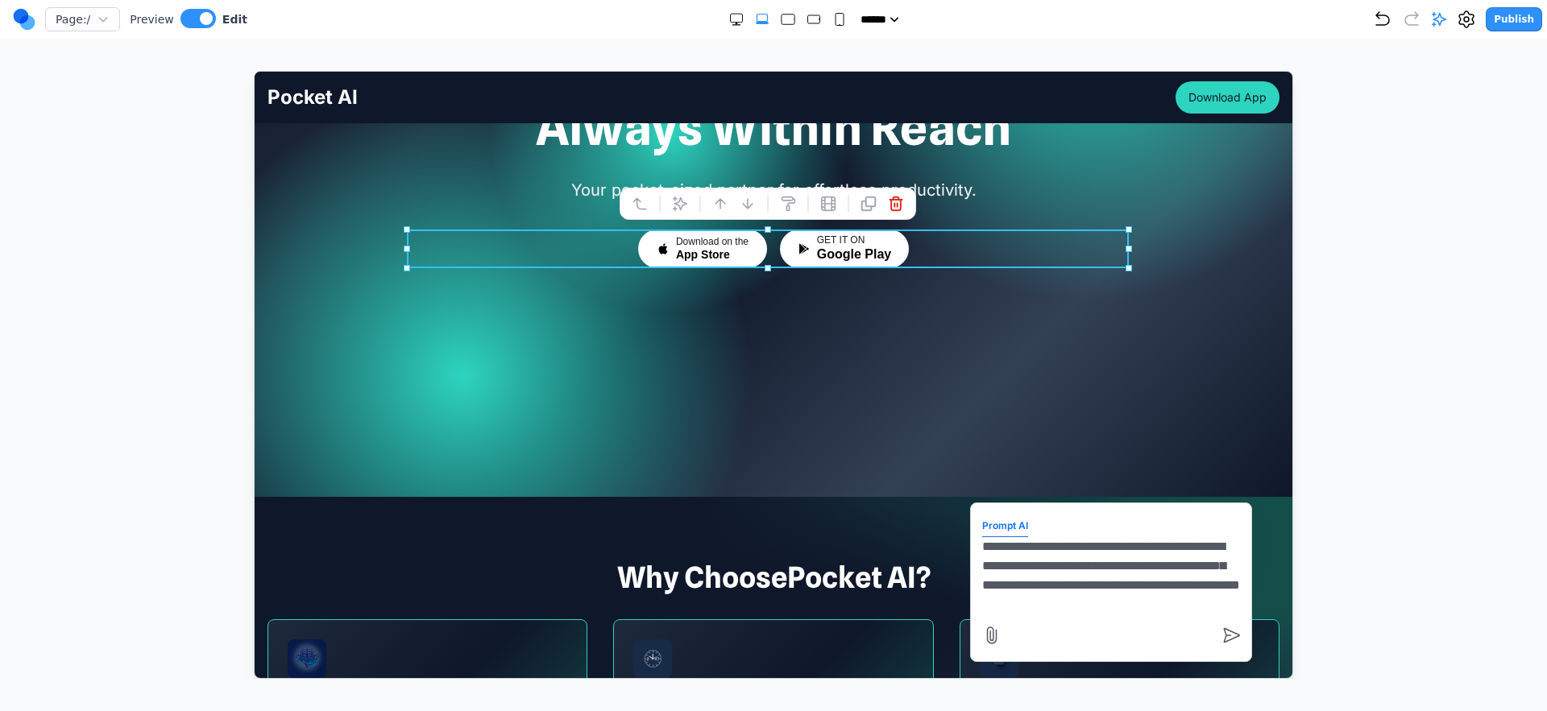
scroll to position [14, 0]
click at [983, 640] on icon at bounding box center [990, 634] width 19 height 19
click at [254, 71] on input "file" at bounding box center [254, 71] width 0 height 0
click at [1030, 637] on div at bounding box center [1110, 635] width 259 height 26
click at [1030, 609] on textarea "**********" at bounding box center [1110, 576] width 258 height 81
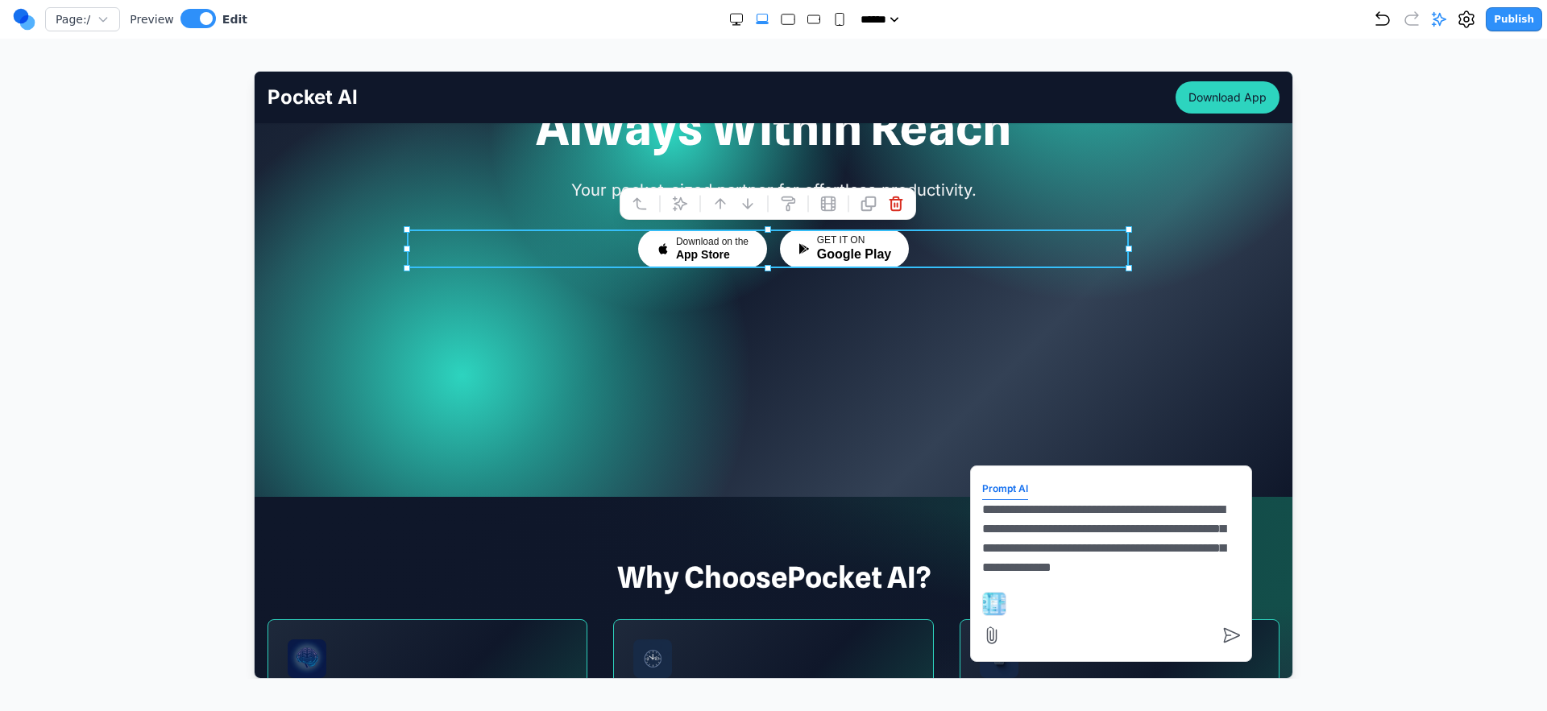
drag, startPoint x: 1080, startPoint y: 583, endPoint x: 1085, endPoint y: 570, distance: 14.5
click at [1030, 582] on form "**********" at bounding box center [1110, 563] width 258 height 172
click at [1030, 552] on textarea "**********" at bounding box center [1110, 539] width 258 height 81
drag, startPoint x: 1178, startPoint y: 535, endPoint x: 1134, endPoint y: 614, distance: 90.1
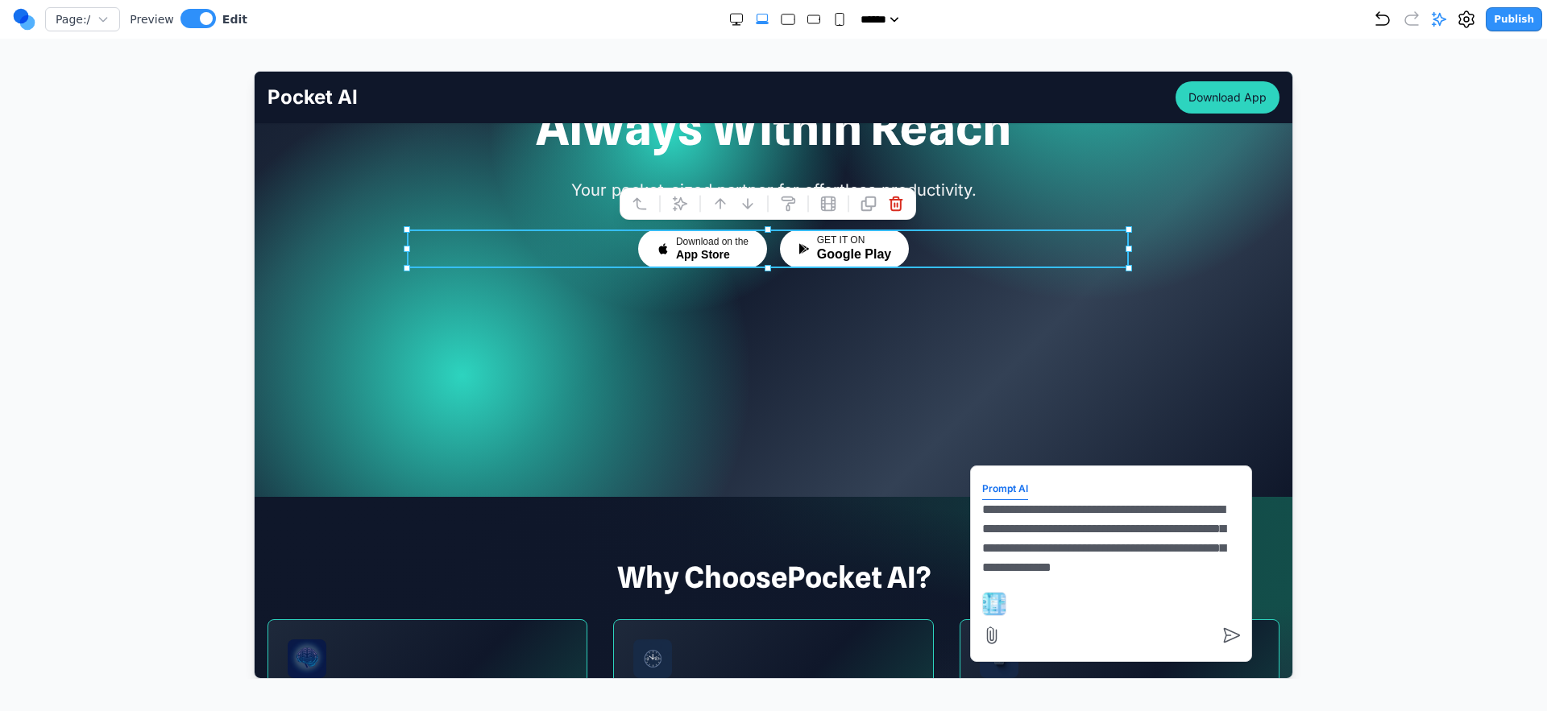
click at [1030, 574] on textarea "**********" at bounding box center [1110, 539] width 258 height 81
type textarea "**********"
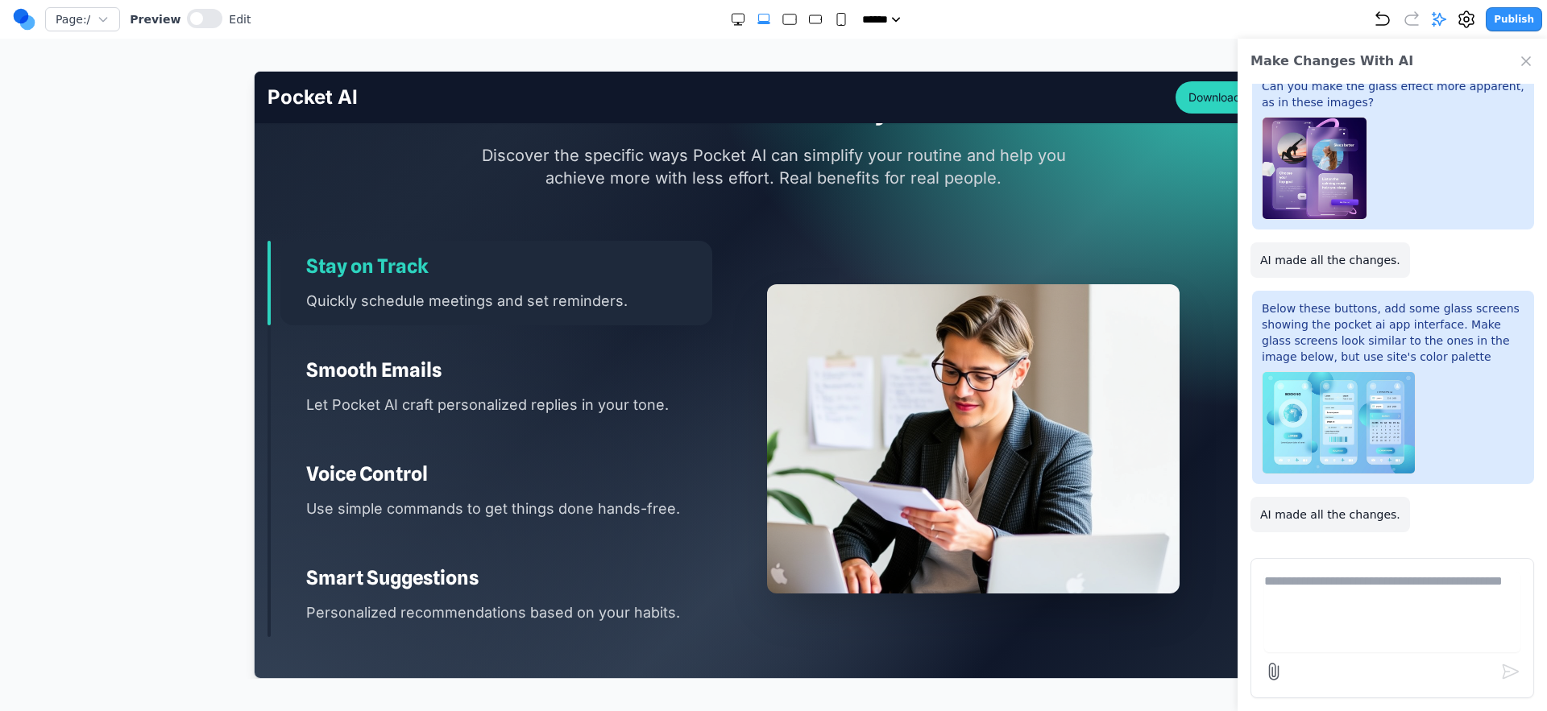
scroll to position [2094, 0]
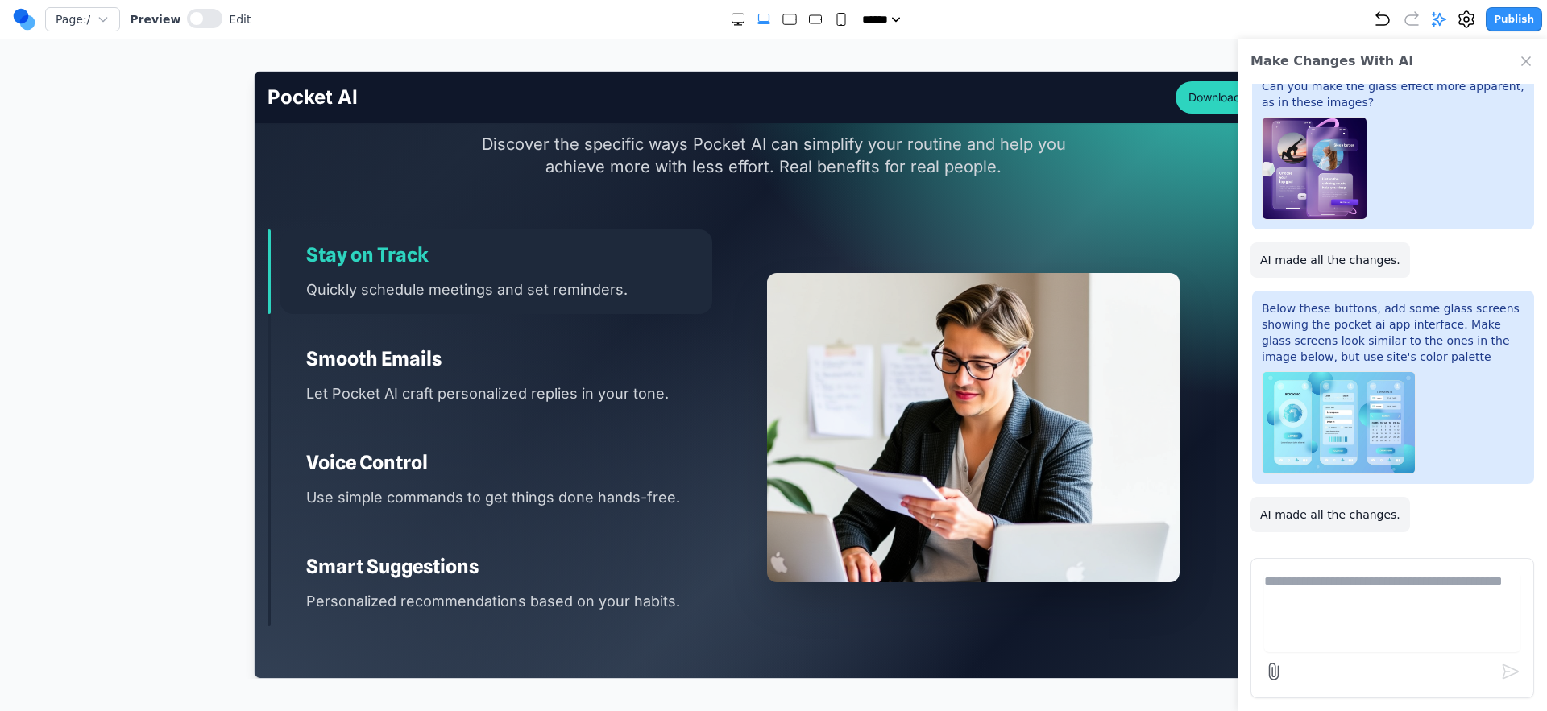
click at [590, 349] on h3 "Smooth Emails" at bounding box center [508, 359] width 406 height 26
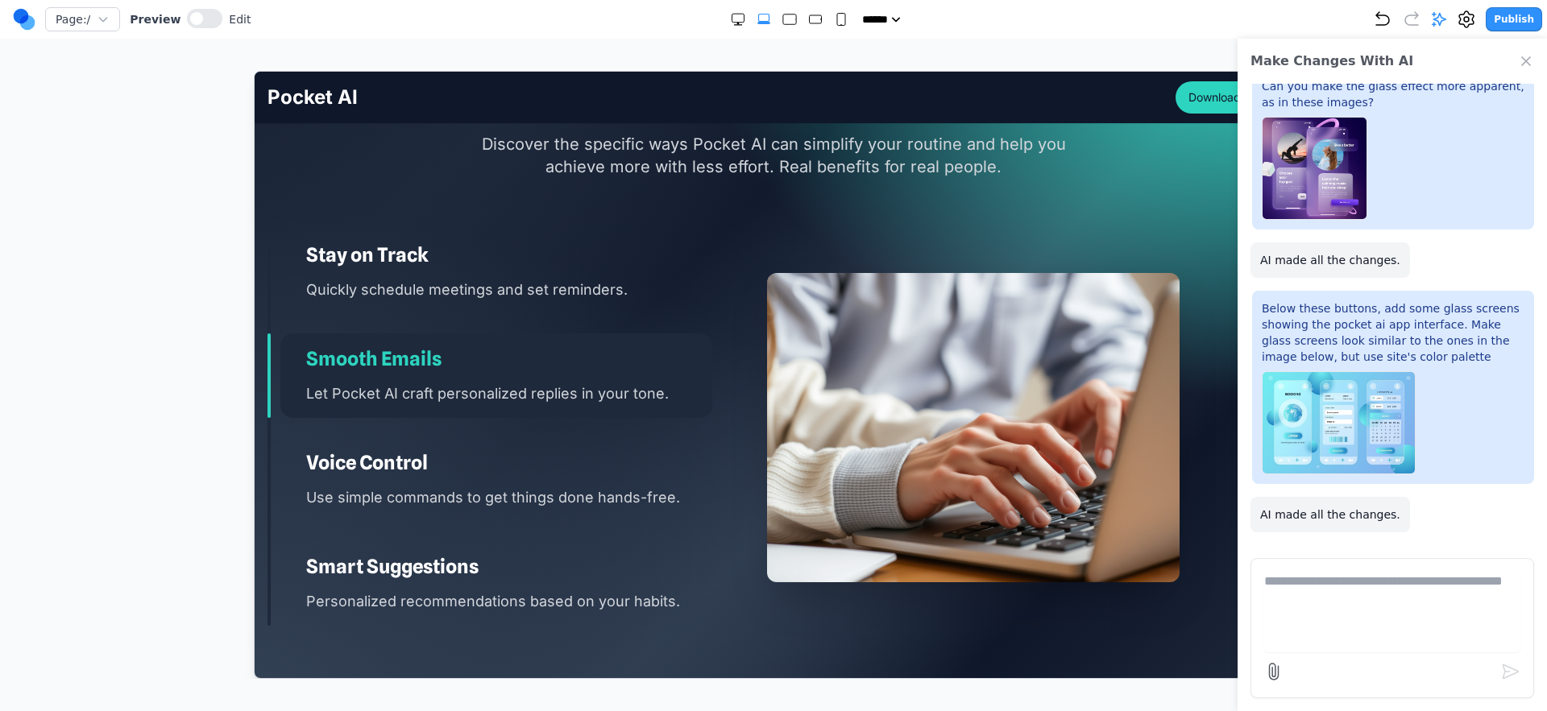
click at [575, 214] on div "Transform Your Daily Life Discover the specific ways Pocket AI can simplify you…" at bounding box center [773, 353] width 1038 height 545
click at [578, 229] on div "Stay on Track Quickly schedule meetings and set reminders." at bounding box center [496, 271] width 432 height 85
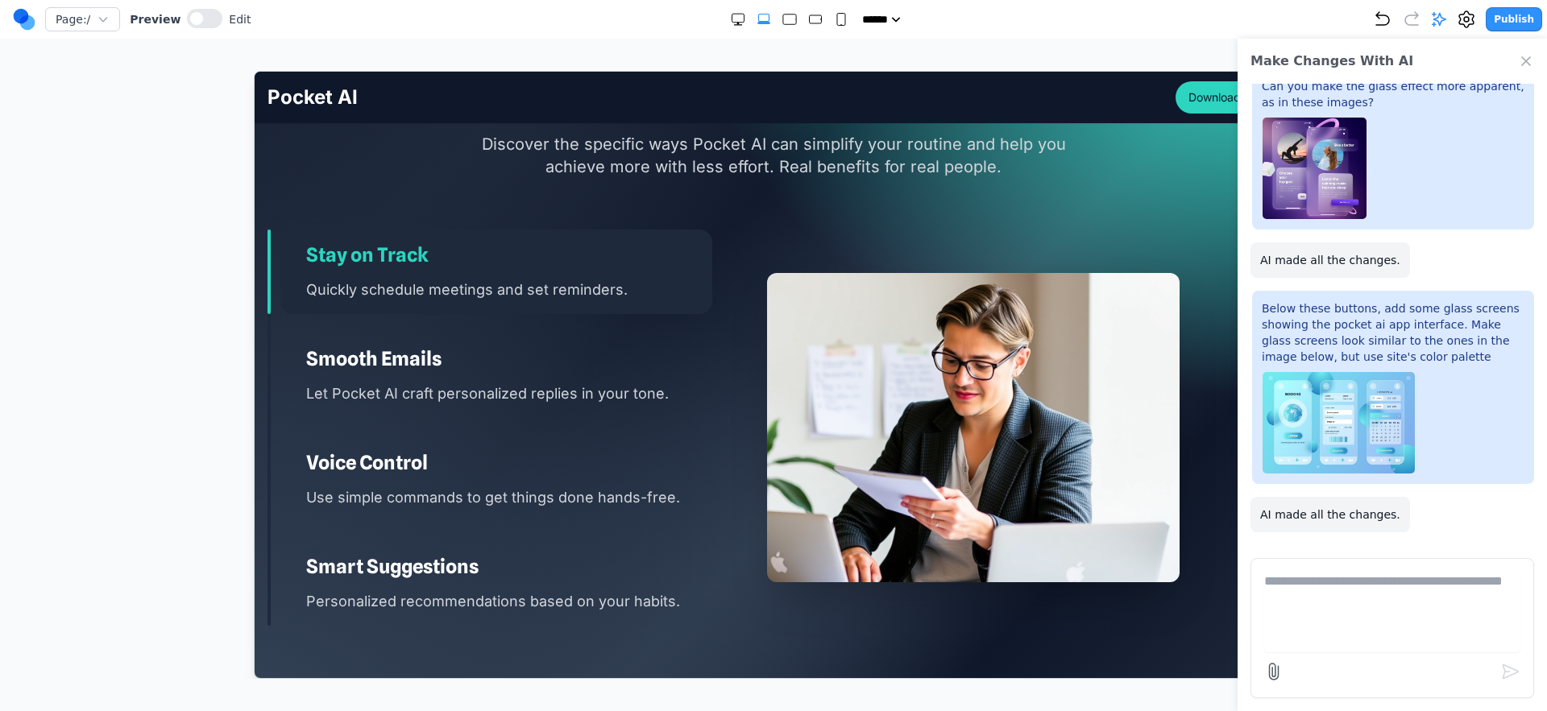
click at [667, 379] on div "Smooth Emails Let Pocket AI craft personalized replies in your tone." at bounding box center [496, 375] width 432 height 85
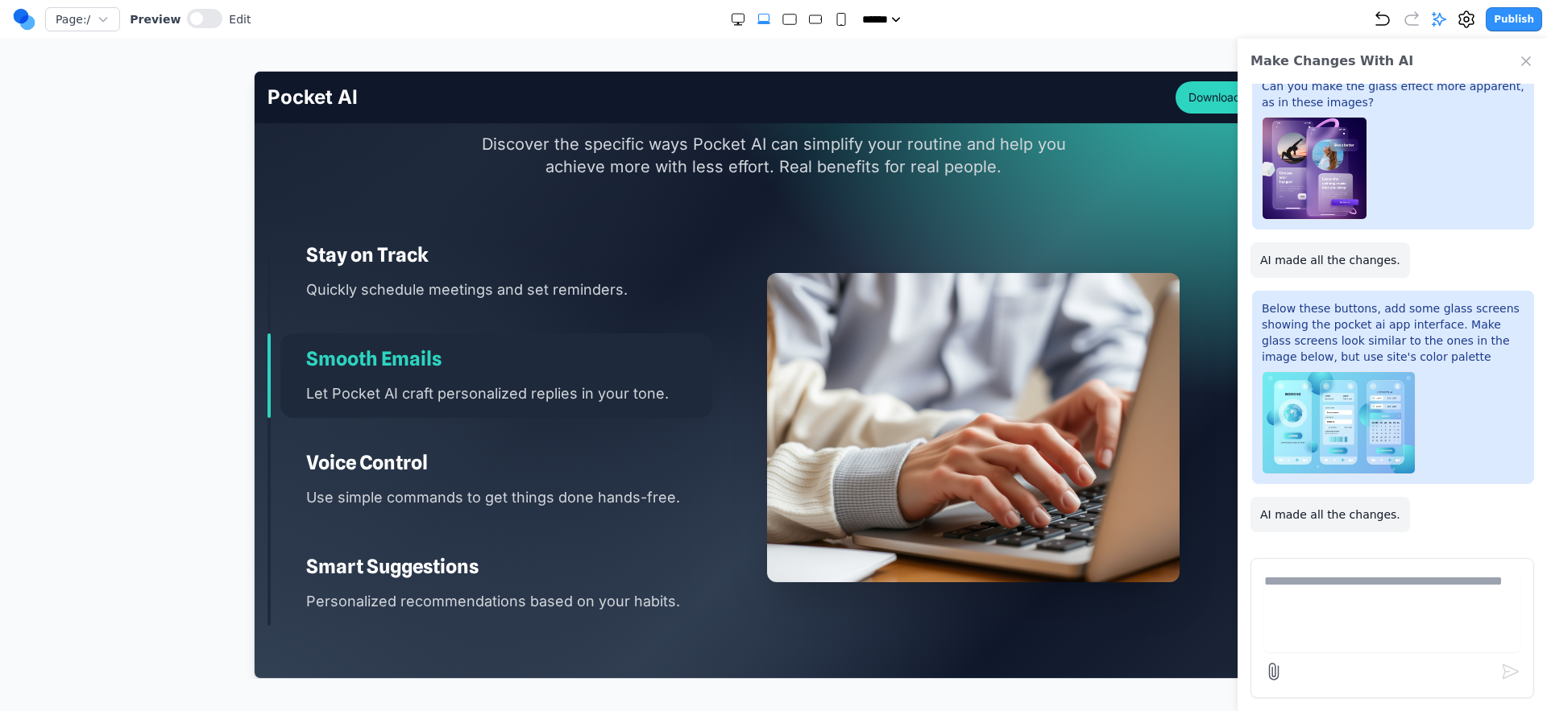
click at [668, 468] on h3 "Voice Control" at bounding box center [508, 462] width 406 height 26
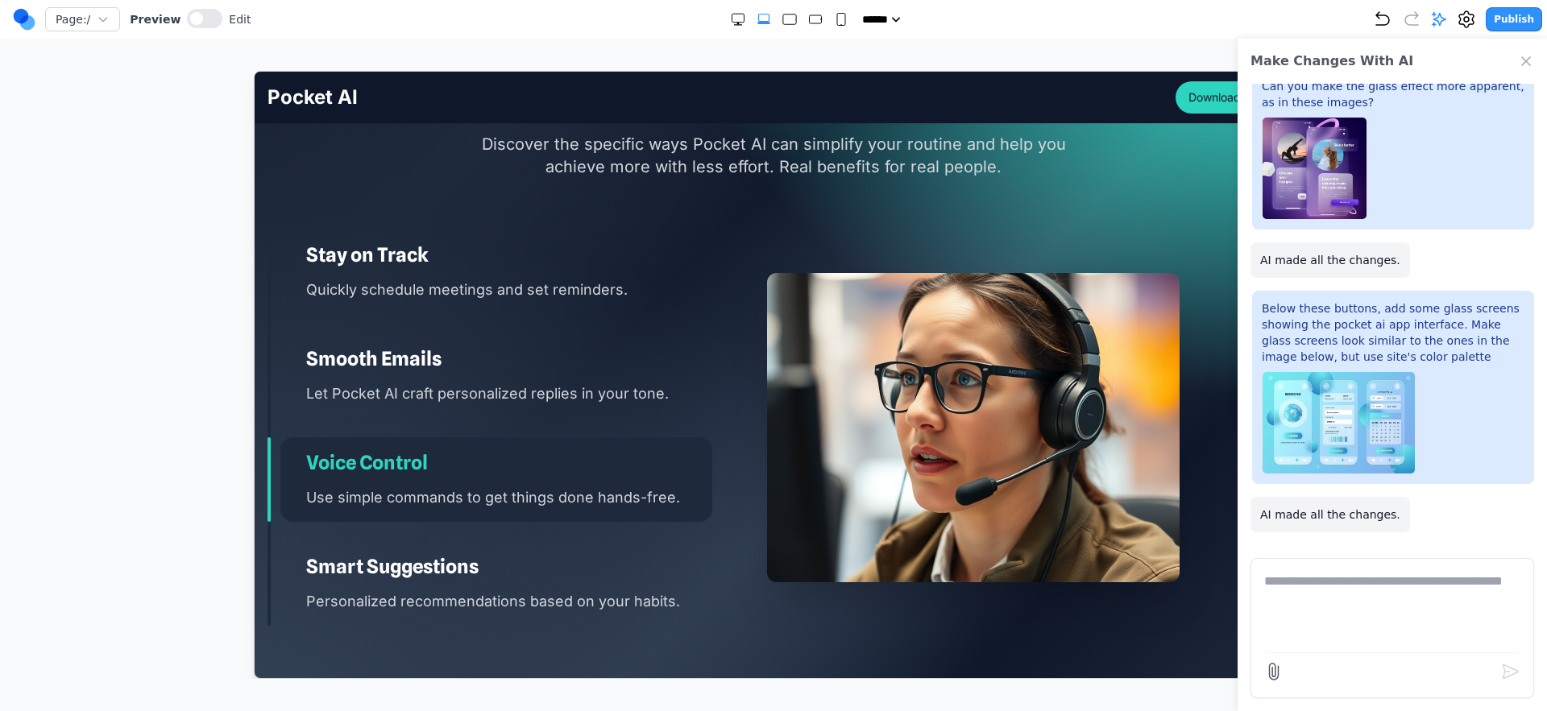
click at [634, 371] on div "Smooth Emails Let Pocket AI craft personalized replies in your tone." at bounding box center [496, 375] width 432 height 85
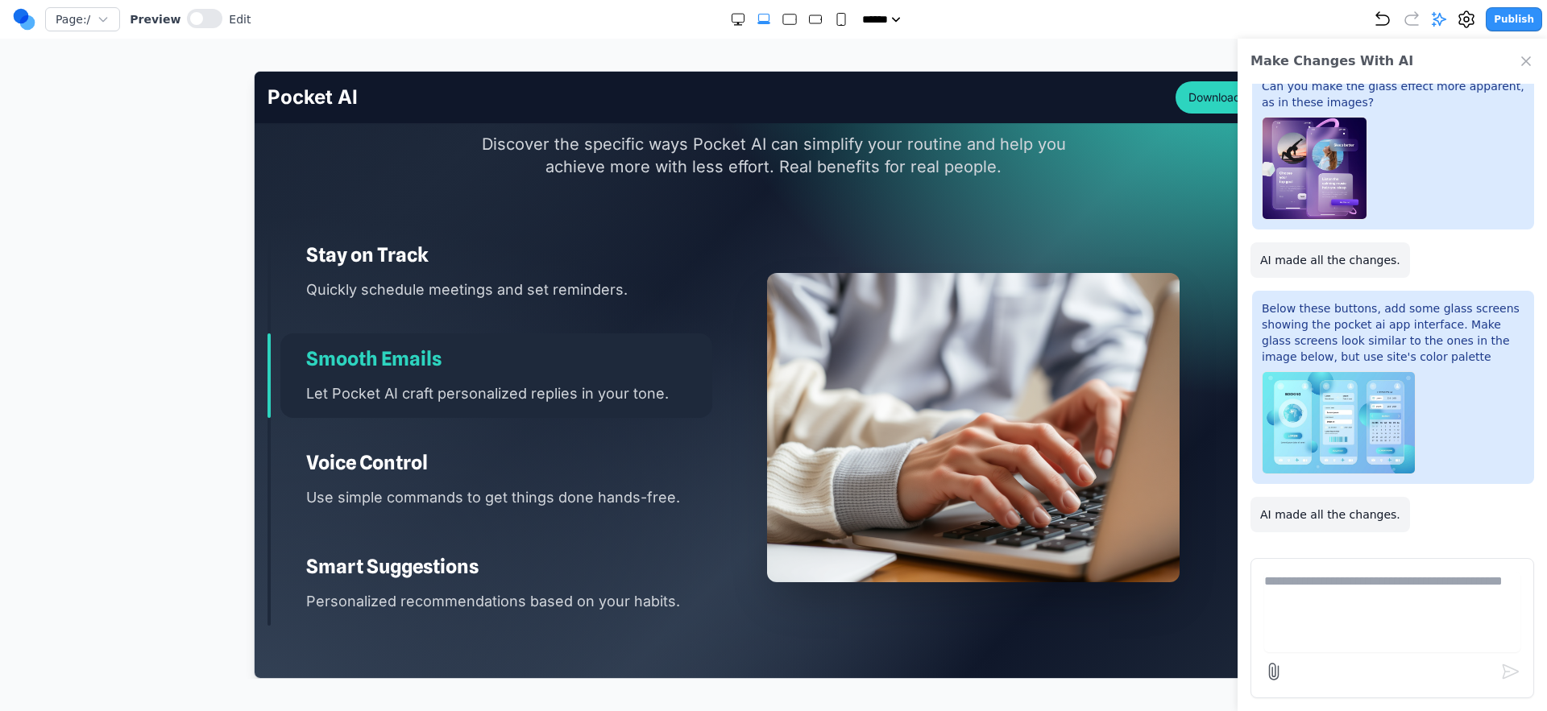
click at [525, 456] on h3 "Voice Control" at bounding box center [508, 462] width 406 height 26
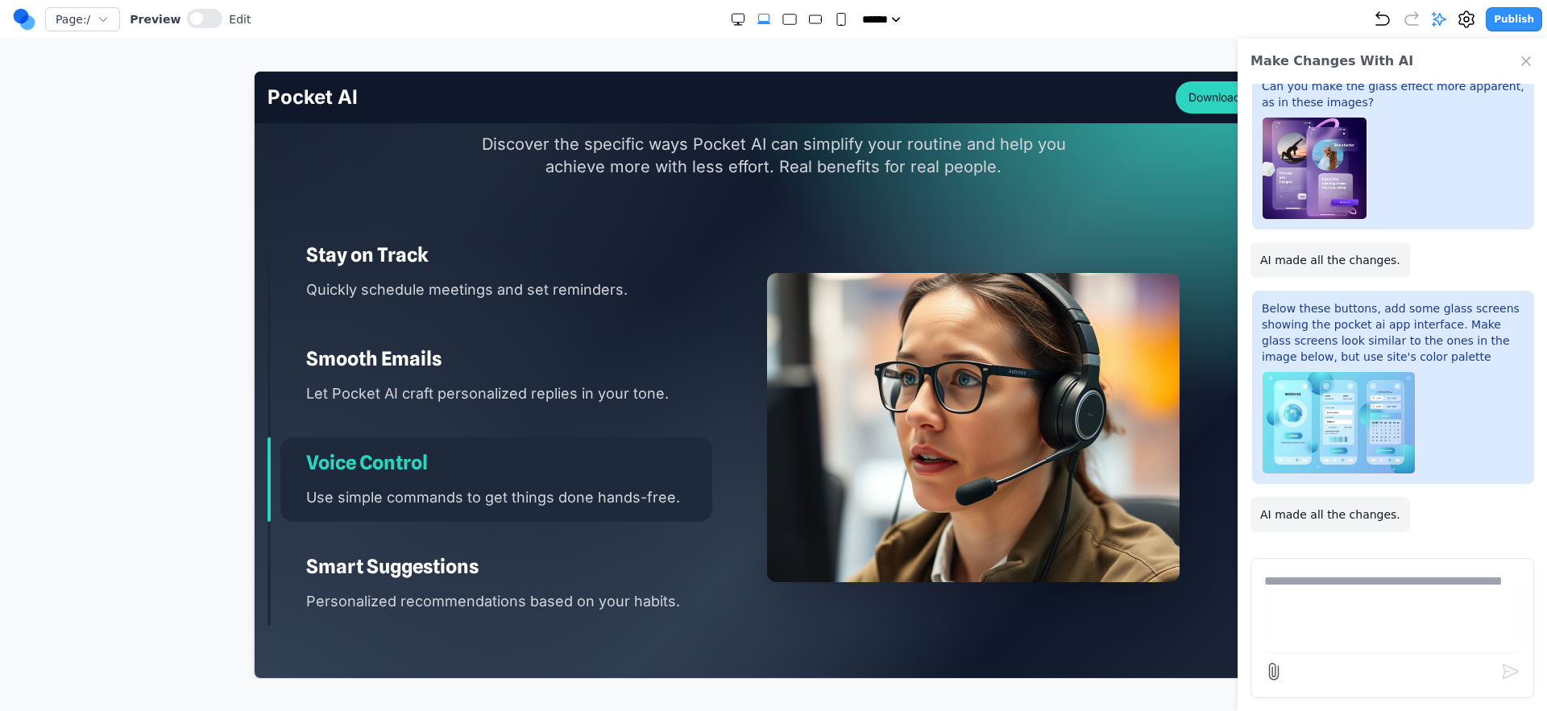
click at [534, 570] on h3 "Smart Suggestions" at bounding box center [508, 566] width 406 height 26
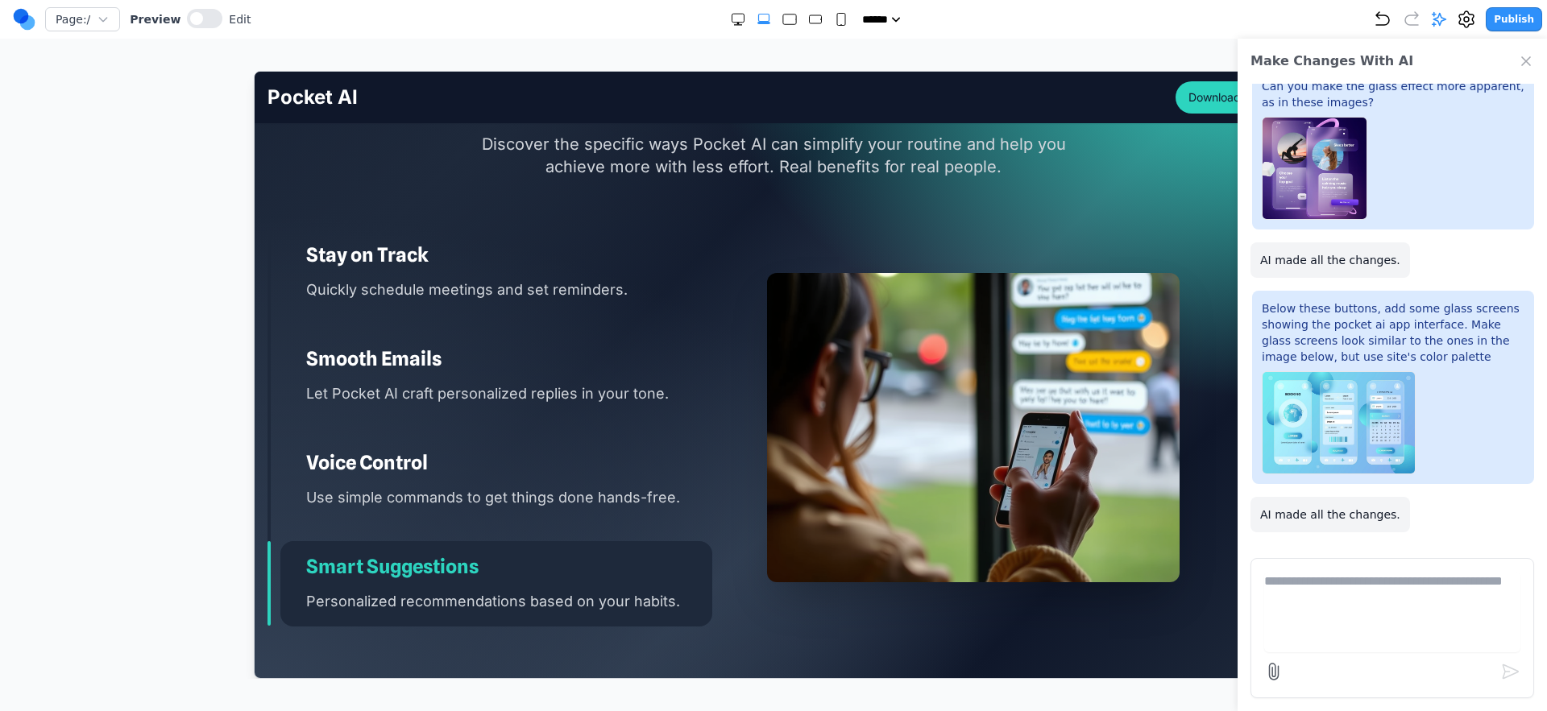
click at [619, 489] on p "Use simple commands to get things done hands-free." at bounding box center [508, 496] width 406 height 23
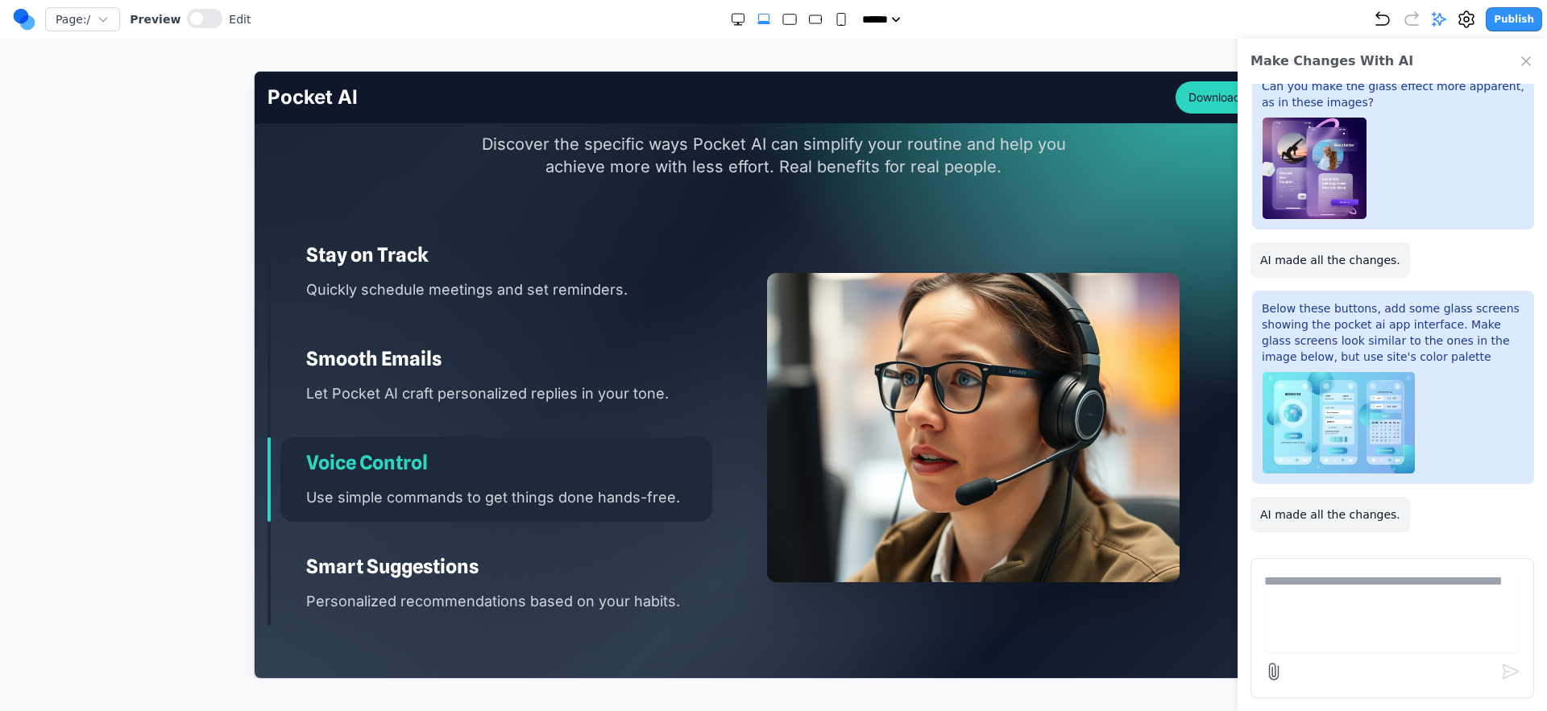
drag, startPoint x: 594, startPoint y: 408, endPoint x: 607, endPoint y: 363, distance: 46.1
click at [594, 408] on div "Smooth Emails Let Pocket AI craft personalized replies in your tone." at bounding box center [496, 375] width 432 height 85
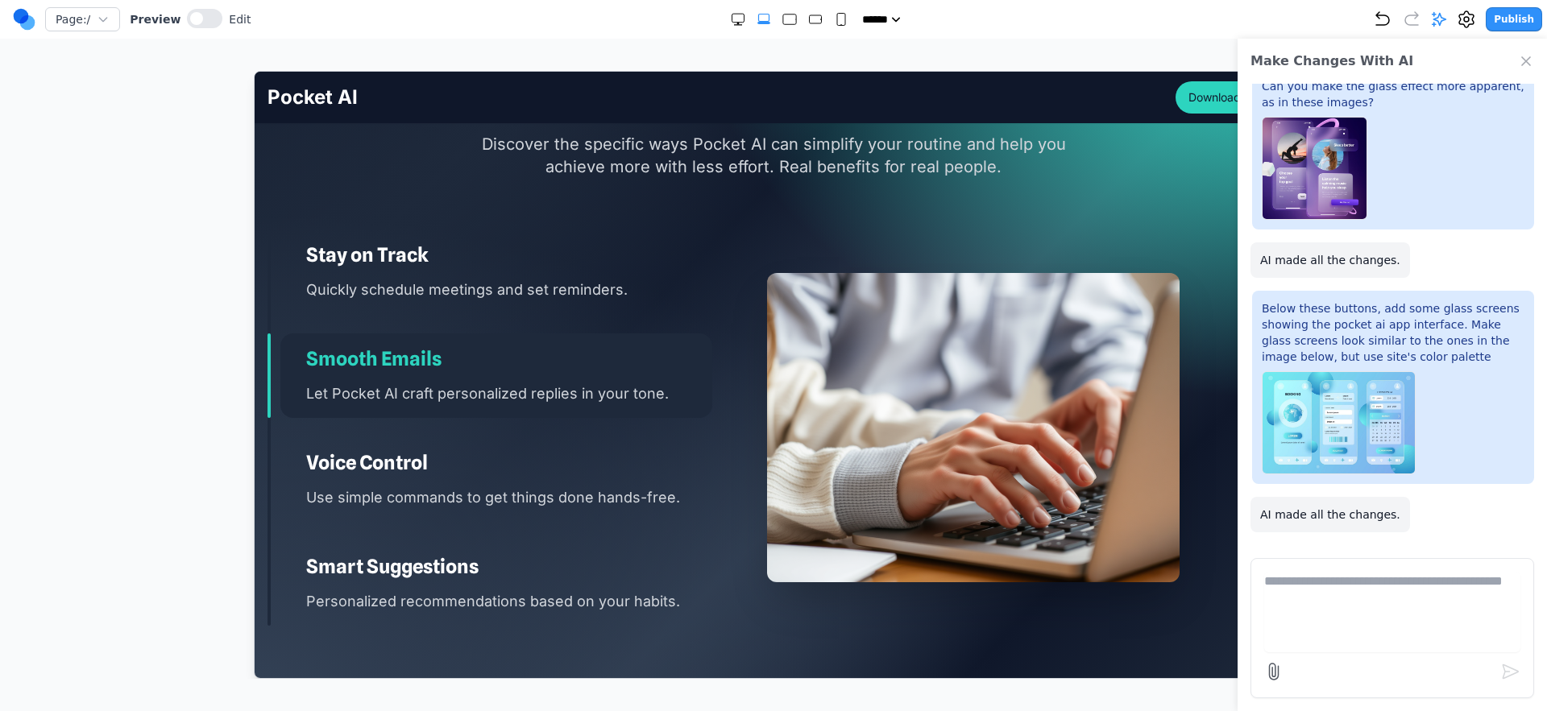
click at [614, 306] on div "Stay on Track Quickly schedule meetings and set reminders." at bounding box center [496, 271] width 432 height 85
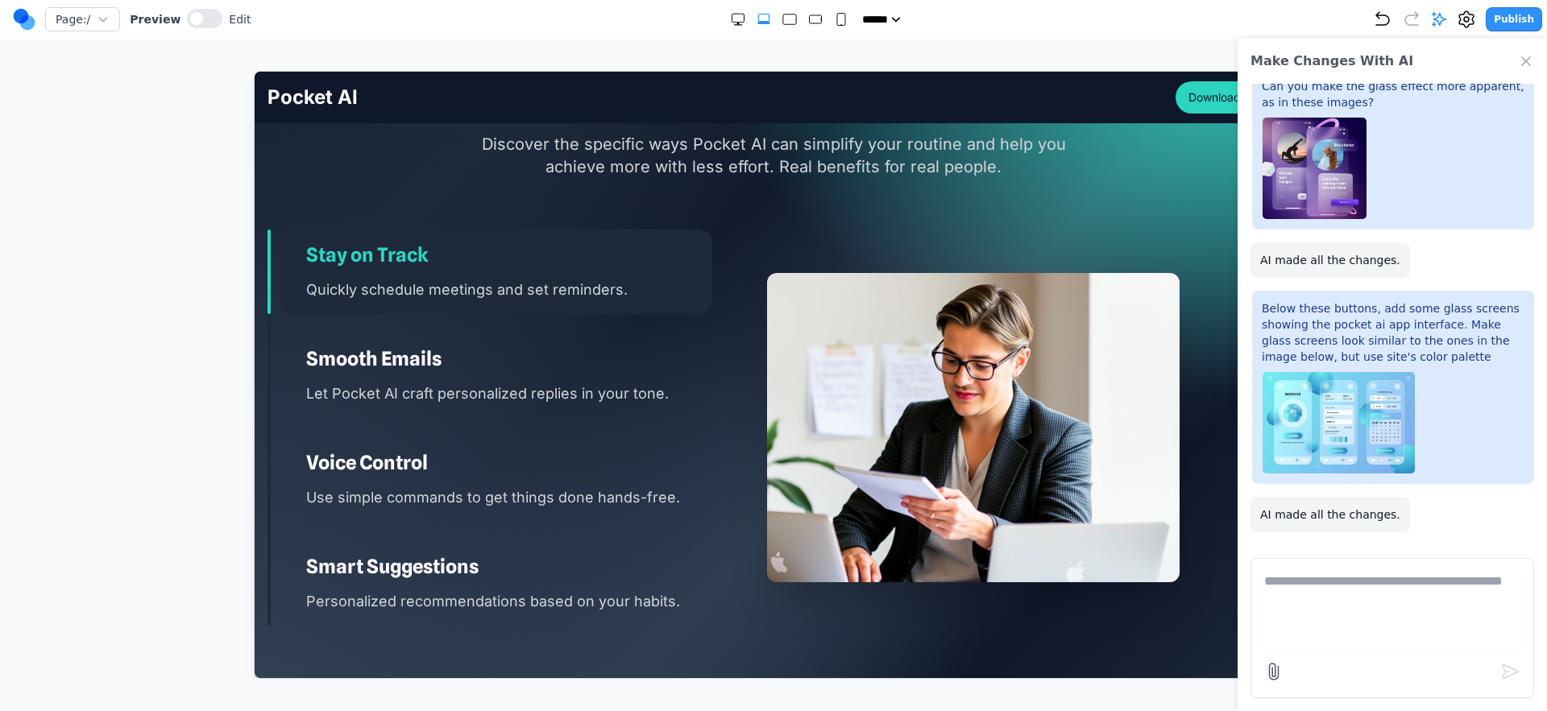
click at [840, 21] on icon "Small" at bounding box center [841, 19] width 16 height 16
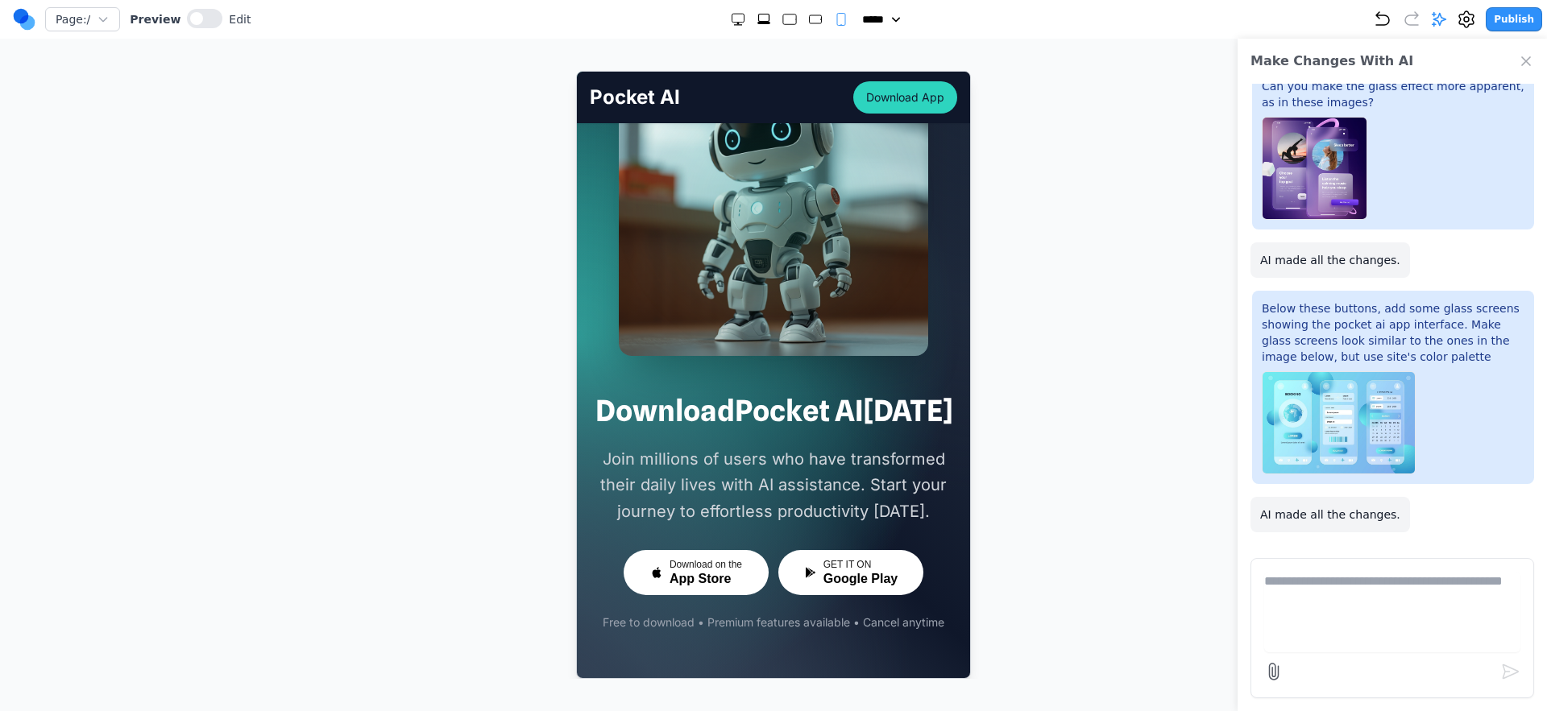
scroll to position [8104, 0]
click at [758, 21] on rect "Extra Large" at bounding box center [763, 17] width 10 height 7
select select "**"
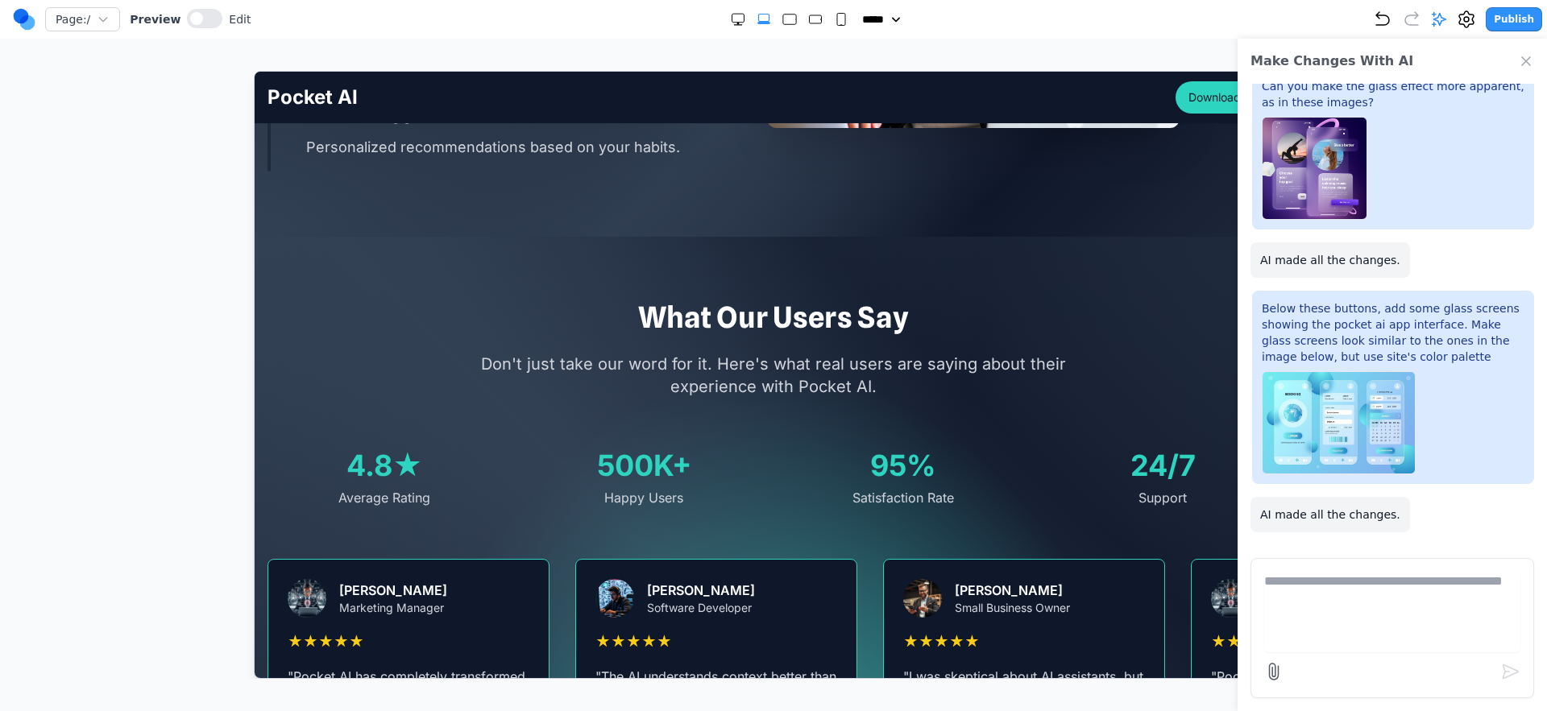
scroll to position [2149, 0]
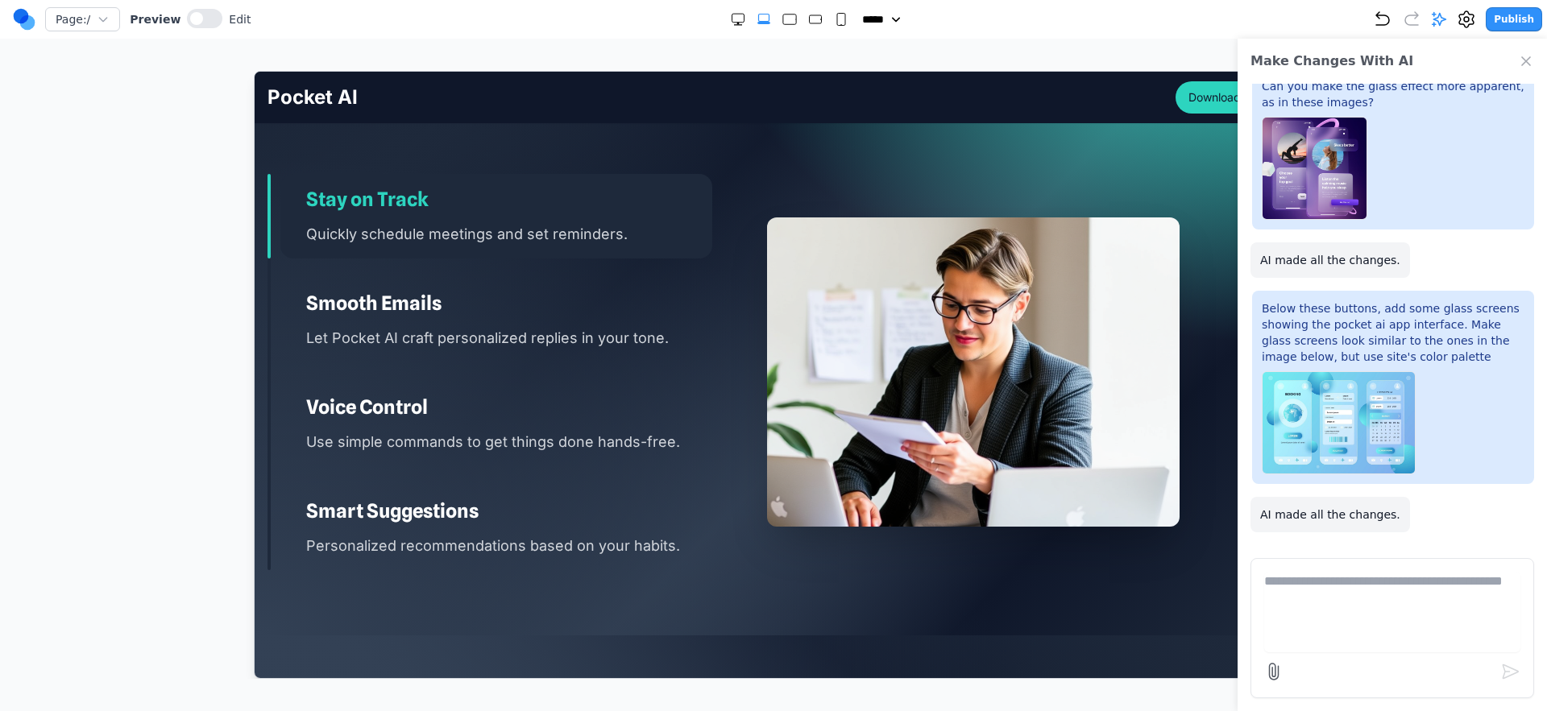
click at [603, 305] on h3 "Smooth Emails" at bounding box center [508, 303] width 406 height 26
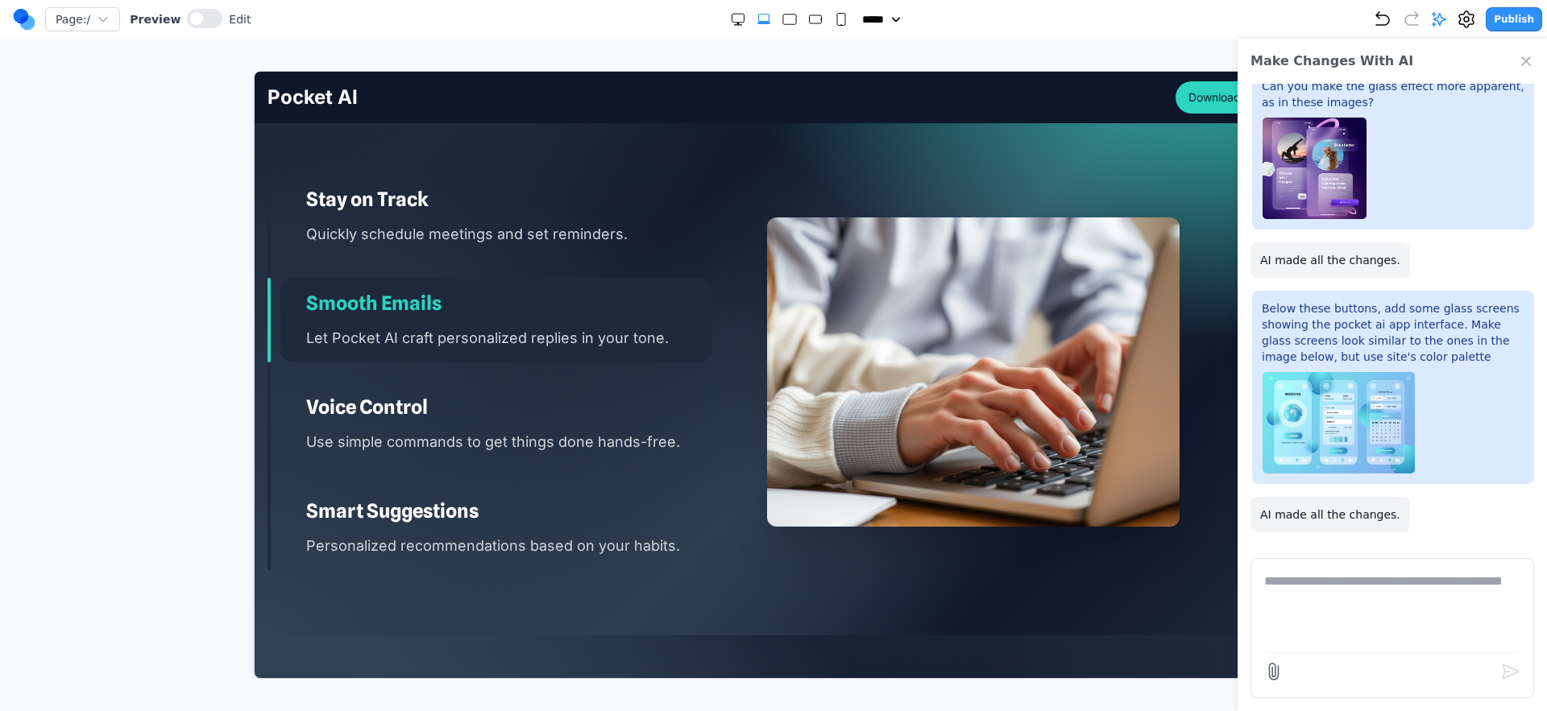
drag, startPoint x: 633, startPoint y: 404, endPoint x: 632, endPoint y: 451, distance: 47.5
click at [633, 404] on h3 "Voice Control" at bounding box center [508, 407] width 406 height 26
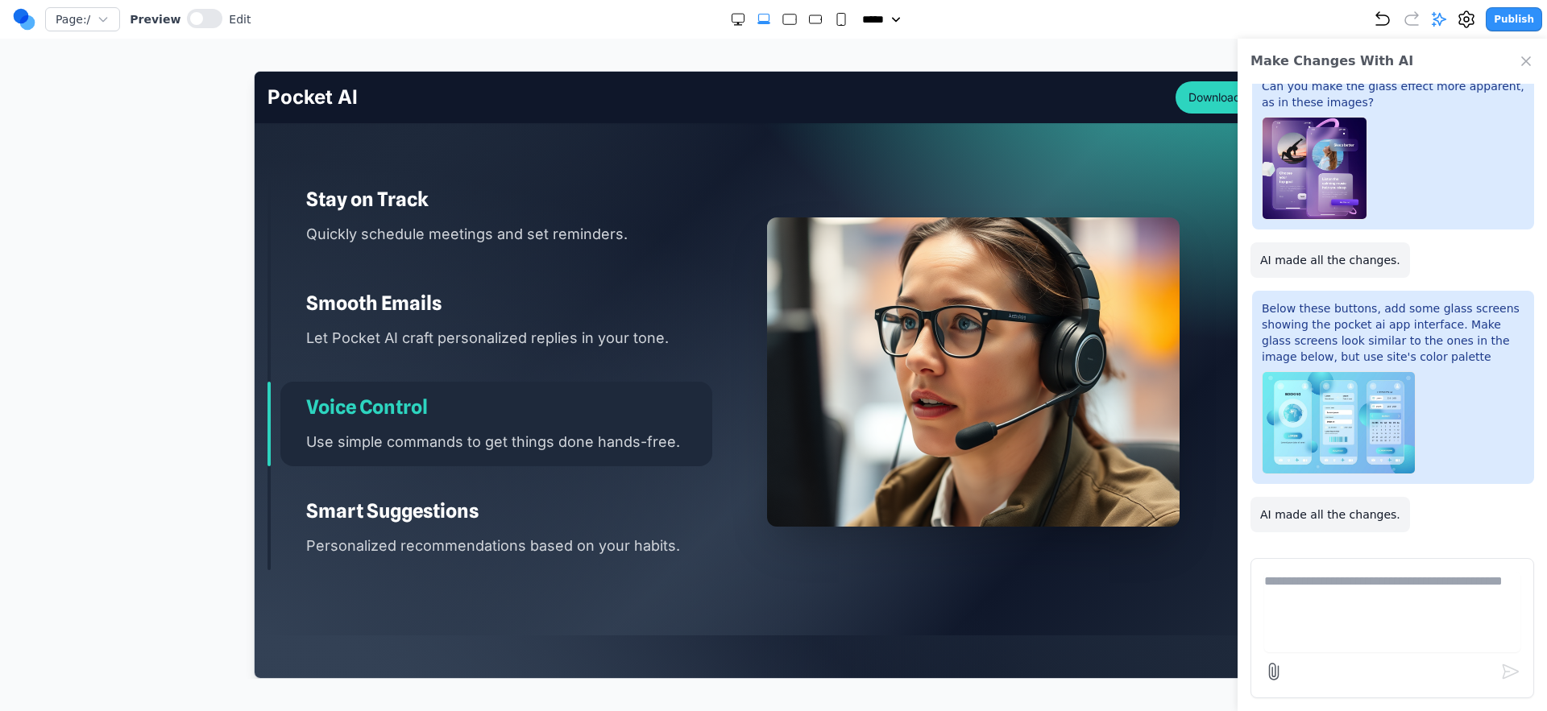
click at [629, 503] on h3 "Smart Suggestions" at bounding box center [508, 511] width 406 height 26
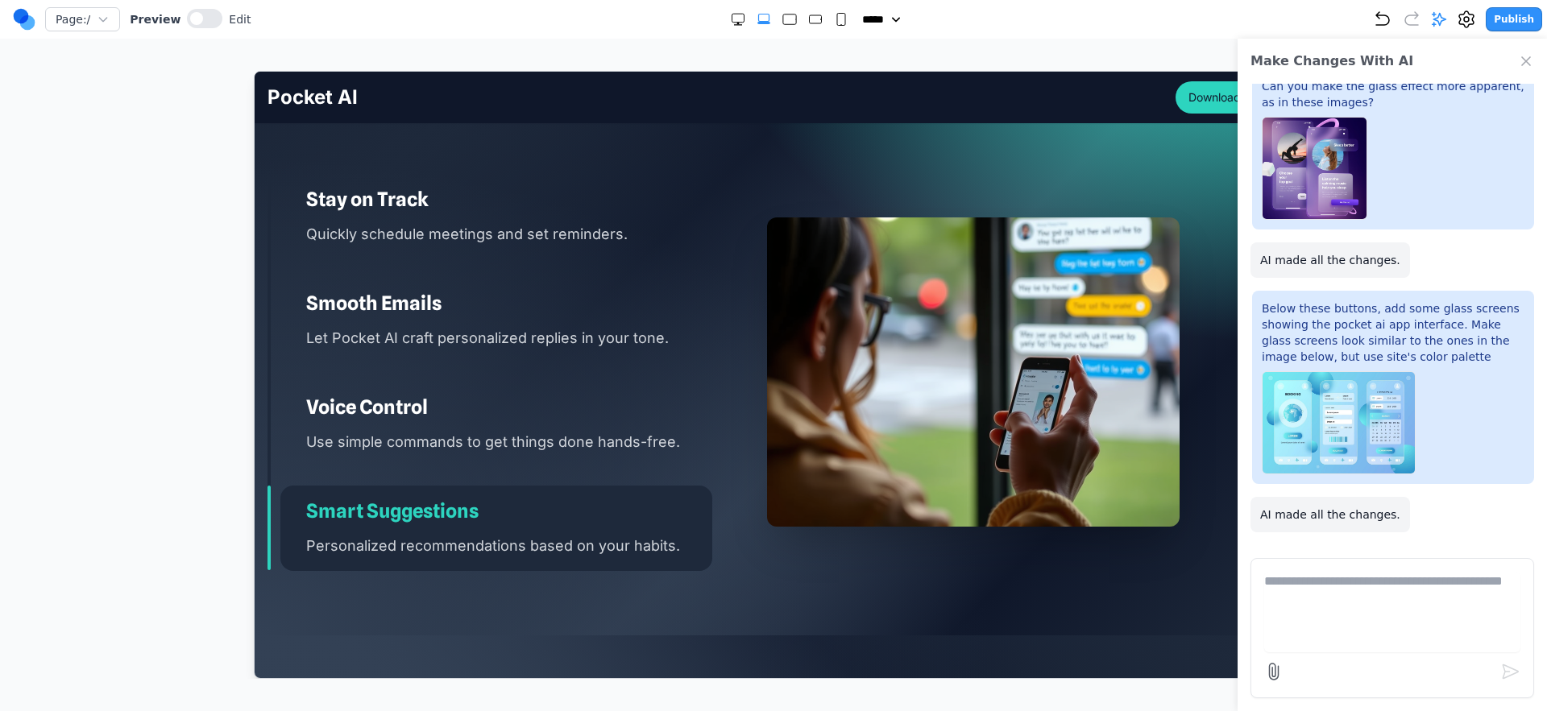
click at [607, 333] on p "Let Pocket AI craft personalized replies in your tone." at bounding box center [508, 336] width 406 height 23
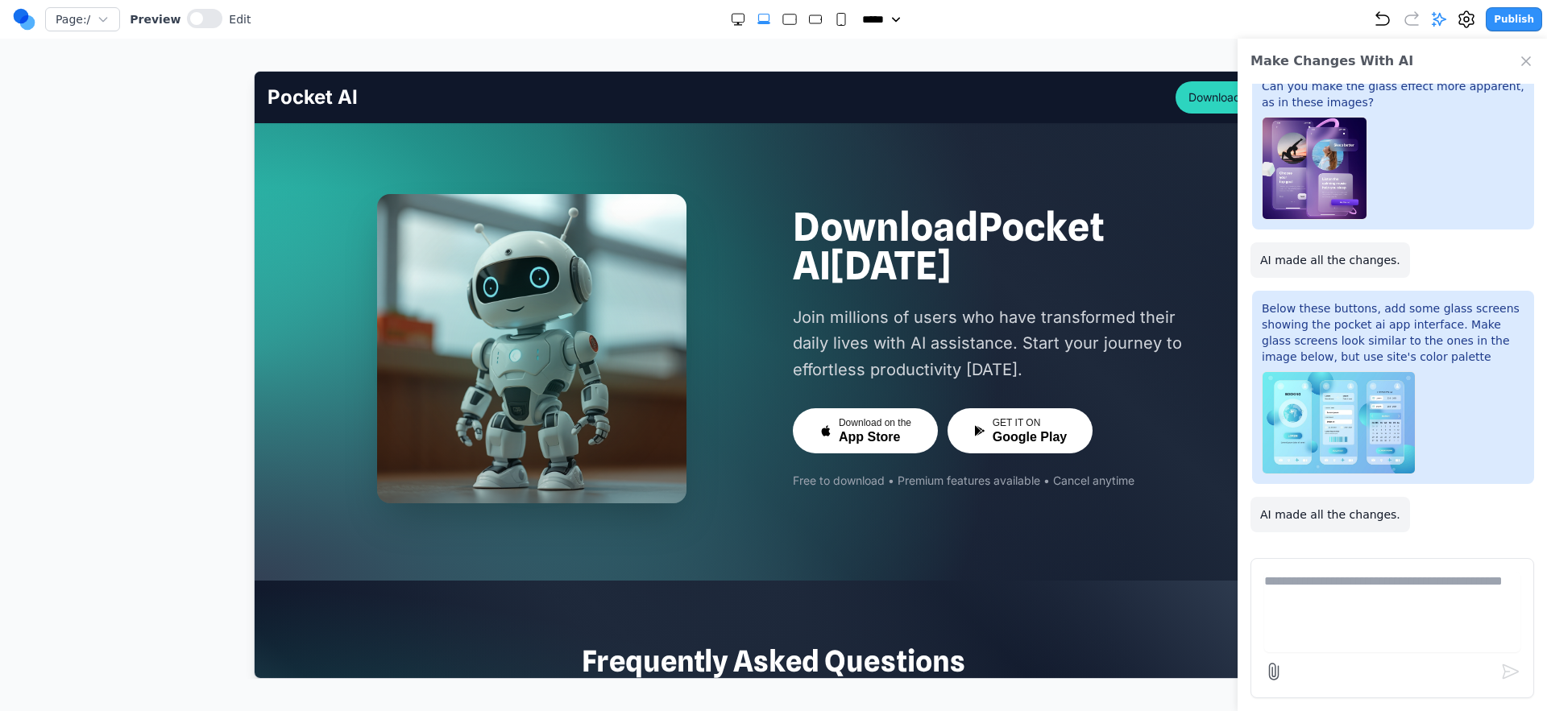
scroll to position [4254, 0]
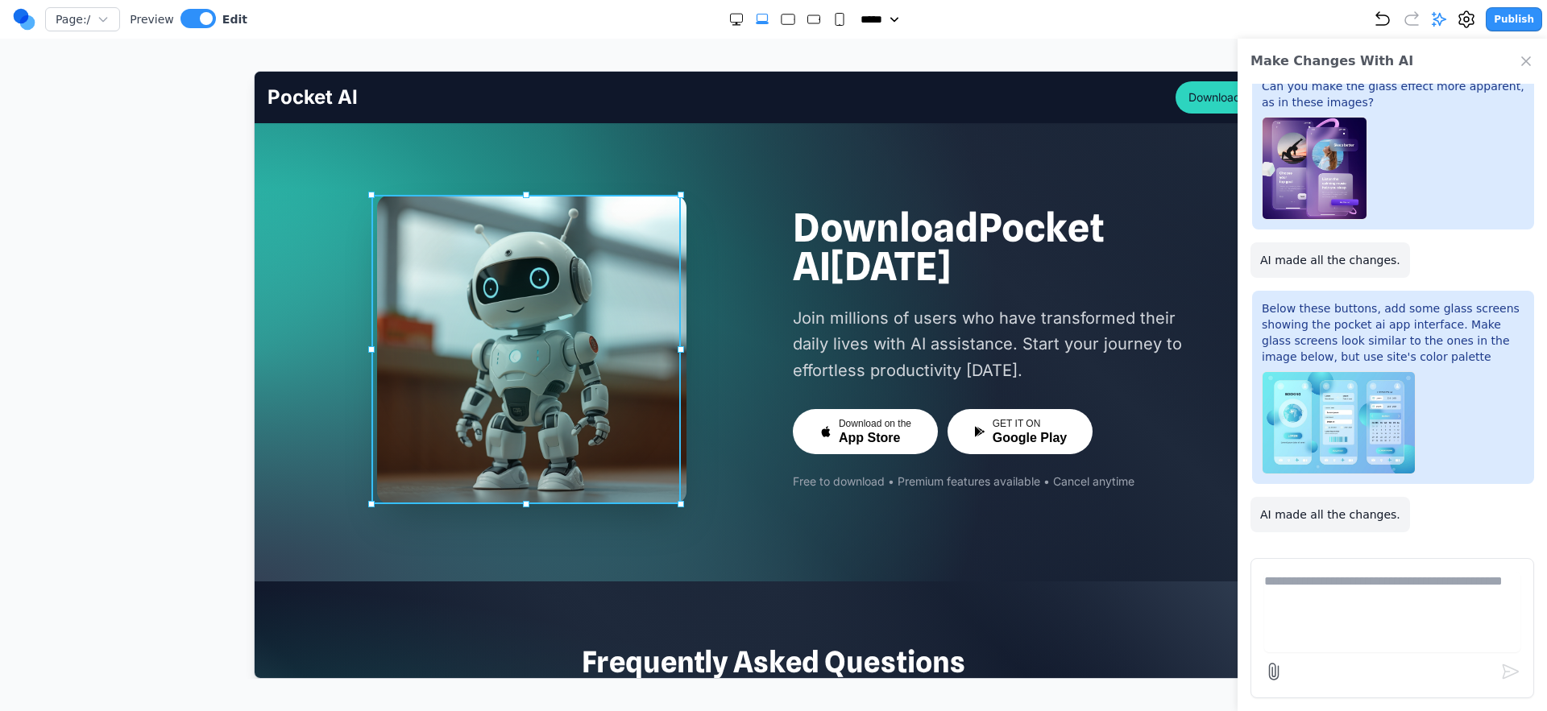
click at [583, 328] on div at bounding box center [530, 348] width 309 height 309
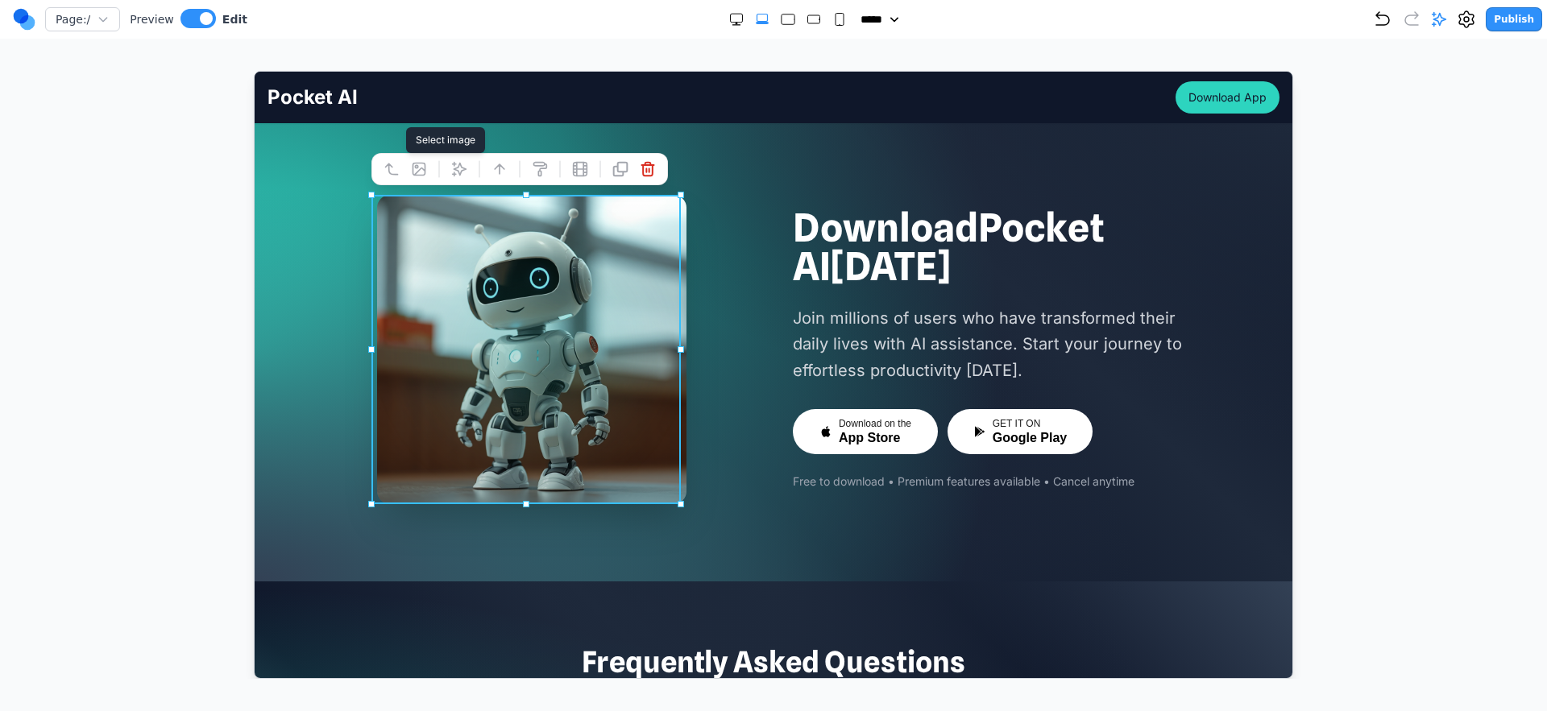
click at [429, 173] on button at bounding box center [418, 168] width 26 height 26
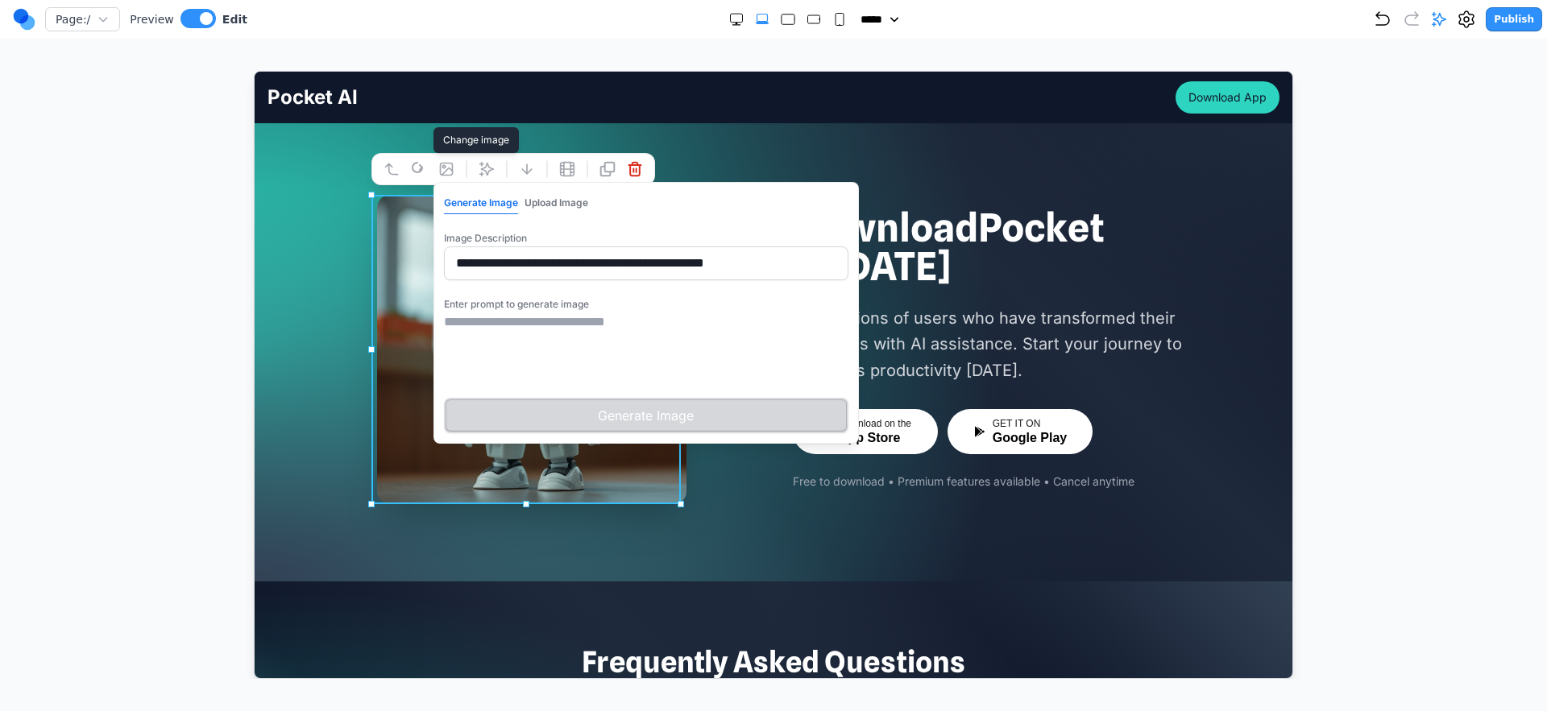
click at [532, 205] on button "Upload Image" at bounding box center [556, 202] width 64 height 21
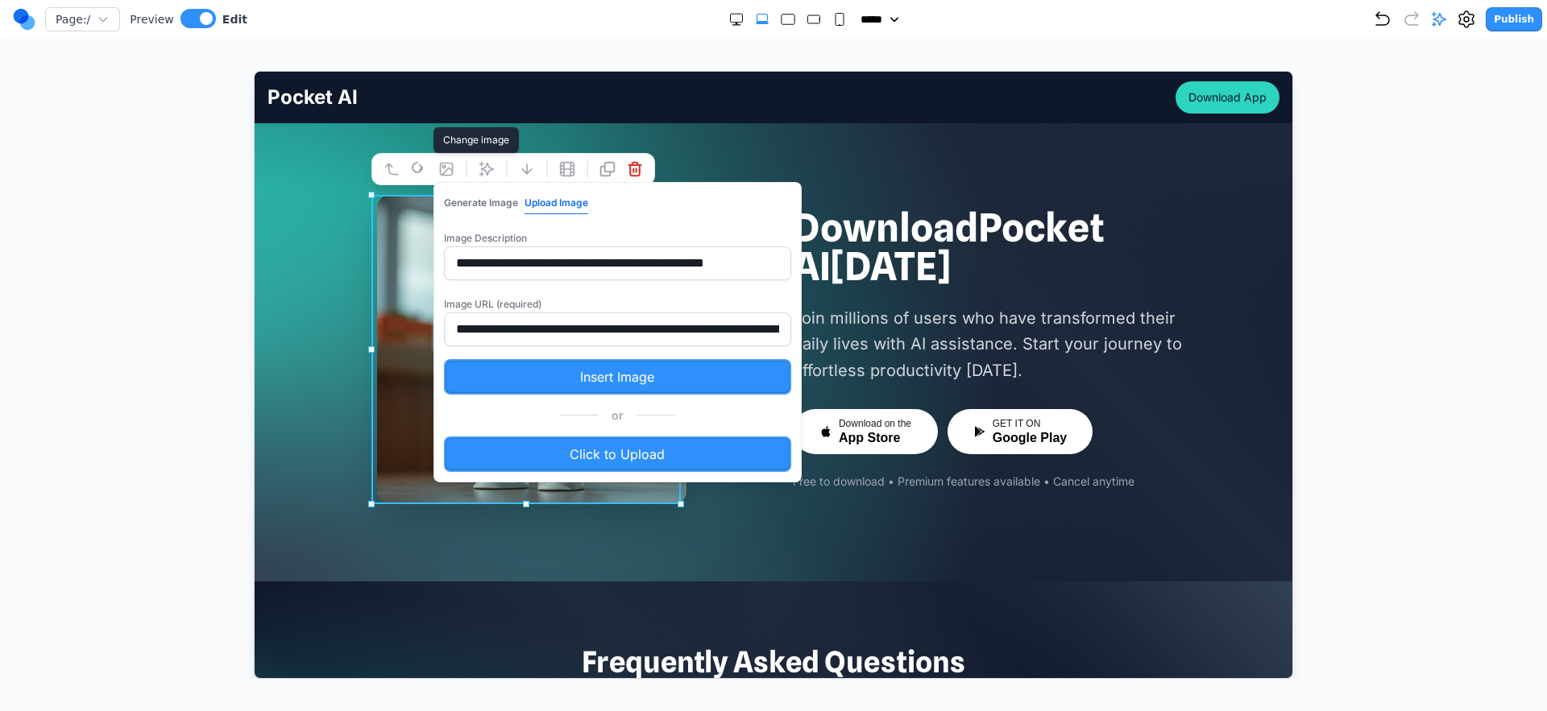
click at [640, 326] on input "**********" at bounding box center [616, 329] width 347 height 34
click at [640, 327] on input "**********" at bounding box center [616, 329] width 347 height 34
click at [294, 308] on div "Download Pocket AI [DATE] Join millions of users who have transformed their dai…" at bounding box center [773, 348] width 1038 height 309
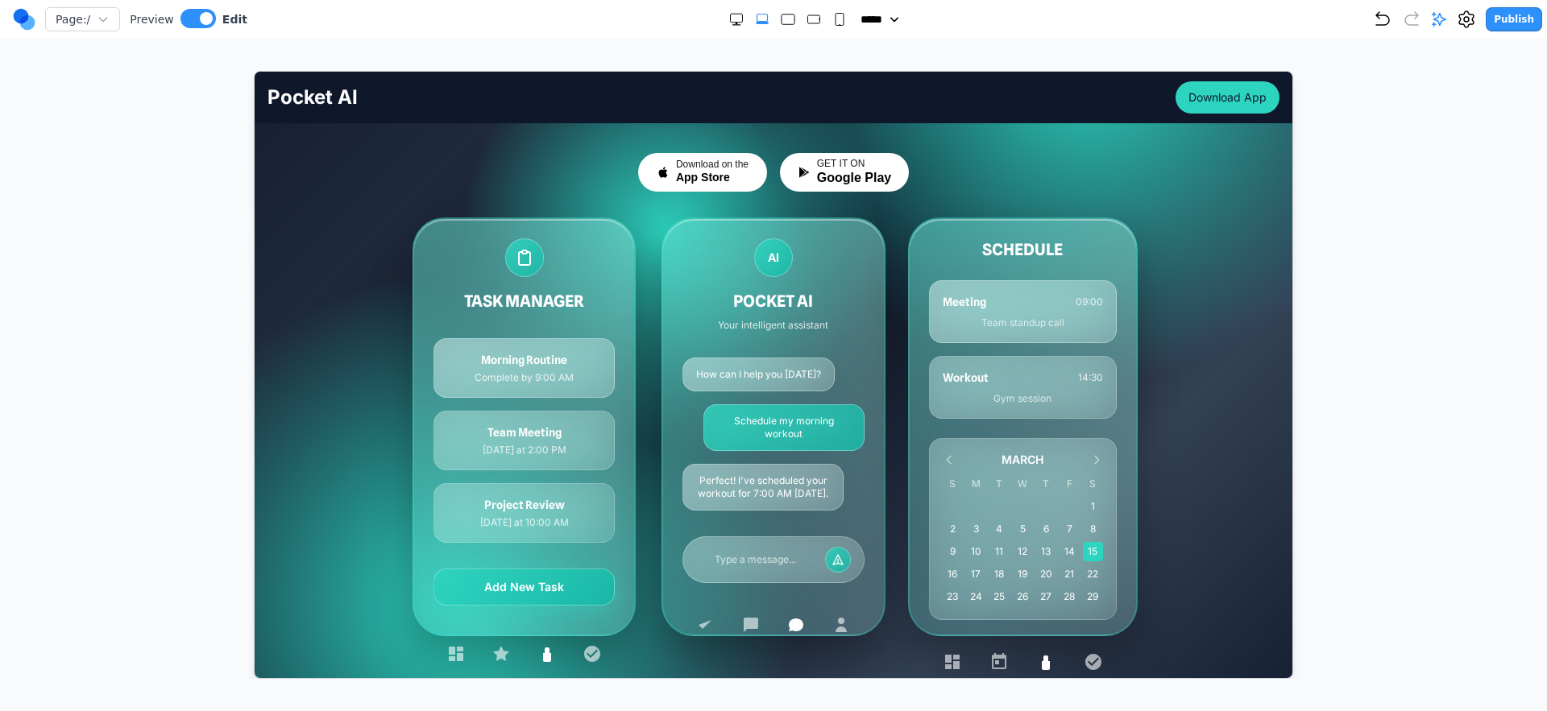
scroll to position [271, 0]
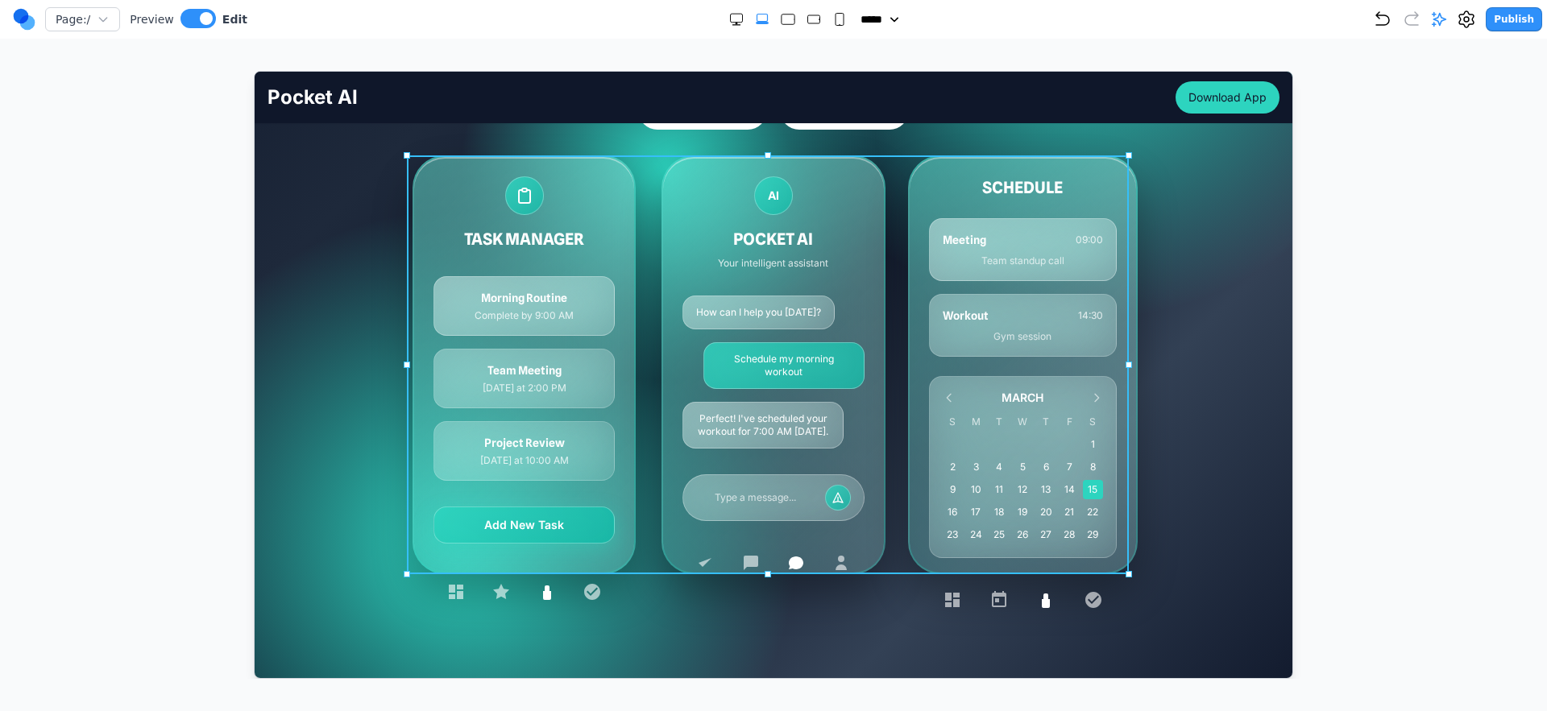
click at [629, 375] on div "TASK MANAGER Morning Routine Complete by 9:00 AM Team Meeting [DATE] at 2:00 PM…" at bounding box center [773, 364] width 722 height 419
click at [1030, 249] on div "Your AI Partner, Always Within Reach Your pocket-sized partner for effortless p…" at bounding box center [773, 295] width 1038 height 761
click at [644, 237] on div "TASK MANAGER Morning Routine Complete by 9:00 AM Team Meeting [DATE] at 2:00 PM…" at bounding box center [773, 364] width 722 height 419
click at [715, 135] on icon at bounding box center [713, 129] width 16 height 16
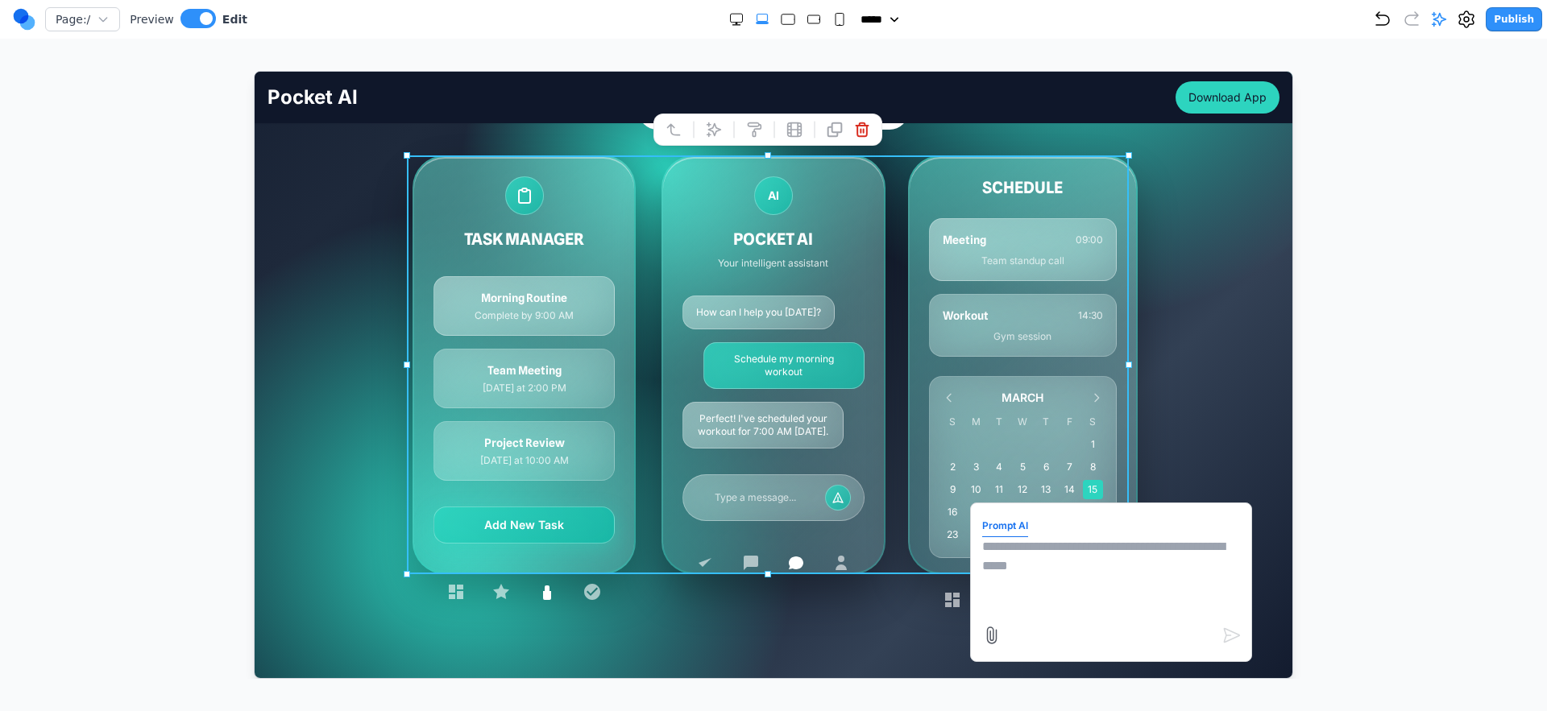
drag, startPoint x: 992, startPoint y: 627, endPoint x: 985, endPoint y: 634, distance: 9.7
click at [992, 627] on div at bounding box center [1110, 635] width 259 height 26
click at [981, 638] on icon at bounding box center [990, 634] width 19 height 19
click at [254, 71] on input "file" at bounding box center [254, 71] width 0 height 0
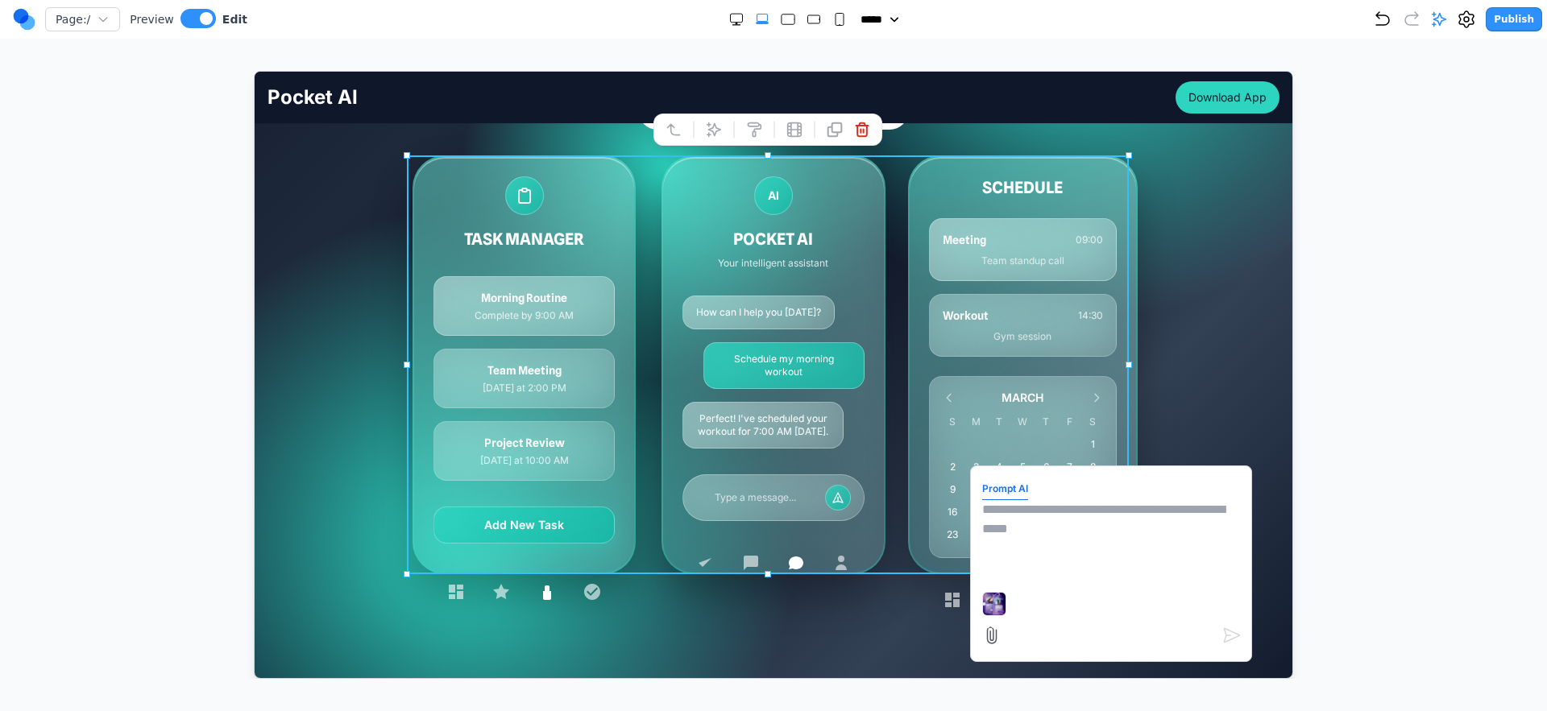
click at [1030, 529] on textarea at bounding box center [1110, 539] width 258 height 81
type textarea "**********"
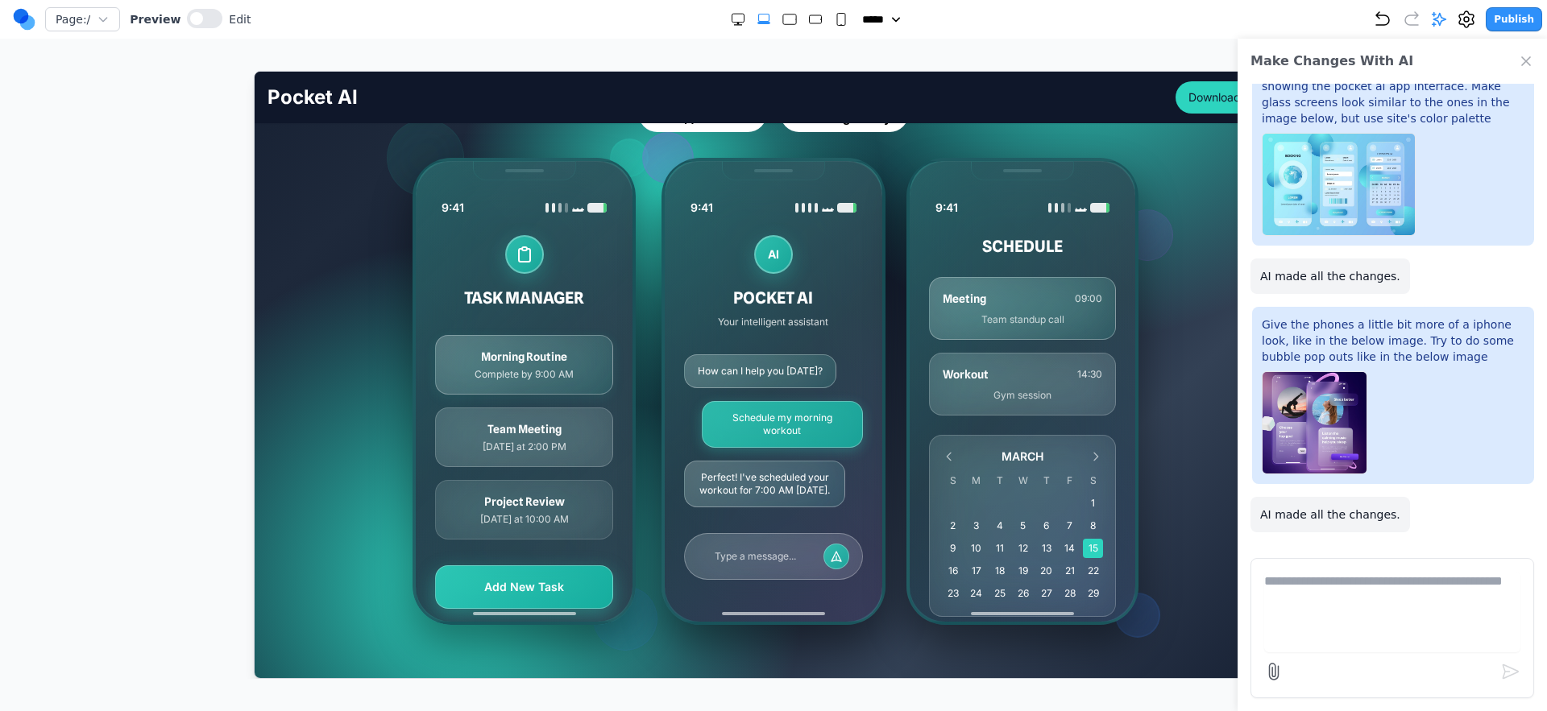
scroll to position [270, 0]
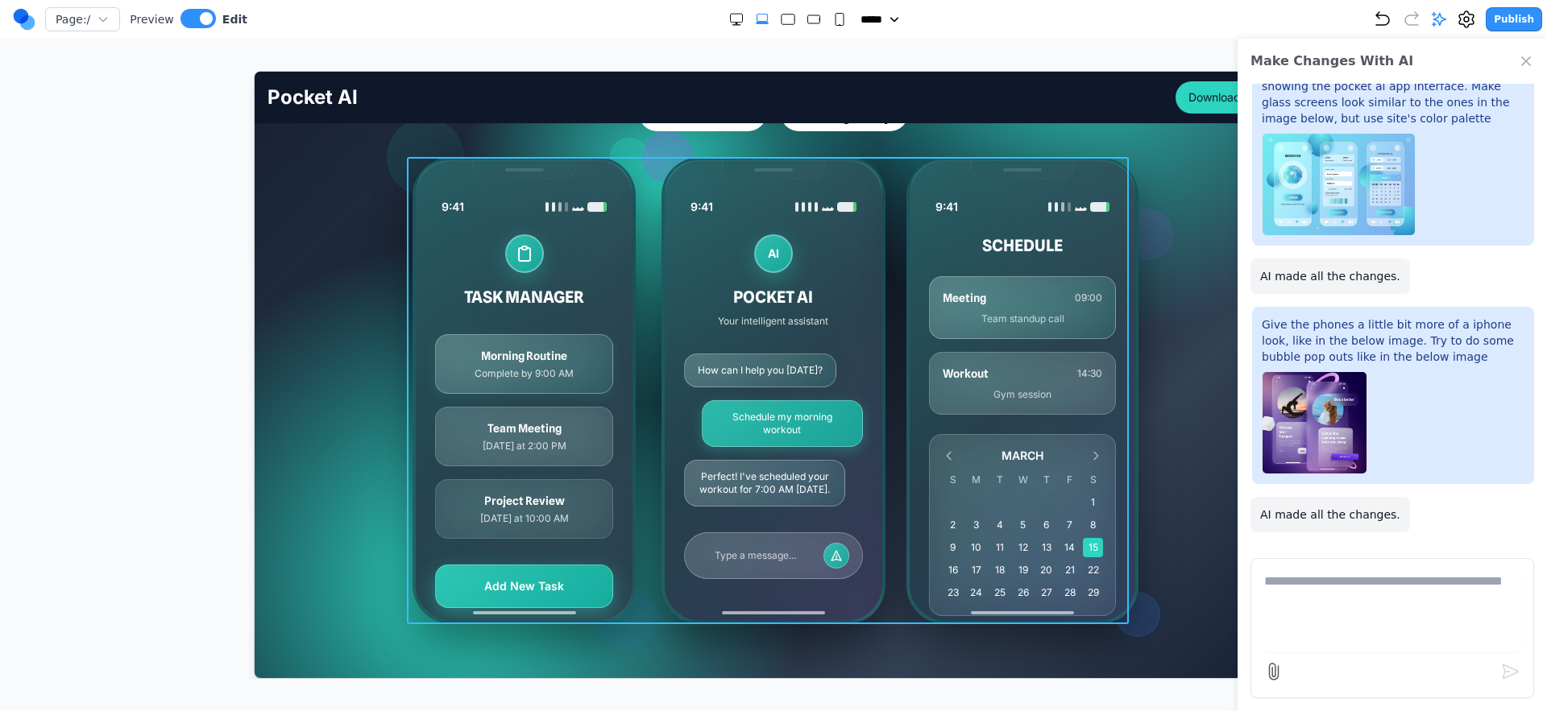
click at [639, 323] on div "9:41 TASK MANAGER Morning Routine Complete by 9:00 AM Team Meeting [DATE] at 2:…" at bounding box center [773, 389] width 722 height 467
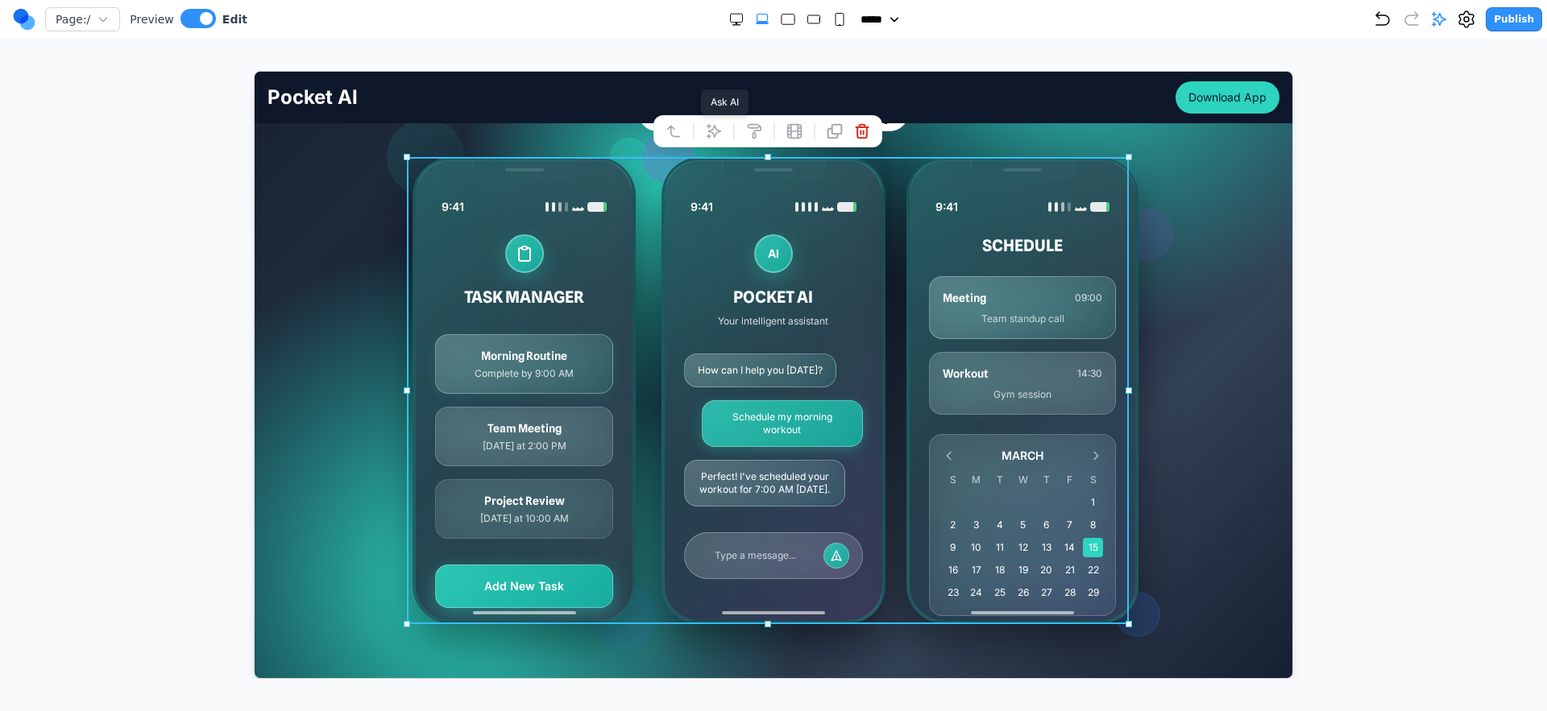
click at [711, 123] on icon at bounding box center [713, 130] width 16 height 16
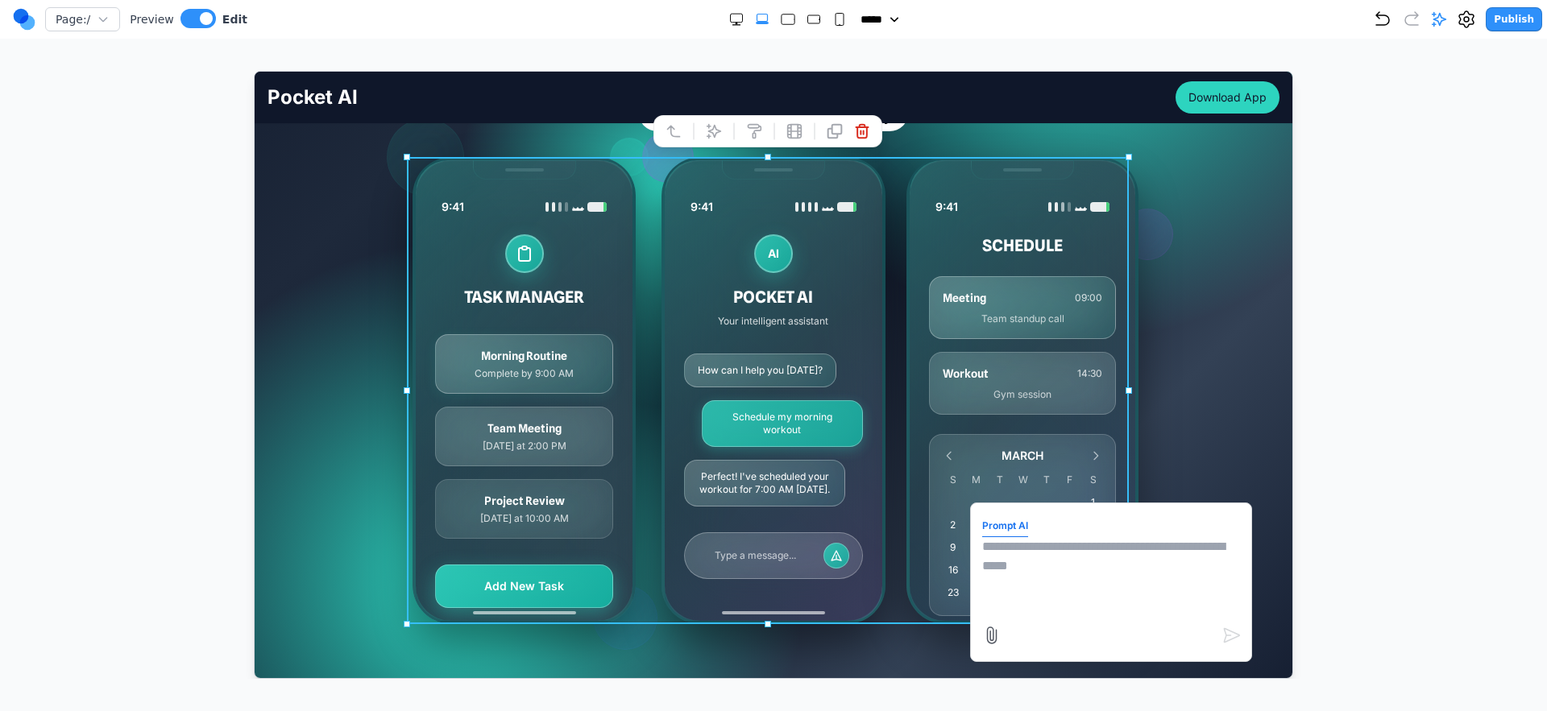
drag, startPoint x: 1119, startPoint y: 603, endPoint x: 1104, endPoint y: 596, distance: 16.2
click at [1030, 603] on textarea at bounding box center [1110, 576] width 258 height 81
type textarea "*"
type textarea "********"
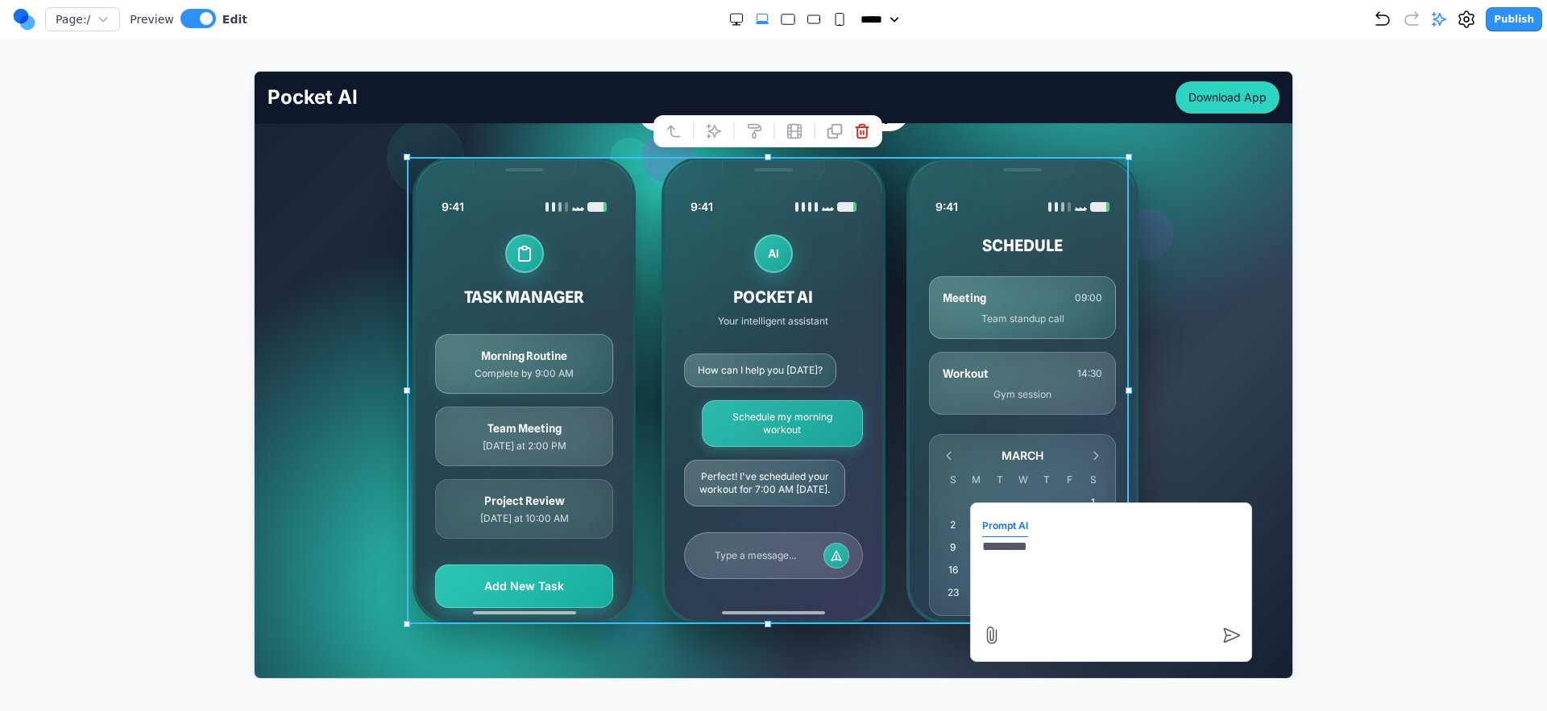
click at [1030, 246] on div at bounding box center [773, 375] width 1482 height 608
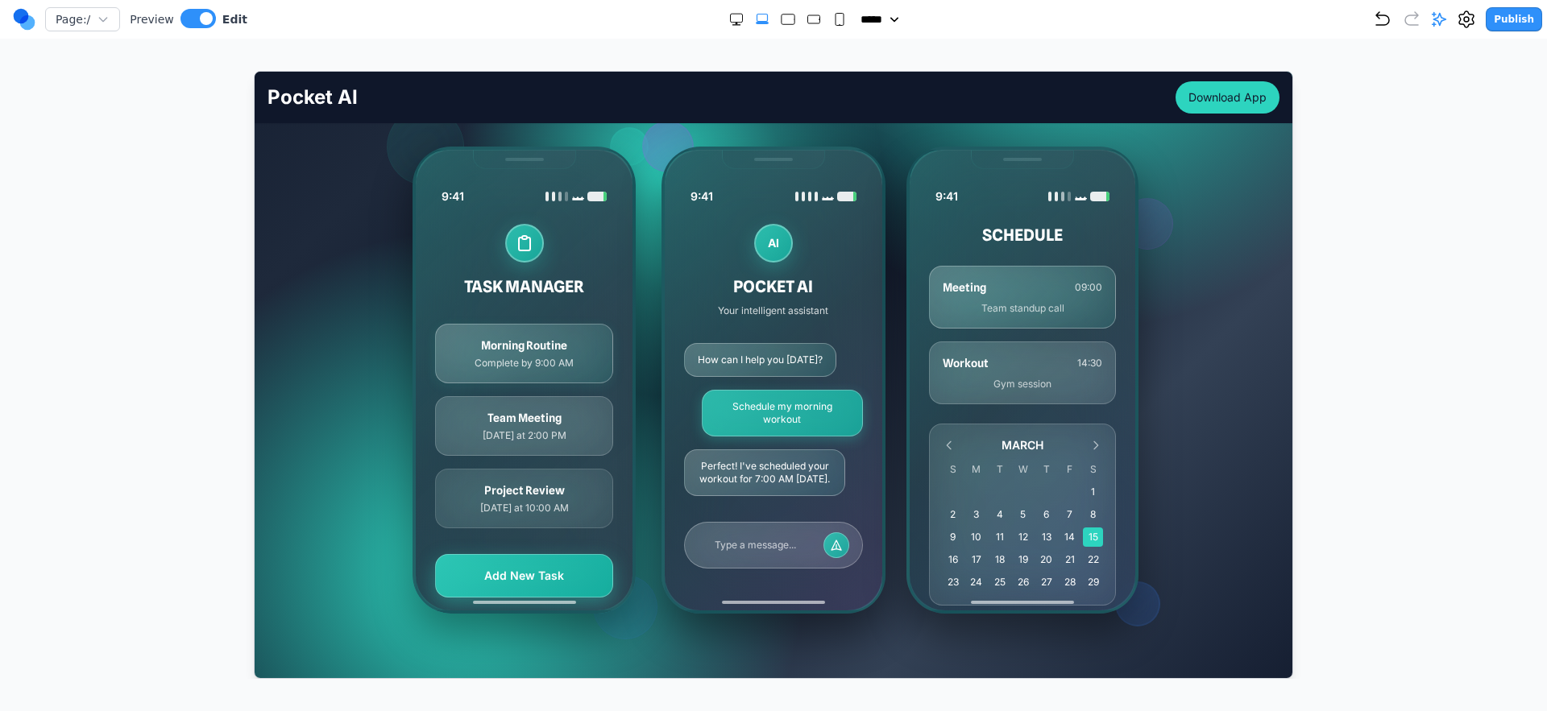
scroll to position [281, 0]
click at [1030, 13] on icon "Undo" at bounding box center [1382, 19] width 19 height 19
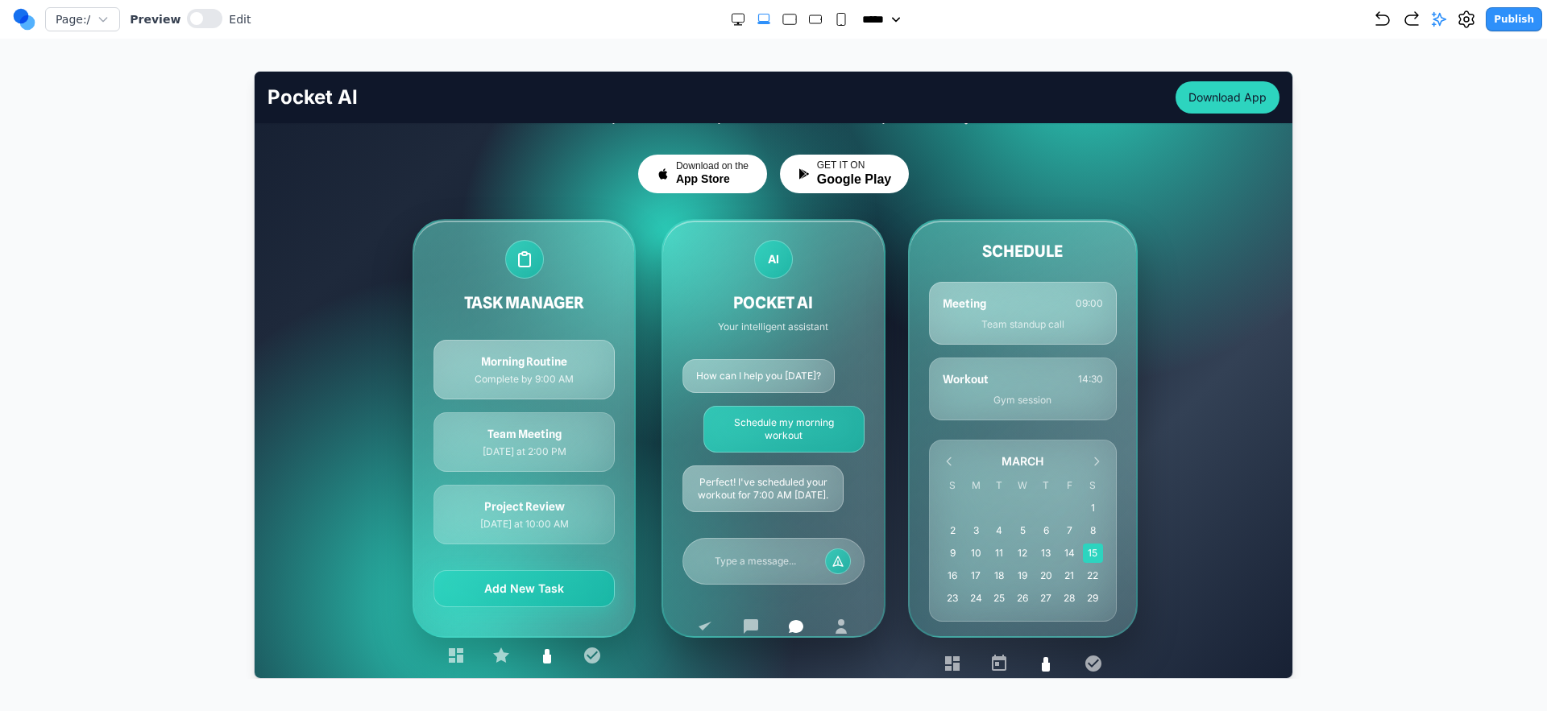
scroll to position [206, 0]
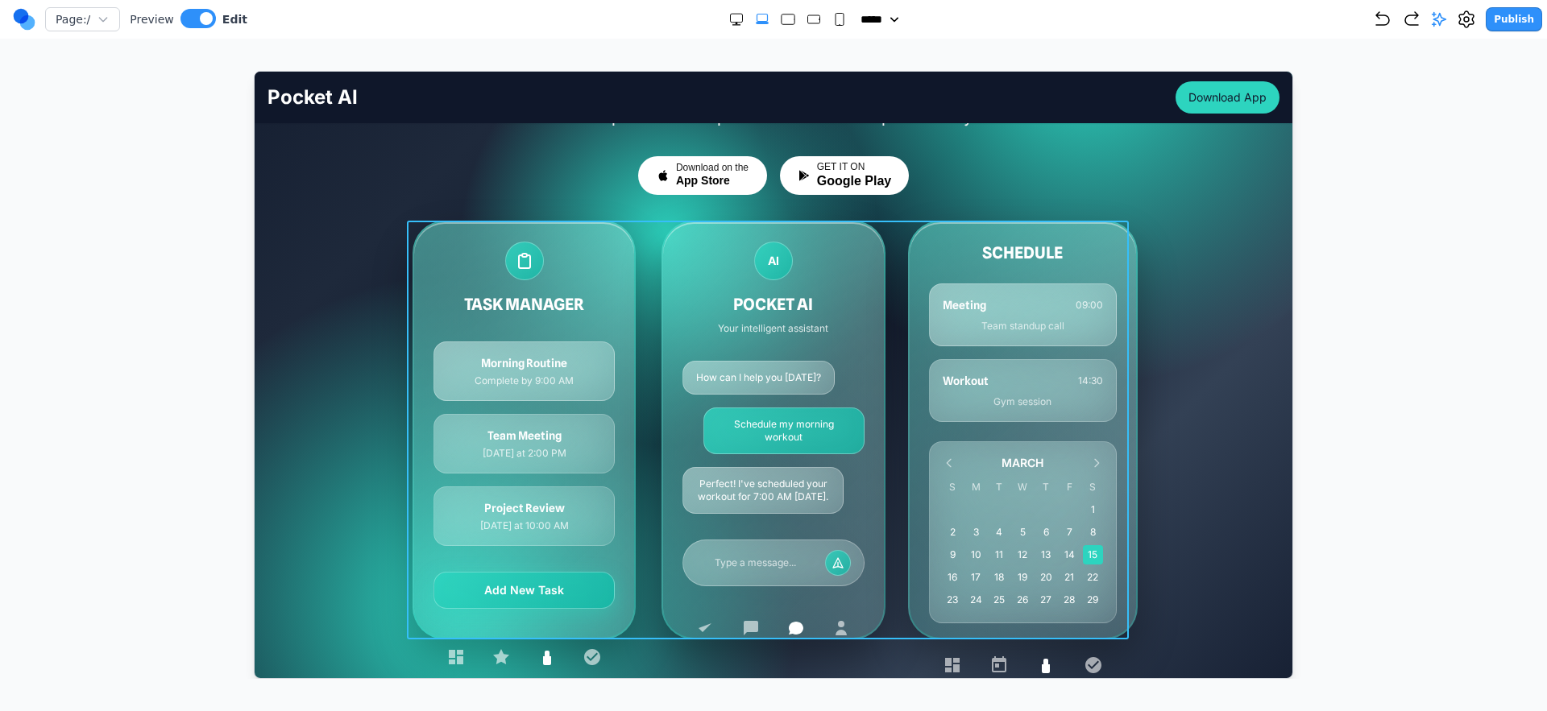
click at [640, 367] on div "TASK MANAGER Morning Routine Complete by 9:00 AM Team Meeting [DATE] at 2:00 PM…" at bounding box center [773, 429] width 722 height 419
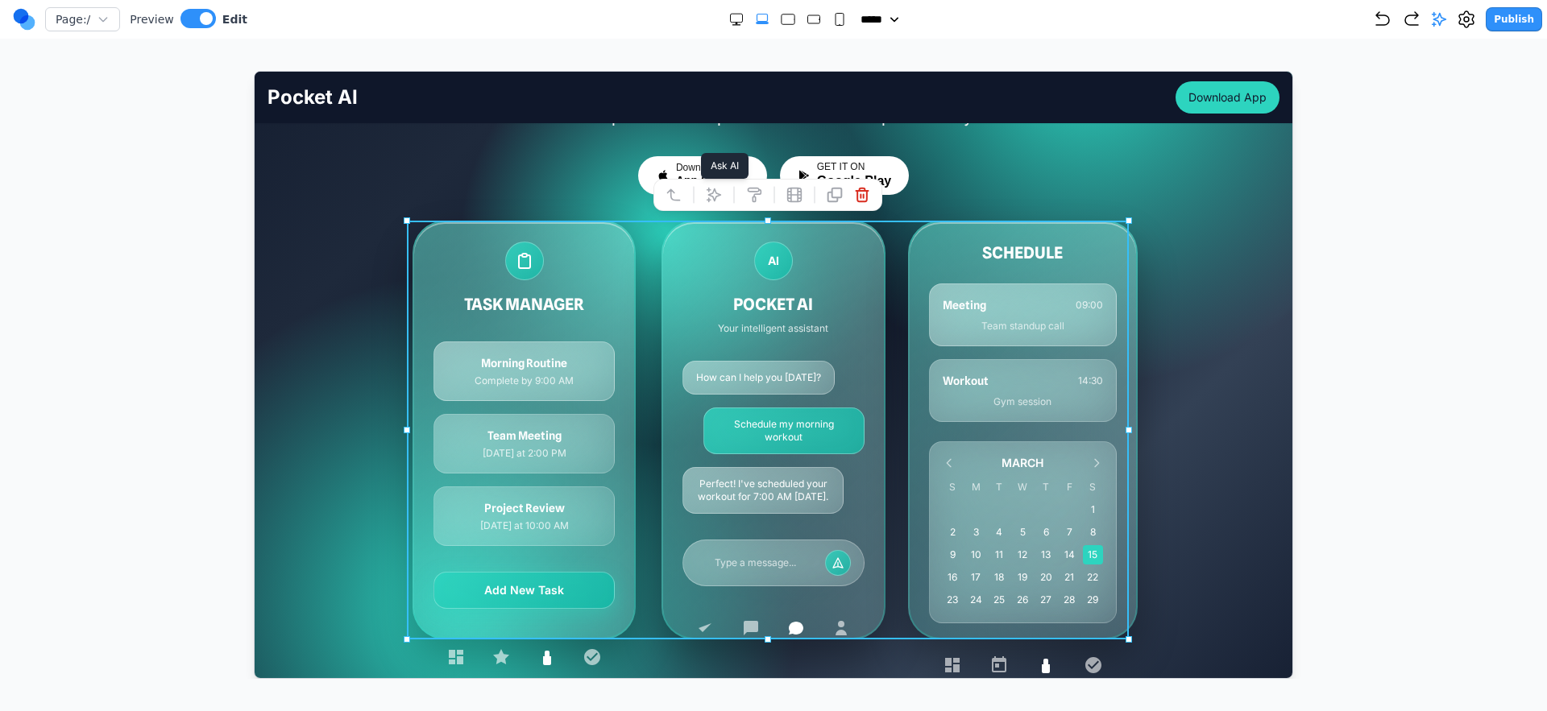
click at [716, 203] on button at bounding box center [713, 194] width 26 height 26
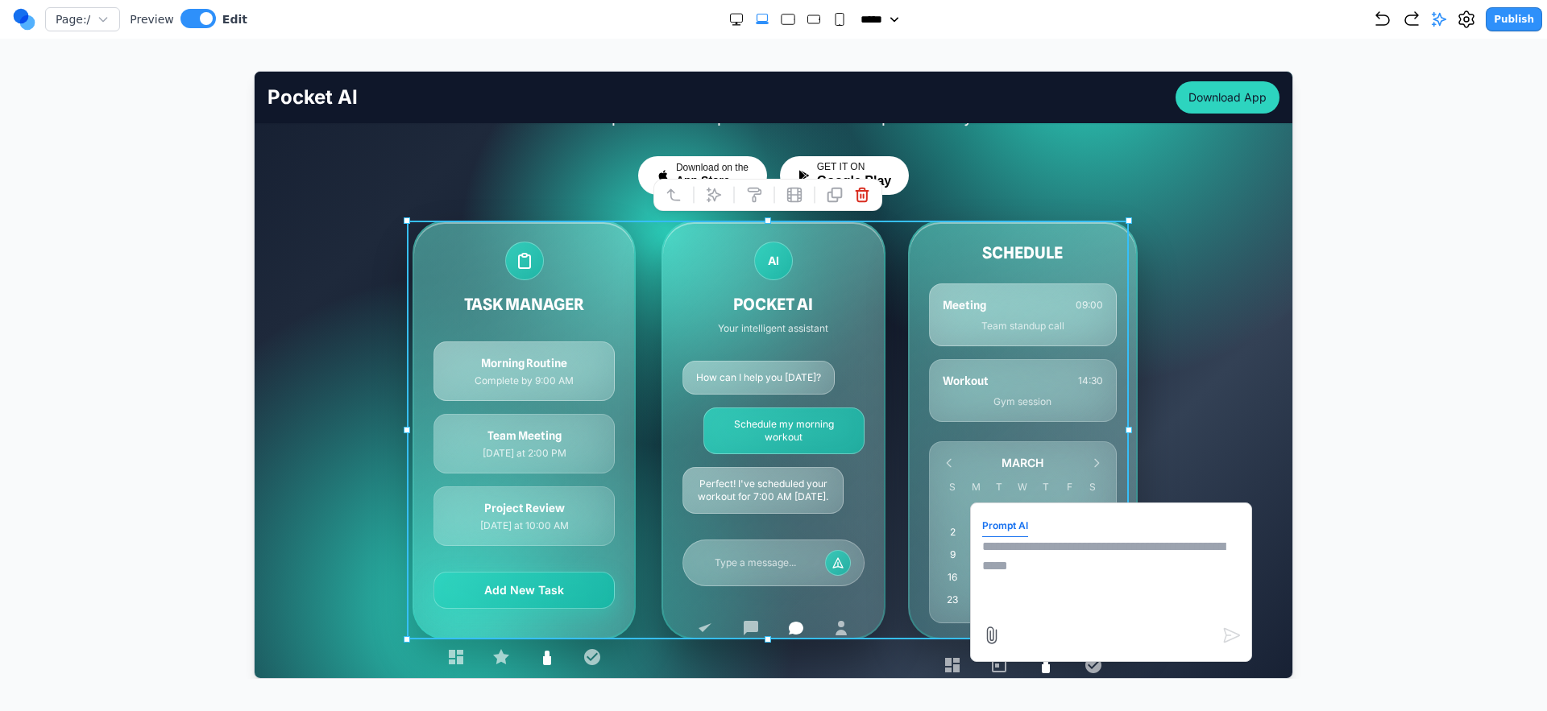
click at [1030, 577] on textarea at bounding box center [1110, 576] width 258 height 81
type textarea "**********"
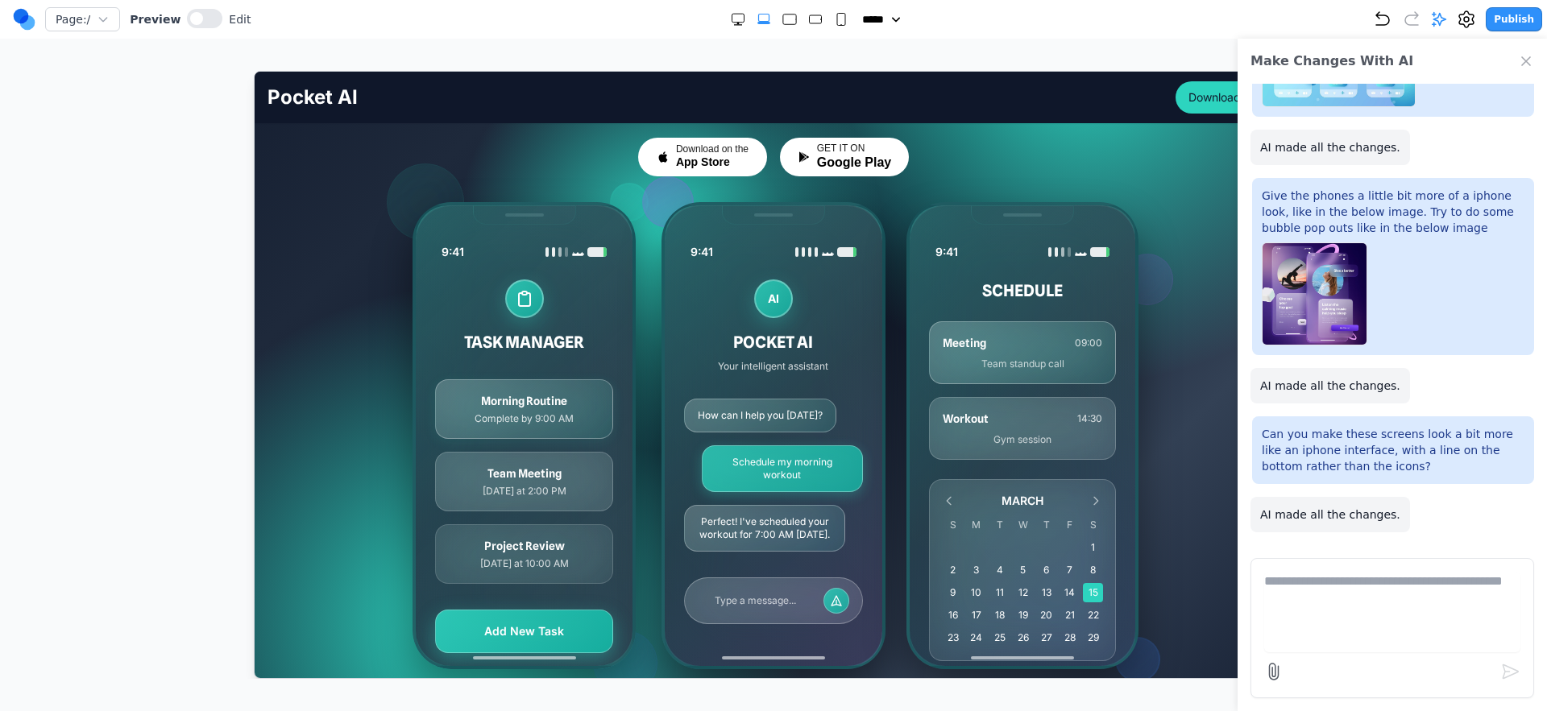
scroll to position [219, 0]
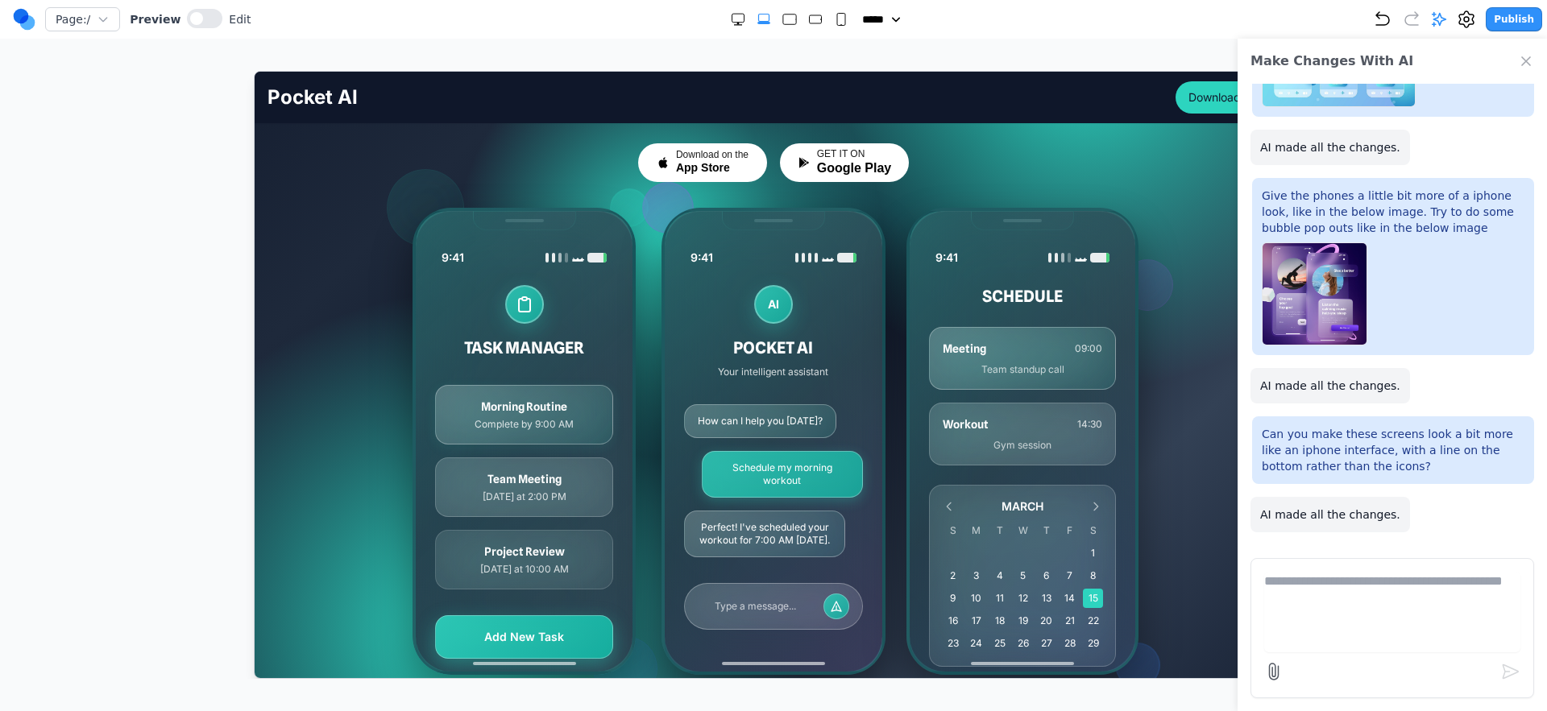
click at [1030, 59] on icon "Close Chat" at bounding box center [1526, 61] width 8 height 8
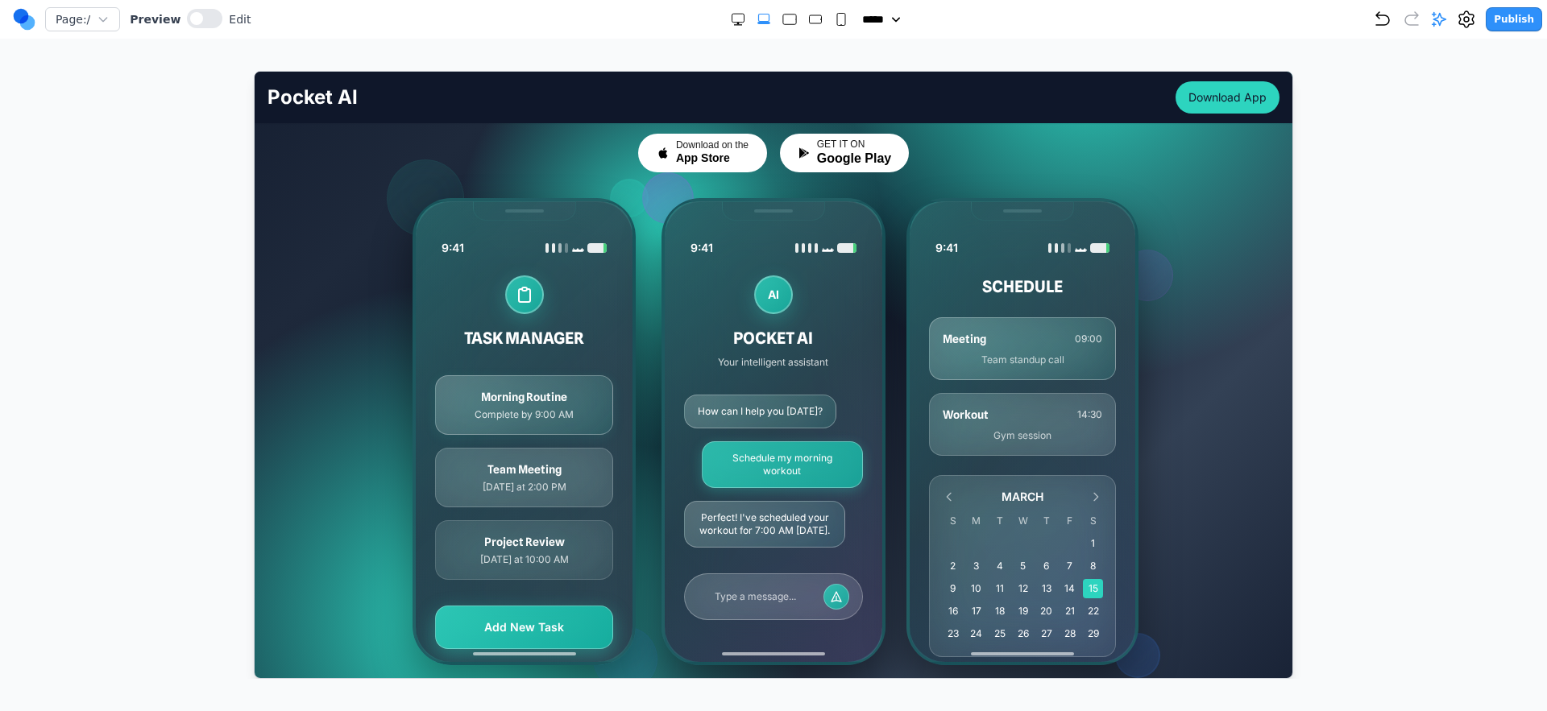
scroll to position [262, 0]
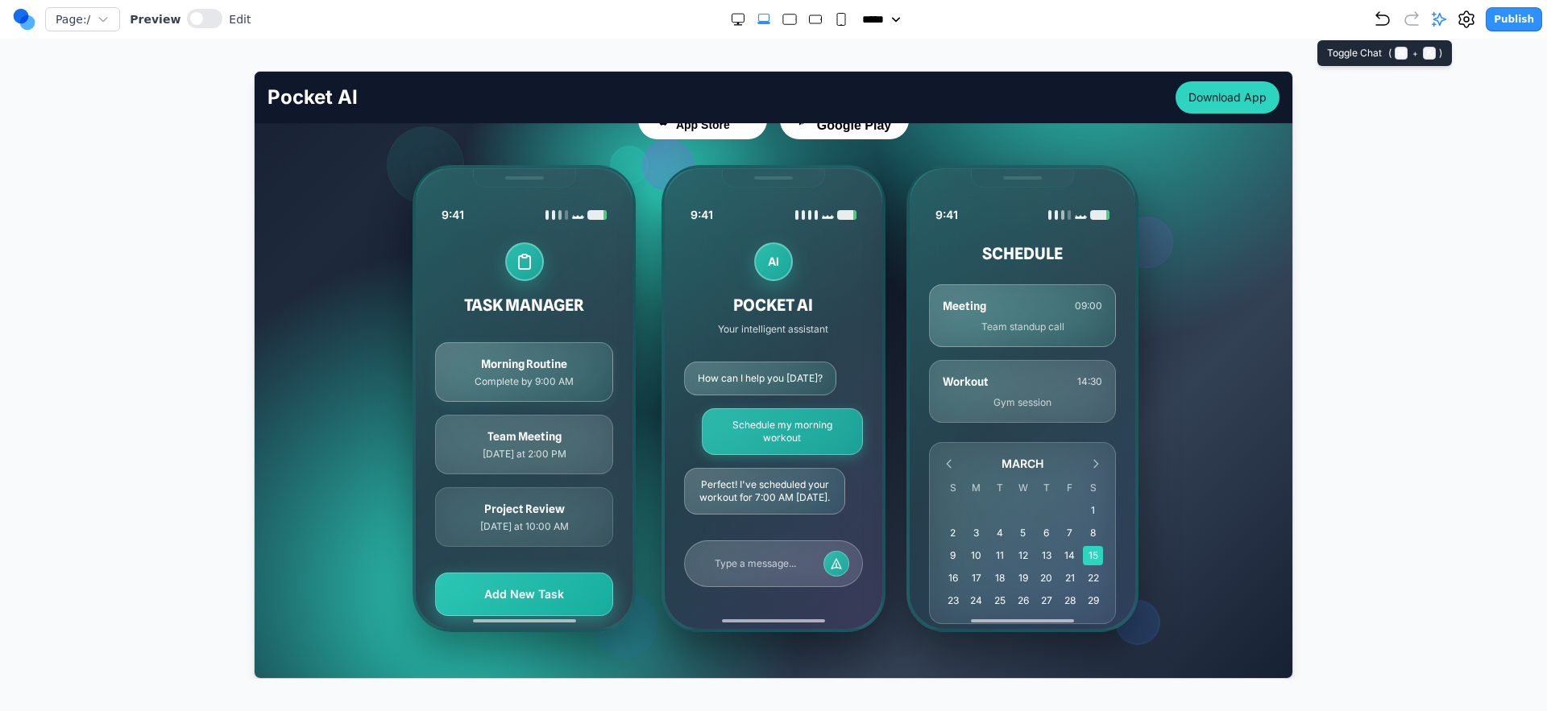
click at [1030, 15] on icon at bounding box center [1439, 19] width 16 height 16
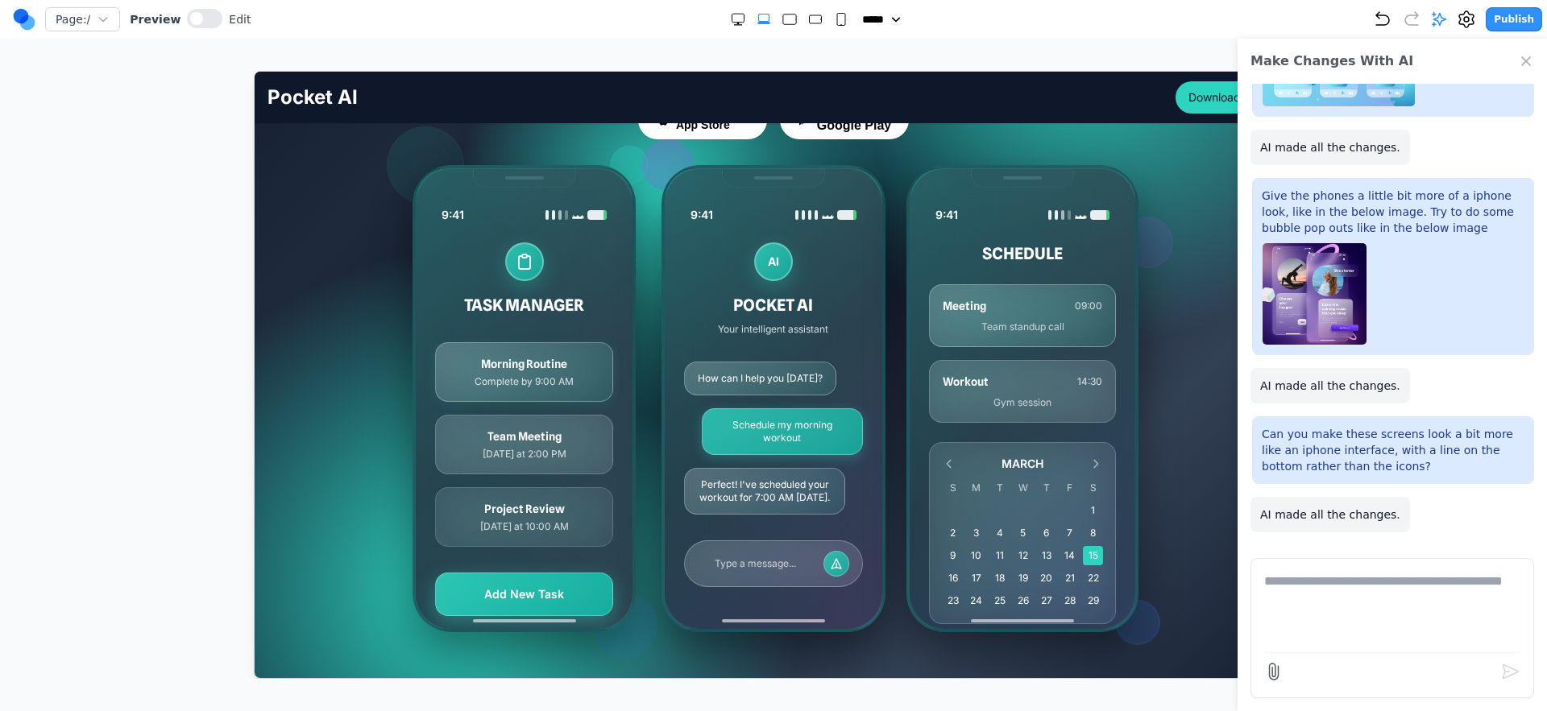
click at [1030, 48] on div "Make Changes With AI" at bounding box center [1391, 61] width 309 height 45
click at [1030, 52] on div "Make Changes With AI" at bounding box center [1391, 61] width 309 height 45
click at [1030, 63] on icon "Close Chat" at bounding box center [1526, 61] width 16 height 16
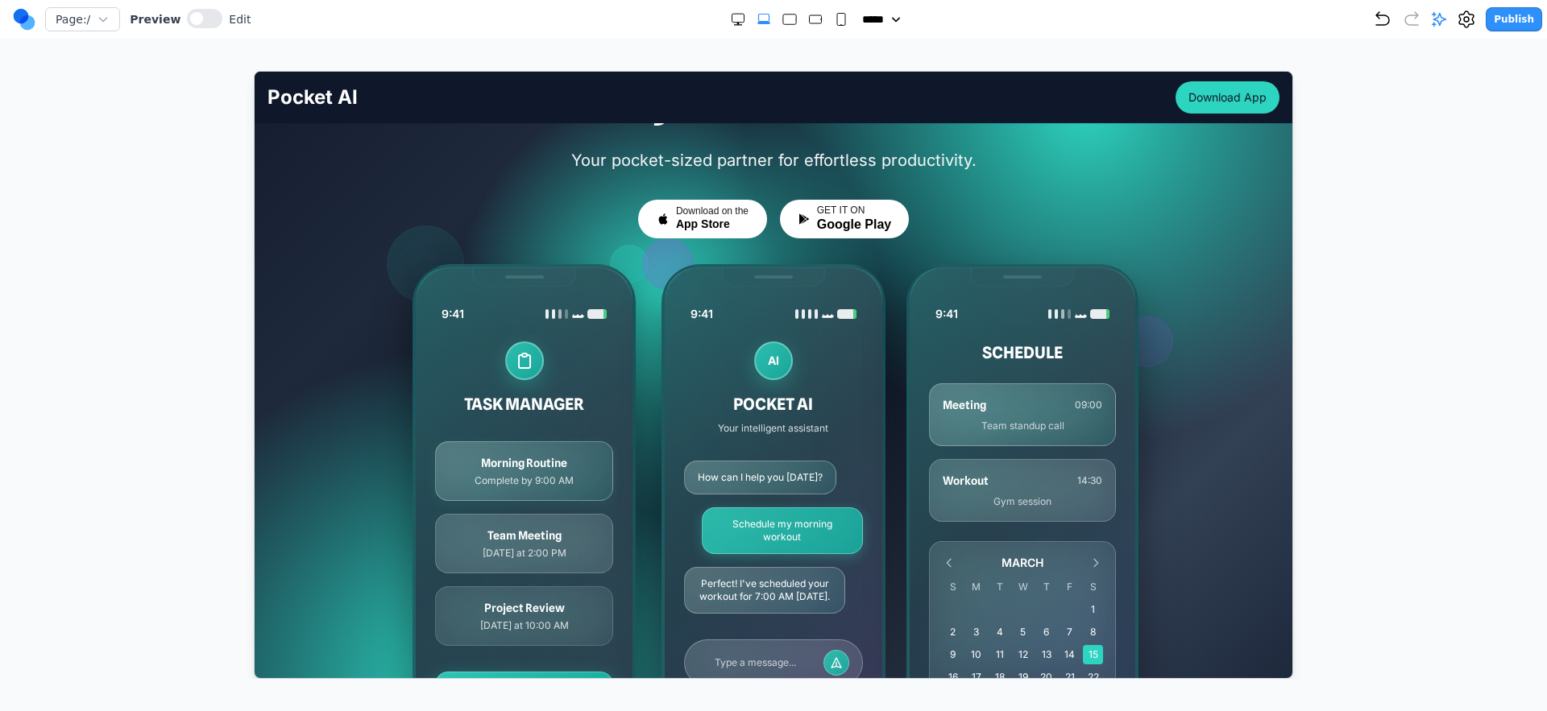
scroll to position [271, 0]
